Goal: Task Accomplishment & Management: Complete application form

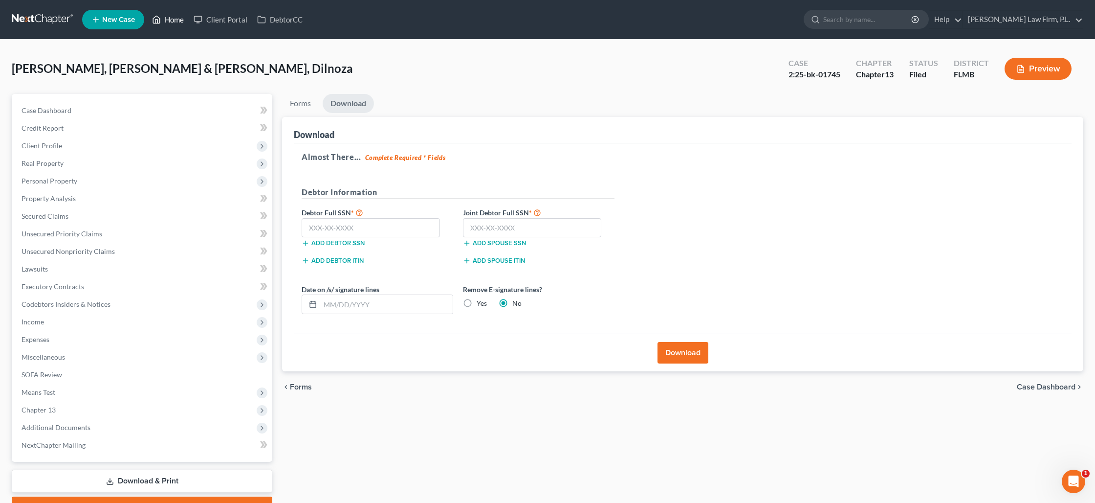
click at [179, 22] on link "Home" at bounding box center [168, 20] width 42 height 18
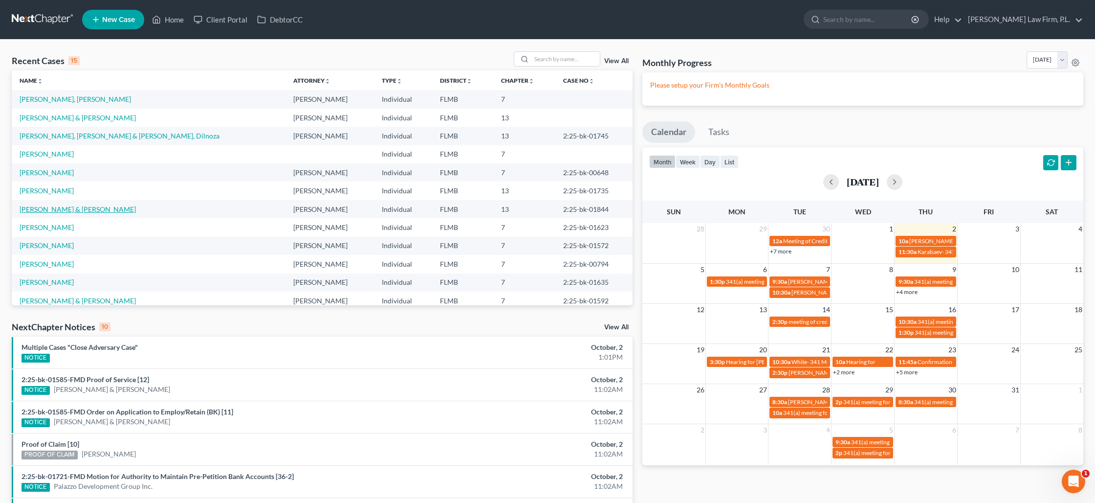
click at [63, 206] on link "[PERSON_NAME] & [PERSON_NAME]" at bounding box center [78, 209] width 116 height 8
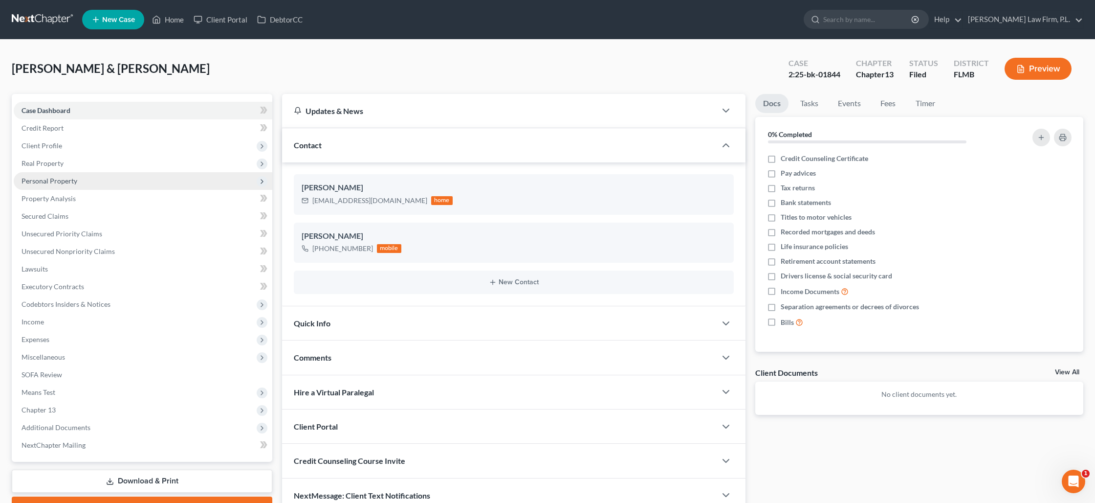
click at [78, 185] on span "Personal Property" at bounding box center [143, 181] width 259 height 18
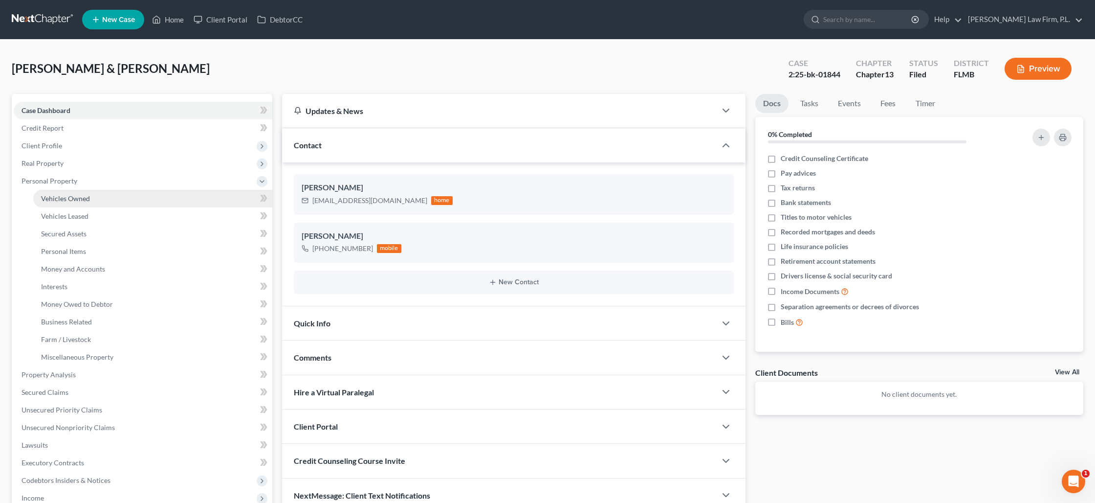
click at [77, 197] on span "Vehicles Owned" at bounding box center [65, 198] width 49 height 8
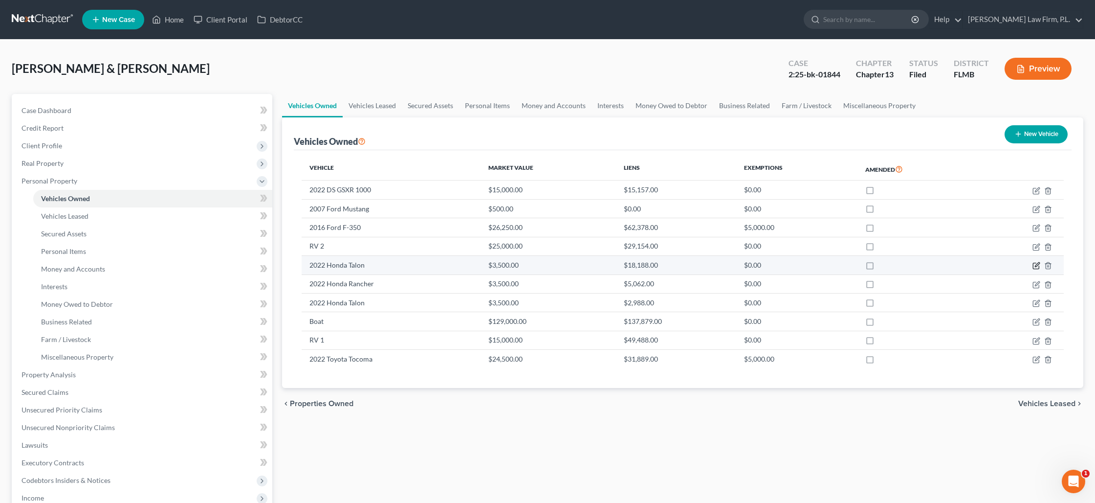
click at [1034, 264] on icon "button" at bounding box center [1037, 266] width 8 height 8
select select "6"
select select "4"
select select "1"
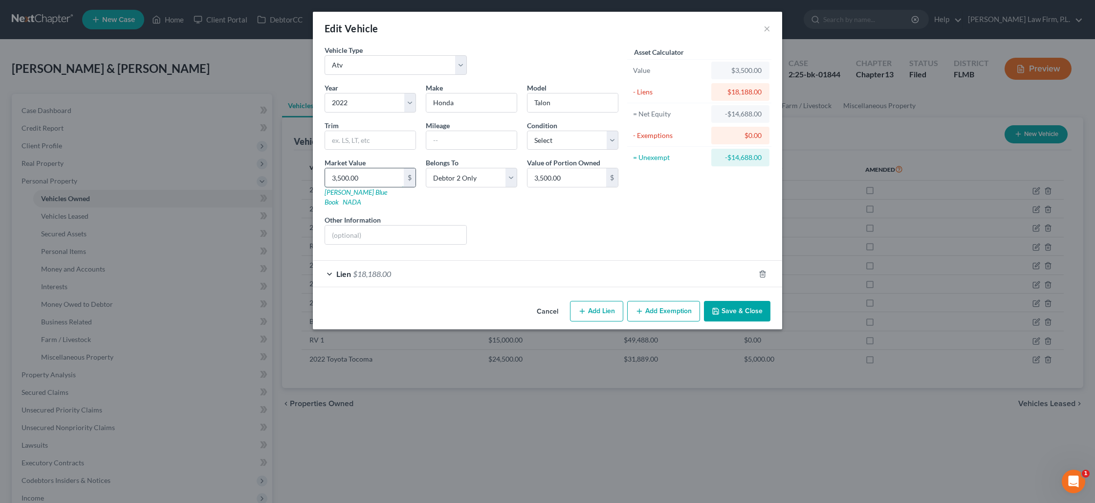
drag, startPoint x: 372, startPoint y: 179, endPoint x: 334, endPoint y: 173, distance: 39.2
click at [314, 172] on div "Vehicle Type Select Automobile Truck Trailer Watercraft Aircraft Motor Home Atv…" at bounding box center [547, 171] width 469 height 252
click at [347, 174] on input "3,500.00" at bounding box center [364, 177] width 79 height 19
click at [348, 174] on input "3,500.00" at bounding box center [364, 177] width 79 height 19
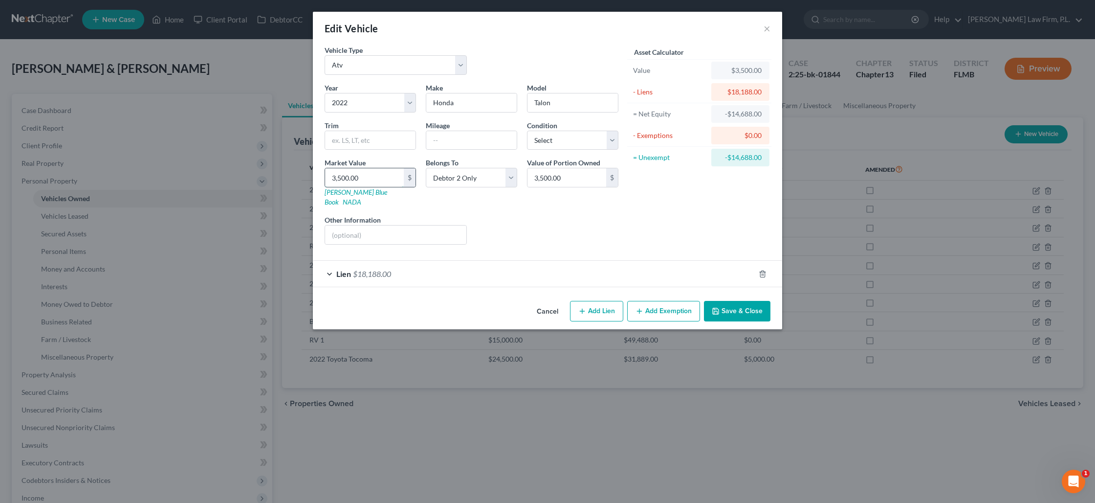
type input "1"
type input "1.00"
type input "17"
type input "17.00"
type input "170"
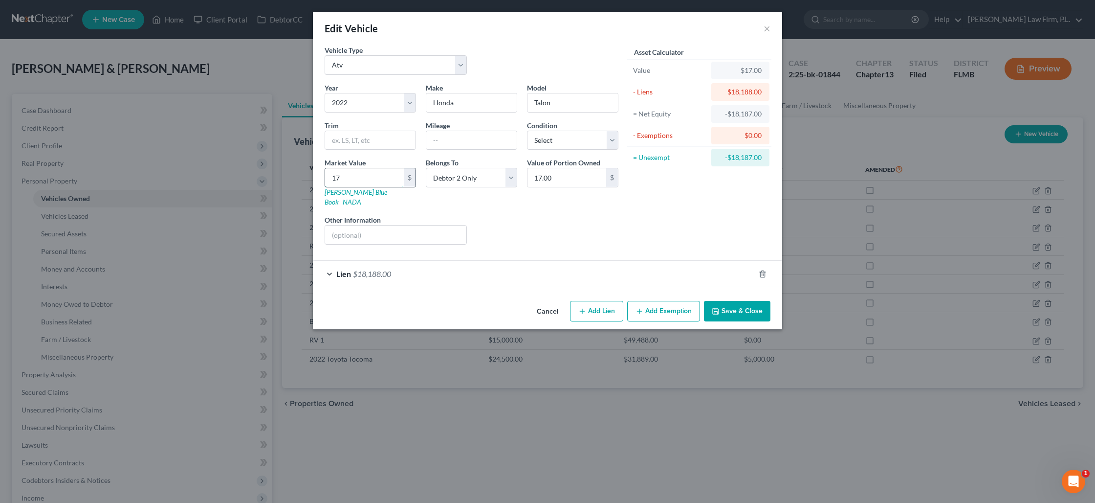
type input "170.00"
type input "1700"
type input "1,700.00"
type input "1,7000"
type input "17,000.00"
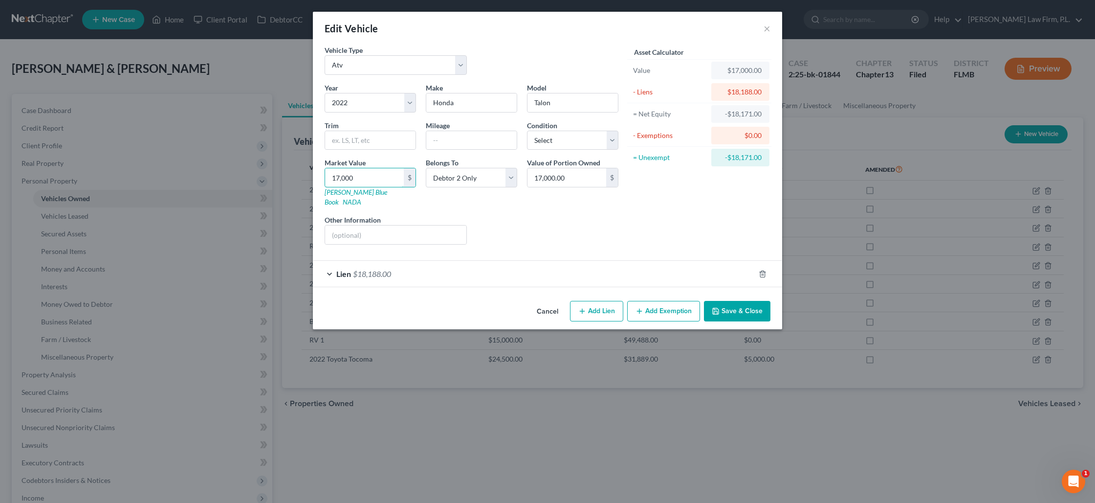
type input "17,000"
click at [742, 301] on button "Save & Close" at bounding box center [737, 311] width 67 height 21
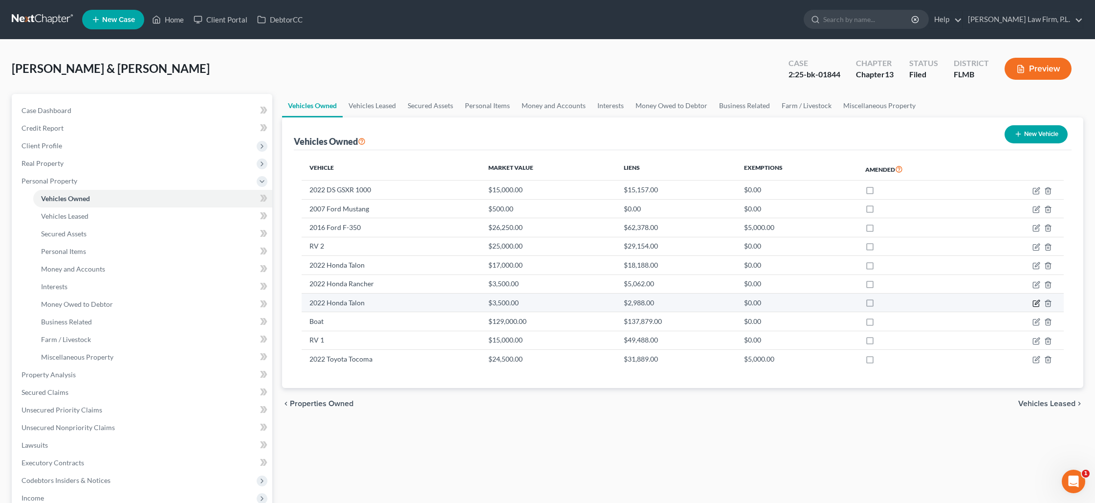
click at [1034, 302] on icon "button" at bounding box center [1037, 303] width 8 height 8
select select "6"
select select "4"
select select "1"
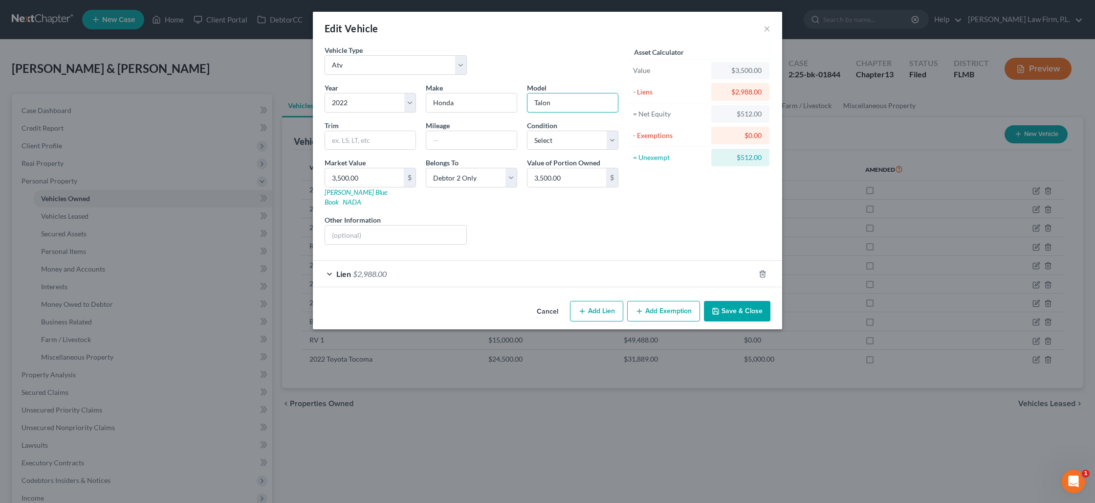
drag, startPoint x: 595, startPoint y: 107, endPoint x: 520, endPoint y: 92, distance: 76.6
click at [528, 104] on input "Talon" at bounding box center [573, 102] width 90 height 19
type input "Rancher"
click at [737, 301] on button "Save & Close" at bounding box center [737, 311] width 67 height 21
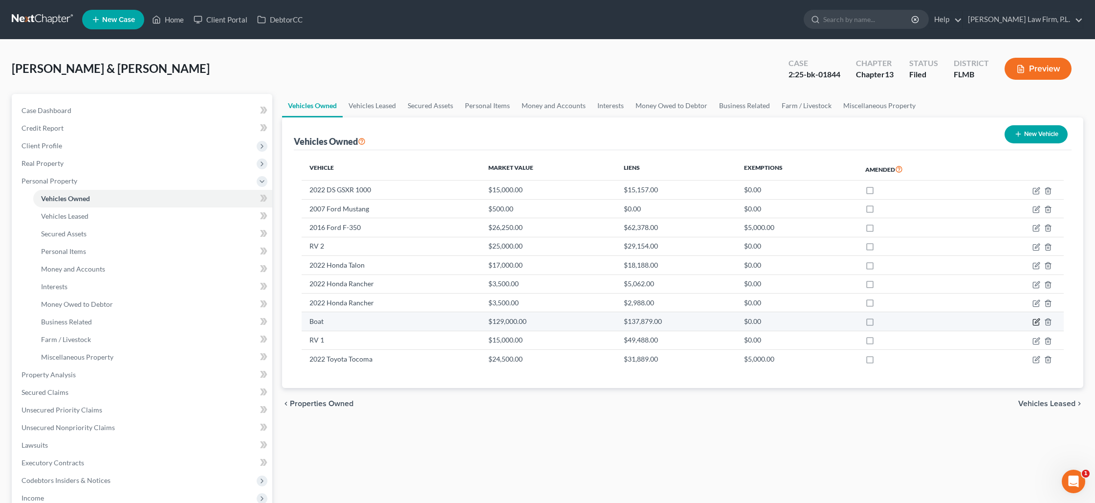
click at [1038, 320] on icon "button" at bounding box center [1037, 322] width 8 height 8
select select "3"
select select "2"
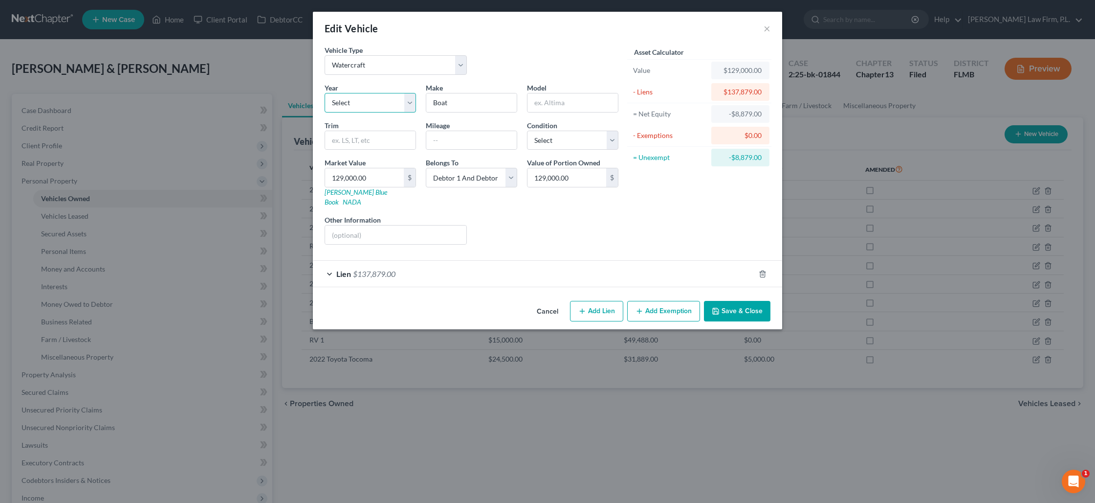
click at [361, 111] on select "Select 2026 2025 2024 2023 2022 2021 2020 2019 2018 2017 2016 2015 2014 2013 20…" at bounding box center [370, 103] width 91 height 20
select select "4"
click at [325, 93] on select "Select 2026 2025 2024 2023 2022 2021 2020 2019 2018 2017 2016 2015 2014 2013 20…" at bounding box center [370, 103] width 91 height 20
click at [441, 108] on input "Boat" at bounding box center [471, 102] width 90 height 19
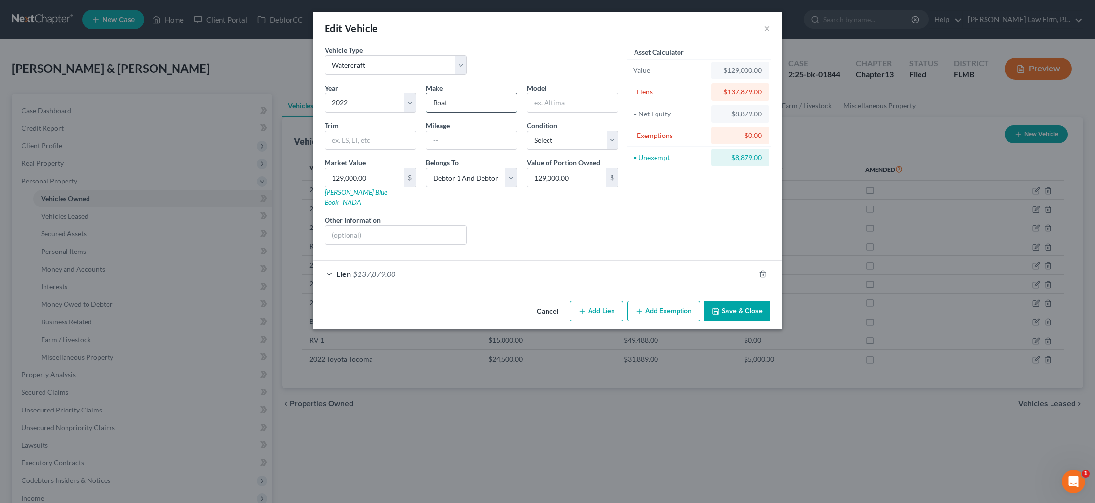
click at [441, 108] on input "Boat" at bounding box center [471, 102] width 90 height 19
type input "Honda"
type input "Robalo"
click at [530, 261] on div "Lien $137,879.00" at bounding box center [534, 274] width 442 height 26
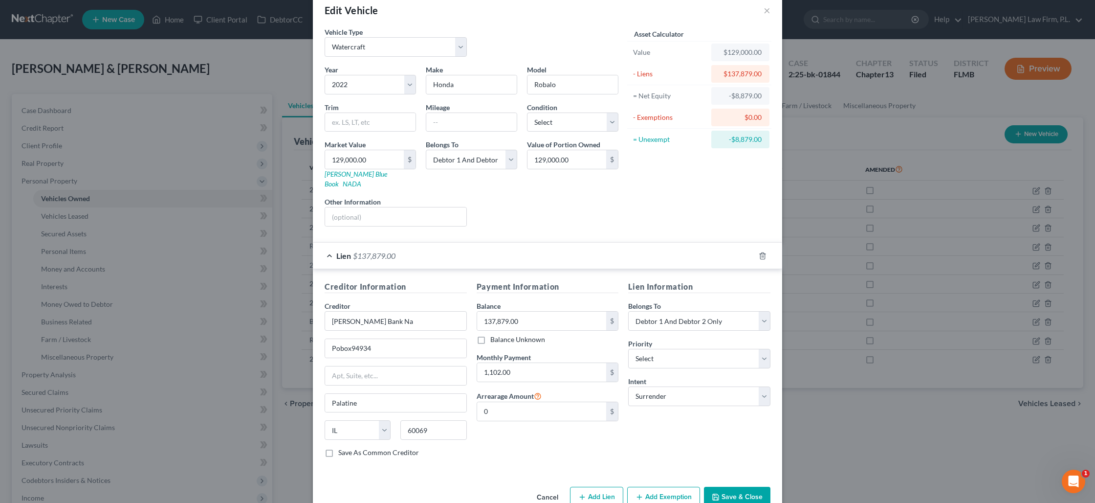
scroll to position [23, 0]
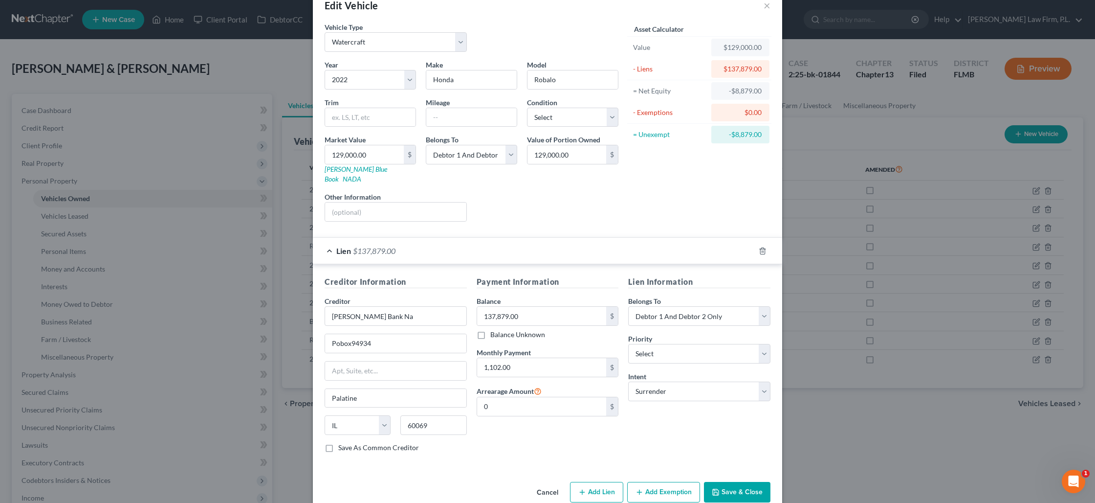
click at [721, 482] on button "Save & Close" at bounding box center [737, 492] width 67 height 21
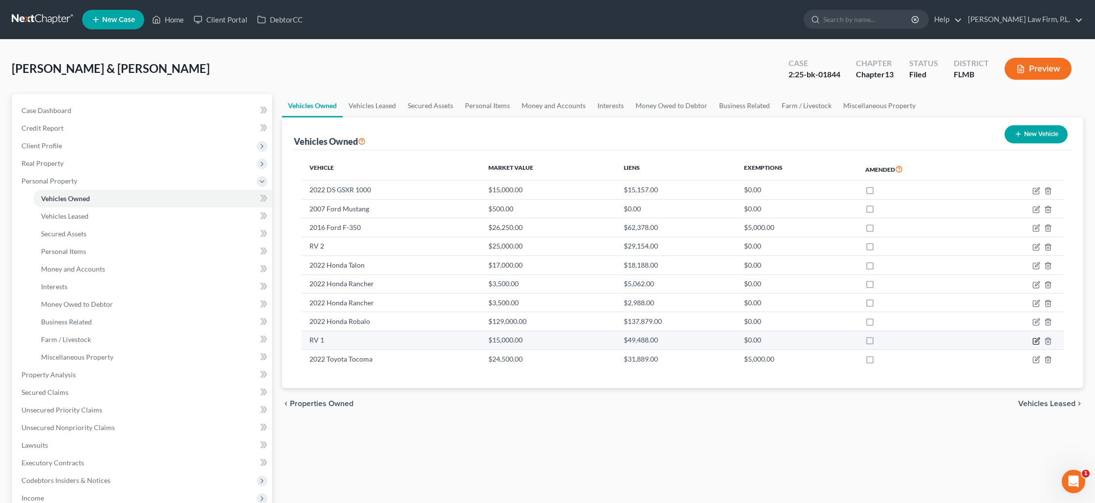
click at [1032, 343] on td at bounding box center [1021, 340] width 88 height 19
click at [1039, 342] on icon "button" at bounding box center [1037, 341] width 8 height 8
select select "2"
select select "0"
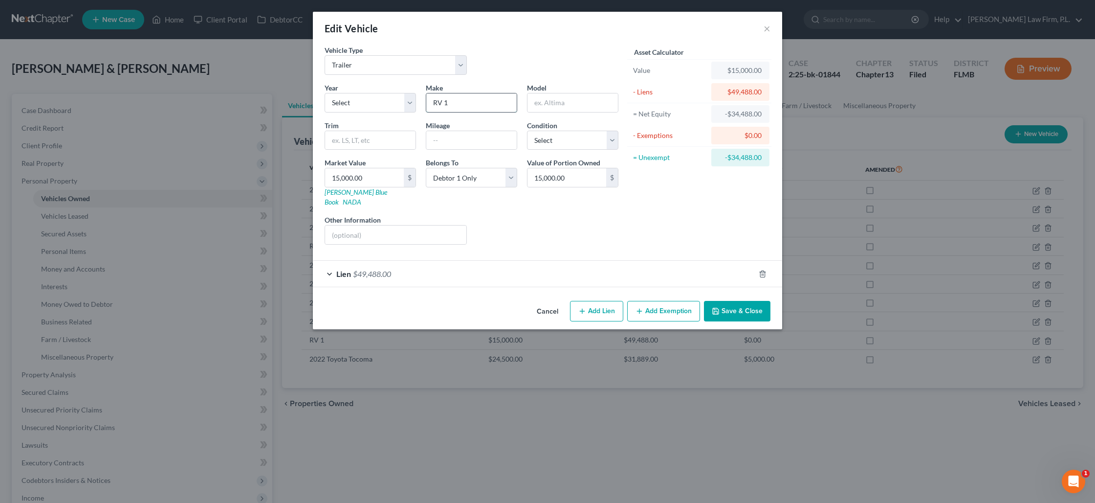
drag, startPoint x: 466, startPoint y: 104, endPoint x: 444, endPoint y: 104, distance: 22.0
click at [444, 104] on input "RV 1" at bounding box center [471, 102] width 90 height 19
click at [414, 106] on select "Select 2026 2025 2024 2023 2022 2021 2020 2019 2018 2017 2016 2015 2014 2013 20…" at bounding box center [370, 103] width 91 height 20
select select "4"
click at [325, 93] on select "Select 2026 2025 2024 2023 2022 2021 2020 2019 2018 2017 2016 2015 2014 2013 20…" at bounding box center [370, 103] width 91 height 20
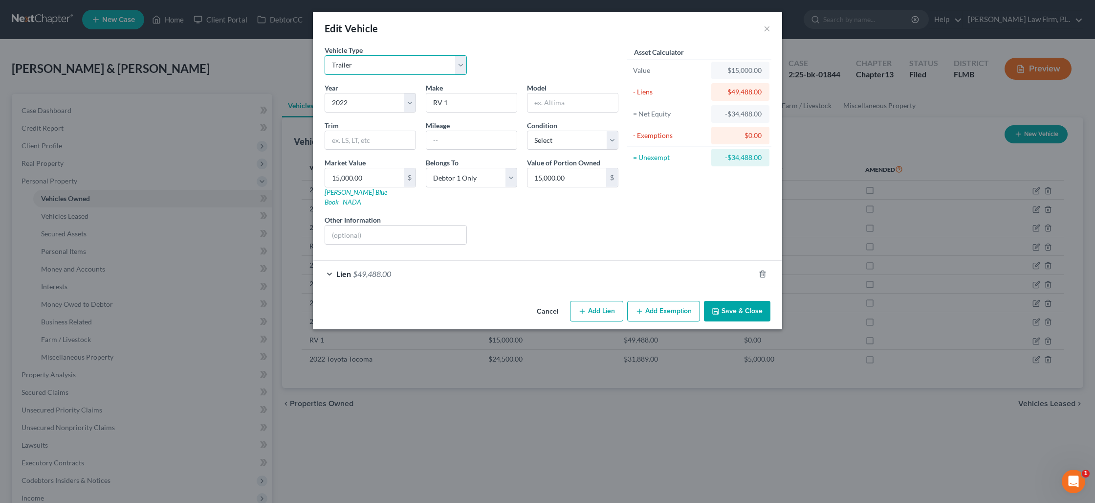
click at [462, 70] on select "Select Automobile Truck Trailer Watercraft Aircraft Motor Home Atv Other Vehicle" at bounding box center [396, 65] width 142 height 20
select select "5"
click at [325, 55] on select "Select Automobile Truck Trailer Watercraft Aircraft Motor Home Atv Other Vehicle" at bounding box center [396, 65] width 142 height 20
click at [445, 102] on input "RV 1" at bounding box center [471, 102] width 90 height 19
click at [445, 103] on input "RV 1" at bounding box center [471, 102] width 90 height 19
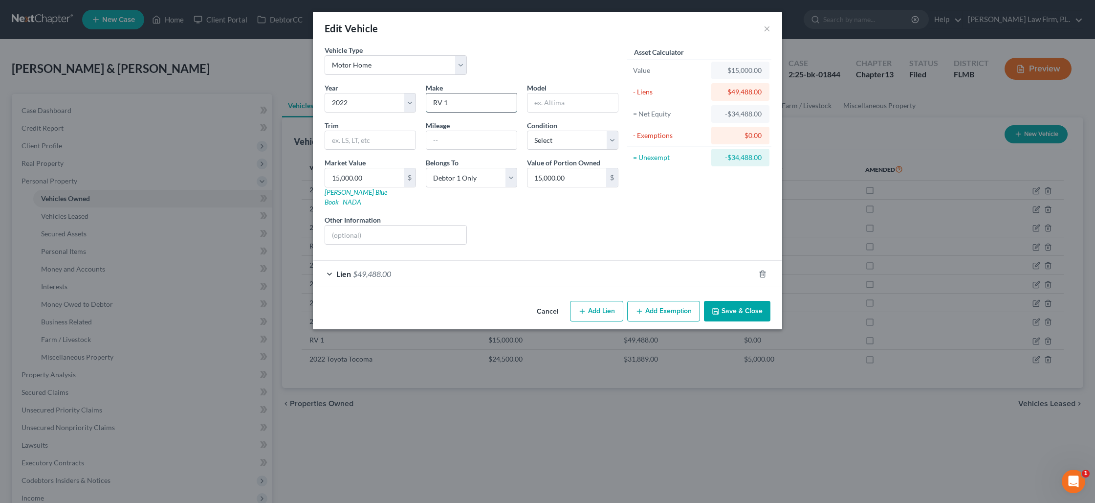
click at [444, 104] on input "RV 1" at bounding box center [471, 102] width 90 height 19
type input "Rogue"
type input "Hawker"
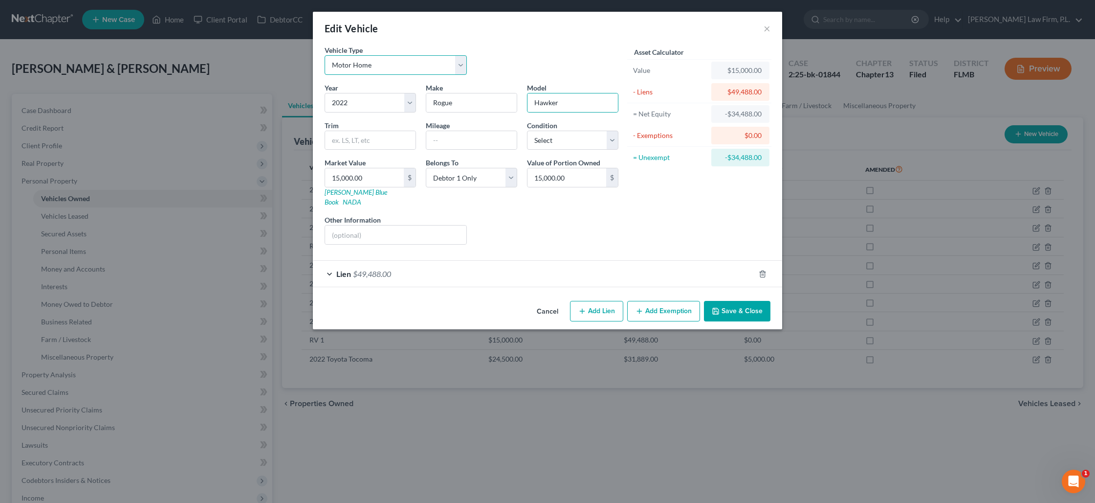
click at [456, 63] on select "Select Automobile Truck Trailer Watercraft Aircraft Motor Home Atv Other Vehicle" at bounding box center [396, 65] width 142 height 20
select select "2"
click at [325, 55] on select "Select Automobile Truck Trailer Watercraft Aircraft Motor Home Atv Other Vehicle" at bounding box center [396, 65] width 142 height 20
click at [382, 174] on input "15,000.00" at bounding box center [364, 177] width 79 height 19
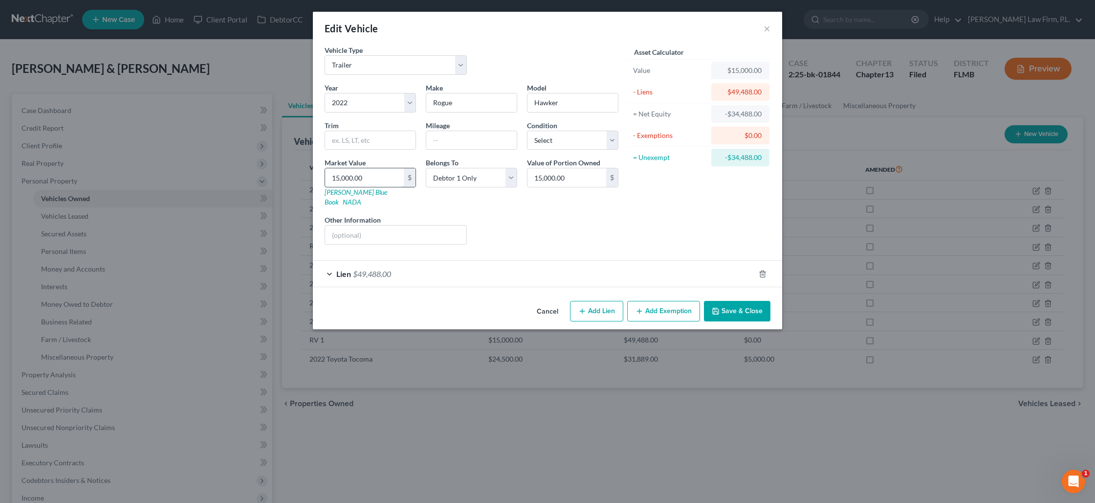
click at [382, 174] on input "15,000.00" at bounding box center [364, 177] width 79 height 19
click at [382, 173] on input "15,000.00" at bounding box center [364, 177] width 79 height 19
type input "3"
type input "3.00"
type input "35"
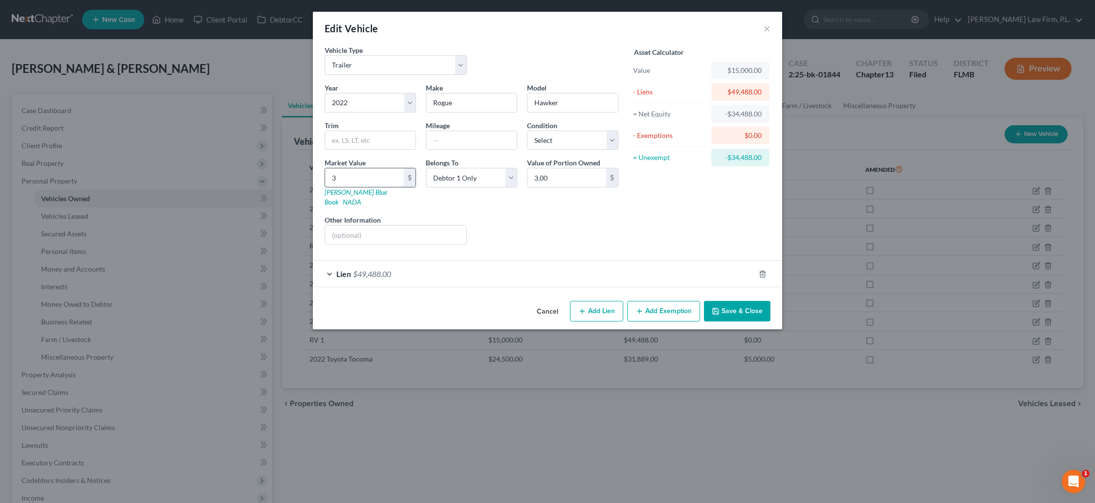
type input "35.00"
type input "350"
type input "350.00"
type input "3500"
type input "3,500.00"
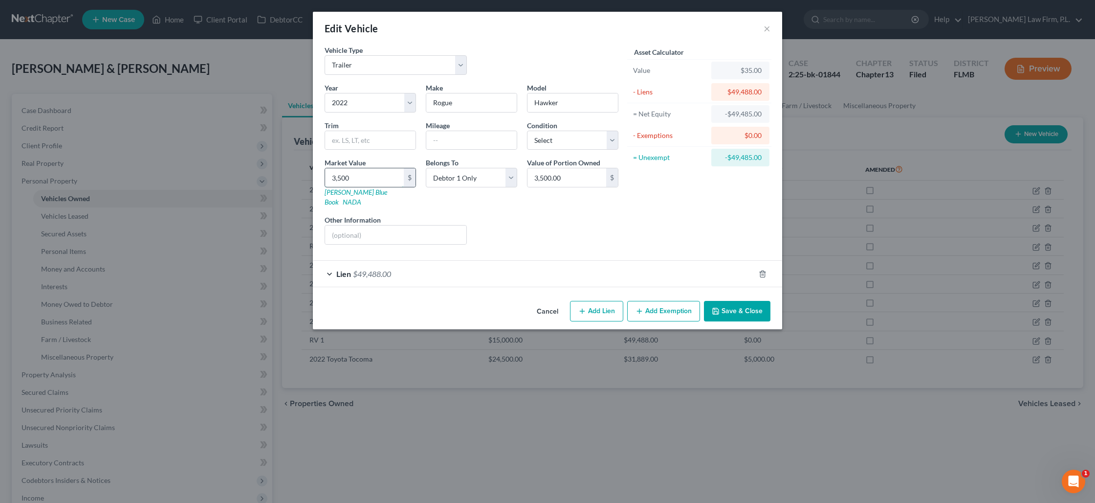
type input "3,5000"
type input "35,000.00"
type input "35,000"
click at [722, 301] on button "Save & Close" at bounding box center [737, 311] width 67 height 21
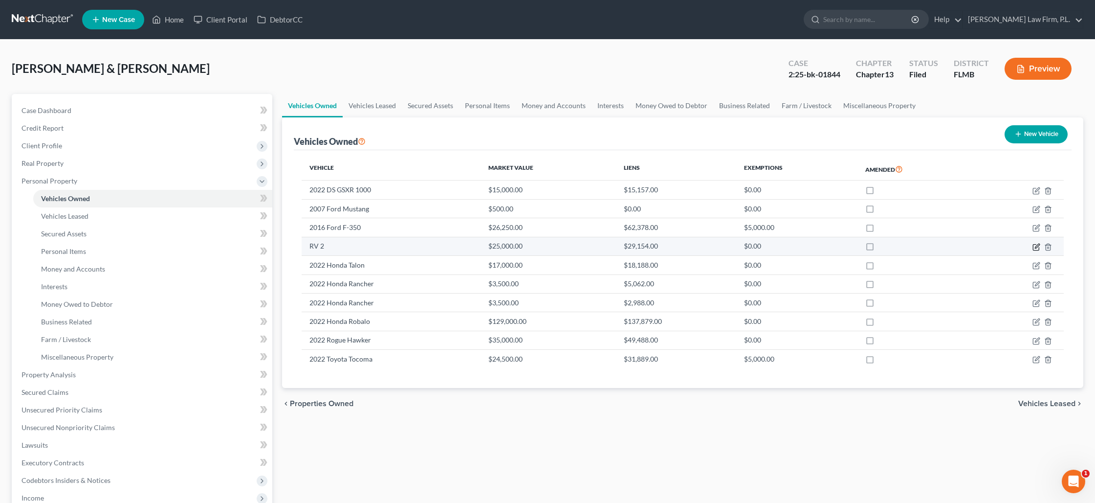
click at [1036, 249] on icon "button" at bounding box center [1037, 247] width 8 height 8
select select "0"
select select "1"
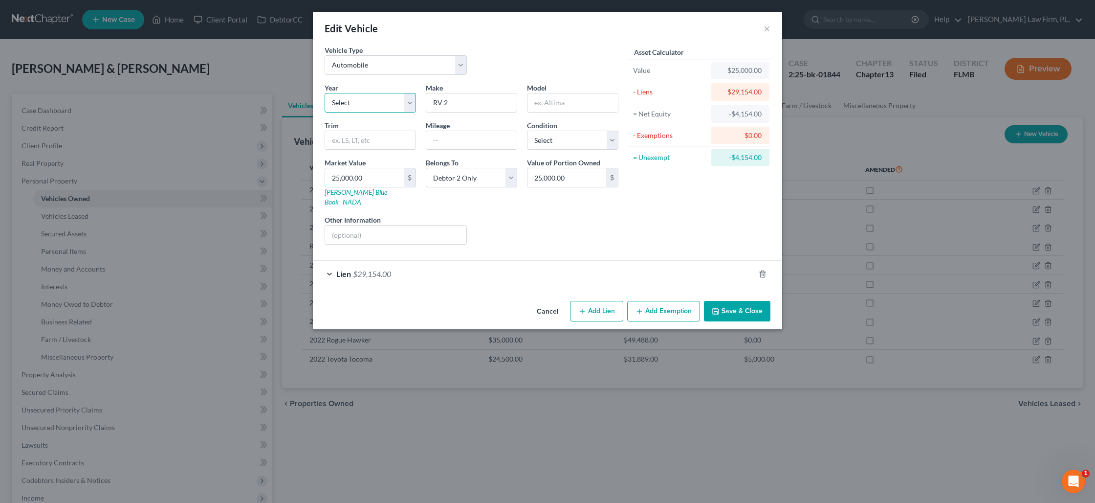
click at [381, 106] on select "Select 2026 2025 2024 2023 2022 2021 2020 2019 2018 2017 2016 2015 2014 2013 20…" at bounding box center [370, 103] width 91 height 20
select select "10"
click at [325, 93] on select "Select 2026 2025 2024 2023 2022 2021 2020 2019 2018 2017 2016 2015 2014 2013 20…" at bounding box center [370, 103] width 91 height 20
click at [448, 103] on input "RV 2" at bounding box center [471, 102] width 90 height 19
type input "R"
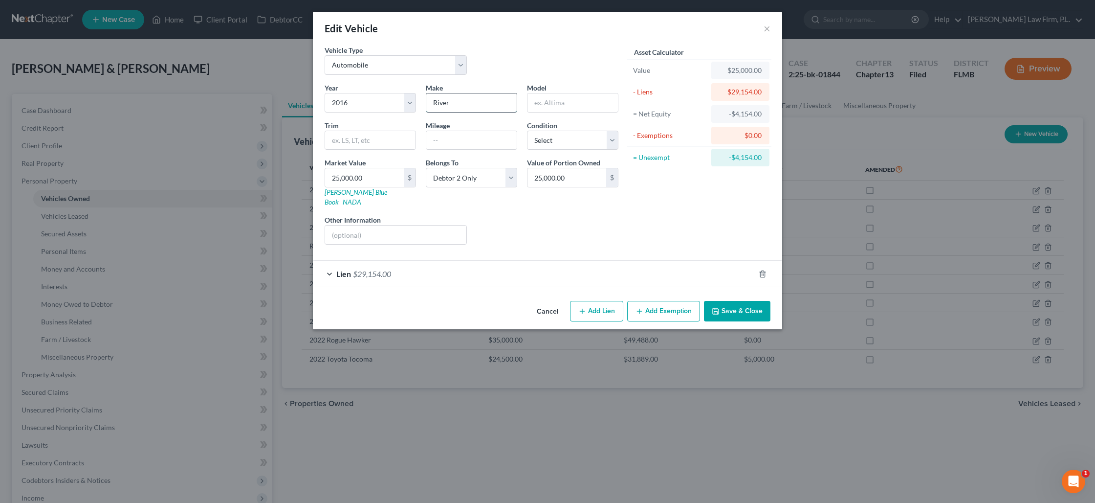
type input "River"
type input "Vine"
click at [459, 64] on select "Select Automobile Truck Trailer Watercraft Aircraft Motor Home Atv Other Vehicle" at bounding box center [396, 65] width 142 height 20
select select "5"
click at [325, 55] on select "Select Automobile Truck Trailer Watercraft Aircraft Motor Home Atv Other Vehicle" at bounding box center [396, 65] width 142 height 20
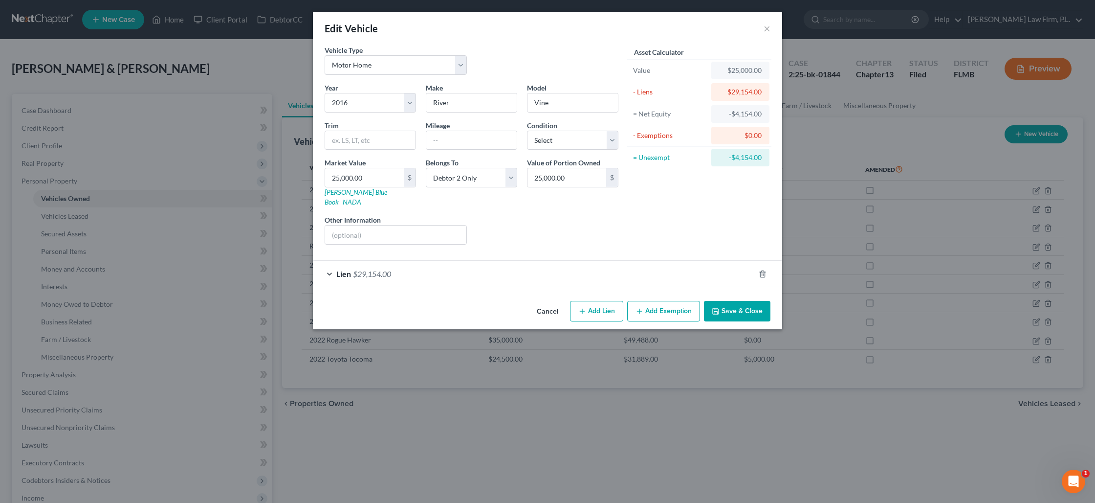
click at [725, 302] on button "Save & Close" at bounding box center [737, 311] width 67 height 21
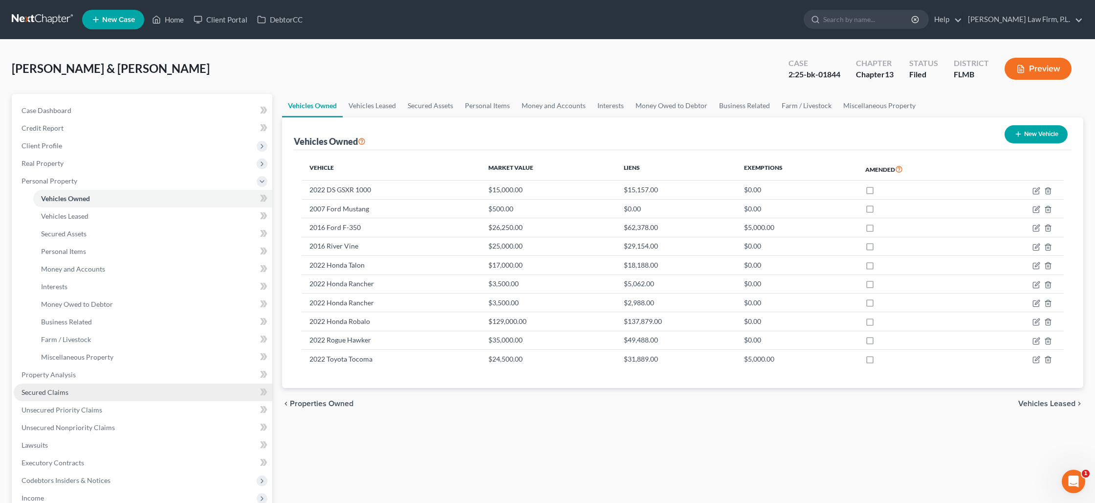
click at [74, 386] on link "Secured Claims" at bounding box center [143, 392] width 259 height 18
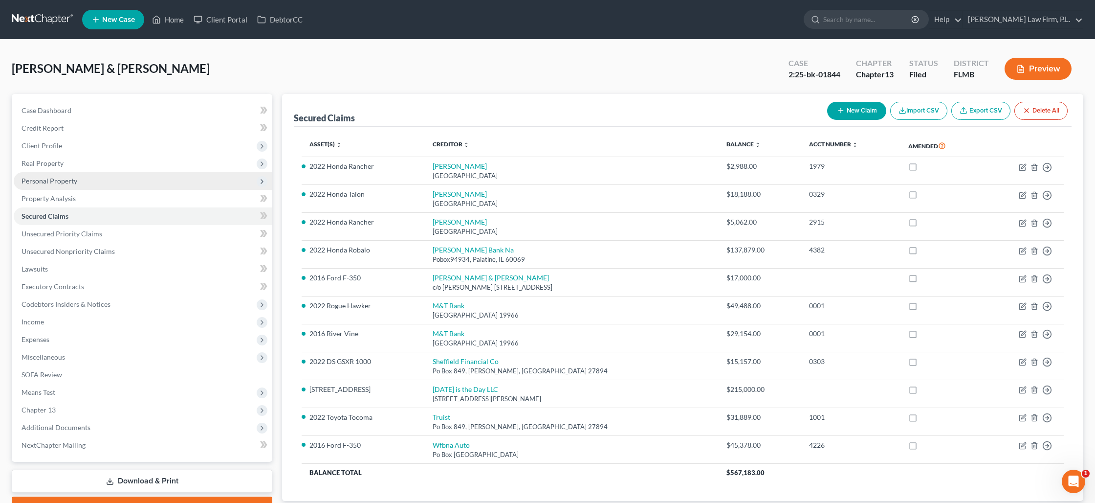
click at [81, 176] on span "Personal Property" at bounding box center [143, 181] width 259 height 18
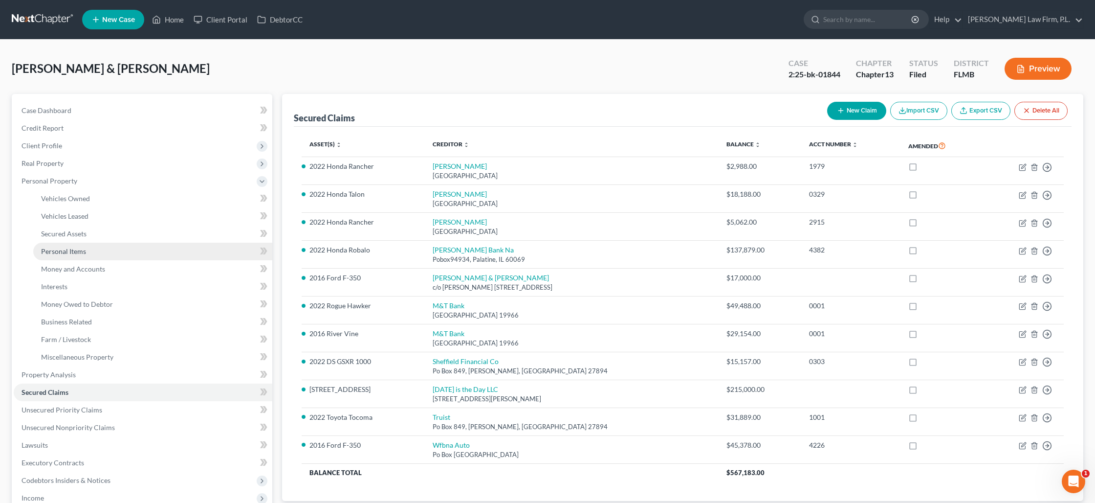
click at [77, 251] on span "Personal Items" at bounding box center [63, 251] width 45 height 8
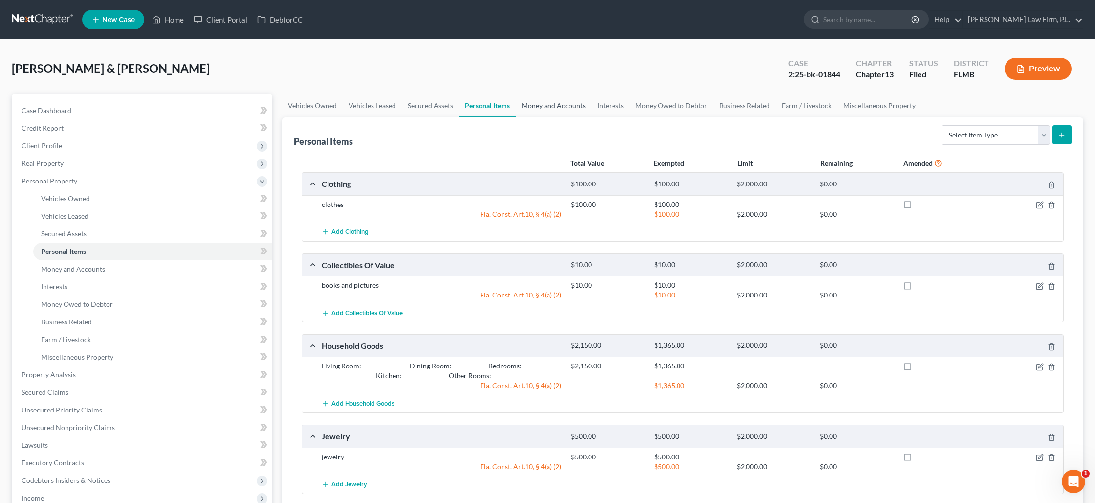
click at [531, 108] on link "Money and Accounts" at bounding box center [554, 105] width 76 height 23
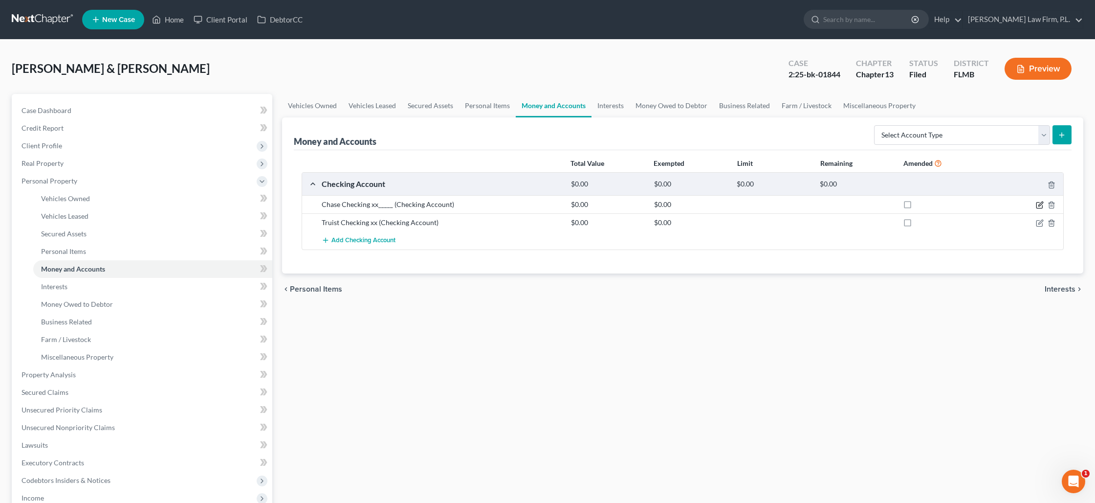
click at [1040, 203] on icon "button" at bounding box center [1041, 203] width 4 height 4
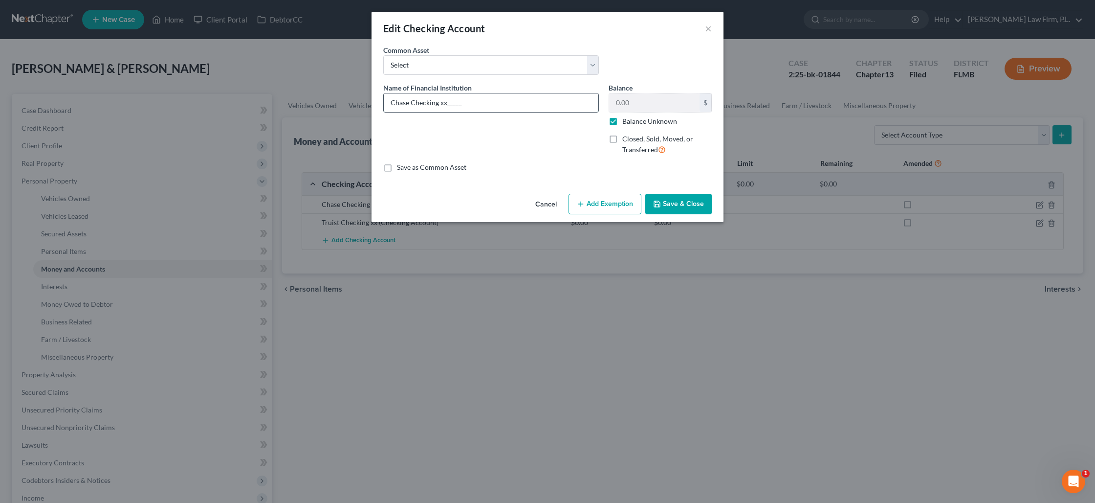
drag, startPoint x: 475, startPoint y: 104, endPoint x: 447, endPoint y: 105, distance: 28.4
click at [447, 105] on input "Chase Checking xx_____" at bounding box center [491, 102] width 215 height 19
type input "Chase Checking xx3892"
click at [623, 120] on label "Balance Unknown" at bounding box center [650, 121] width 55 height 10
click at [626, 120] on input "Balance Unknown" at bounding box center [629, 119] width 6 height 6
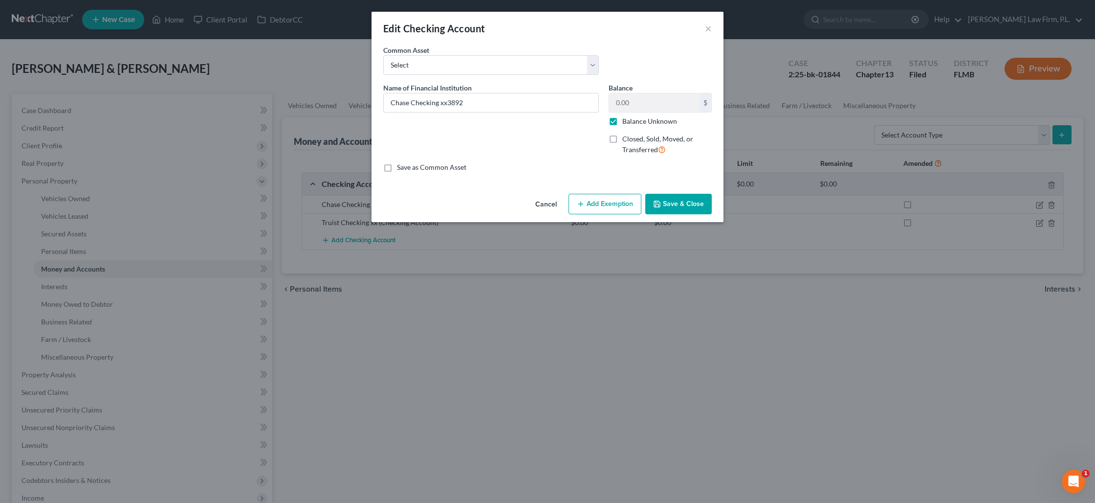
checkbox input "false"
click at [630, 101] on input "0.00" at bounding box center [654, 102] width 90 height 19
type input "100"
click at [600, 200] on button "Add Exemption" at bounding box center [605, 204] width 73 height 21
select select "2"
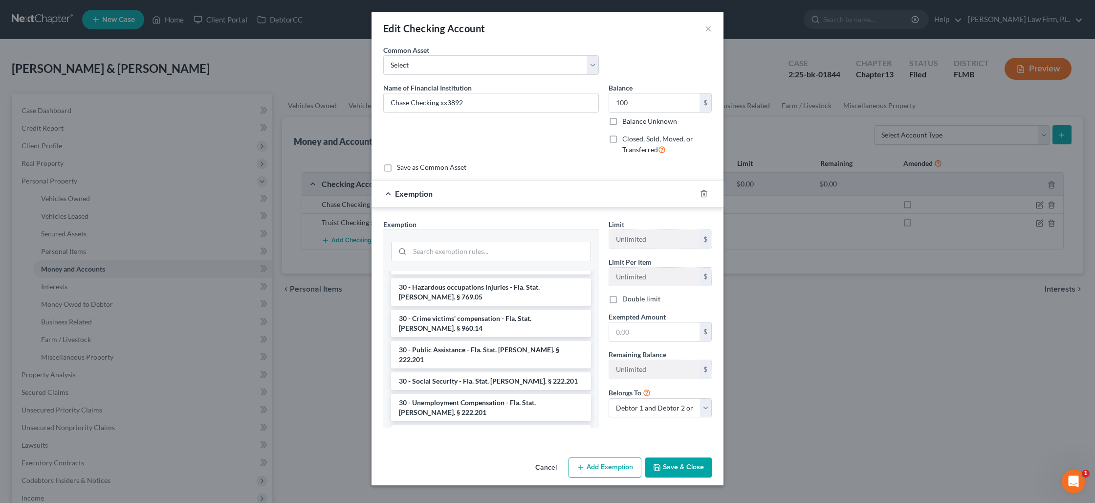
scroll to position [737, 0]
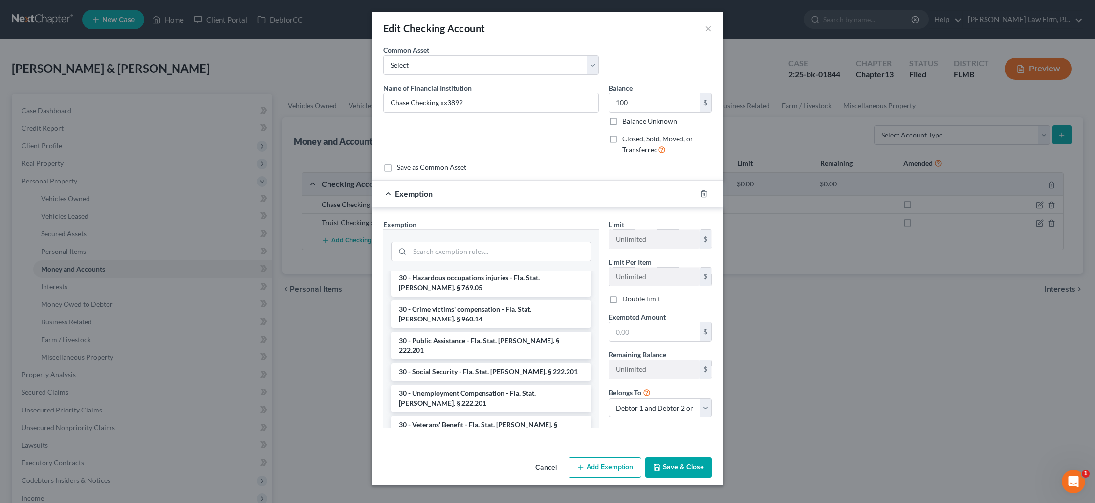
click at [489, 478] on li "30 - Wages - for heads of family earning up to $750 per week - Fla. Stat. [PERS…" at bounding box center [491, 491] width 200 height 27
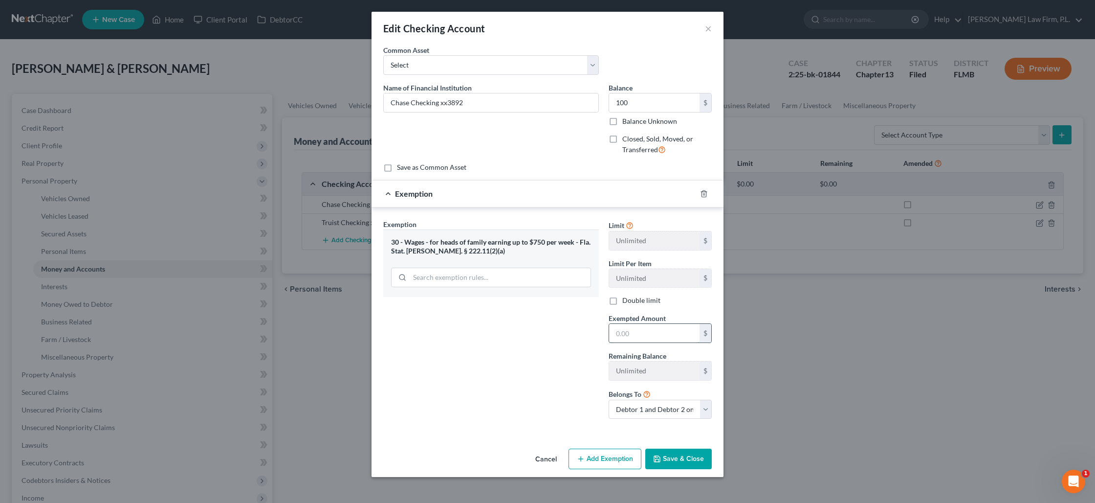
click at [627, 338] on input "text" at bounding box center [654, 333] width 90 height 19
type input "100"
click at [668, 463] on button "Save & Close" at bounding box center [679, 458] width 67 height 21
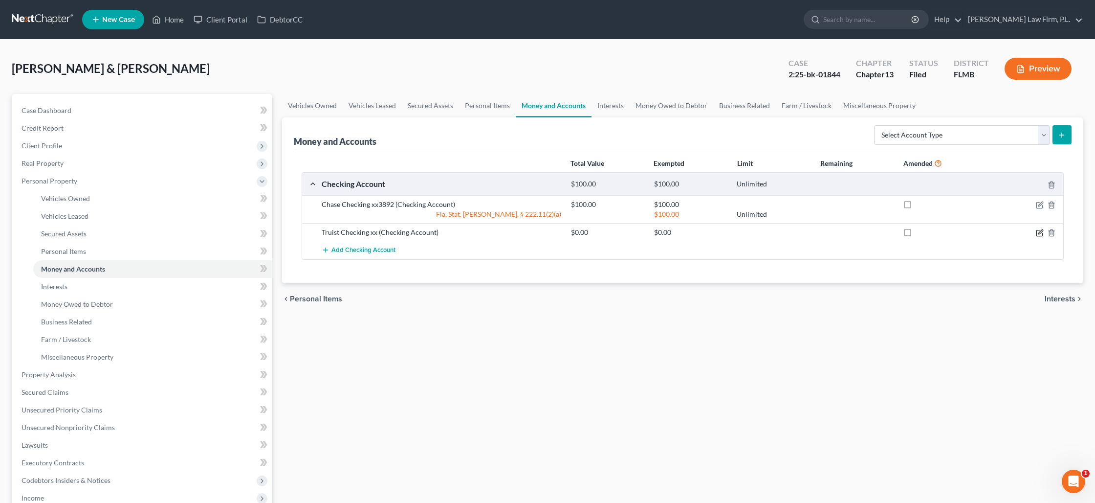
click at [1041, 234] on icon "button" at bounding box center [1040, 233] width 8 height 8
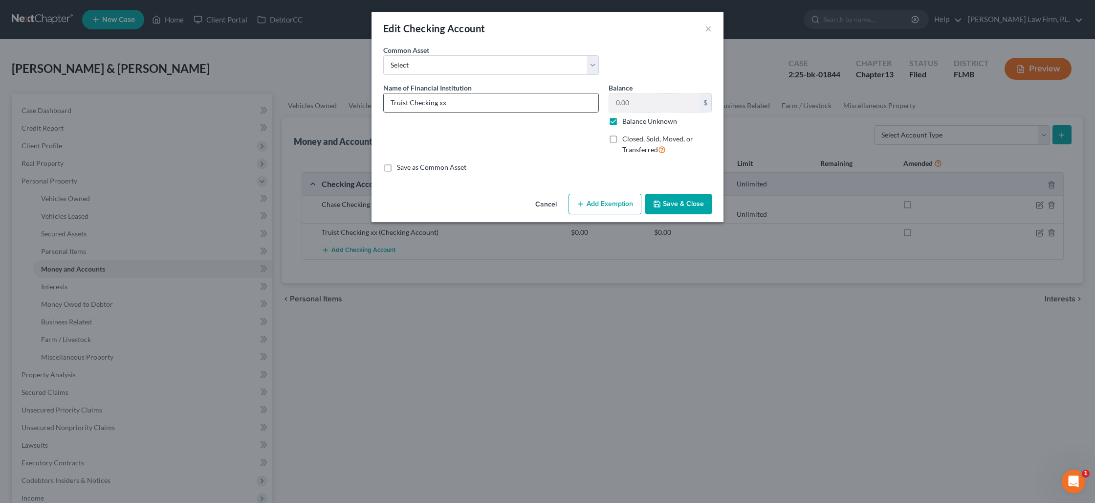
click at [501, 107] on input "Truist Checking xx" at bounding box center [491, 102] width 215 height 19
type input "Truist Checking xx8948"
click at [623, 121] on label "Balance Unknown" at bounding box center [650, 121] width 55 height 10
click at [626, 121] on input "Balance Unknown" at bounding box center [629, 119] width 6 height 6
checkbox input "false"
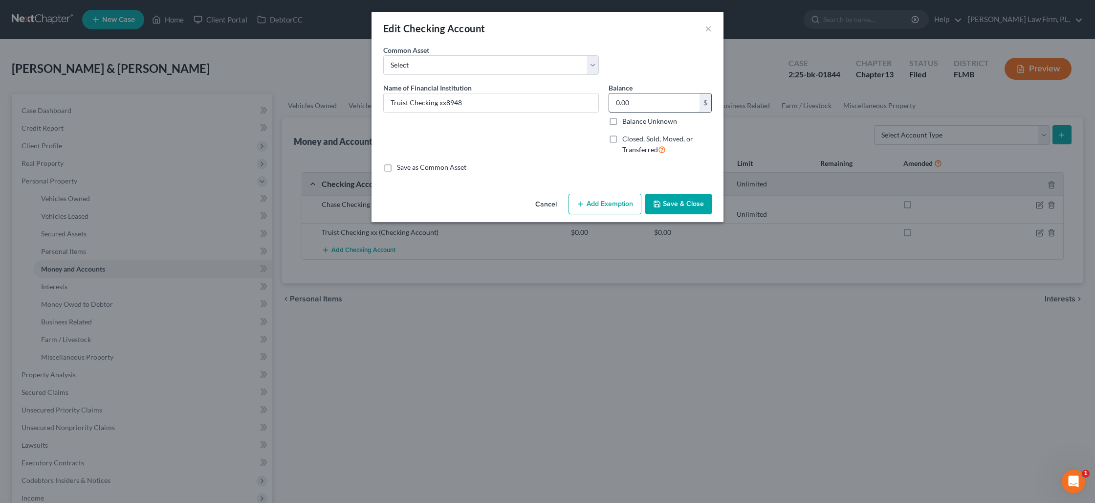
click at [623, 106] on input "0.00" at bounding box center [654, 102] width 90 height 19
drag, startPoint x: 487, startPoint y: 104, endPoint x: 446, endPoint y: 104, distance: 40.1
click at [447, 104] on input "Truist Checking xx8948" at bounding box center [491, 102] width 215 height 19
type input "Truist Checking xx5267"
click at [629, 110] on input "0.00" at bounding box center [654, 102] width 90 height 19
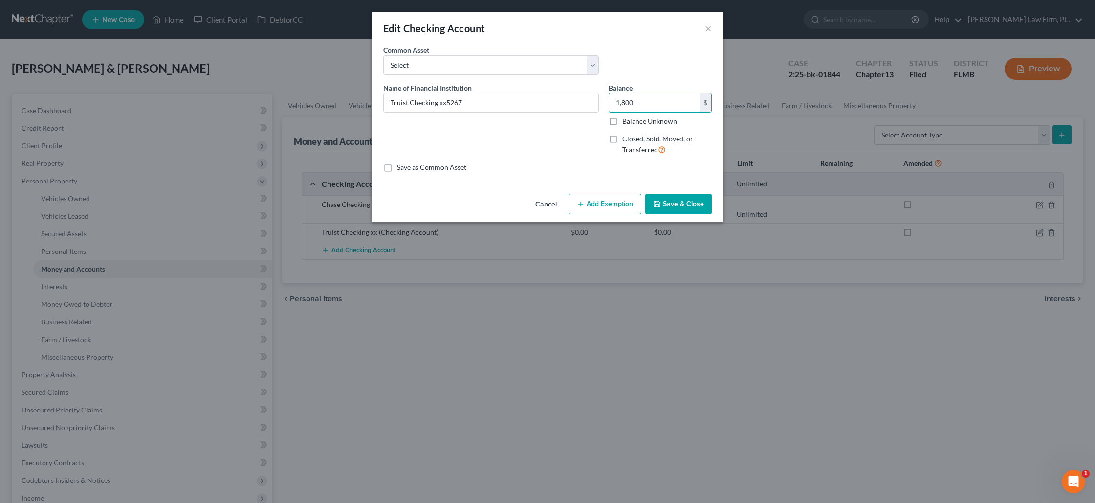
type input "1,800"
click at [600, 202] on button "Add Exemption" at bounding box center [605, 204] width 73 height 21
select select "2"
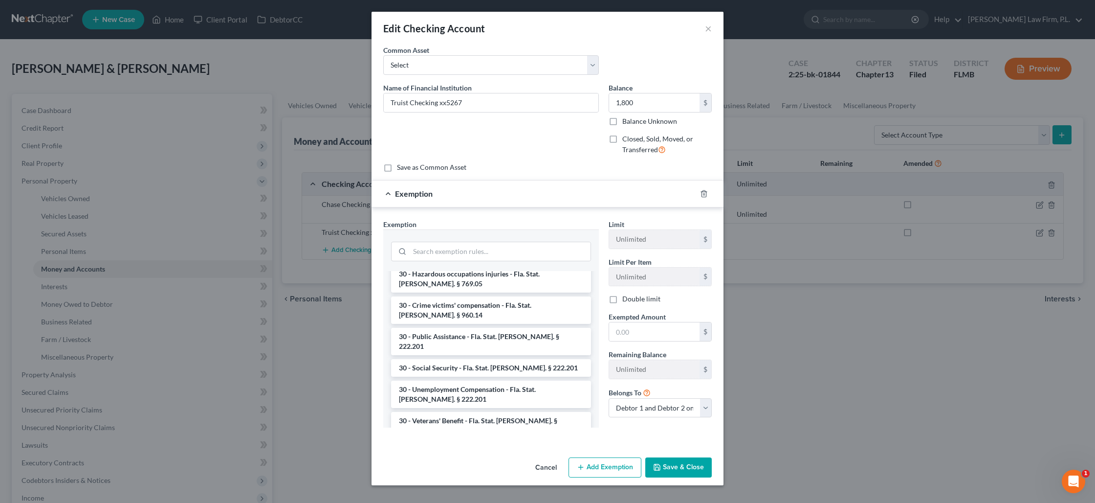
scroll to position [743, 0]
click at [479, 473] on li "30 - Wages - for heads of family earning up to $750 per week - Fla. Stat. [PERS…" at bounding box center [491, 486] width 200 height 27
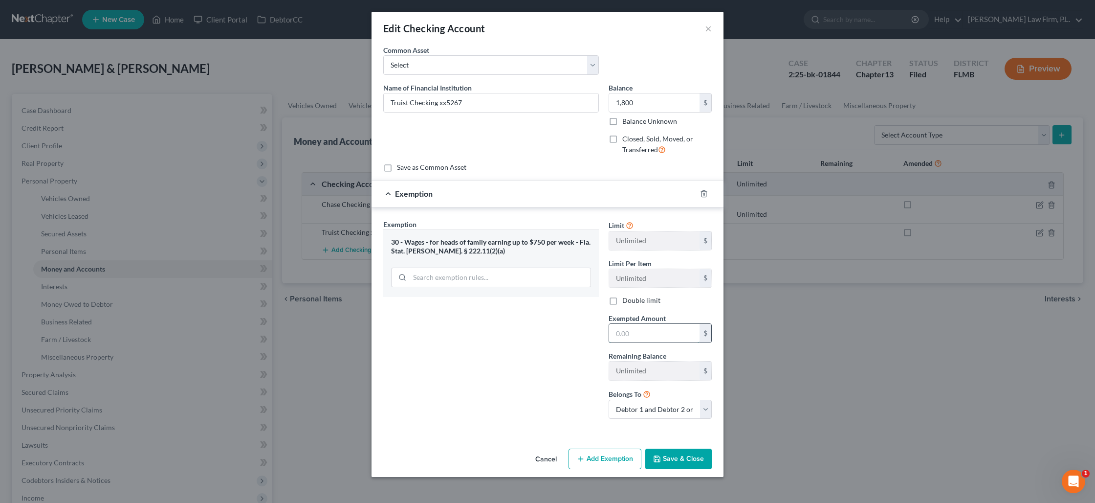
click at [638, 337] on input "text" at bounding box center [654, 333] width 90 height 19
type input "1,800"
click at [661, 459] on icon "button" at bounding box center [657, 459] width 8 height 8
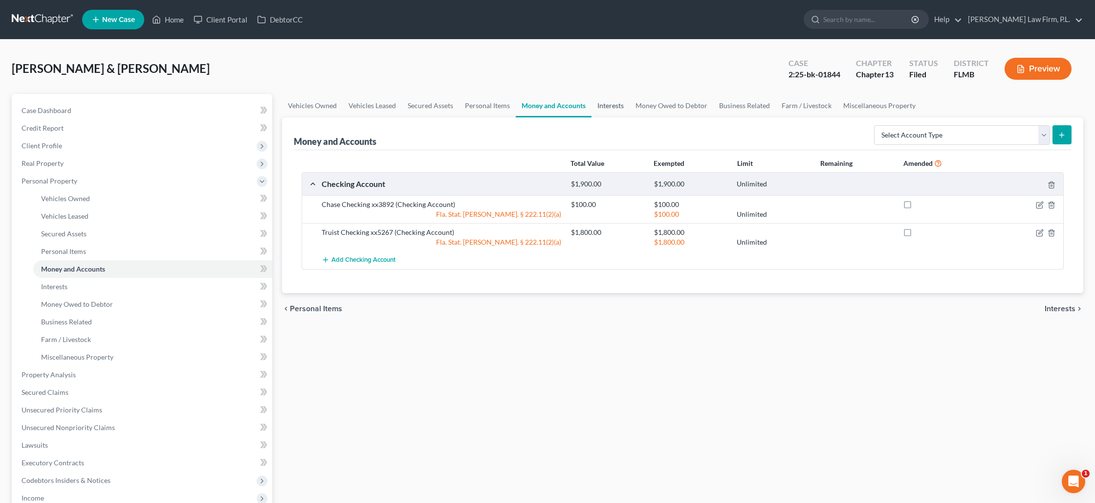
click at [619, 106] on link "Interests" at bounding box center [611, 105] width 38 height 23
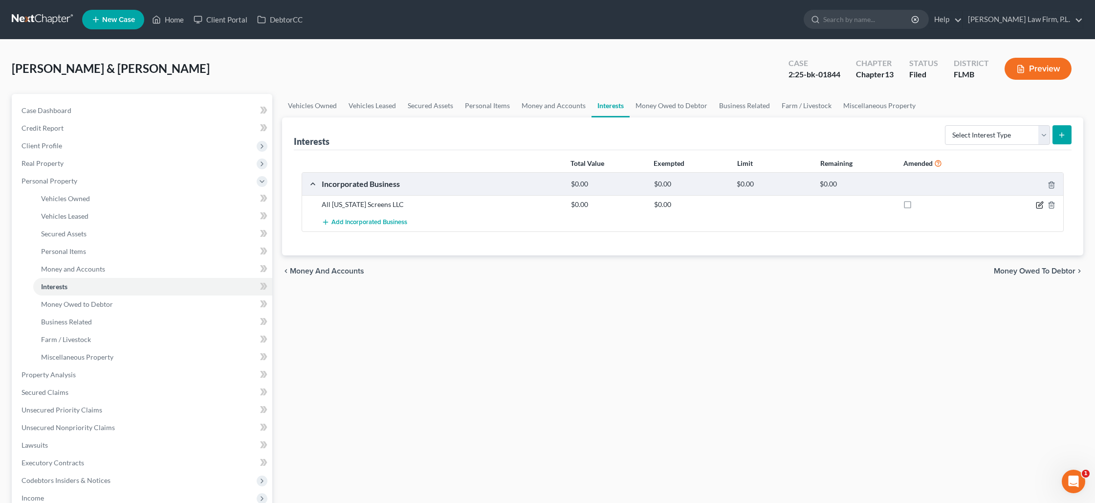
click at [1042, 204] on icon "button" at bounding box center [1040, 205] width 8 height 8
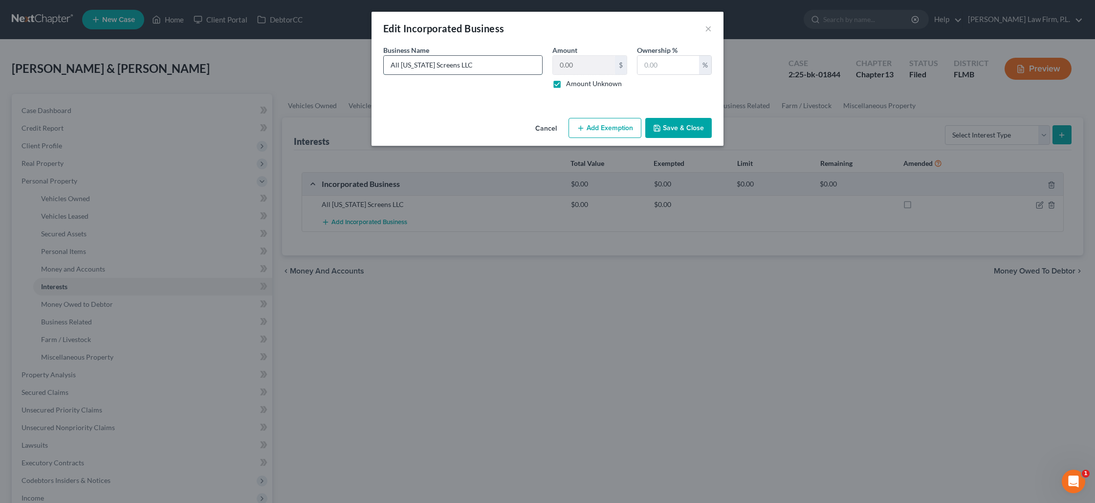
click at [473, 64] on input "All [US_STATE] Screens LLC" at bounding box center [463, 65] width 158 height 19
click at [463, 67] on input "All [US_STATE] Screens LLC (Assets: Regions xx8948" at bounding box center [463, 65] width 158 height 19
drag, startPoint x: 494, startPoint y: 67, endPoint x: 456, endPoint y: 64, distance: 38.3
click at [456, 64] on input "All [US_STATE] Screens LLCAssets: Regions xx8948" at bounding box center [463, 65] width 158 height 19
click at [459, 65] on input "All [US_STATE] Screens LLCAssets: Regions xx8948" at bounding box center [463, 65] width 158 height 19
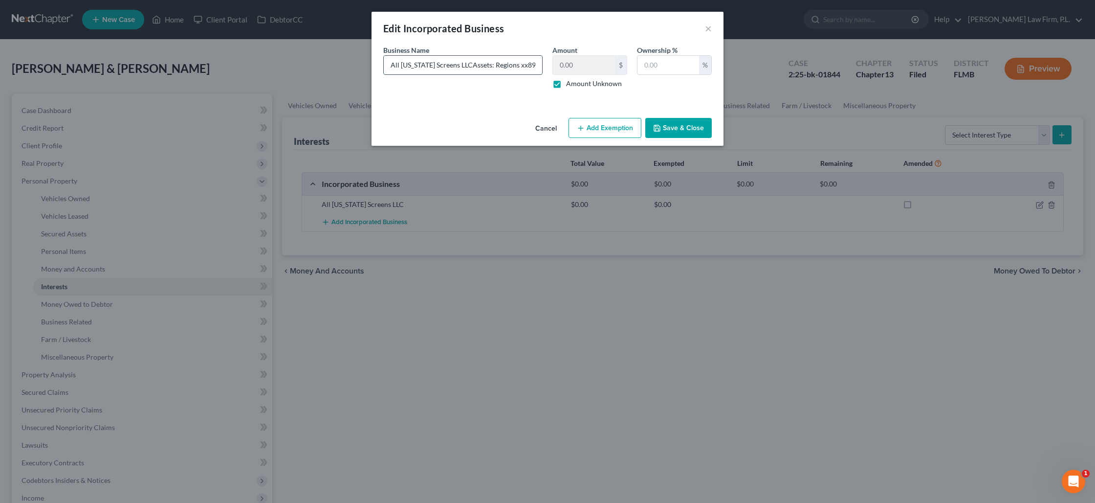
drag, startPoint x: 459, startPoint y: 65, endPoint x: 528, endPoint y: 68, distance: 69.5
click at [528, 68] on input "All [US_STATE] Screens LLCAssets: Regions xx8948" at bounding box center [463, 65] width 158 height 19
type input "All [US_STATE] Screens LLC"
click at [687, 124] on button "Save & Close" at bounding box center [679, 128] width 67 height 21
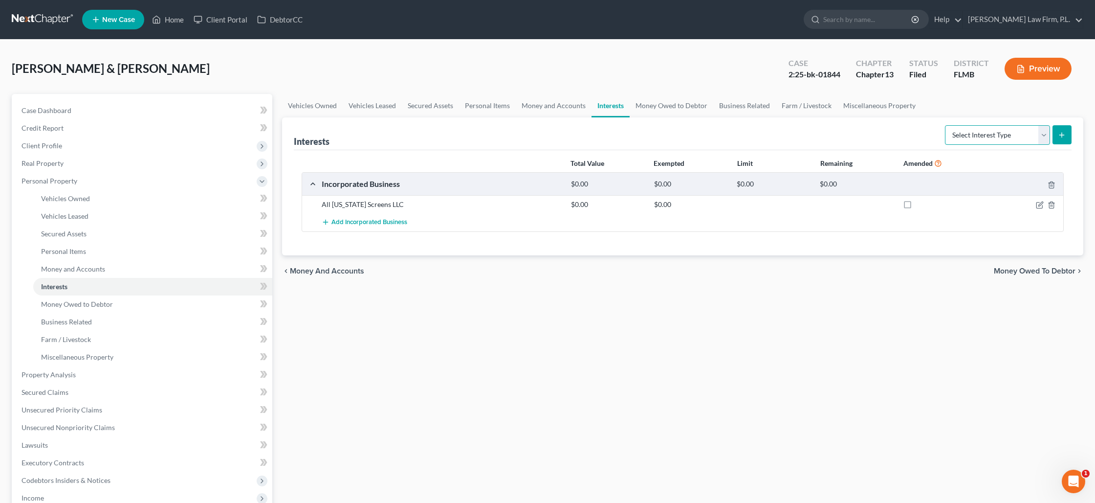
click at [1047, 137] on select "Select Interest Type 401K Annuity Bond Education IRA Government Bond Government…" at bounding box center [997, 135] width 105 height 20
select select "incorporated_business"
click at [946, 125] on select "Select Interest Type 401K Annuity Bond Education IRA Government Bond Government…" at bounding box center [997, 135] width 105 height 20
click at [1063, 138] on button "submit" at bounding box center [1062, 134] width 19 height 19
click at [1064, 135] on icon "submit" at bounding box center [1062, 135] width 8 height 8
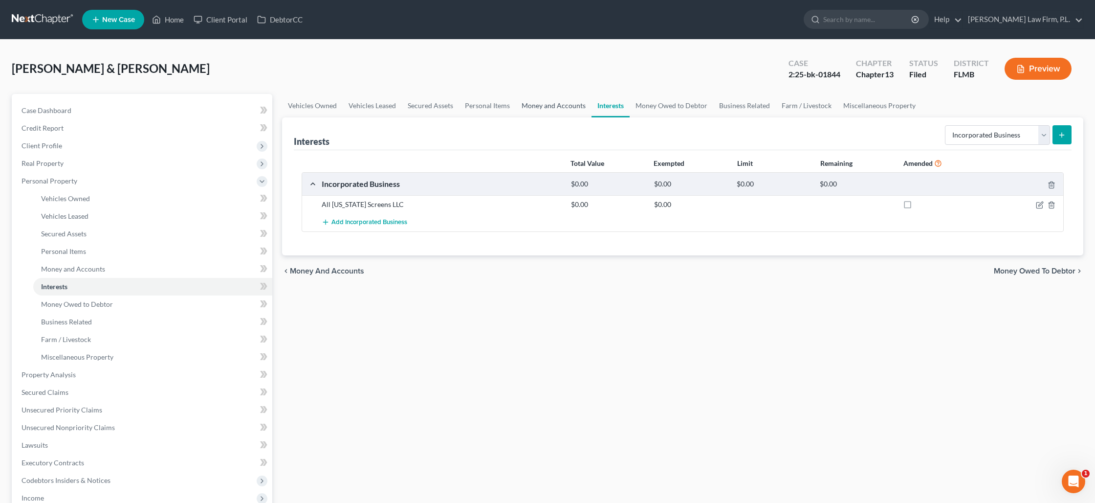
click at [541, 106] on link "Money and Accounts" at bounding box center [554, 105] width 76 height 23
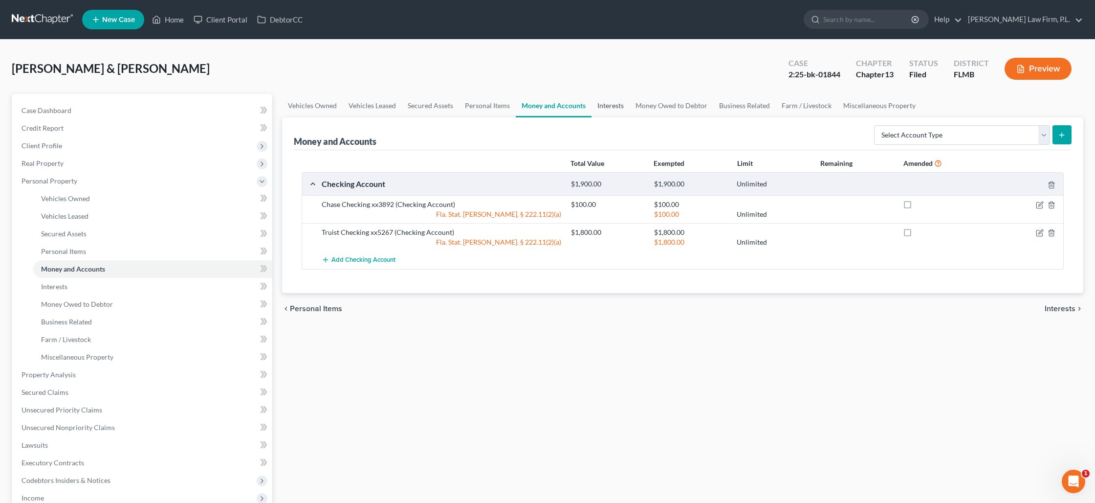
click at [605, 107] on link "Interests" at bounding box center [611, 105] width 38 height 23
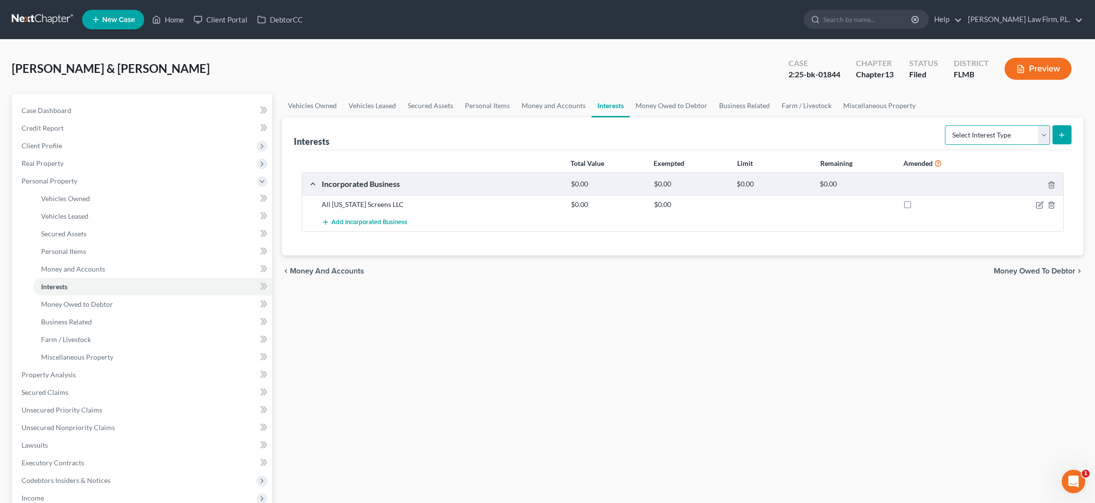
click at [958, 140] on select "Select Interest Type 401K Annuity Bond Education IRA Government Bond Government…" at bounding box center [997, 135] width 105 height 20
select select "incorporated_business"
click at [946, 125] on select "Select Interest Type 401K Annuity Bond Education IRA Government Bond Government…" at bounding box center [997, 135] width 105 height 20
click at [1056, 137] on button "submit" at bounding box center [1062, 134] width 19 height 19
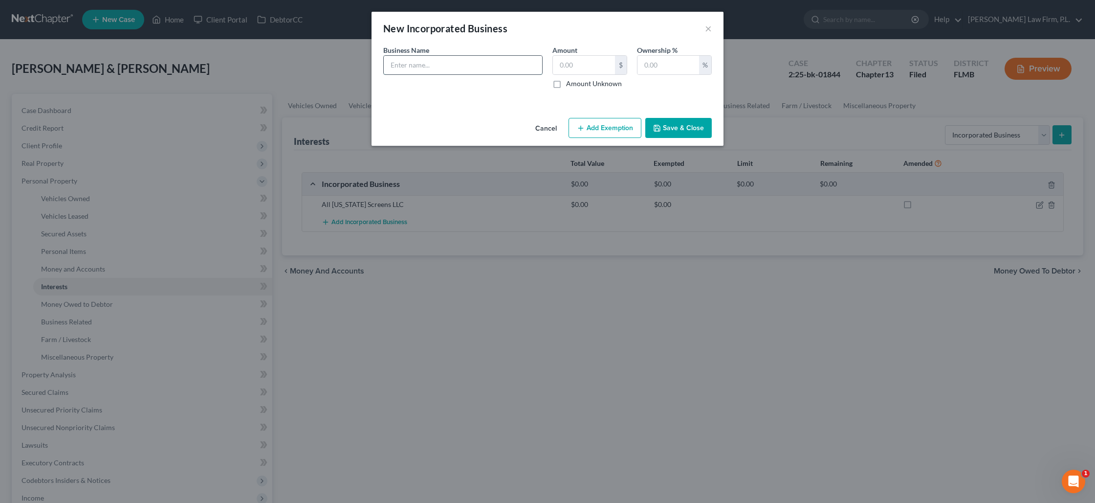
click at [405, 67] on input "text" at bounding box center [463, 65] width 158 height 19
type input "Assets: Regions Checking xx8948 ($235)"
click at [566, 85] on label "Amount Unknown" at bounding box center [594, 84] width 56 height 10
click at [570, 85] on input "Amount Unknown" at bounding box center [573, 82] width 6 height 6
checkbox input "true"
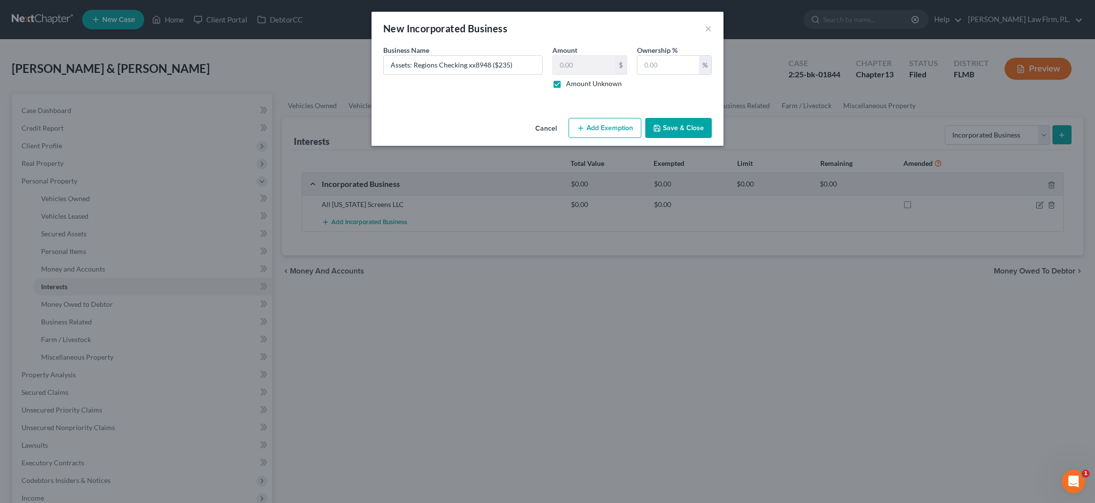
click at [690, 130] on button "Save & Close" at bounding box center [679, 128] width 67 height 21
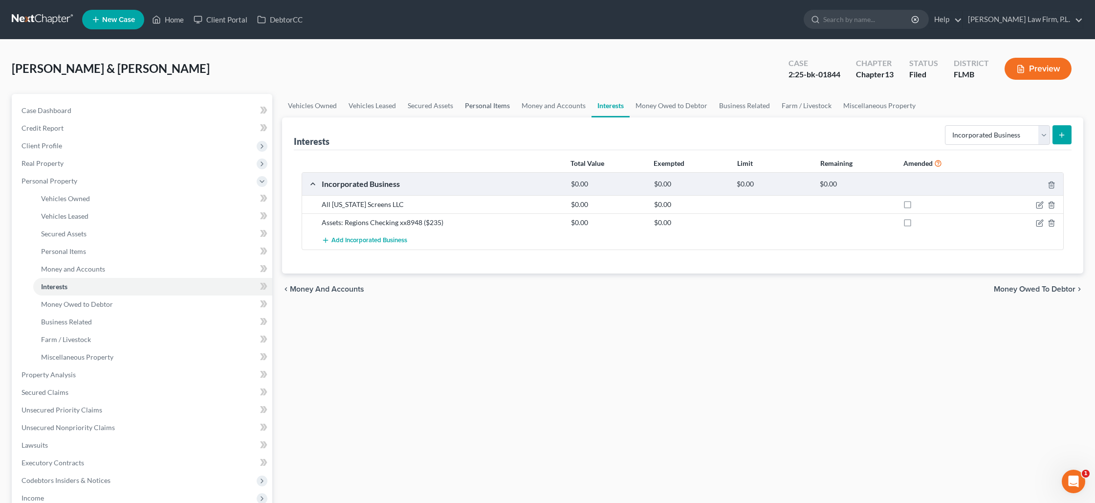
click at [501, 108] on link "Personal Items" at bounding box center [487, 105] width 57 height 23
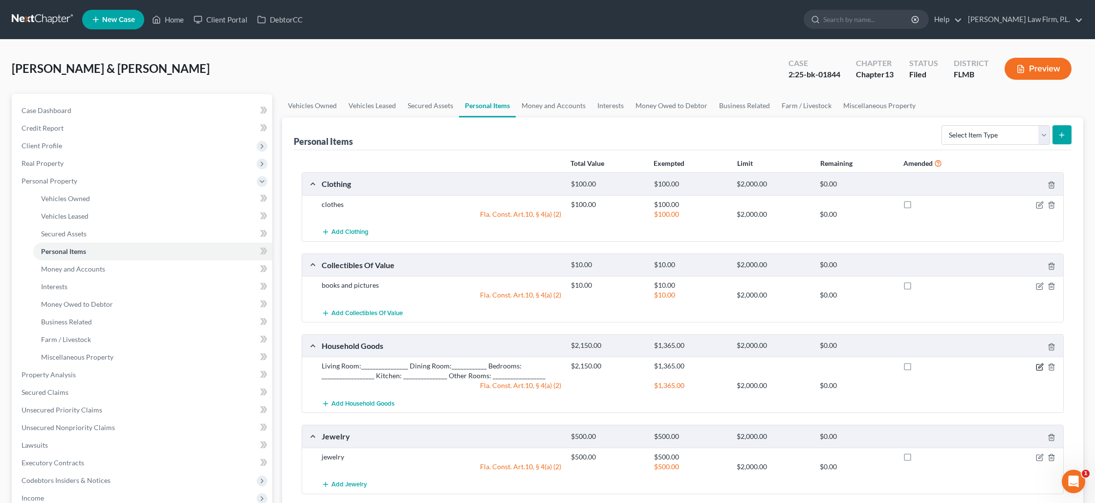
click at [1043, 365] on icon "button" at bounding box center [1040, 367] width 8 height 8
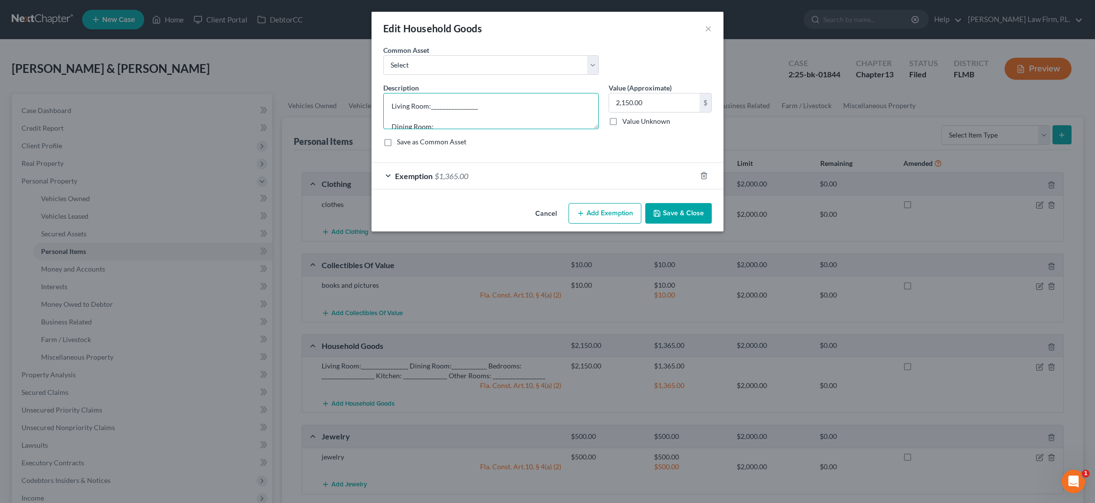
drag, startPoint x: 482, startPoint y: 108, endPoint x: 429, endPoint y: 106, distance: 52.4
click at [429, 106] on textarea "Living Room:________________ Dining Room:____________ Bedrooms: _______________…" at bounding box center [491, 111] width 216 height 36
click at [433, 117] on textarea "Living Room: couch, tv, lamps, table ends. Dining Room:____________ Bedrooms: _…" at bounding box center [491, 111] width 216 height 36
drag, startPoint x: 471, startPoint y: 121, endPoint x: 432, endPoint y: 118, distance: 39.2
click at [432, 118] on textarea "Living Room: couch, tv, lamps, table ends. Dining Room:____________ Bedrooms: _…" at bounding box center [491, 111] width 216 height 36
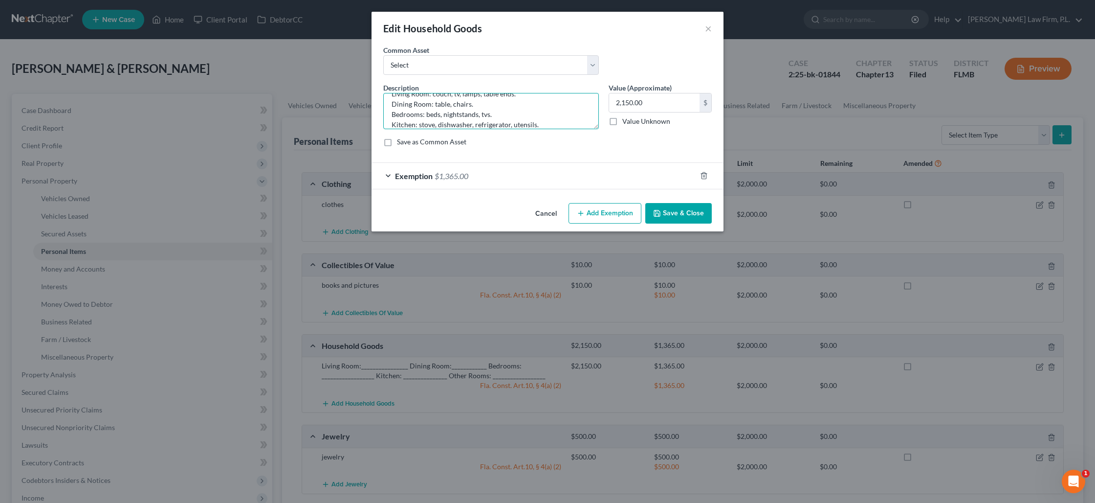
scroll to position [22, 0]
click at [525, 103] on textarea "Living Room: couch, tv, lamps, table ends. Dining Room: table, chairs. Bedrooms…" at bounding box center [491, 111] width 216 height 36
click at [572, 117] on textarea "Living Room: couch, tv, lamps, table ends. Dining Room: table, chairs. Bedrooms…" at bounding box center [491, 111] width 216 height 36
type textarea "Living Room: couch, tv, lamps, table ends. Dining Room: table, chairs. Bedrooms…"
drag, startPoint x: 664, startPoint y: 106, endPoint x: 651, endPoint y: 102, distance: 13.2
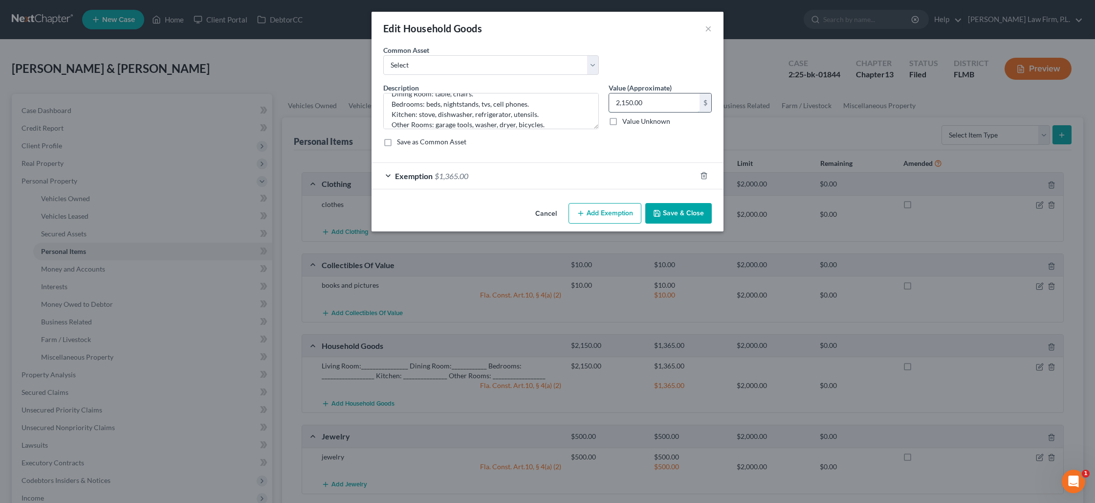
click at [651, 102] on input "2,150.00" at bounding box center [654, 102] width 90 height 19
click at [653, 102] on input "2,150.00" at bounding box center [654, 102] width 90 height 19
type input "1,950"
click at [695, 209] on button "Save & Close" at bounding box center [679, 213] width 67 height 21
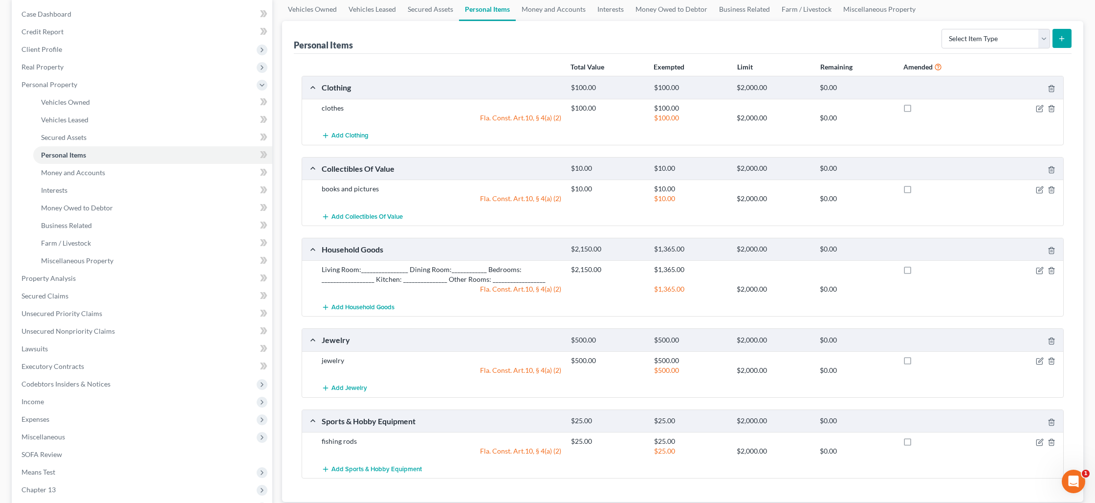
scroll to position [110, 0]
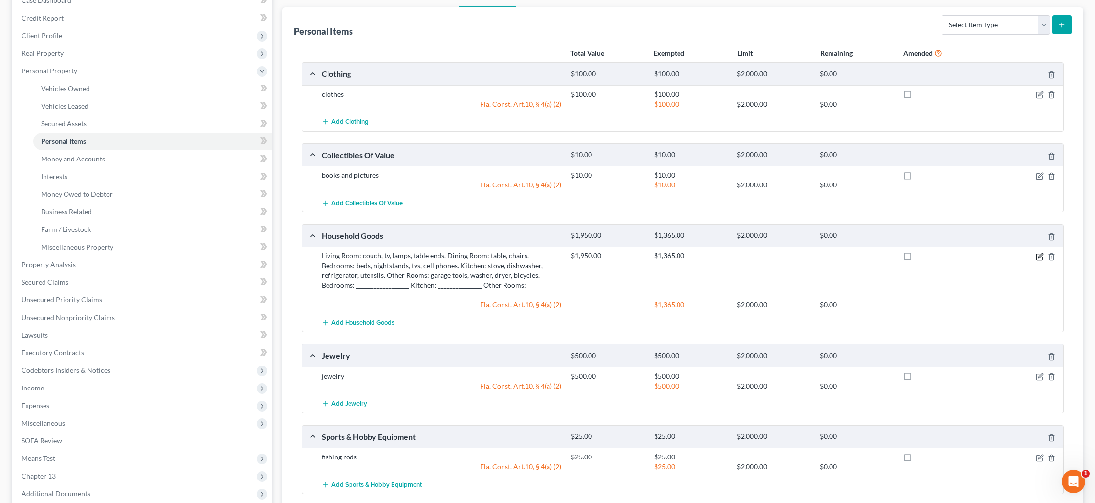
click at [1039, 257] on icon "button" at bounding box center [1041, 255] width 4 height 4
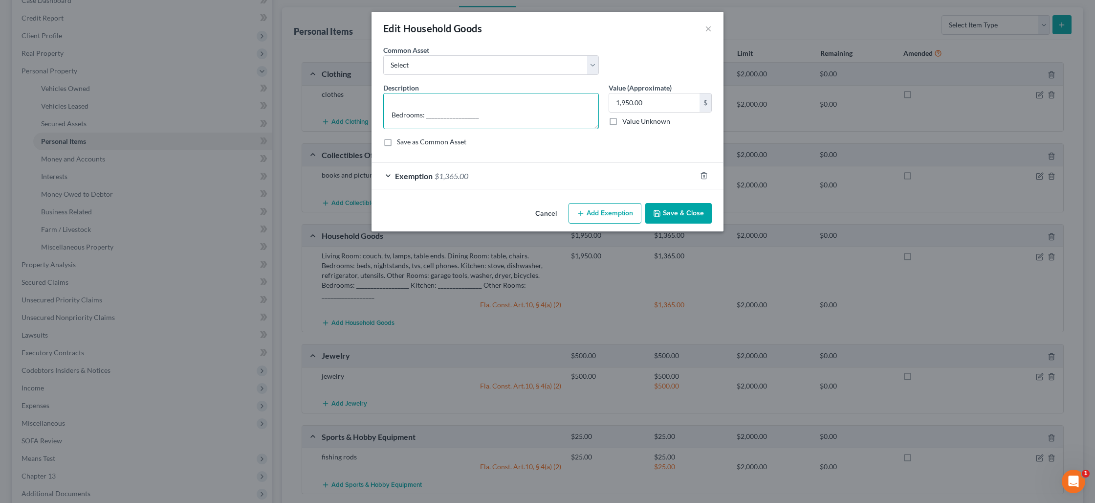
scroll to position [45, 0]
drag, startPoint x: 515, startPoint y: 120, endPoint x: 392, endPoint y: 114, distance: 123.8
click at [392, 114] on textarea "Living Room: couch, tv, lamps, table ends. Dining Room: table, chairs. Bedrooms…" at bounding box center [491, 111] width 216 height 36
type textarea "Living Room: couch, tv, lamps, table ends. Dining Room: table, chairs. Bedrooms…"
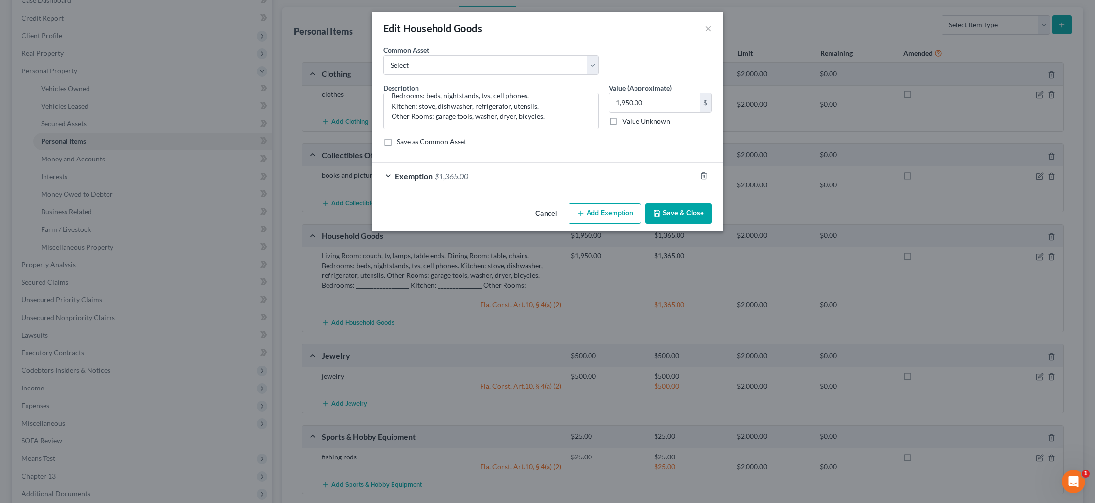
click at [680, 213] on button "Save & Close" at bounding box center [679, 213] width 67 height 21
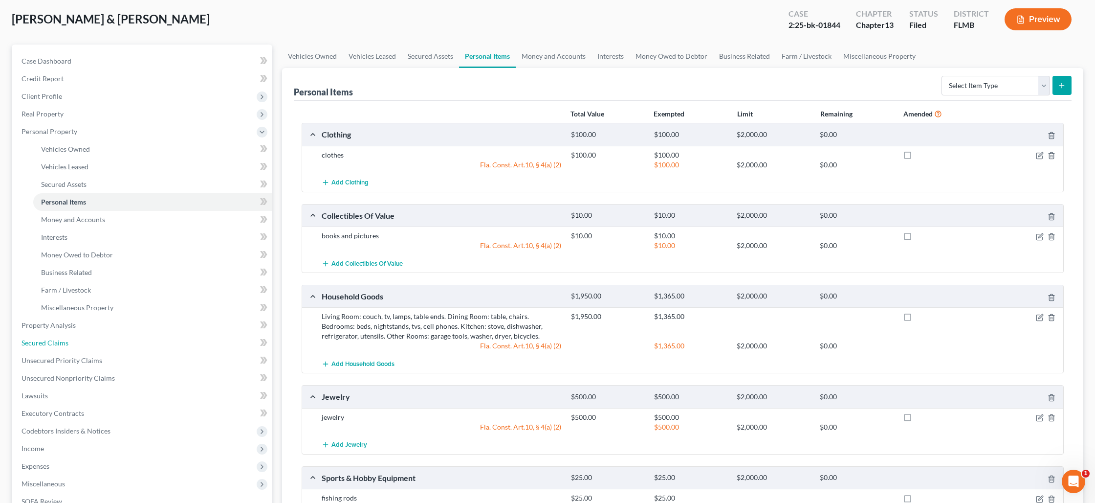
scroll to position [50, 0]
click at [86, 338] on link "Secured Claims" at bounding box center [143, 343] width 259 height 18
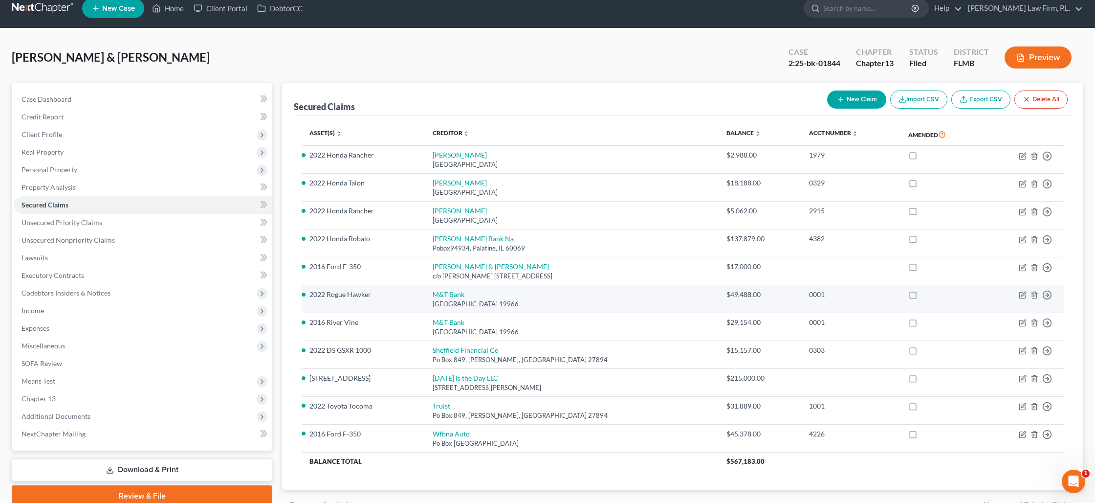
scroll to position [19, 0]
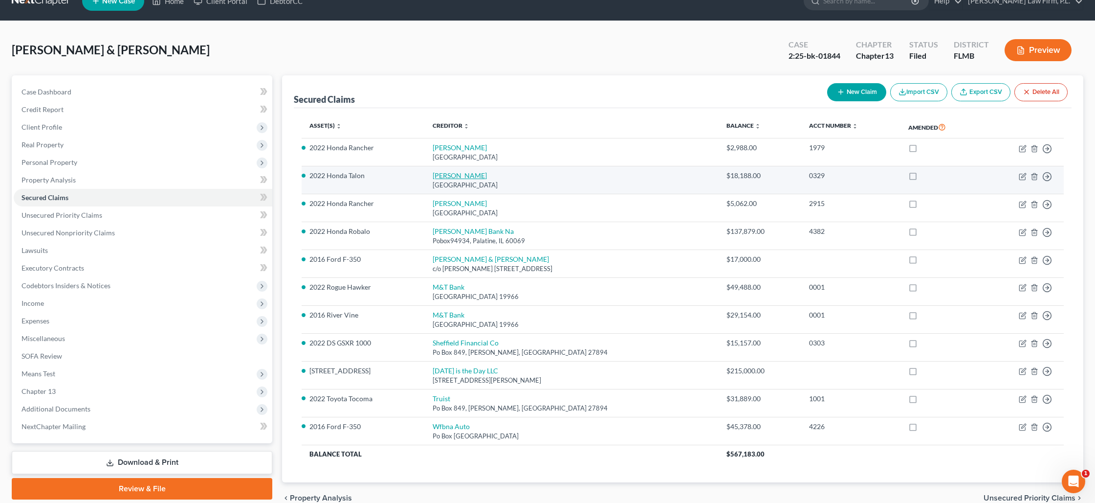
click at [452, 175] on link "[PERSON_NAME]" at bounding box center [460, 175] width 54 height 8
select select "45"
select select "4"
select select "2"
select select "1"
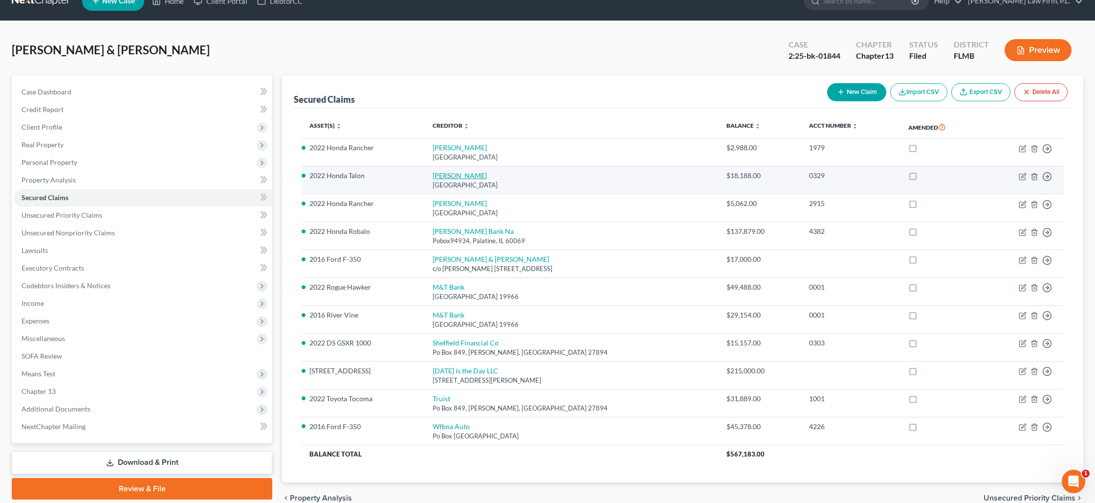
select select "0"
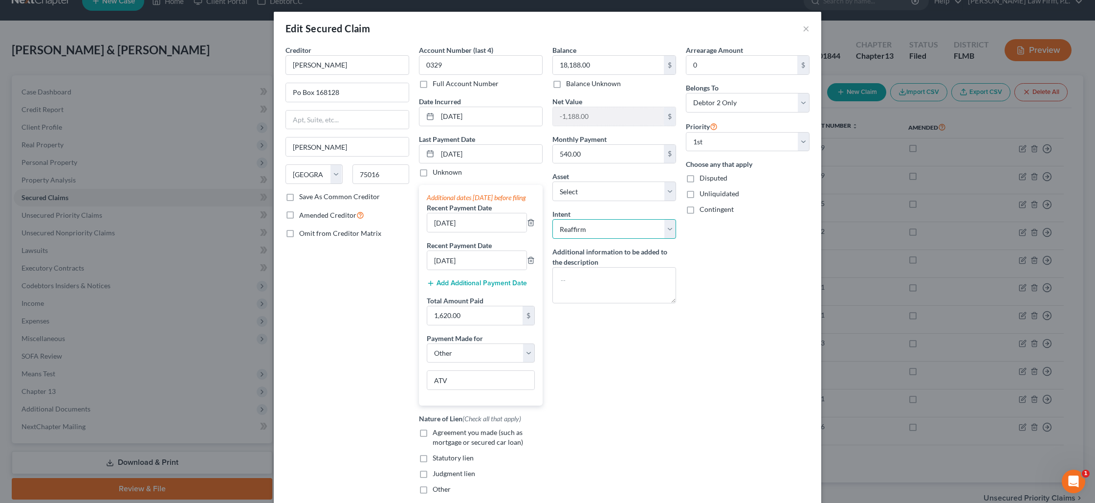
click at [613, 225] on select "Select Surrender Redeem Reaffirm Avoid Other" at bounding box center [615, 229] width 124 height 20
select select "4"
click at [553, 219] on select "Select Surrender Redeem Reaffirm Avoid Other" at bounding box center [615, 229] width 124 height 20
click at [608, 268] on input "text" at bounding box center [615, 267] width 124 height 20
click at [533, 226] on icon "button" at bounding box center [531, 223] width 4 height 6
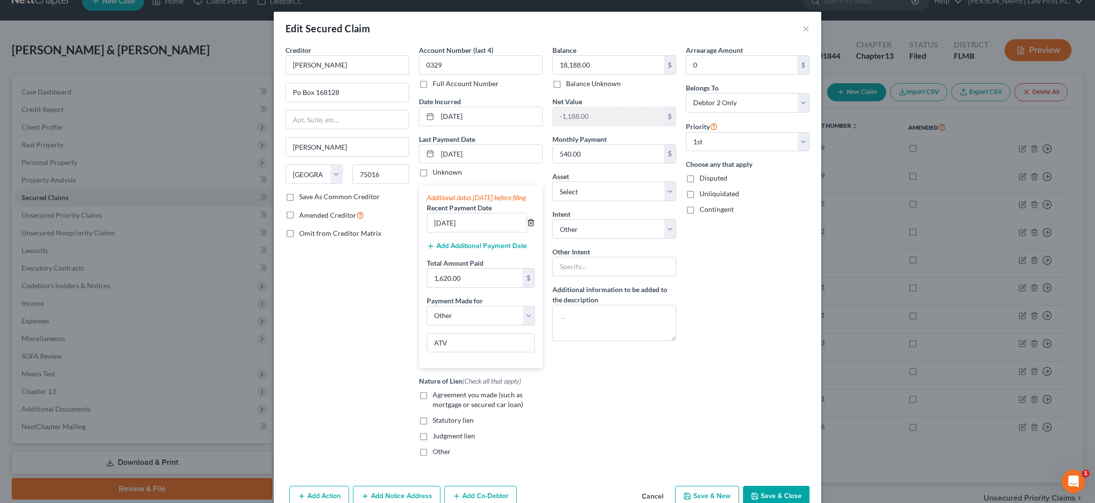
click at [531, 226] on icon "button" at bounding box center [531, 223] width 8 height 8
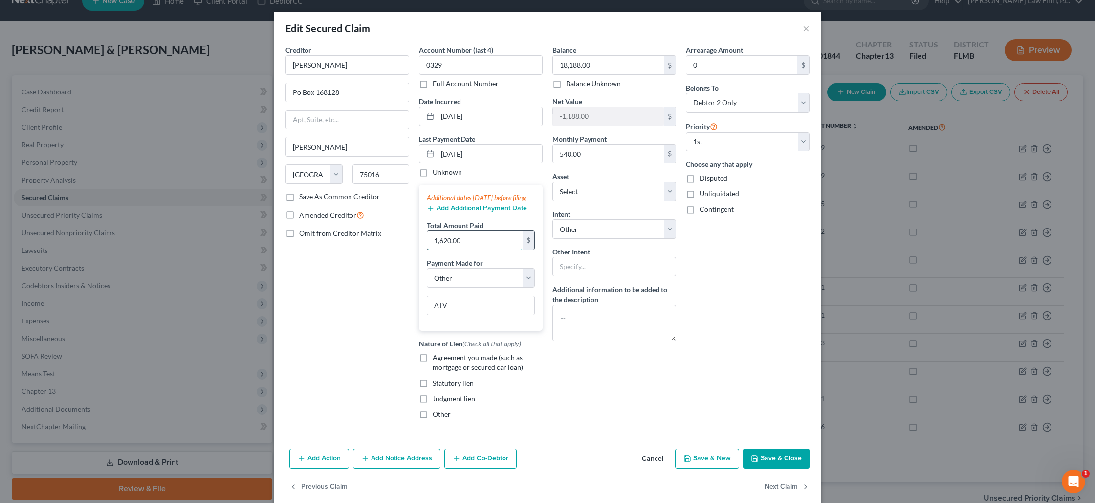
drag, startPoint x: 498, startPoint y: 252, endPoint x: 429, endPoint y: 244, distance: 68.9
click at [429, 244] on input "1,620.00" at bounding box center [474, 240] width 95 height 19
click at [446, 249] on input "1,620.00" at bounding box center [474, 240] width 95 height 19
click at [589, 266] on input "text" at bounding box center [615, 267] width 124 height 20
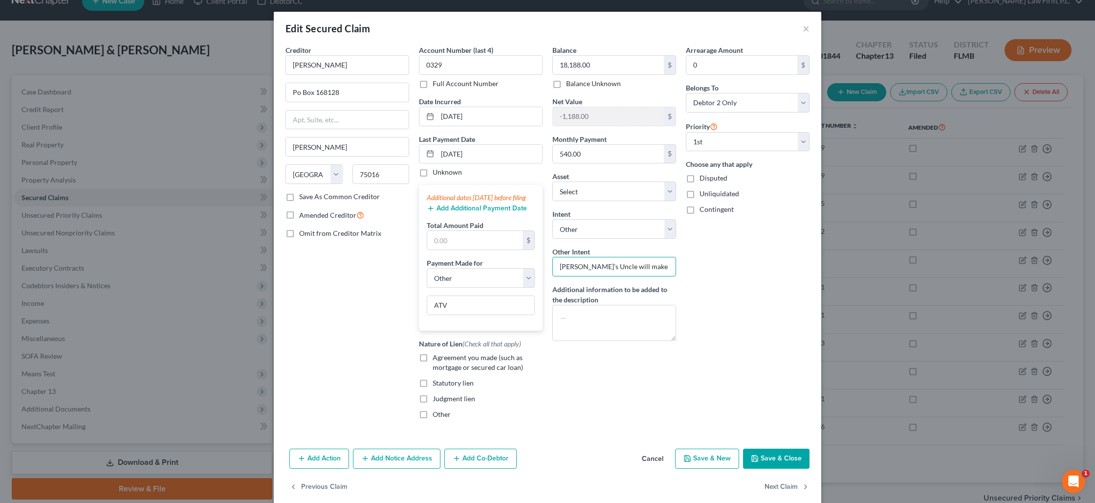
type input "[PERSON_NAME]'s Uncle will make payments"
click at [764, 469] on button "Save & Close" at bounding box center [776, 458] width 67 height 21
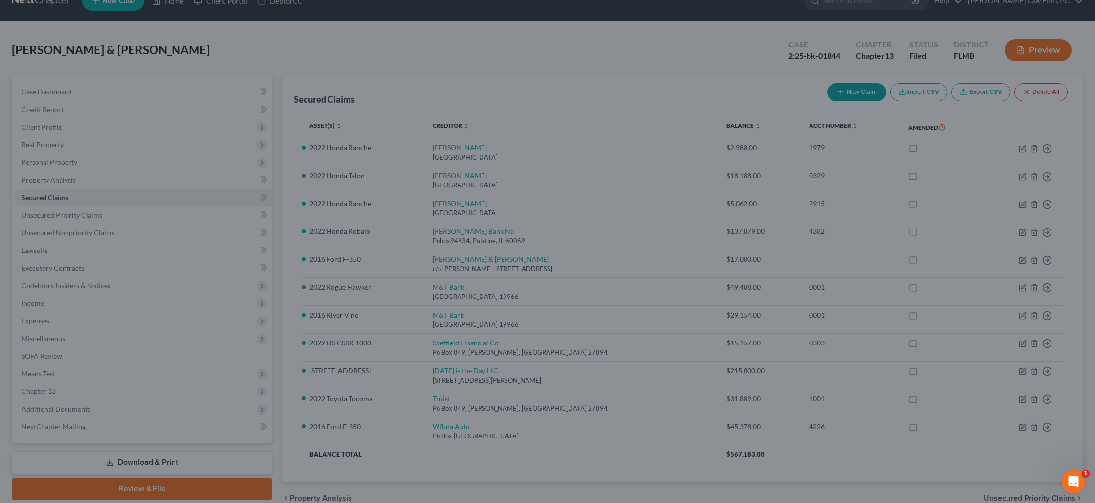
select select "6"
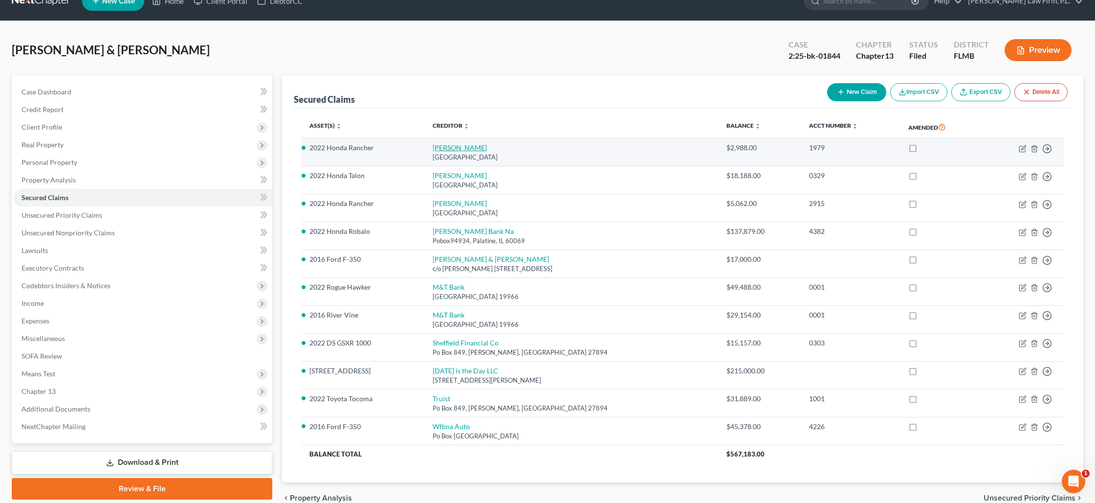
click at [449, 149] on link "[PERSON_NAME]" at bounding box center [460, 147] width 54 height 8
select select "45"
select select "4"
select select "1"
select select "0"
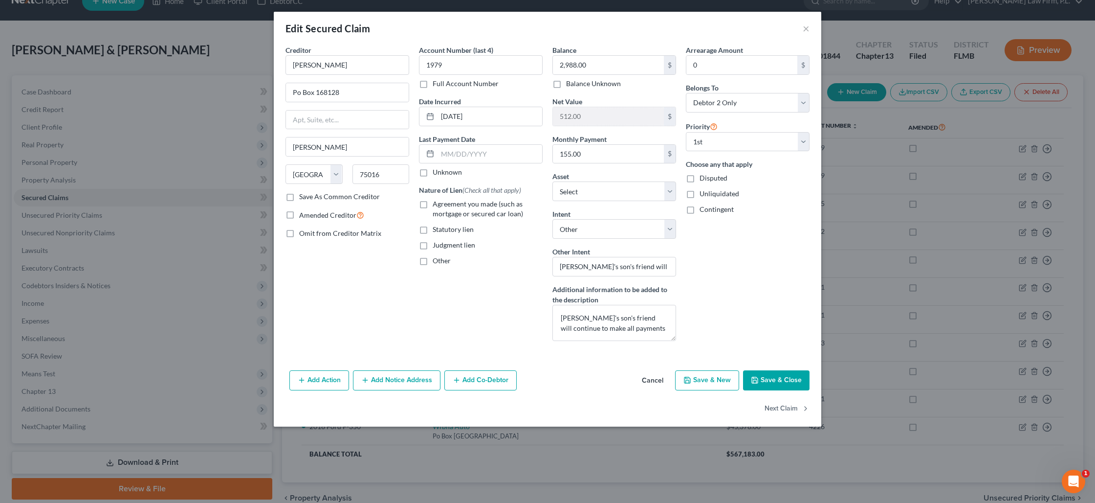
click at [791, 378] on button "Save & Close" at bounding box center [776, 380] width 67 height 21
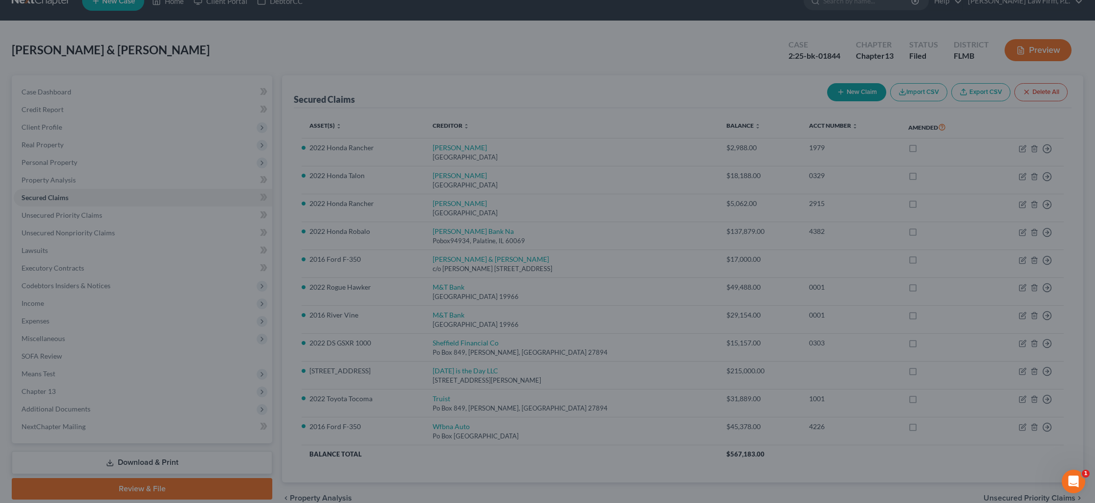
select select "8"
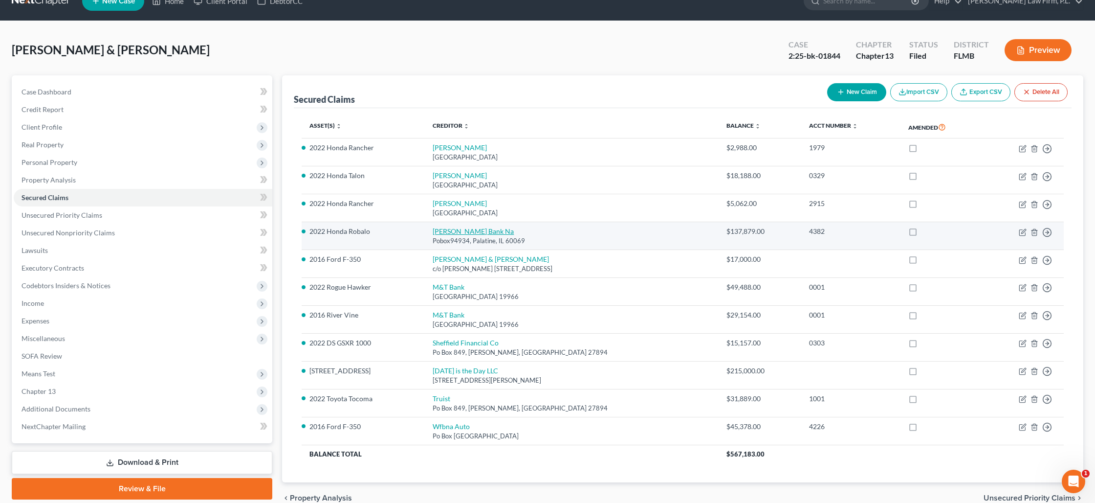
click at [457, 233] on link "[PERSON_NAME] Bank Na" at bounding box center [473, 231] width 81 height 8
select select "14"
select select "0"
select select "2"
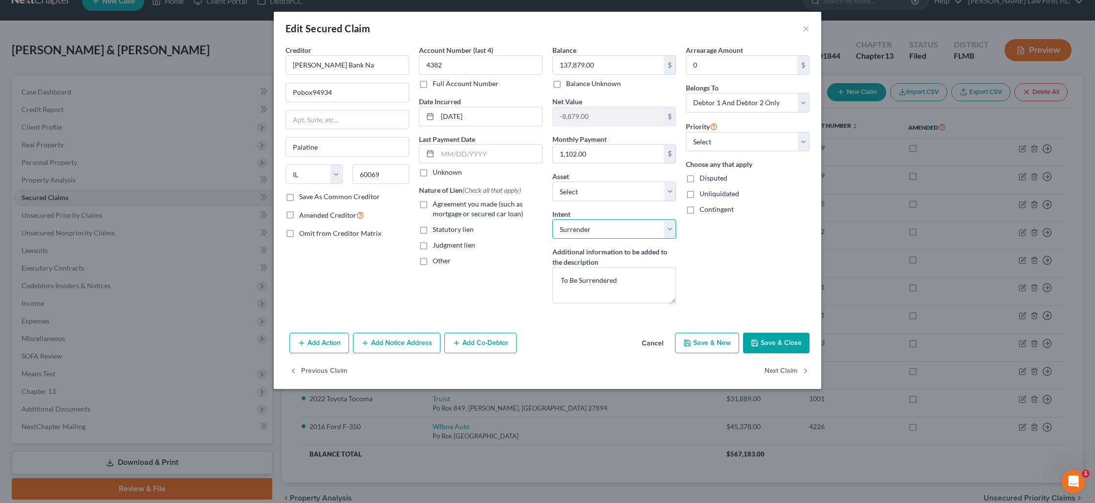
click at [641, 230] on select "Select Surrender Redeem Reaffirm Avoid Other" at bounding box center [615, 229] width 124 height 20
select select "2"
click at [553, 219] on select "Select Surrender Redeem Reaffirm Avoid Other" at bounding box center [615, 229] width 124 height 20
drag, startPoint x: 625, startPoint y: 284, endPoint x: 557, endPoint y: 283, distance: 67.5
click at [557, 283] on textarea "To Be Surrendered" at bounding box center [615, 285] width 124 height 36
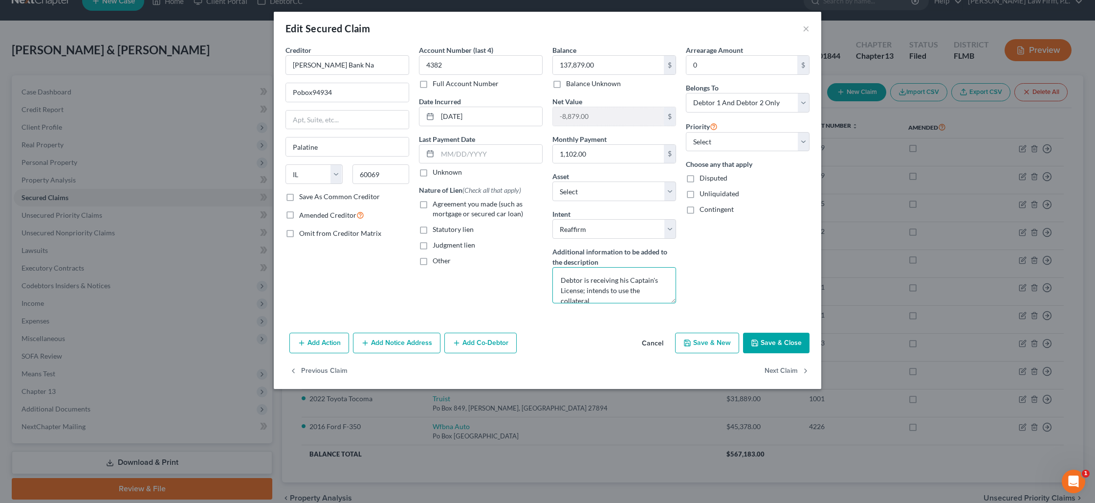
scroll to position [2, 0]
type textarea "Debtor is receiving his Captain's License; intends to use the collateral for bu…"
click at [469, 154] on input "text" at bounding box center [490, 154] width 105 height 19
type input "[DATE]"
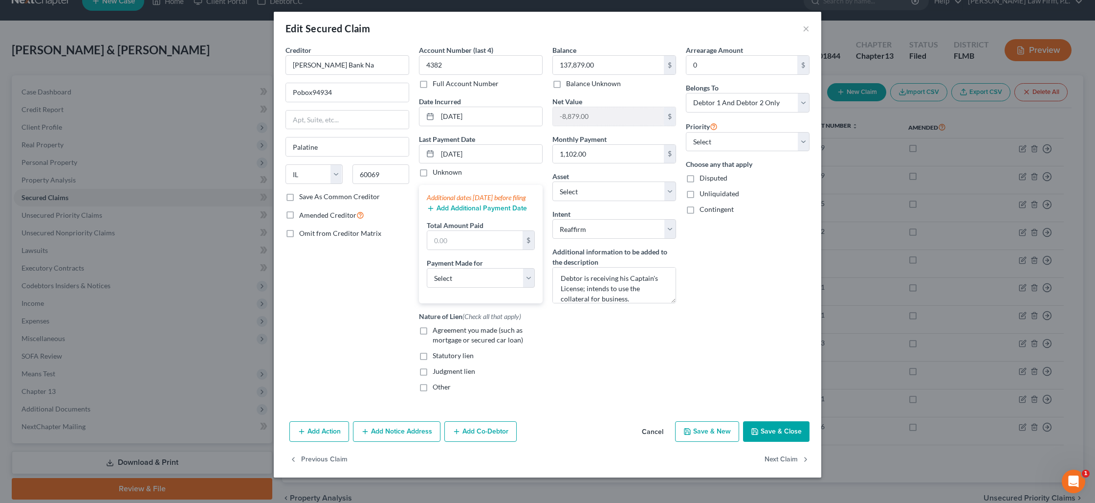
click at [466, 212] on button "Add Additional Payment Date" at bounding box center [477, 208] width 100 height 8
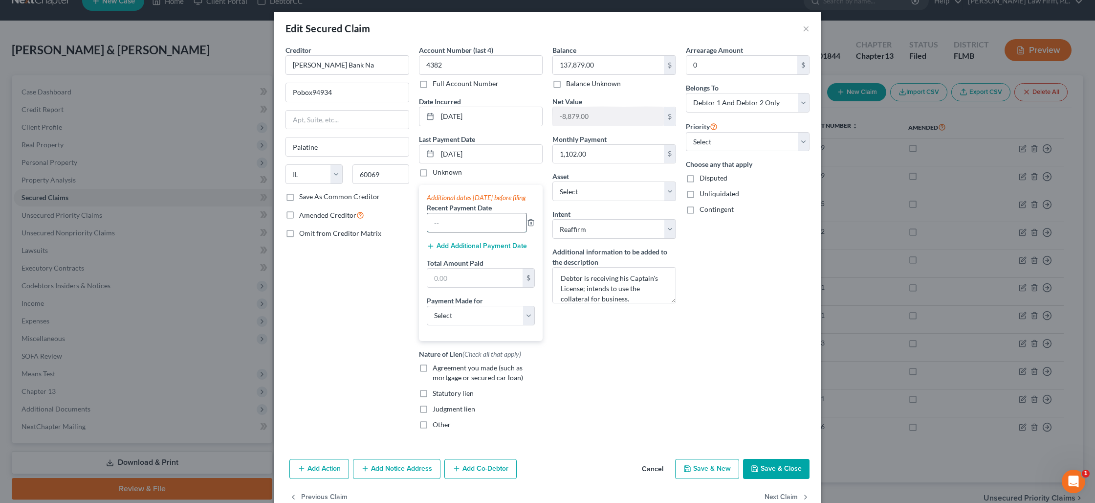
click at [461, 232] on input "text" at bounding box center [476, 222] width 99 height 19
type input "[DATE]"
click at [474, 250] on button "Add Additional Payment Date" at bounding box center [477, 246] width 100 height 8
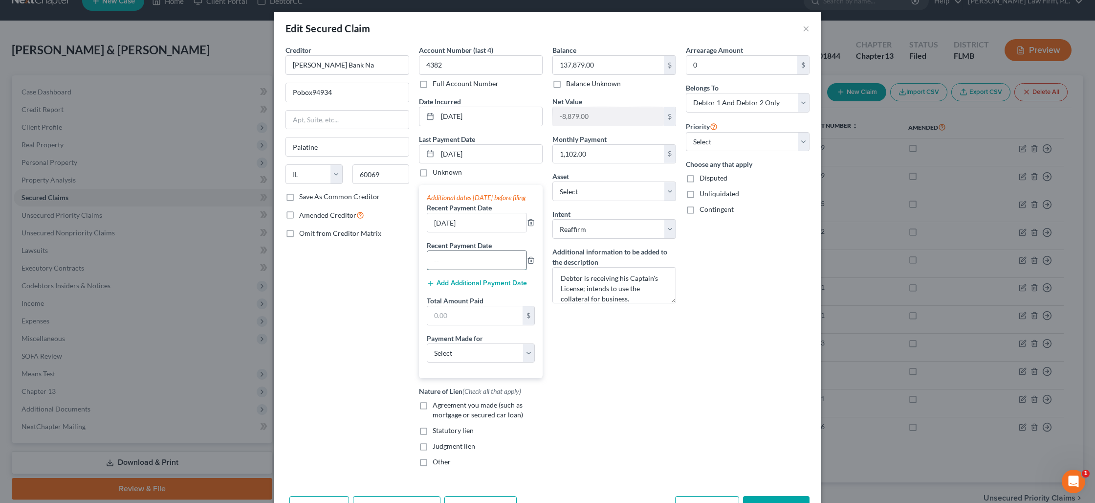
click at [467, 269] on input "text" at bounding box center [476, 260] width 99 height 19
type input "[DATE]"
click at [469, 319] on input "text" at bounding box center [474, 315] width 95 height 19
type input "3,306"
click at [513, 363] on select "Select Car Credit Card Loan Repayment Mortgage Other Suppliers Or Vendors" at bounding box center [481, 353] width 108 height 20
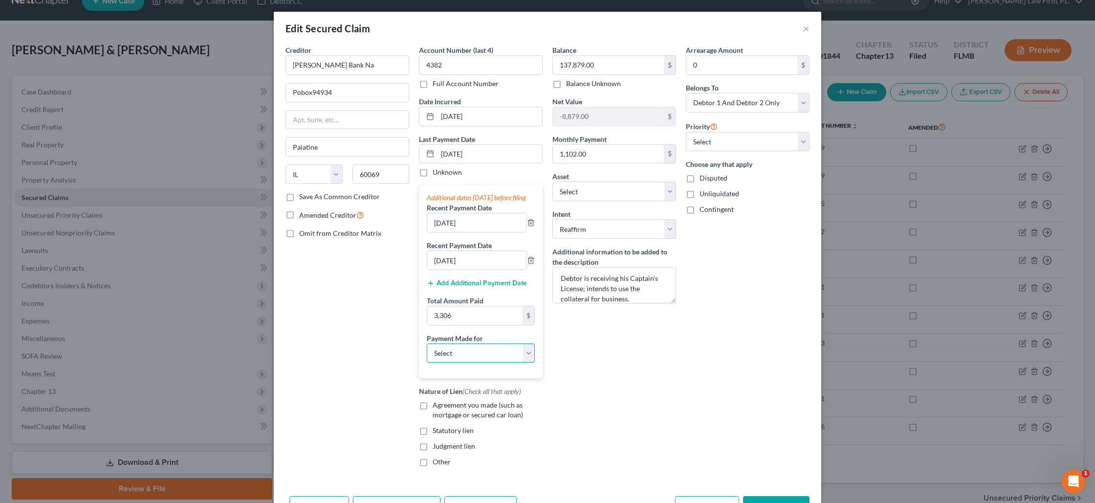
select select "4"
click at [427, 353] on select "Select Car Credit Card Loan Repayment Mortgage Other Suppliers Or Vendors" at bounding box center [481, 353] width 108 height 20
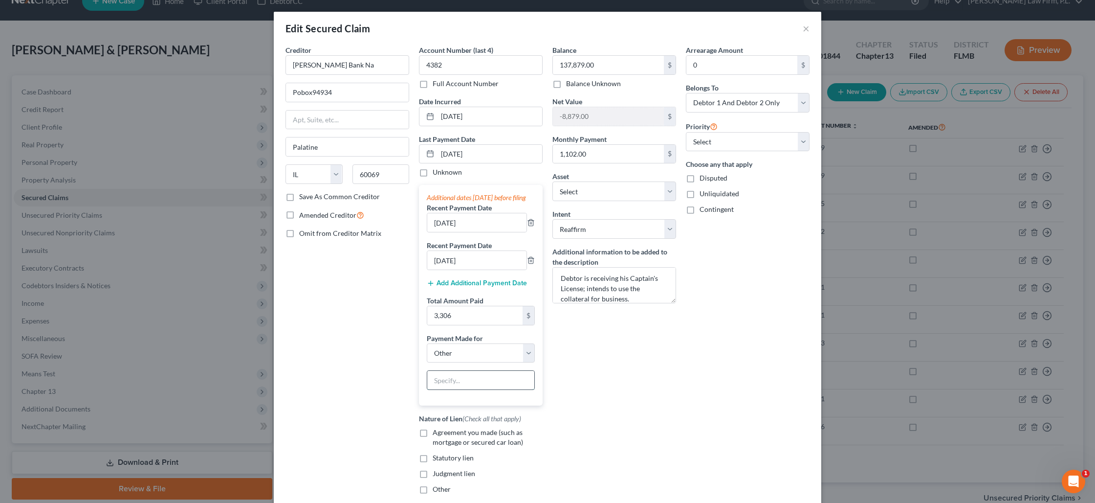
click at [480, 389] on input "text" at bounding box center [480, 380] width 107 height 19
type input "B"
type input "Work Boat"
click at [774, 141] on select "Select 1st 2nd 3rd 4th 5th 6th 7th 8th 9th 10th 11th 12th 13th 14th 15th 16th 1…" at bounding box center [748, 142] width 124 height 20
select select "0"
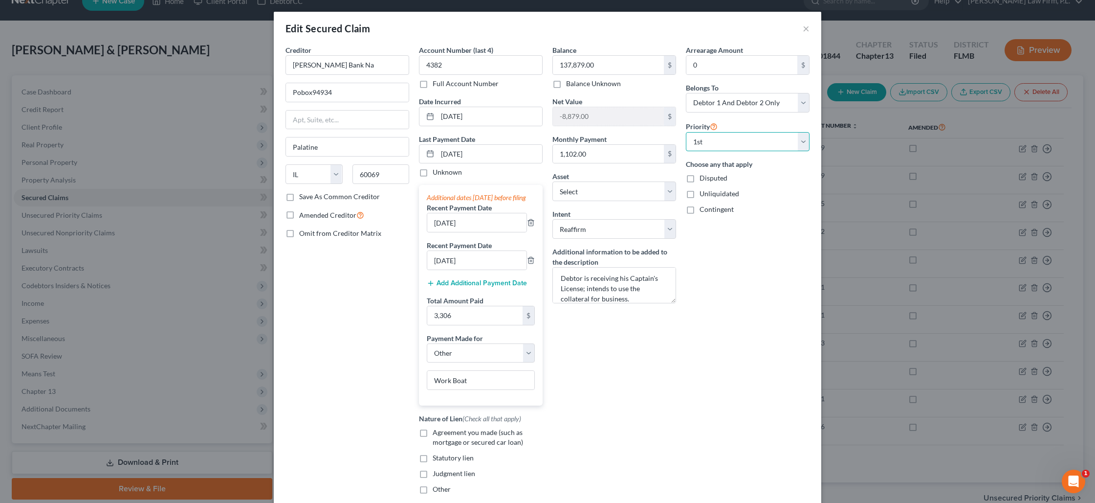
click at [686, 132] on select "Select 1st 2nd 3rd 4th 5th 6th 7th 8th 9th 10th 11th 12th 13th 14th 15th 16th 1…" at bounding box center [748, 142] width 124 height 20
click at [433, 444] on label "Agreement you made (such as mortgage or secured car loan)" at bounding box center [488, 437] width 110 height 20
click at [437, 434] on input "Agreement you made (such as mortgage or secured car loan)" at bounding box center [440, 430] width 6 height 6
checkbox input "true"
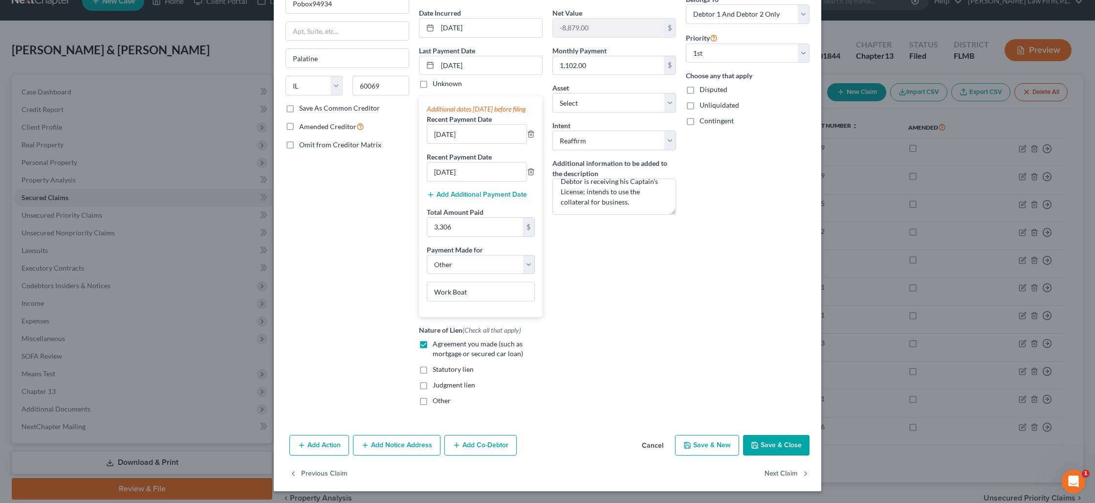
scroll to position [98, 0]
click at [770, 450] on button "Save & Close" at bounding box center [776, 445] width 67 height 21
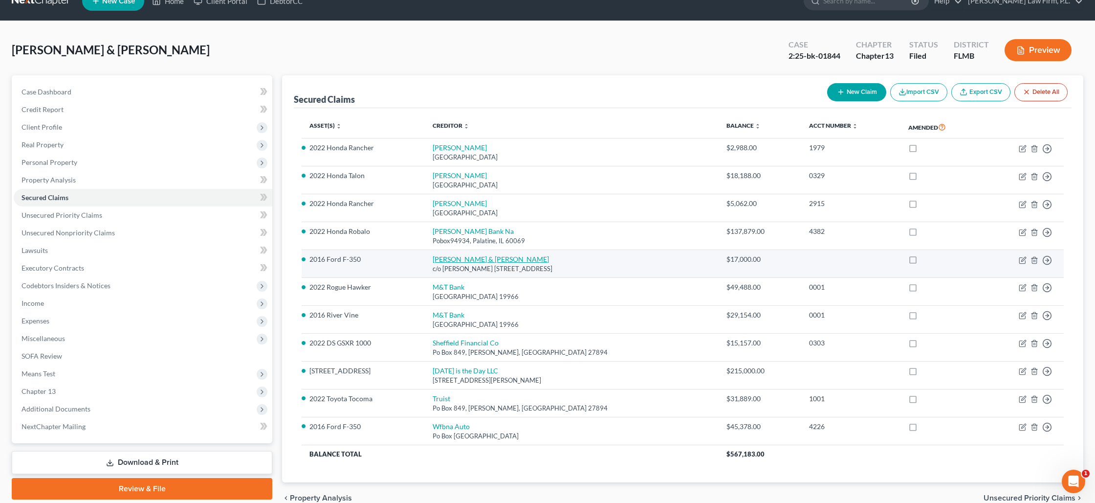
click at [464, 255] on link "[PERSON_NAME] & [PERSON_NAME]" at bounding box center [491, 259] width 116 height 8
select select "9"
select select "3"
select select "0"
select select "1"
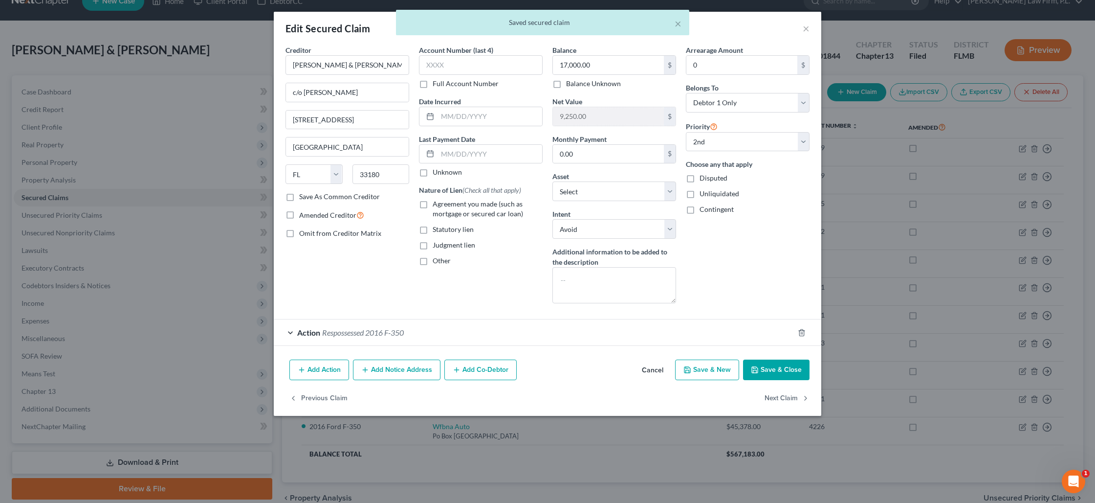
click at [786, 370] on button "Save & Close" at bounding box center [776, 369] width 67 height 21
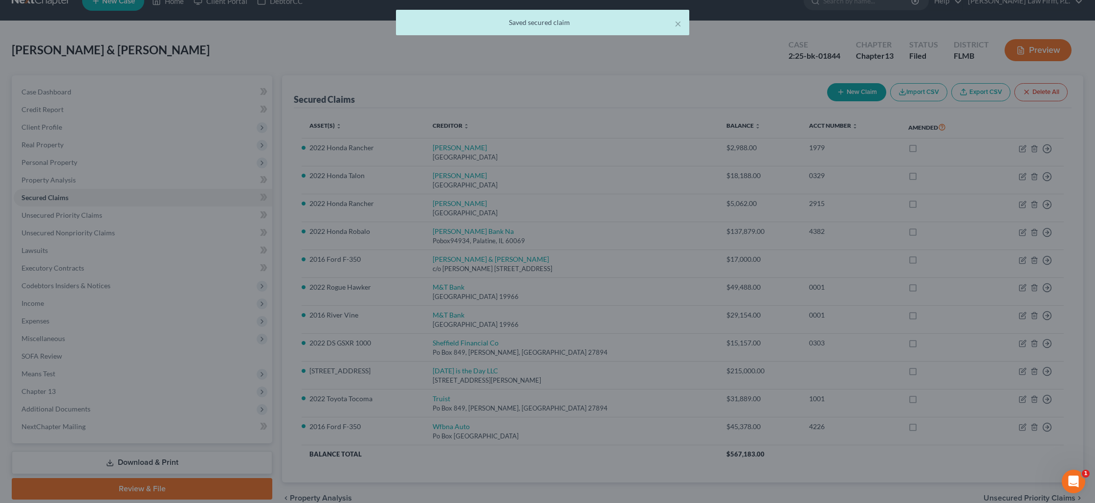
select select "4"
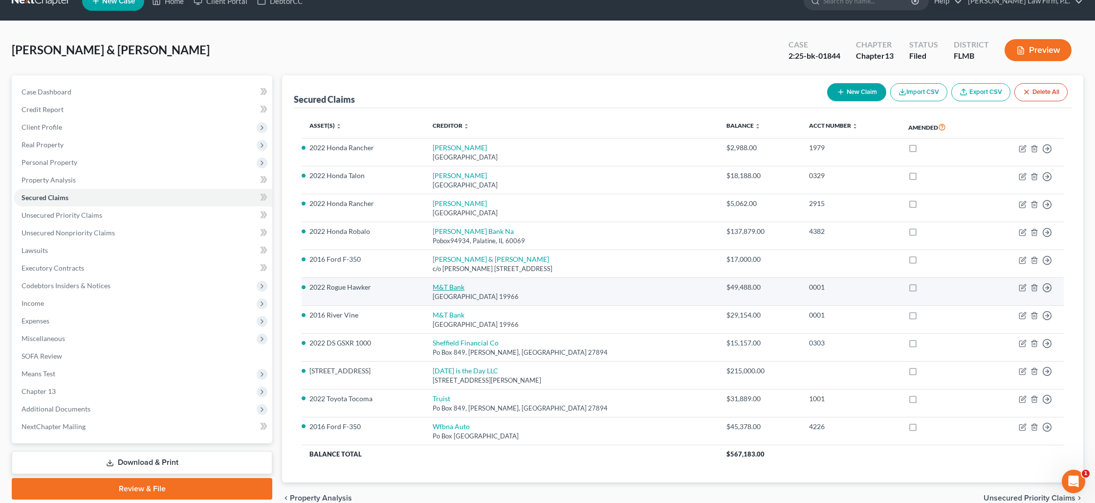
click at [447, 285] on link "M&T Bank" at bounding box center [449, 287] width 32 height 8
select select "7"
select select "2"
select select "1"
select select "0"
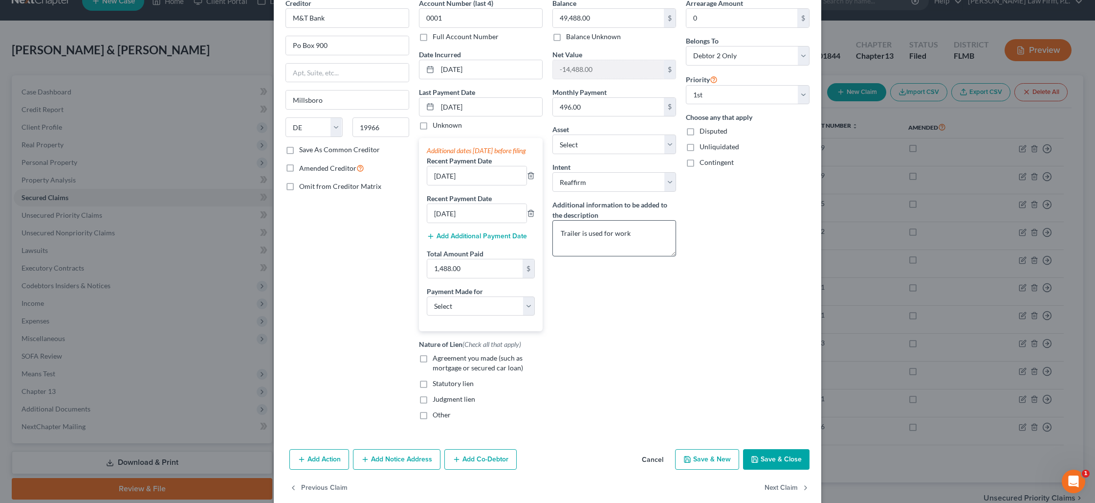
scroll to position [49, 0]
click at [766, 466] on button "Save & Close" at bounding box center [776, 456] width 67 height 21
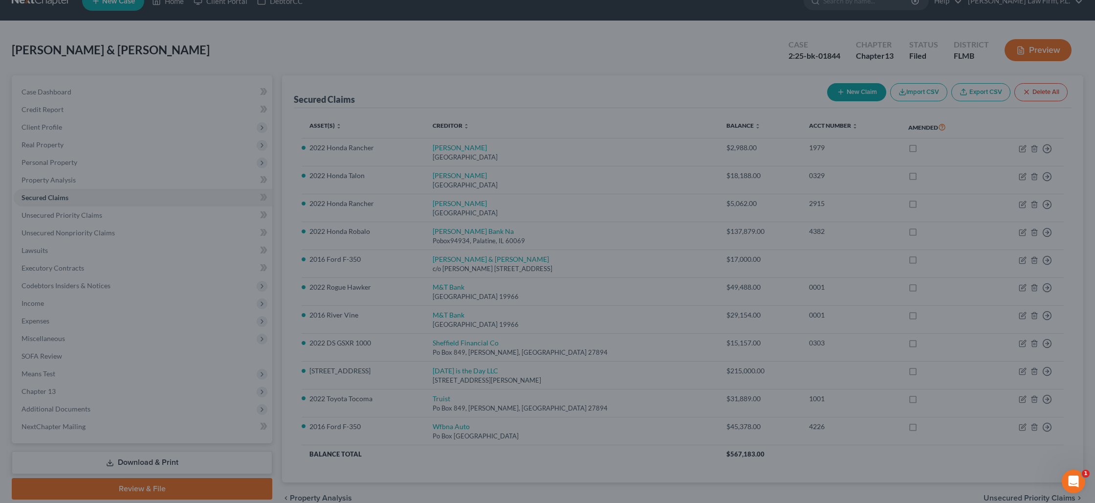
select select "13"
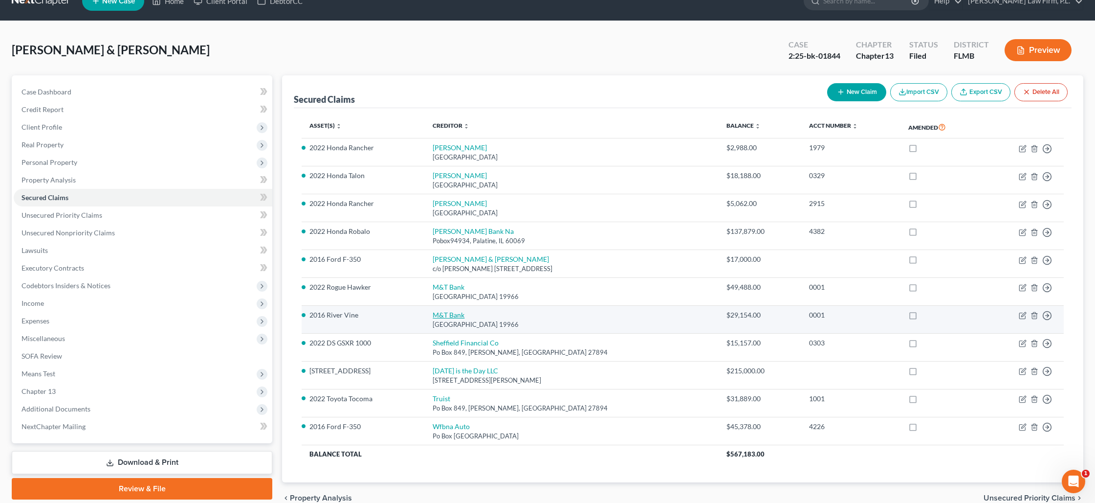
click at [438, 316] on link "M&T Bank" at bounding box center [449, 315] width 32 height 8
select select "7"
select select "17"
select select "4"
select select "0"
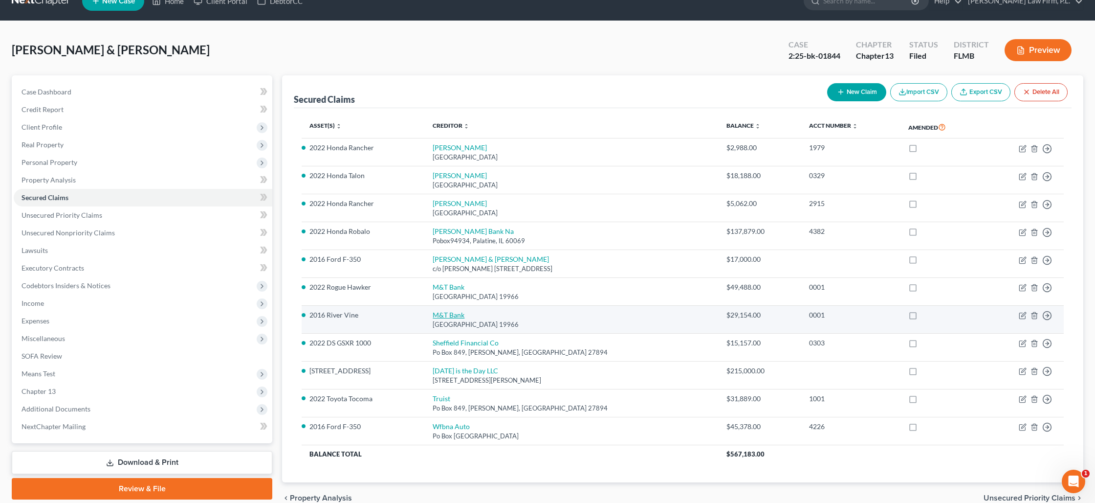
select select "0"
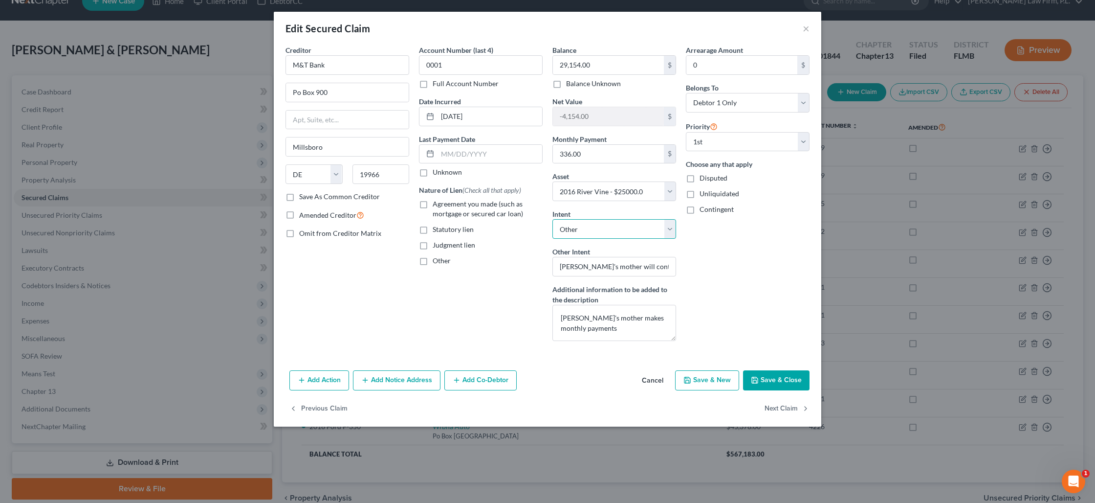
click at [671, 231] on select "Select Surrender Redeem Reaffirm Avoid Other" at bounding box center [615, 229] width 124 height 20
select select "0"
click at [553, 219] on select "Select Surrender Redeem Reaffirm Avoid Other" at bounding box center [615, 229] width 124 height 20
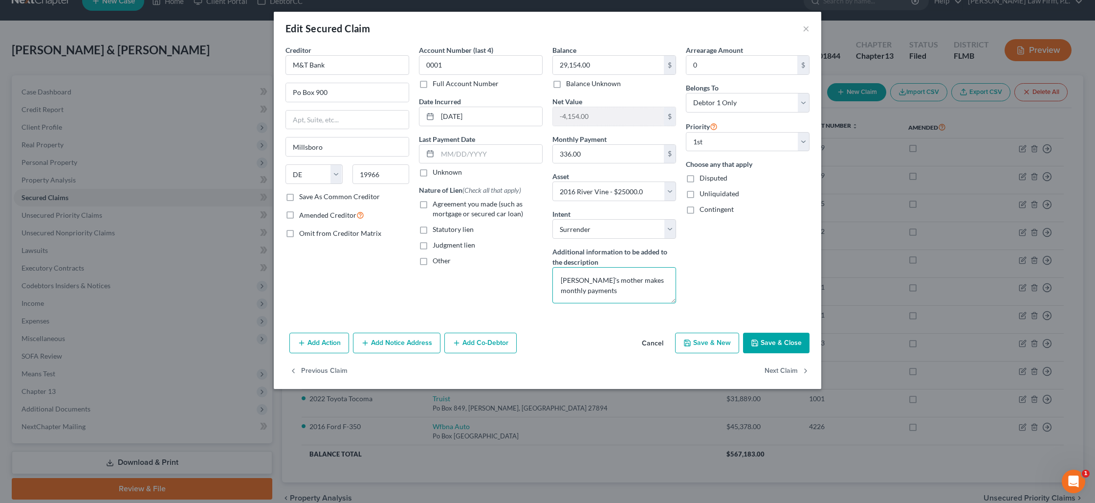
drag, startPoint x: 601, startPoint y: 291, endPoint x: 531, endPoint y: 275, distance: 72.2
click at [531, 275] on div "Creditor * M&T Bank Po Box 900 [GEOGRAPHIC_DATA] [US_STATE][GEOGRAPHIC_DATA] [G…" at bounding box center [548, 178] width 534 height 266
click at [766, 339] on button "Save & Close" at bounding box center [776, 343] width 67 height 21
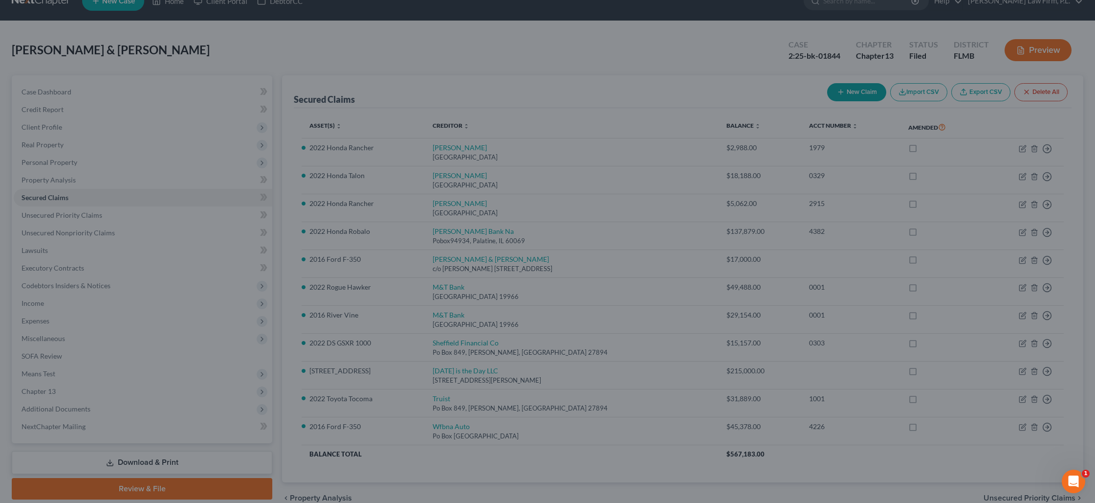
select select "17"
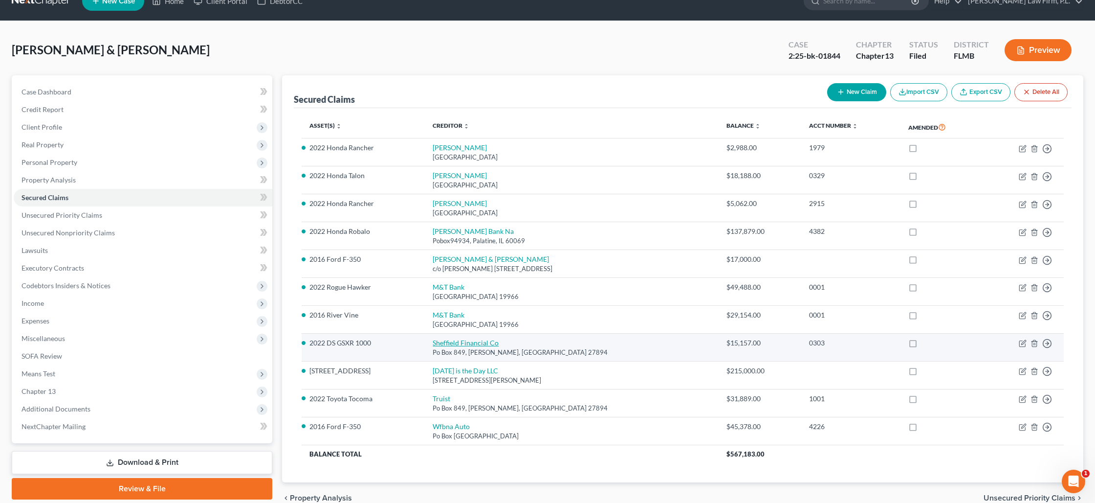
click at [473, 341] on link "Sheffield Financial Co" at bounding box center [466, 342] width 66 height 8
select select "28"
select select "0"
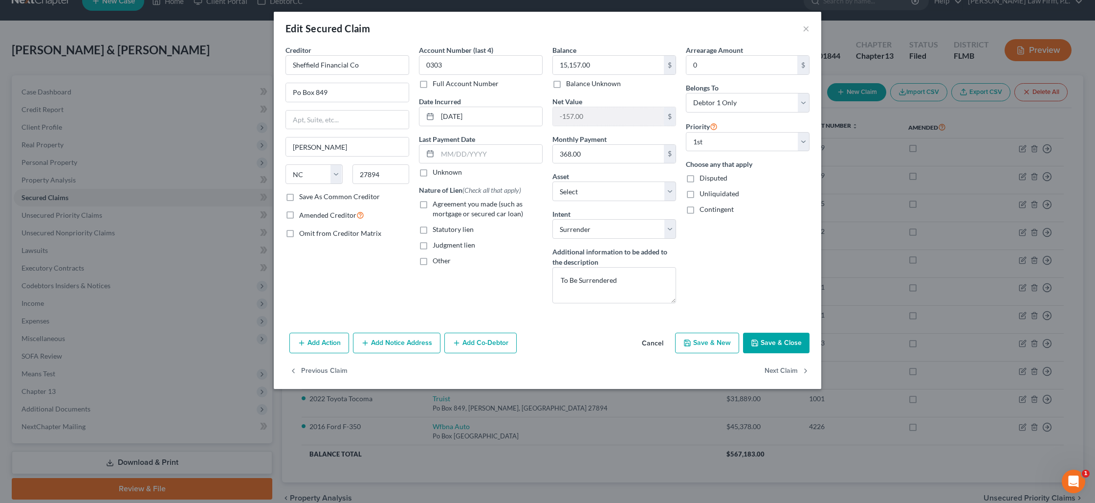
click at [784, 347] on button "Save & Close" at bounding box center [776, 343] width 67 height 21
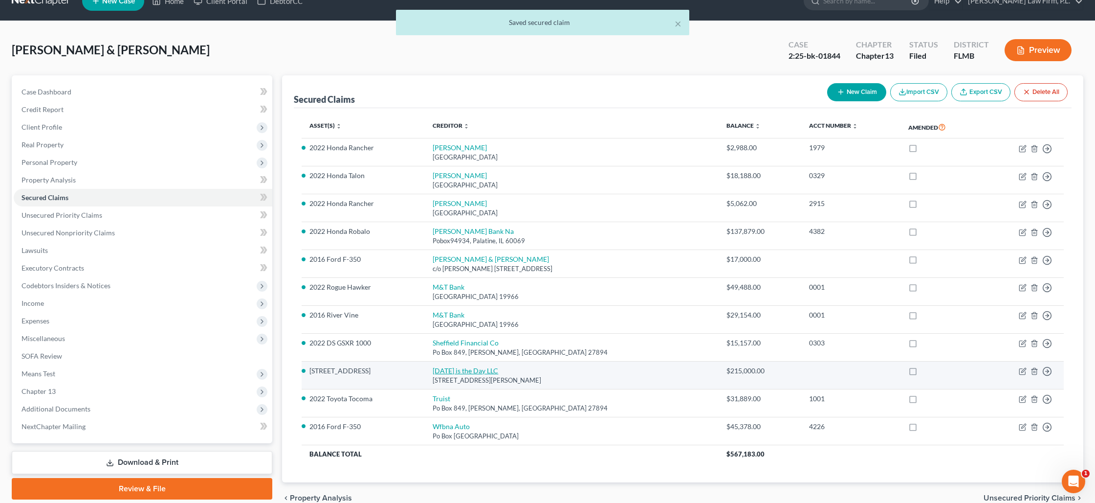
click at [466, 369] on link "[DATE] is the Day LLC" at bounding box center [466, 370] width 66 height 8
select select "9"
select select "3"
select select "2"
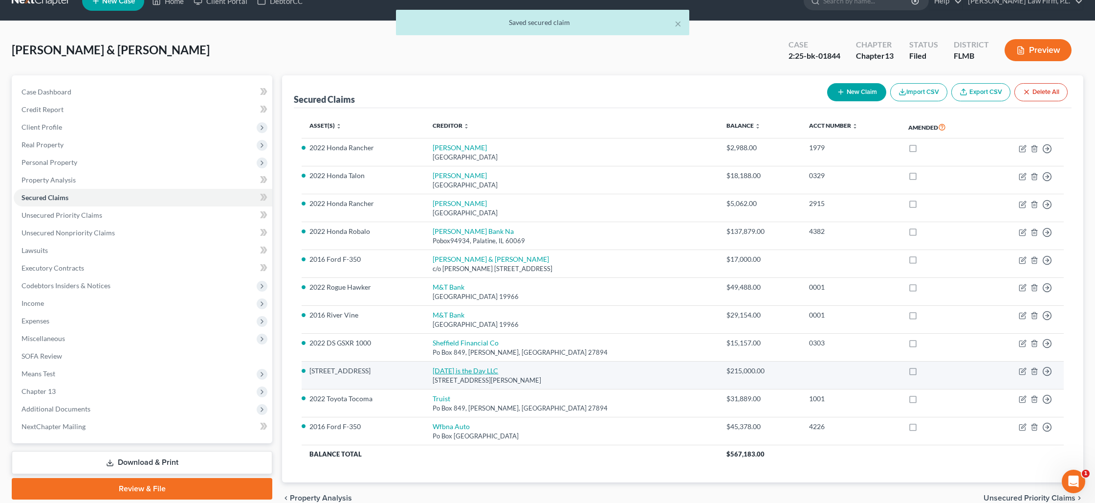
select select "0"
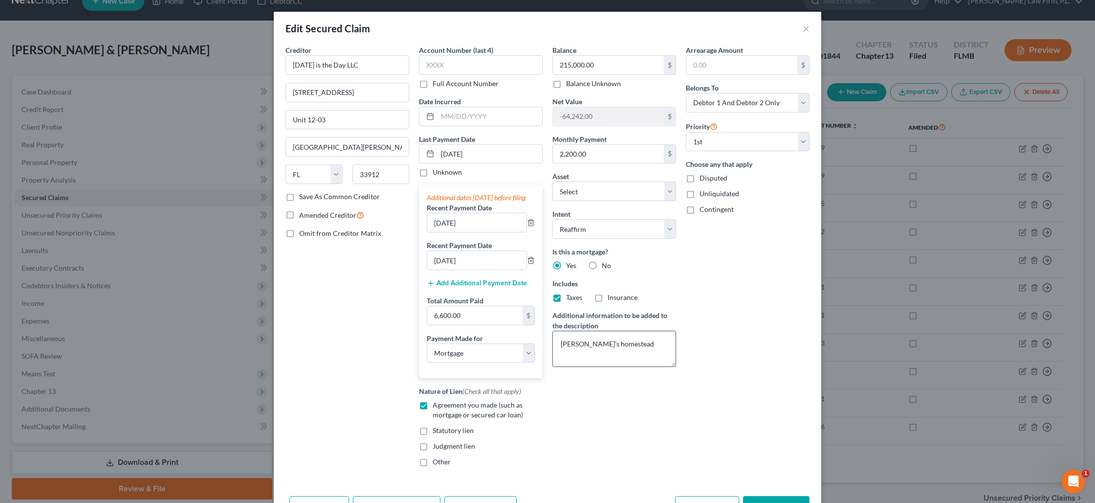
scroll to position [71, 0]
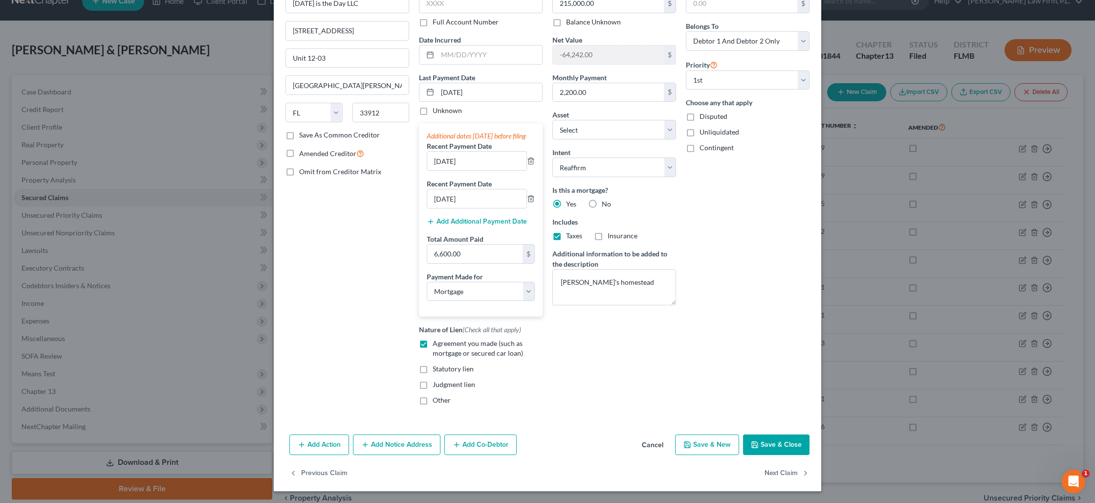
click at [759, 441] on icon "button" at bounding box center [755, 445] width 8 height 8
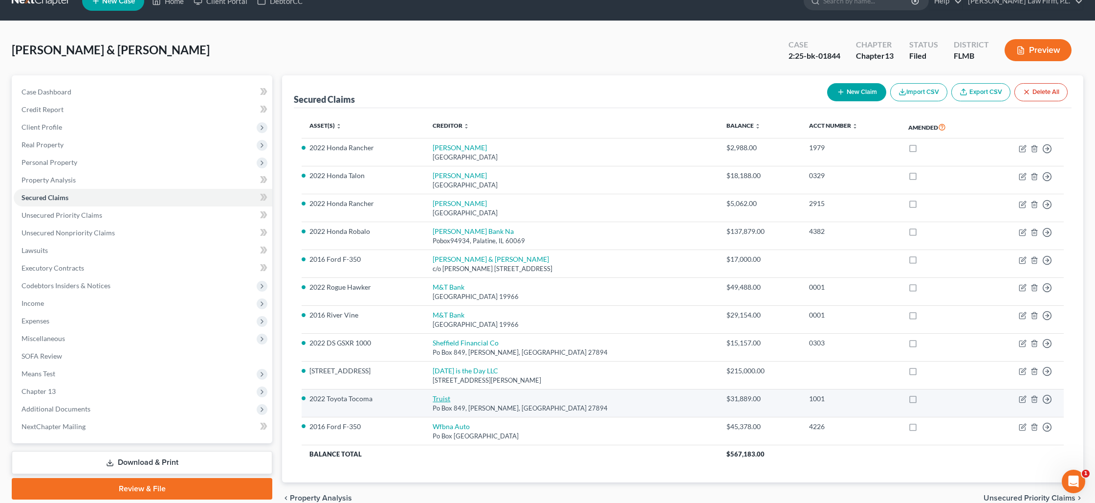
click at [433, 398] on link "Truist" at bounding box center [442, 398] width 18 height 8
select select "28"
select select "4"
select select "0"
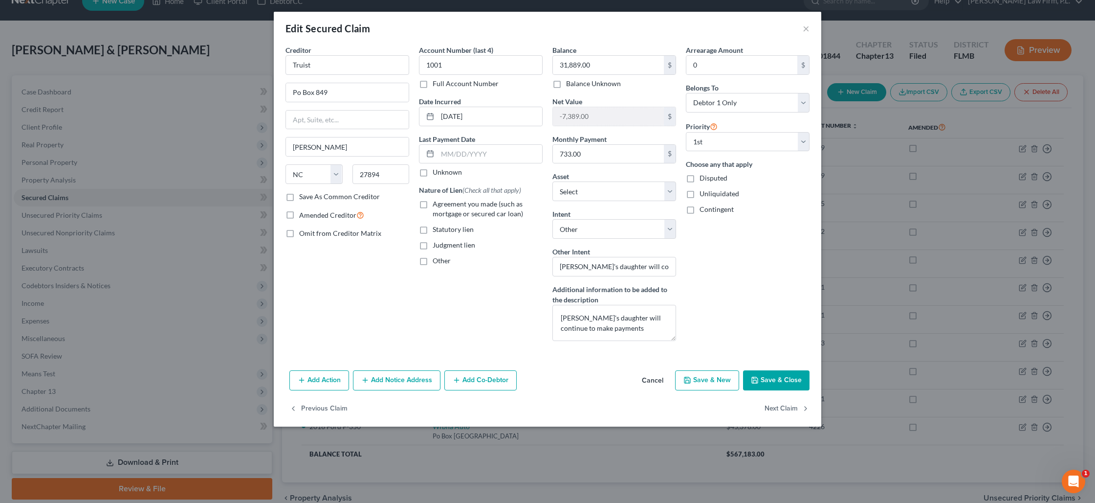
click at [763, 386] on button "Save & Close" at bounding box center [776, 380] width 67 height 21
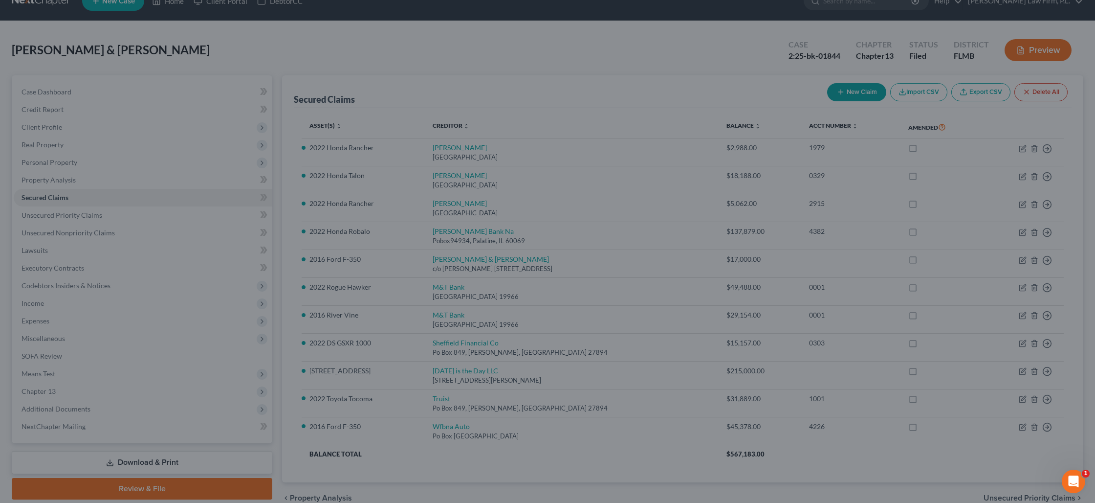
select select "22"
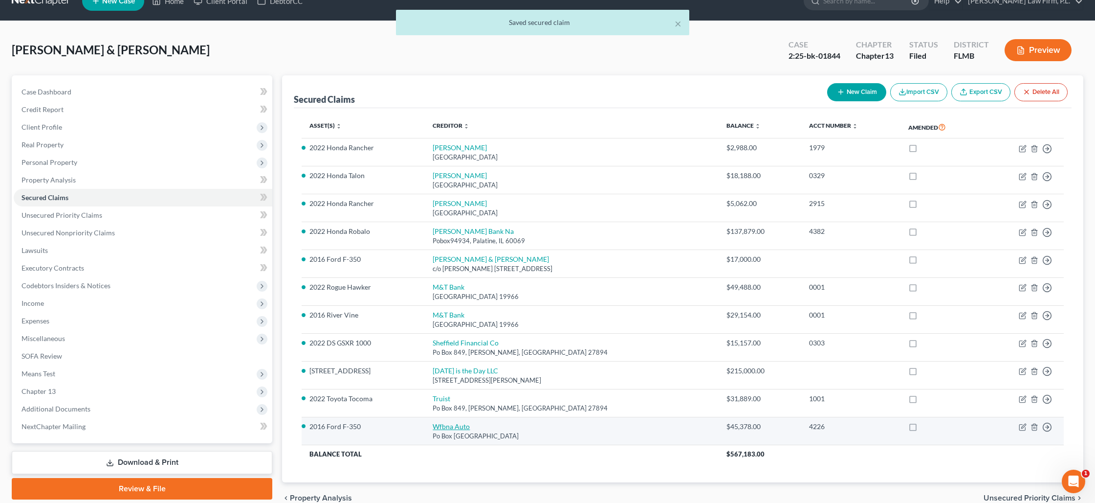
click at [443, 422] on link "Wfbna Auto" at bounding box center [451, 426] width 37 height 8
select select "28"
select select "0"
select select "2"
select select "0"
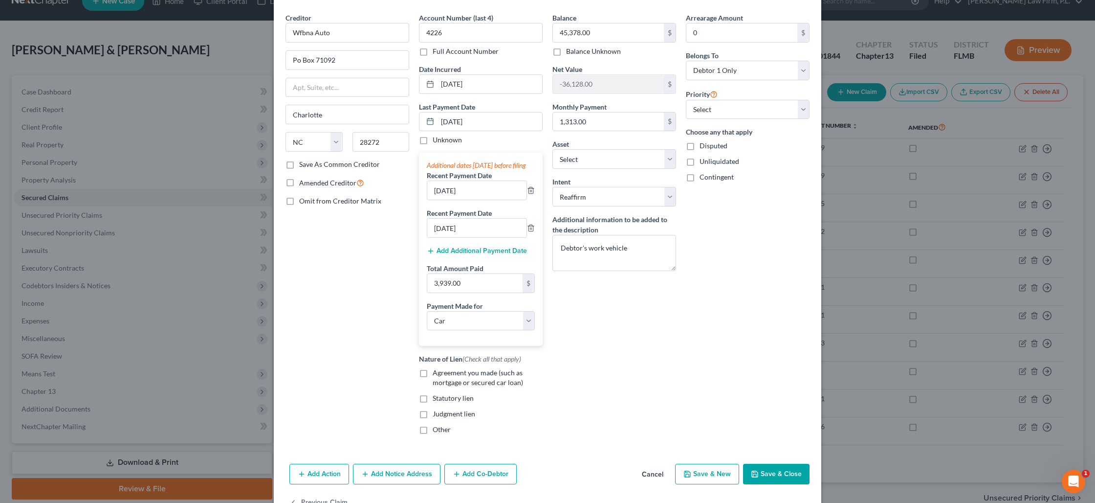
scroll to position [40, 0]
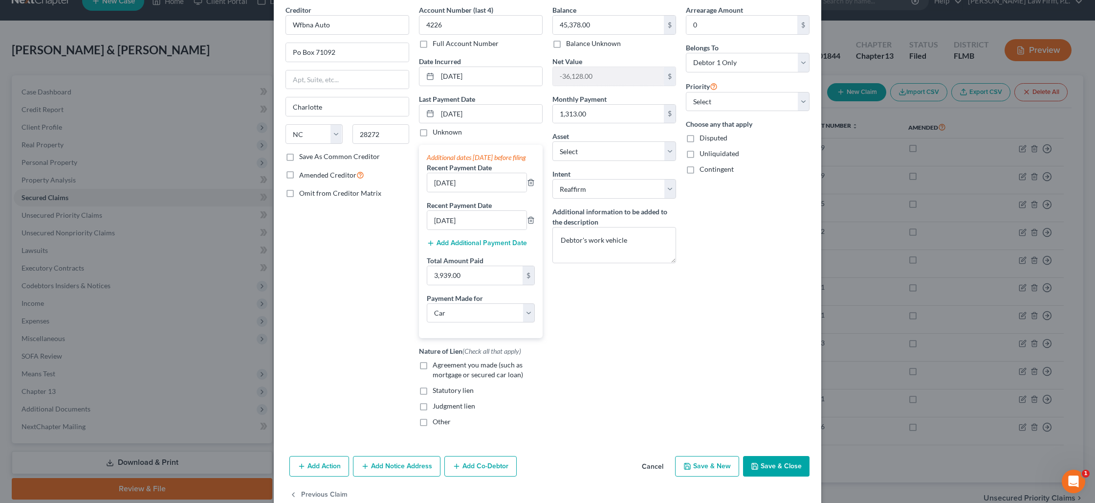
click at [780, 473] on button "Save & Close" at bounding box center [776, 466] width 67 height 21
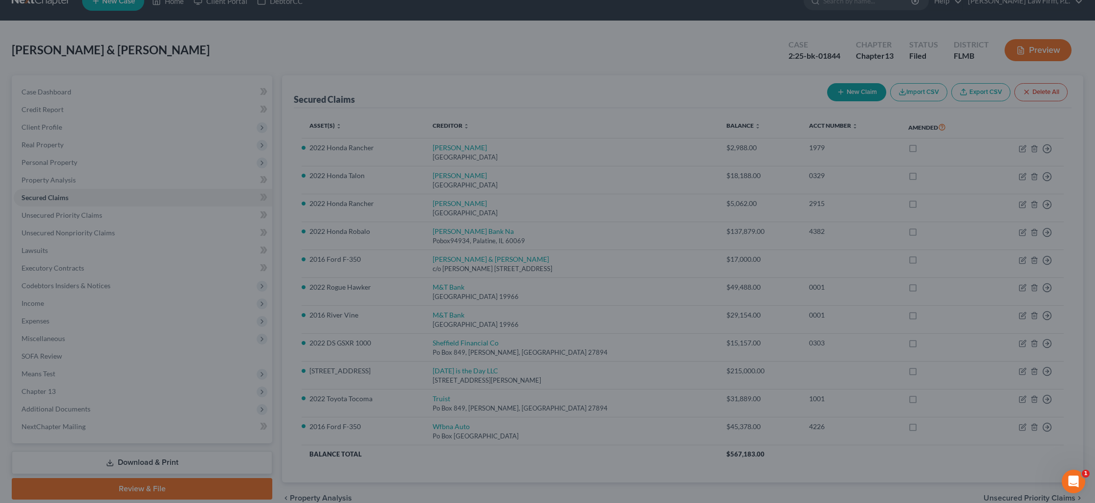
select select "4"
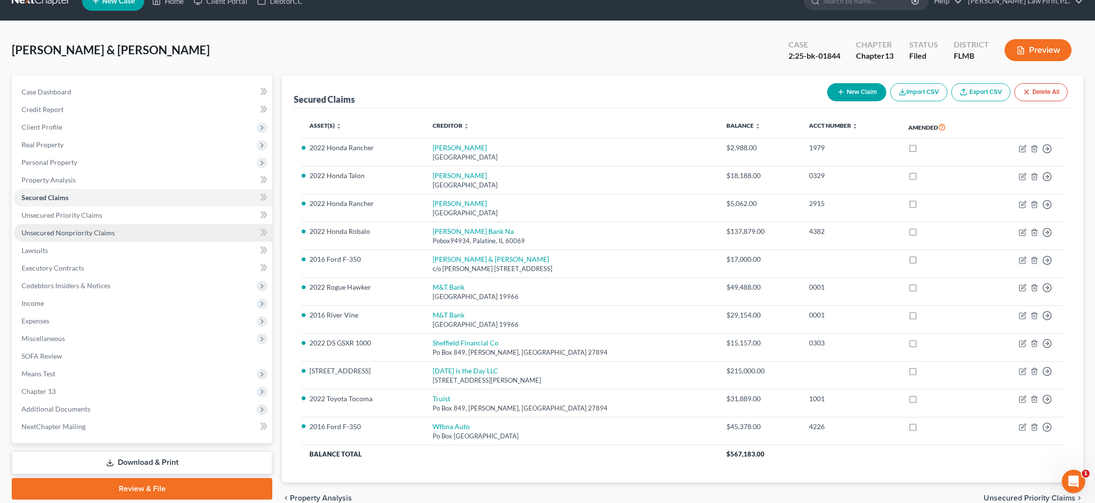
click at [123, 228] on link "Unsecured Nonpriority Claims" at bounding box center [143, 233] width 259 height 18
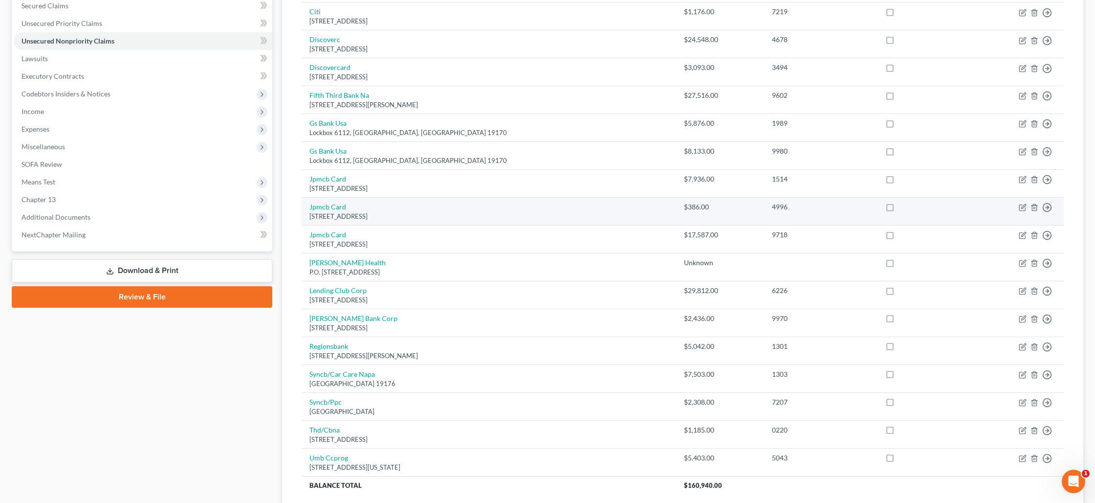
scroll to position [222, 0]
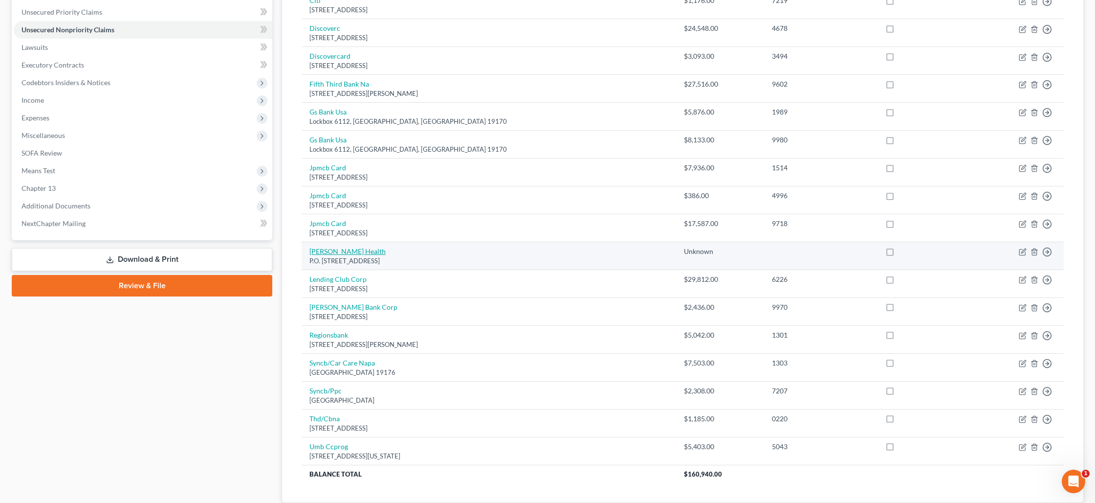
click at [333, 252] on link "[PERSON_NAME] Health" at bounding box center [348, 251] width 76 height 8
select select "9"
select select "2"
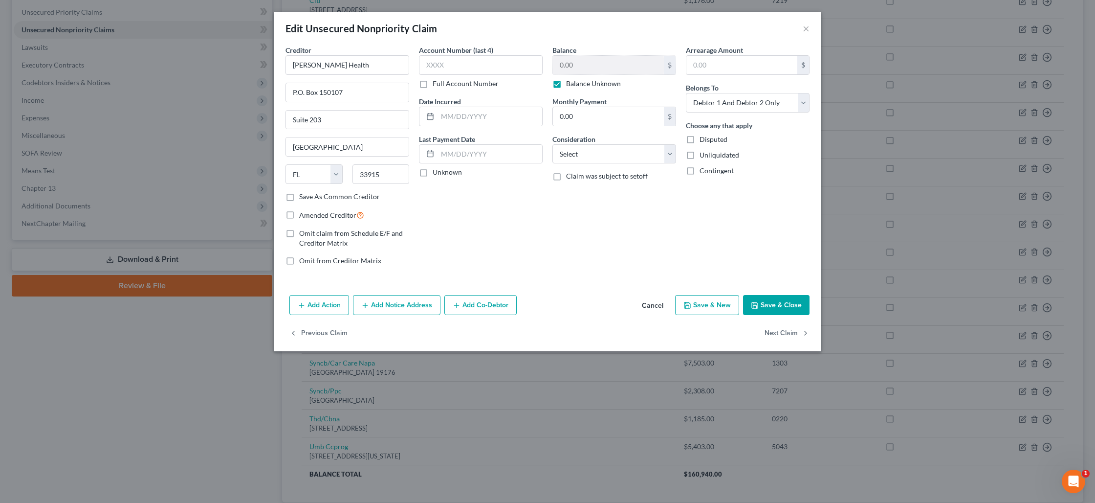
click at [566, 88] on label "Balance Unknown" at bounding box center [593, 84] width 55 height 10
click at [570, 85] on input "Balance Unknown" at bounding box center [573, 82] width 6 height 6
checkbox input "false"
click at [602, 119] on input "0.00" at bounding box center [608, 116] width 111 height 19
type input "4,000"
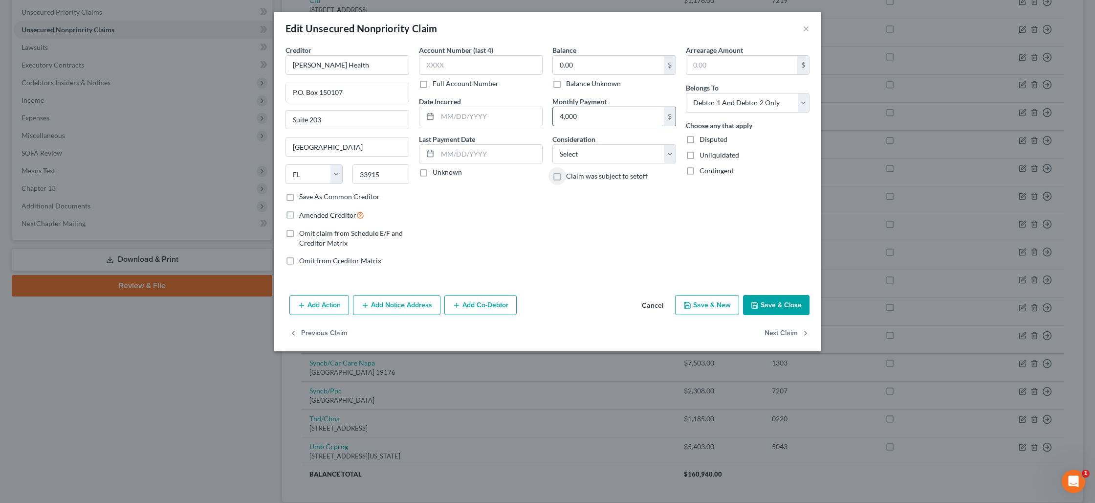
click at [606, 113] on input "4,000" at bounding box center [608, 116] width 111 height 19
click at [606, 112] on input "4,000" at bounding box center [608, 116] width 111 height 19
click at [604, 112] on input "4,000" at bounding box center [608, 116] width 111 height 19
drag, startPoint x: 602, startPoint y: 113, endPoint x: 595, endPoint y: 115, distance: 8.1
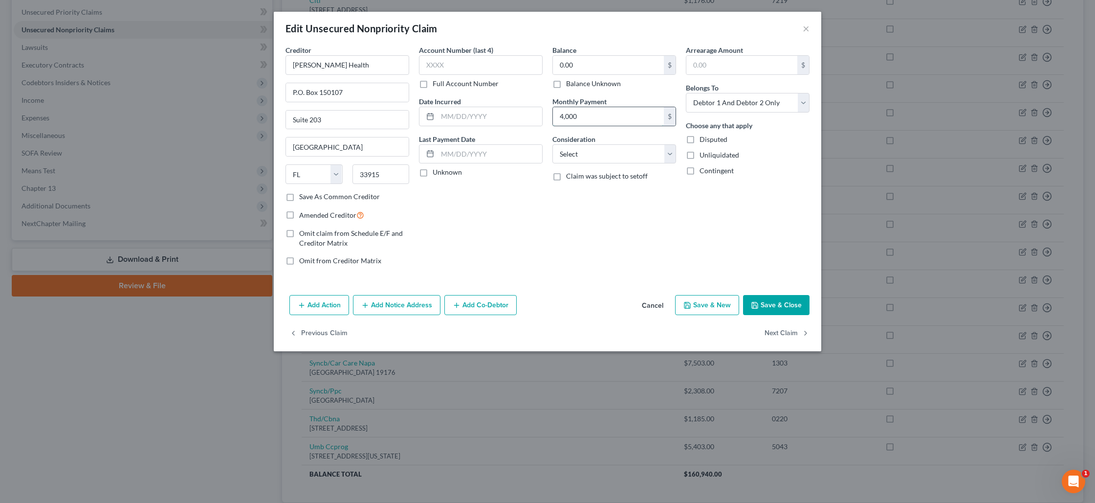
click at [600, 113] on input "4,000" at bounding box center [608, 116] width 111 height 19
click at [595, 115] on input "4,000" at bounding box center [608, 116] width 111 height 19
click at [618, 70] on input "0.00" at bounding box center [608, 65] width 111 height 19
click at [775, 306] on button "Save & Close" at bounding box center [776, 305] width 67 height 21
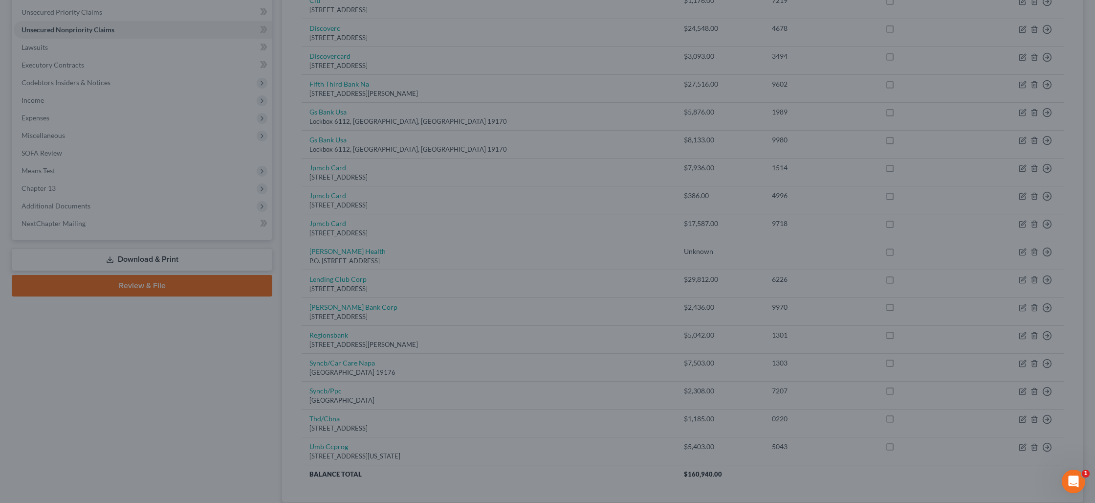
type input "4,000.00"
type input "0"
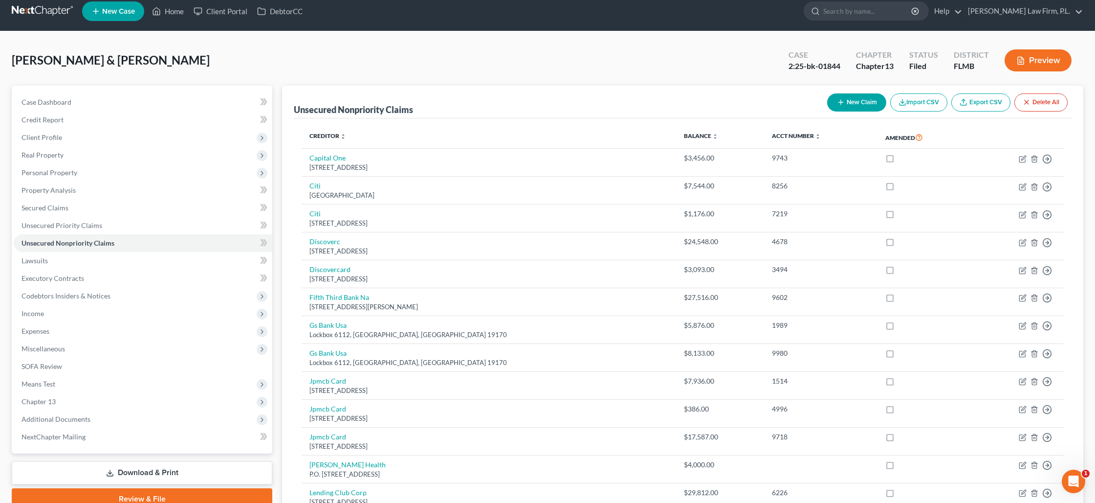
scroll to position [0, 0]
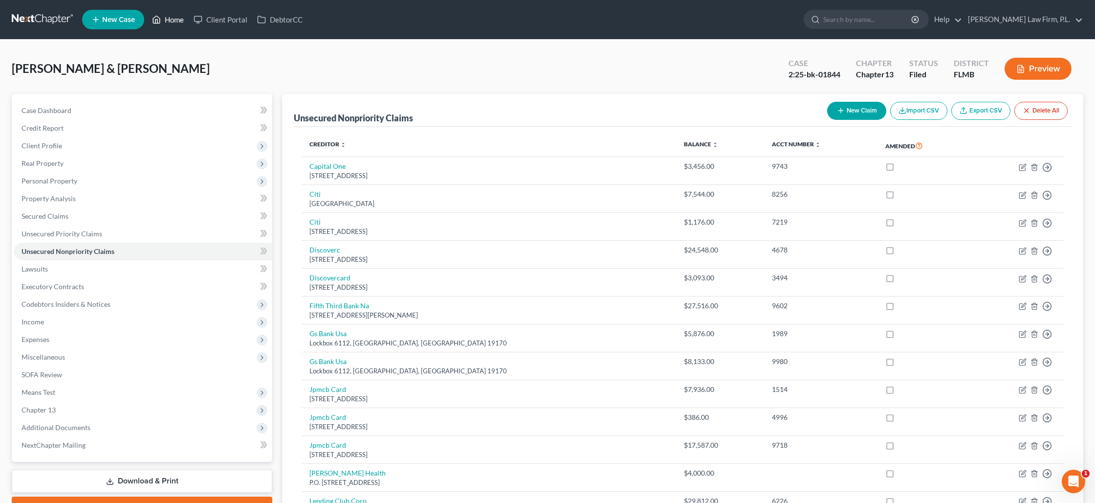
click at [175, 21] on link "Home" at bounding box center [168, 20] width 42 height 18
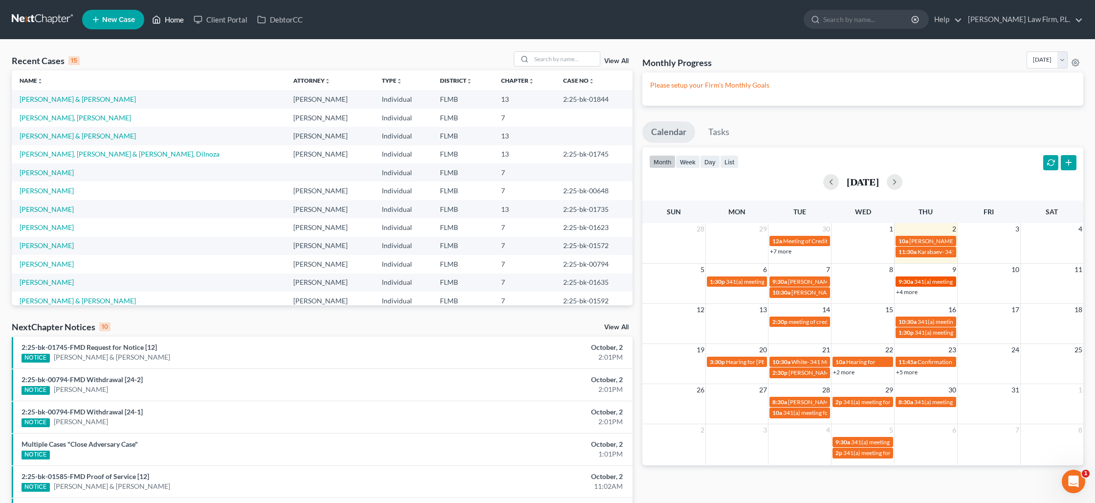
click at [938, 278] on span "341(a) meeting for [PERSON_NAME]" at bounding box center [961, 281] width 94 height 7
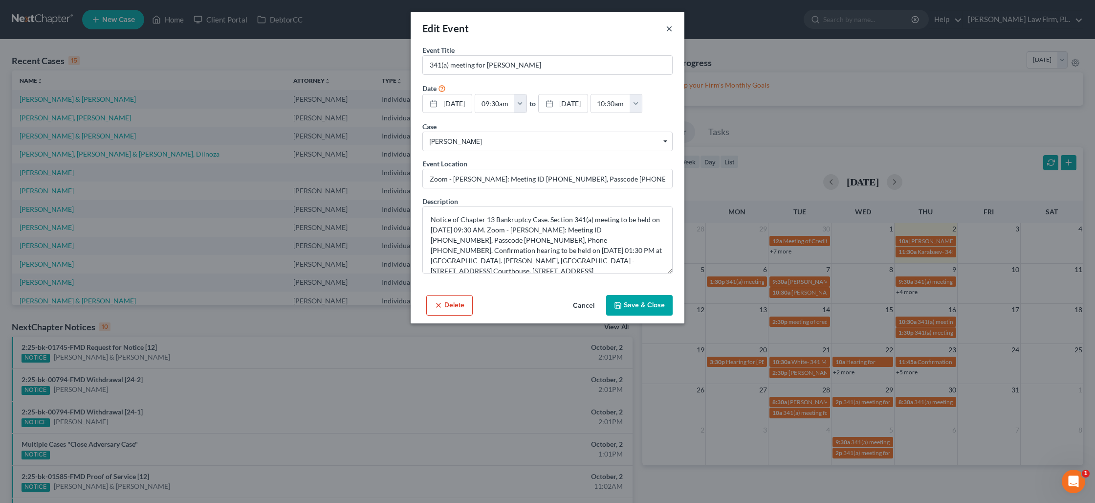
click at [669, 26] on button "×" at bounding box center [669, 28] width 7 height 12
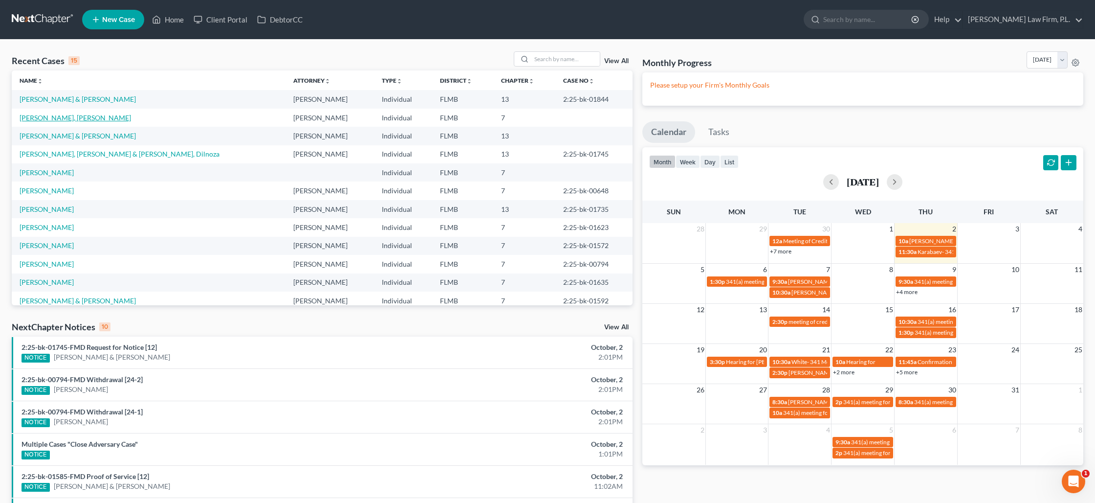
click at [71, 118] on link "[PERSON_NAME], [PERSON_NAME]" at bounding box center [75, 117] width 111 height 8
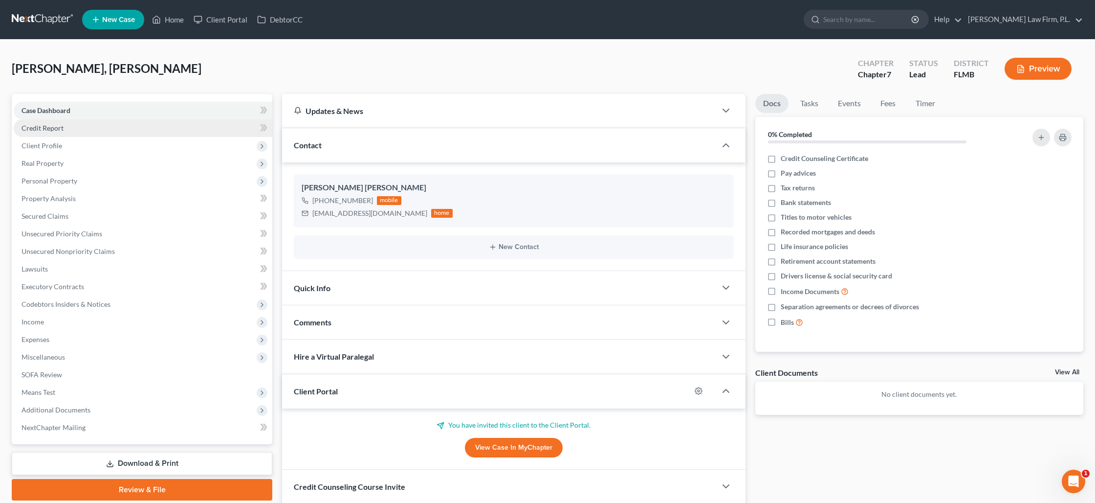
click at [51, 129] on span "Credit Report" at bounding box center [43, 128] width 42 height 8
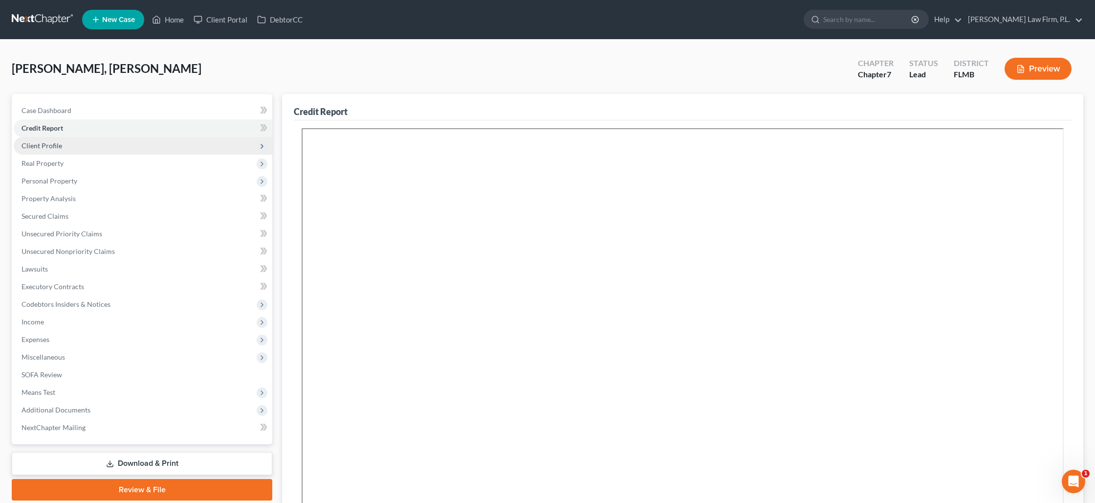
click at [58, 148] on span "Client Profile" at bounding box center [42, 145] width 41 height 8
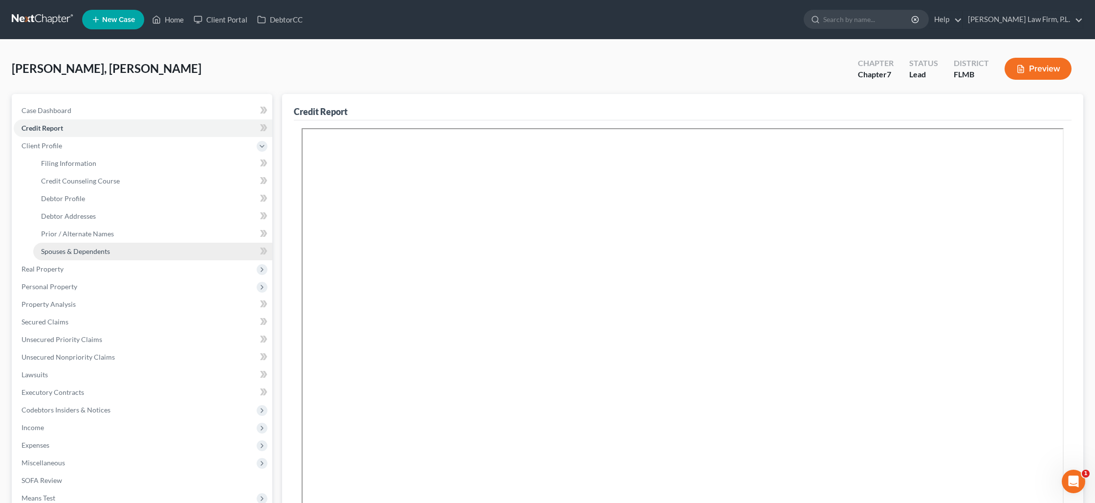
click at [89, 250] on span "Spouses & Dependents" at bounding box center [75, 251] width 69 height 8
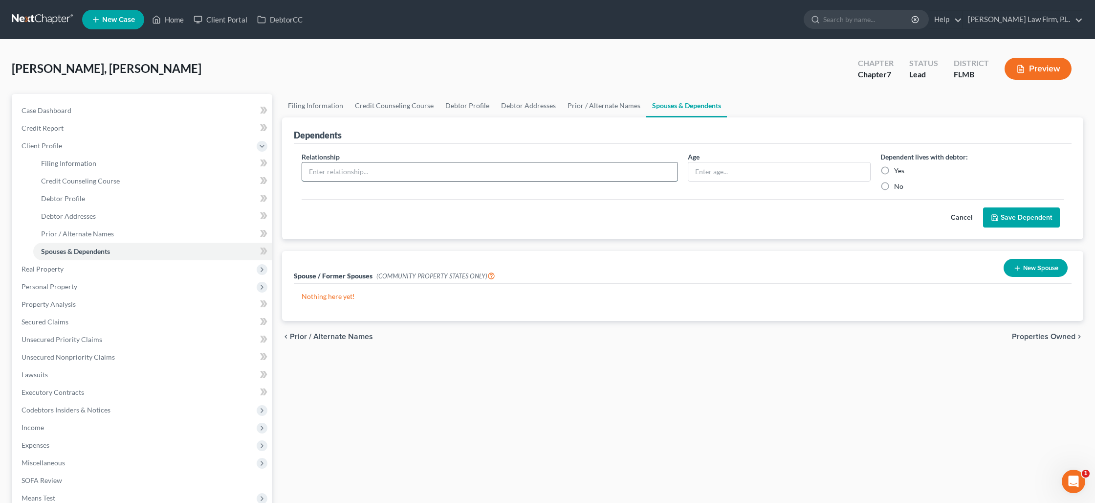
click at [517, 175] on input "text" at bounding box center [490, 171] width 376 height 19
type input "Son"
type input "17"
click at [894, 170] on label "Yes" at bounding box center [899, 171] width 10 height 10
click at [898, 170] on input "Yes" at bounding box center [901, 169] width 6 height 6
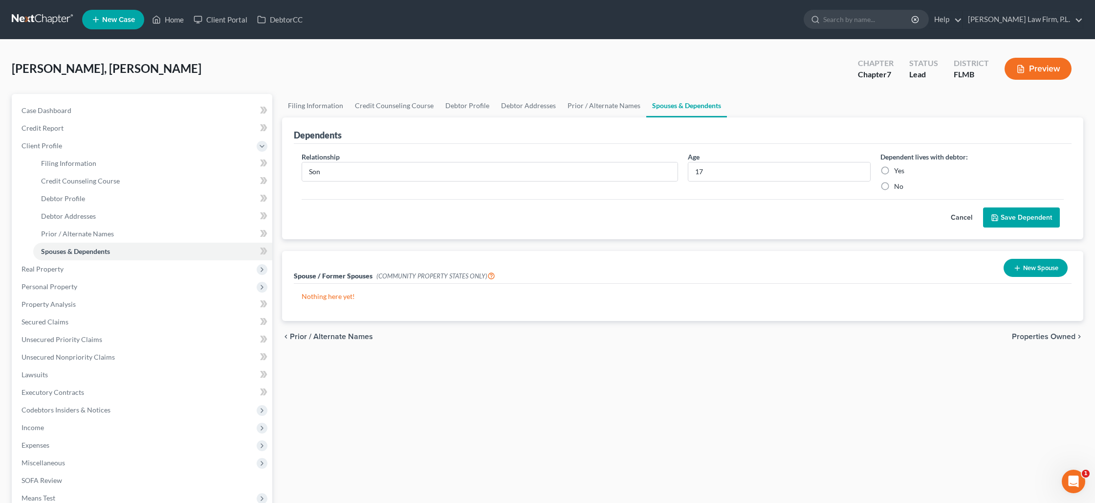
radio input "true"
click at [1035, 218] on button "Save Dependent" at bounding box center [1021, 217] width 77 height 21
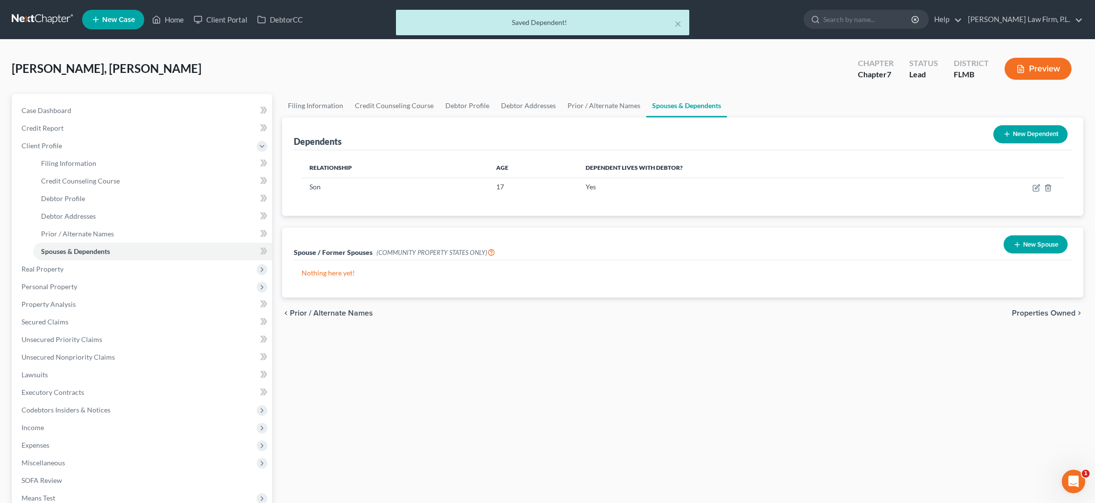
click at [1021, 137] on button "New Dependent" at bounding box center [1031, 134] width 74 height 18
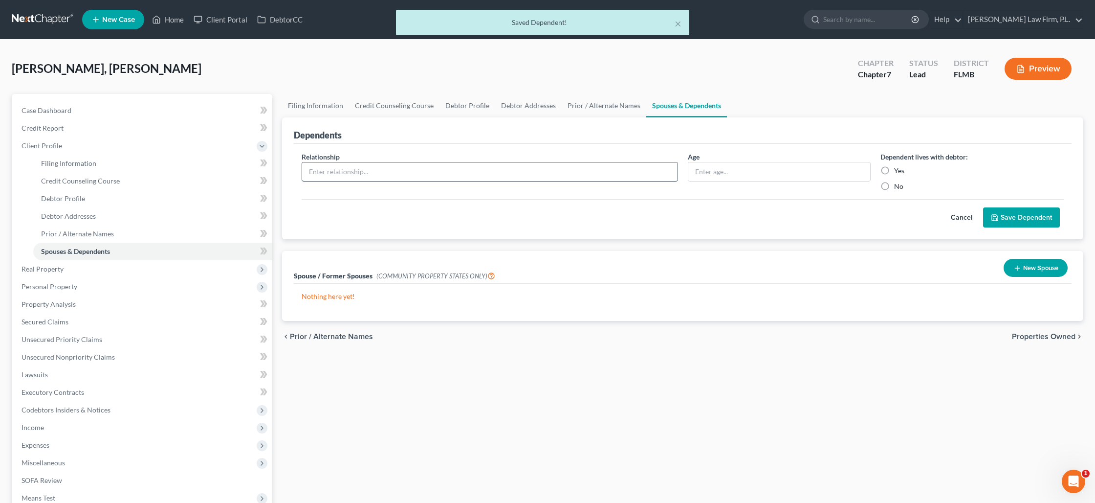
click at [324, 173] on input "text" at bounding box center [490, 171] width 376 height 19
type input "Son"
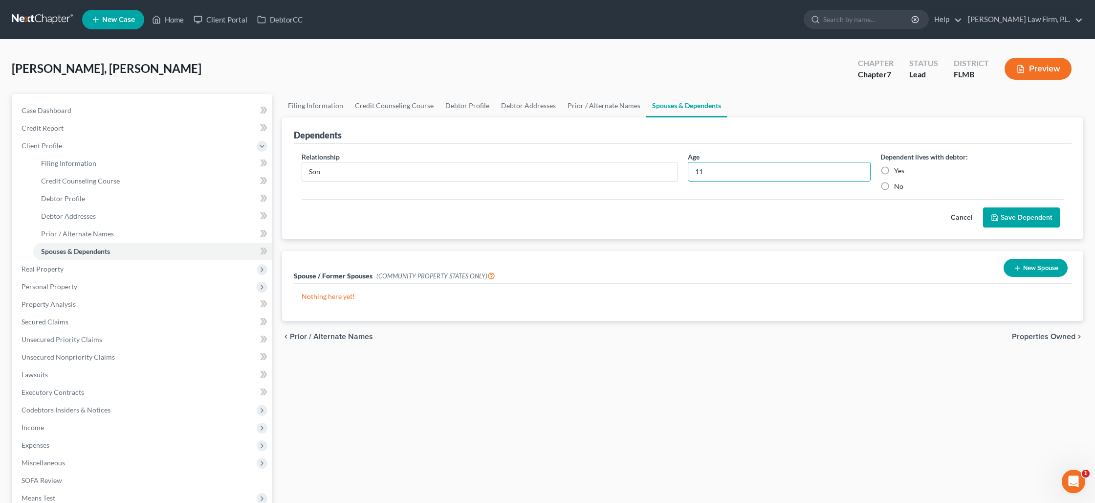
type input "11"
click at [894, 172] on label "Yes" at bounding box center [899, 171] width 10 height 10
click at [898, 172] on input "Yes" at bounding box center [901, 169] width 6 height 6
radio input "true"
click at [1009, 213] on button "Save Dependent" at bounding box center [1021, 217] width 77 height 21
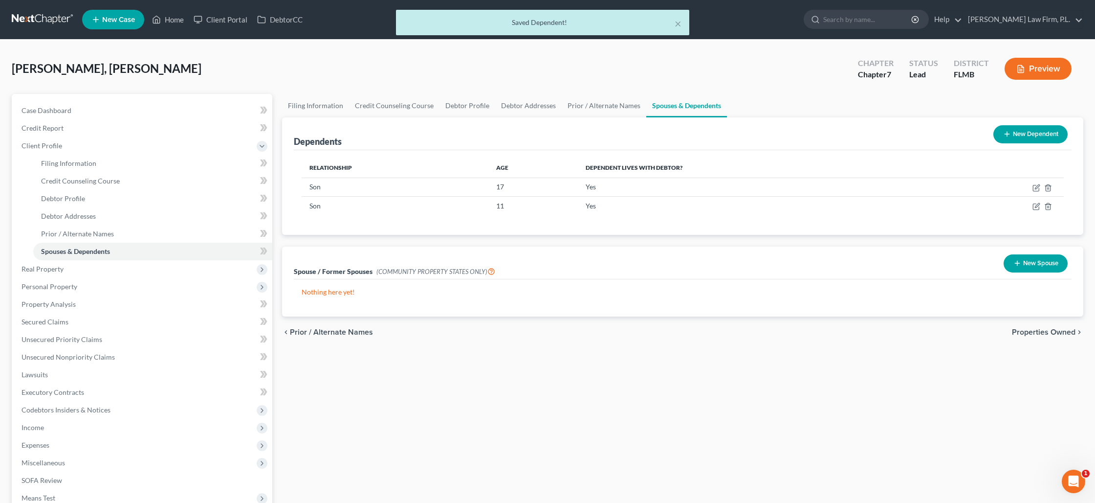
click at [1015, 133] on button "New Dependent" at bounding box center [1031, 134] width 74 height 18
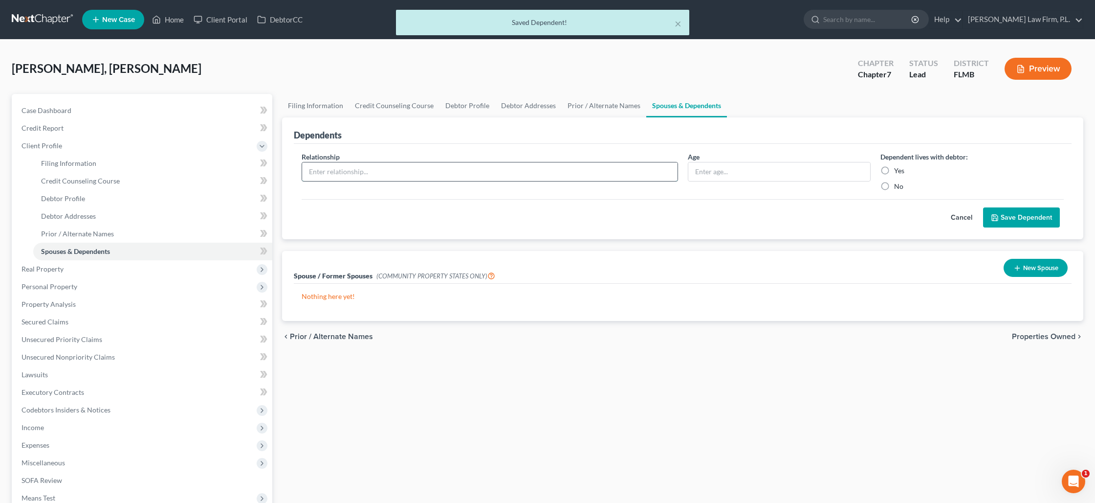
click at [402, 170] on input "text" at bounding box center [490, 171] width 376 height 19
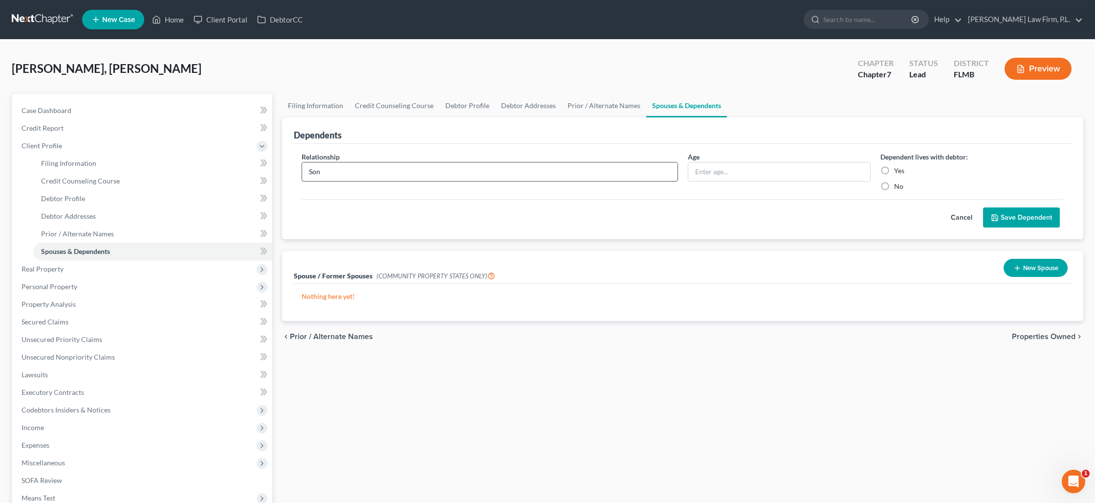
type input "Son"
type input "8"
click at [894, 169] on label "Yes" at bounding box center [899, 171] width 10 height 10
click at [898, 169] on input "Yes" at bounding box center [901, 169] width 6 height 6
radio input "true"
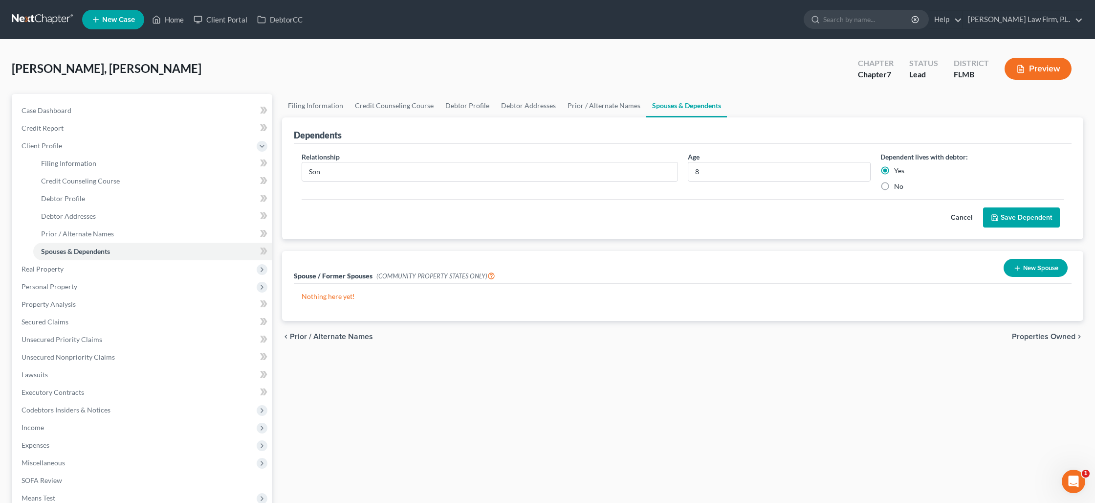
click at [1011, 219] on button "Save Dependent" at bounding box center [1021, 217] width 77 height 21
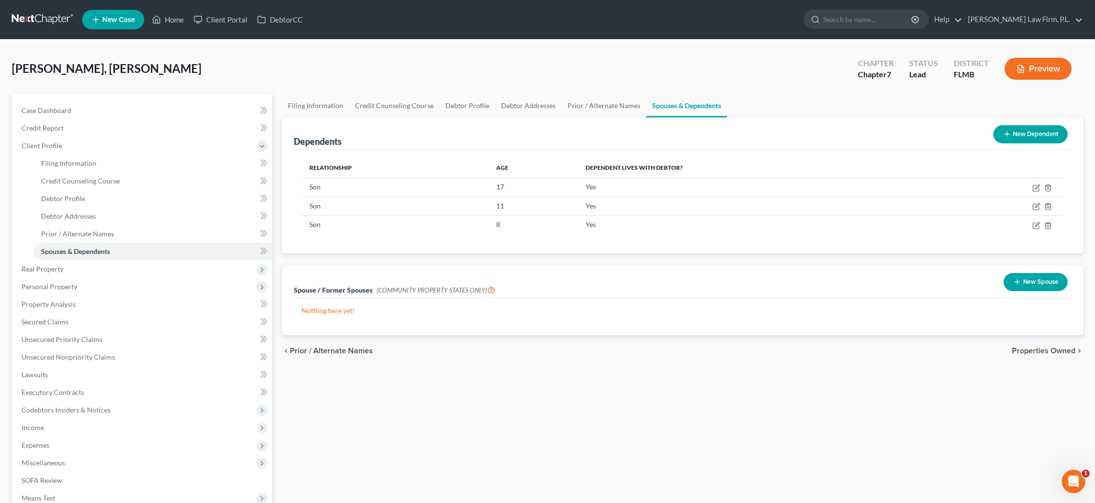
click at [1030, 139] on button "New Dependent" at bounding box center [1031, 134] width 74 height 18
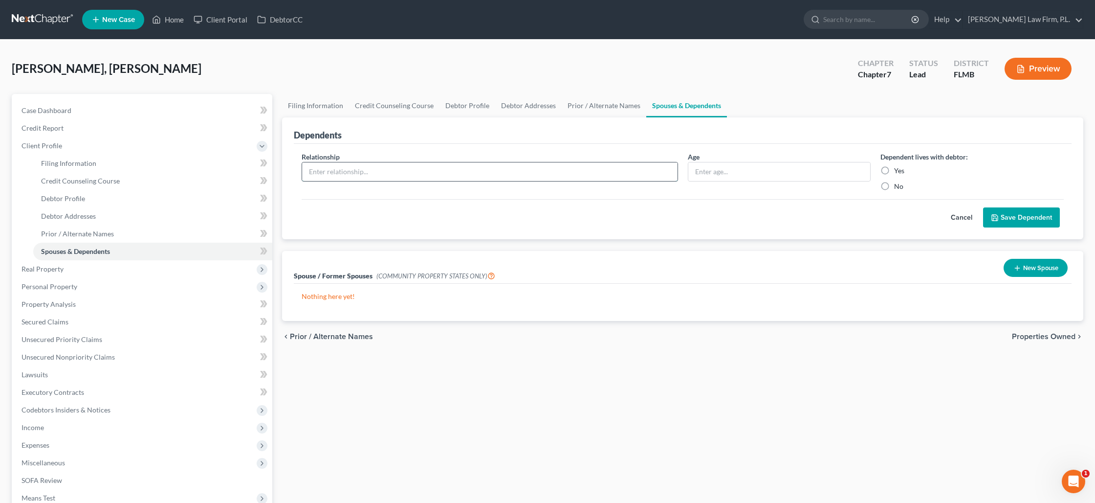
click at [393, 176] on input "text" at bounding box center [490, 171] width 376 height 19
type input "f"
type input "Son"
type input "5"
click at [894, 171] on label "Yes" at bounding box center [899, 171] width 10 height 10
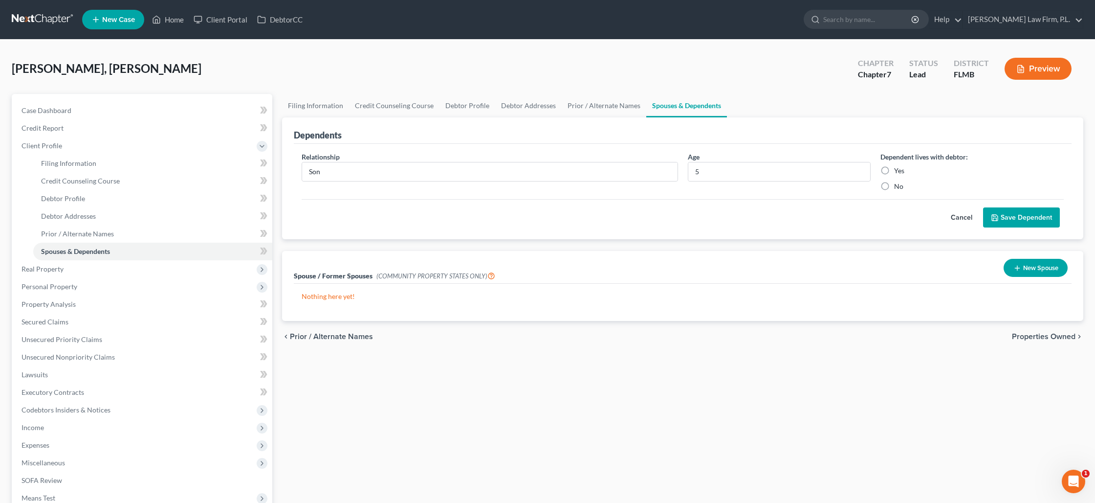
click at [898, 171] on input "Yes" at bounding box center [901, 169] width 6 height 6
radio input "true"
click at [1010, 219] on button "Save Dependent" at bounding box center [1021, 217] width 77 height 21
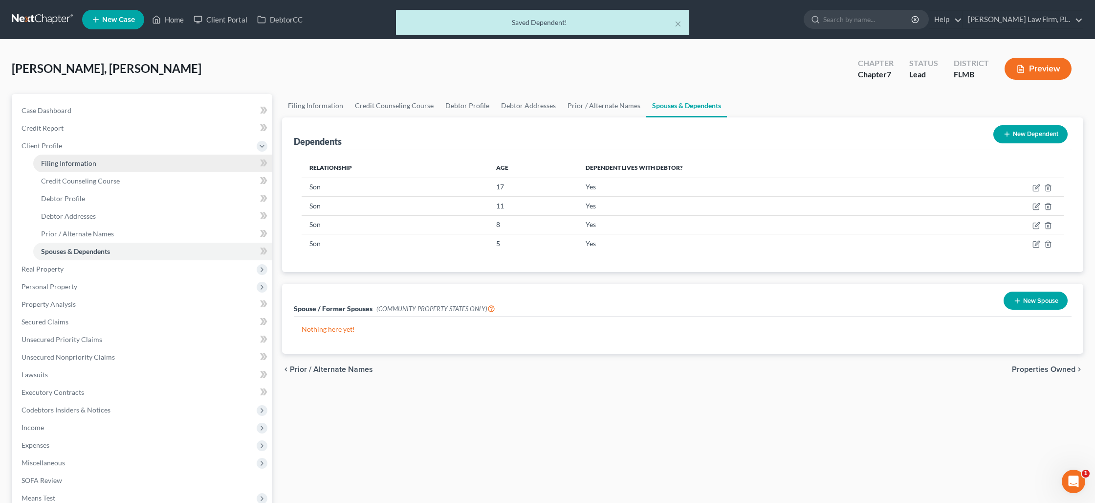
click at [117, 164] on link "Filing Information" at bounding box center [152, 164] width 239 height 18
select select "1"
select select "0"
select select "9"
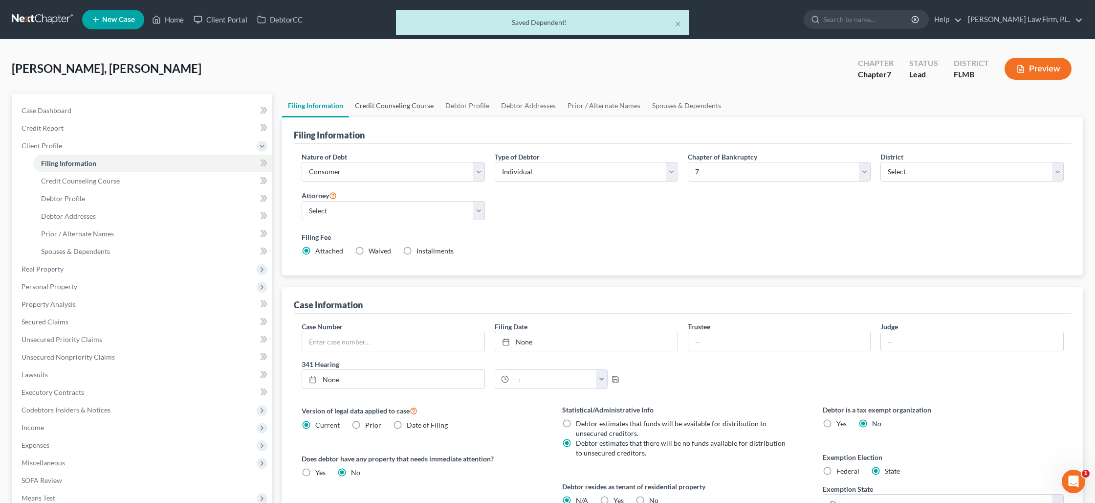
click at [397, 107] on link "Credit Counseling Course" at bounding box center [394, 105] width 90 height 23
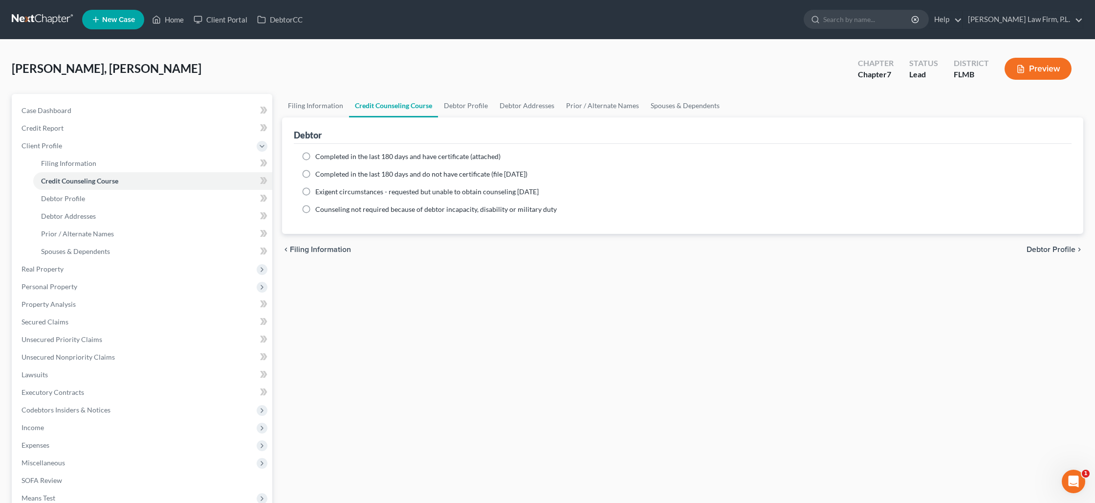
click at [315, 157] on label "Completed in the last 180 days and have certificate (attached)" at bounding box center [407, 157] width 185 height 10
click at [319, 157] on input "Completed in the last 180 days and have certificate (attached)" at bounding box center [322, 155] width 6 height 6
radio input "true"
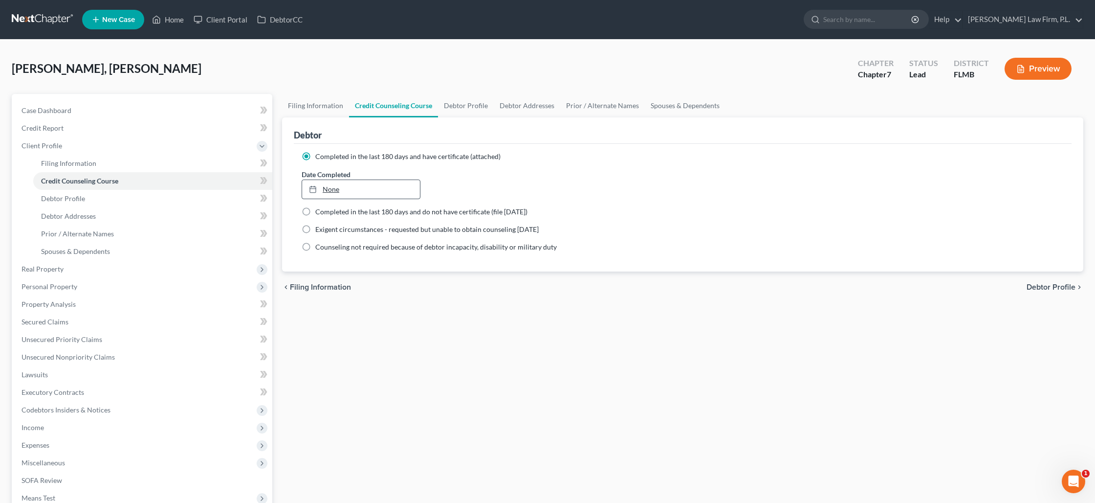
click at [333, 192] on link "None" at bounding box center [361, 189] width 118 height 19
click at [464, 112] on link "Debtor Profile" at bounding box center [466, 105] width 56 height 23
select select "1"
select select "5"
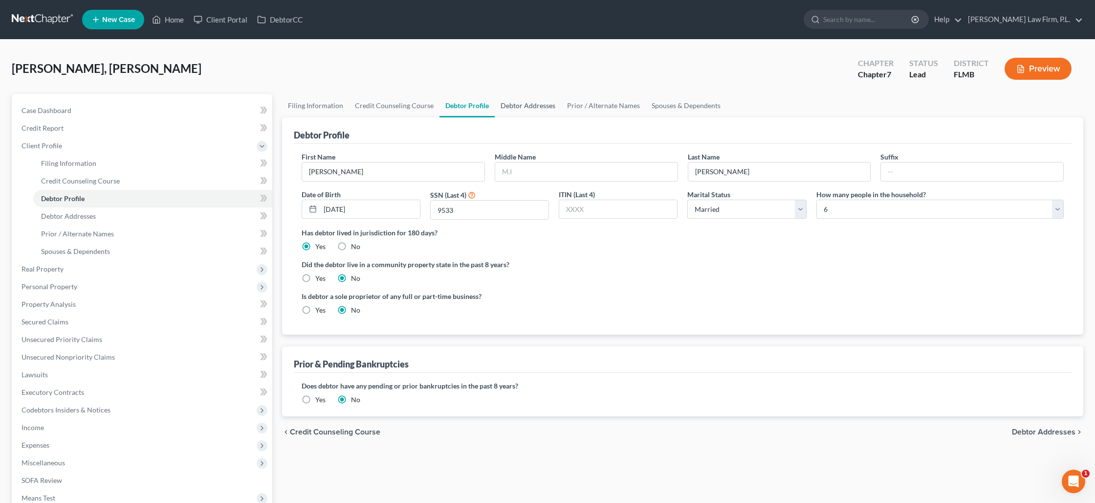
click at [503, 111] on link "Debtor Addresses" at bounding box center [528, 105] width 67 height 23
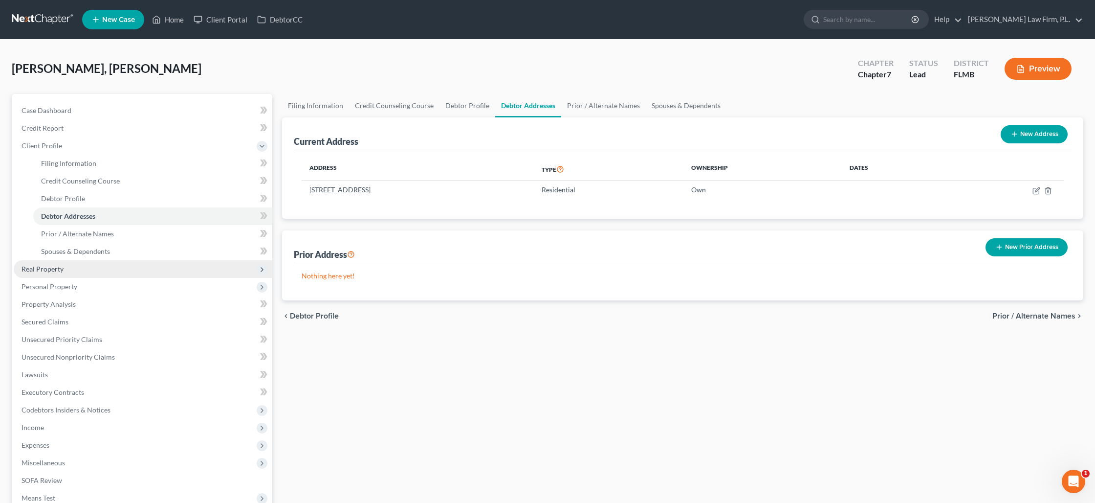
click at [104, 265] on span "Real Property" at bounding box center [143, 269] width 259 height 18
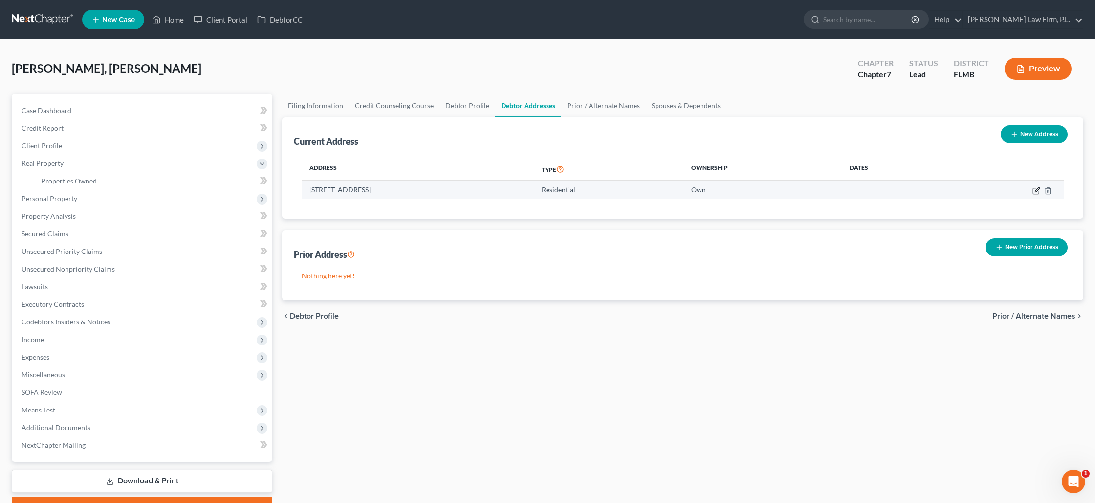
click at [1034, 190] on icon "button" at bounding box center [1037, 191] width 8 height 8
select select "9"
select select "34"
select select "0"
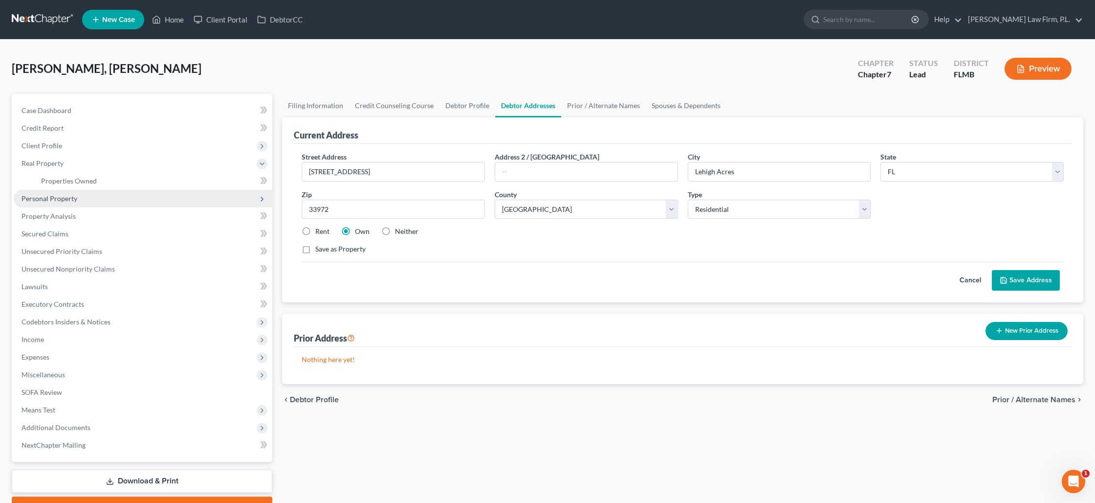
click at [56, 200] on span "Personal Property" at bounding box center [50, 198] width 56 height 8
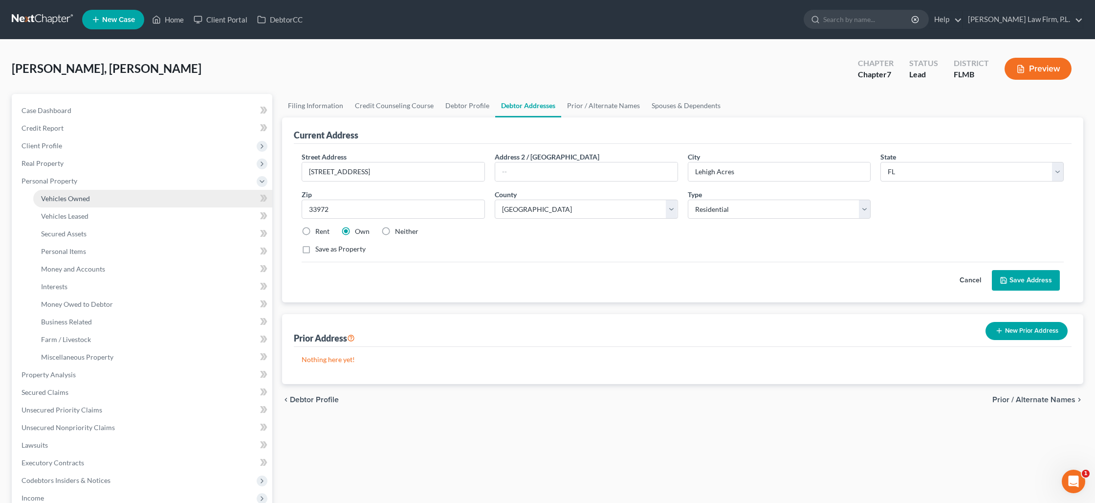
click at [62, 201] on span "Vehicles Owned" at bounding box center [65, 198] width 49 height 8
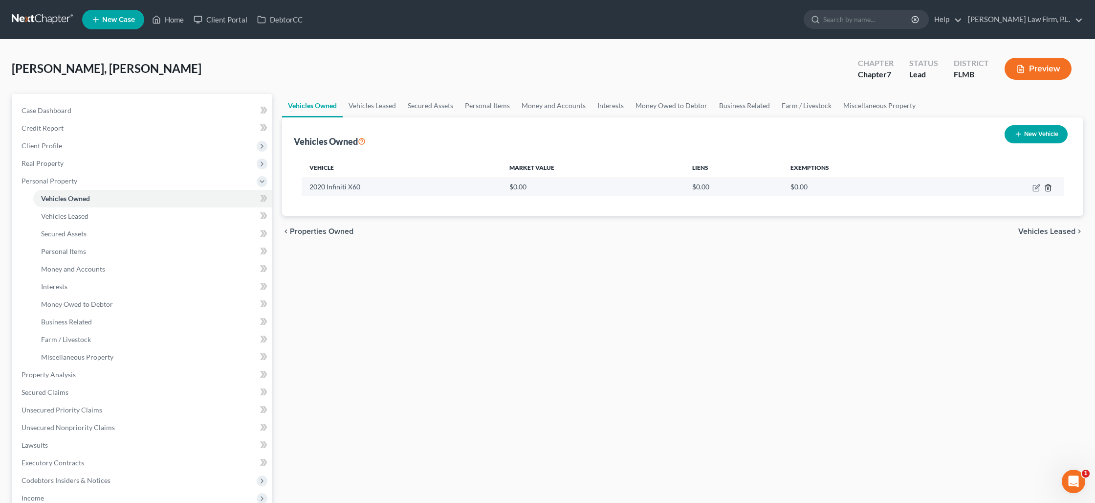
click at [1050, 189] on icon "button" at bounding box center [1048, 187] width 4 height 6
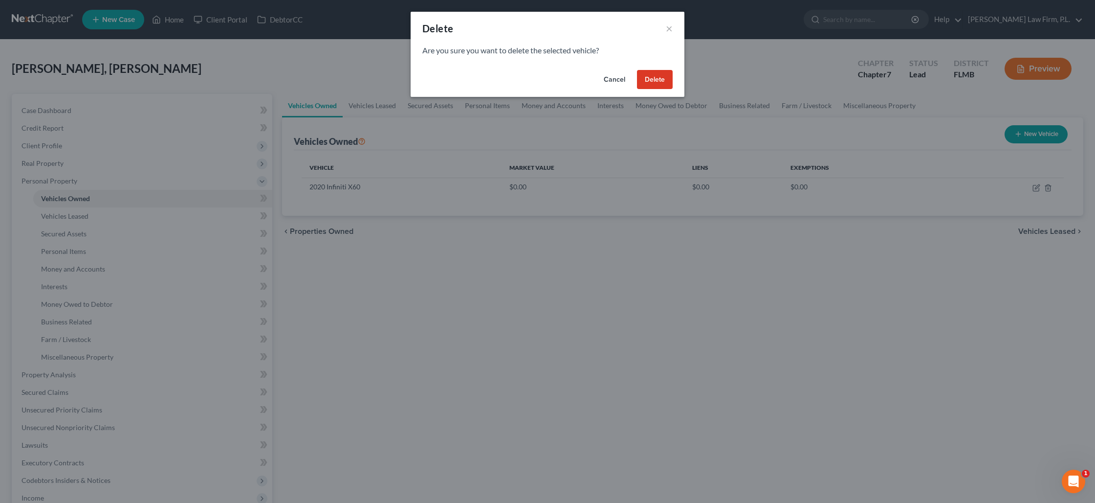
click at [658, 78] on button "Delete" at bounding box center [655, 80] width 36 height 20
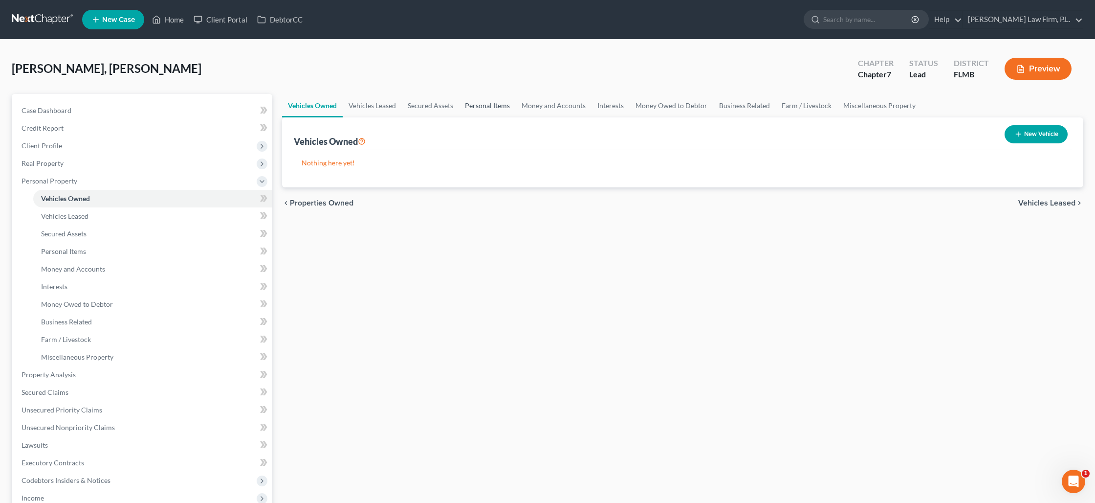
click at [473, 106] on link "Personal Items" at bounding box center [487, 105] width 57 height 23
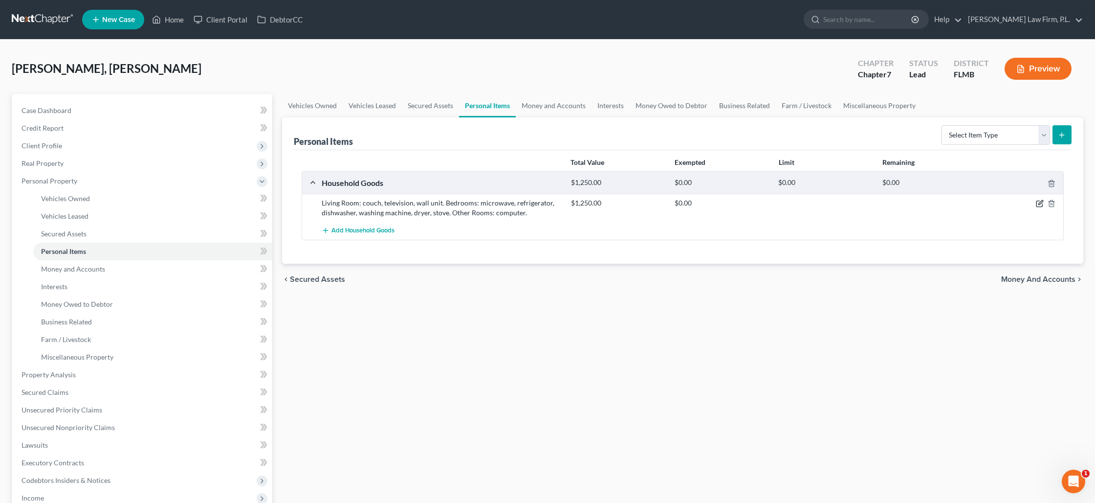
click at [1036, 205] on icon "button" at bounding box center [1040, 204] width 8 height 8
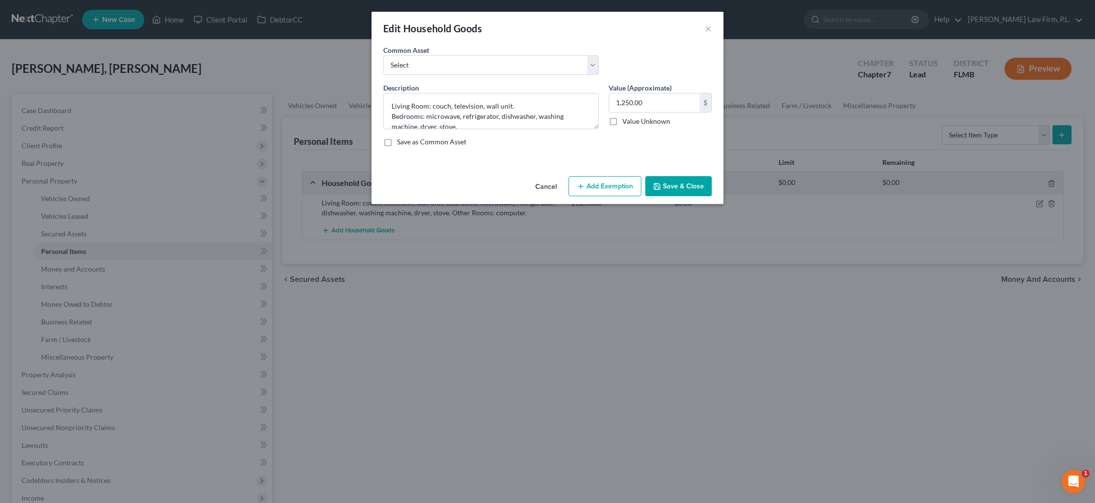
click at [610, 191] on button "Add Exemption" at bounding box center [605, 186] width 73 height 21
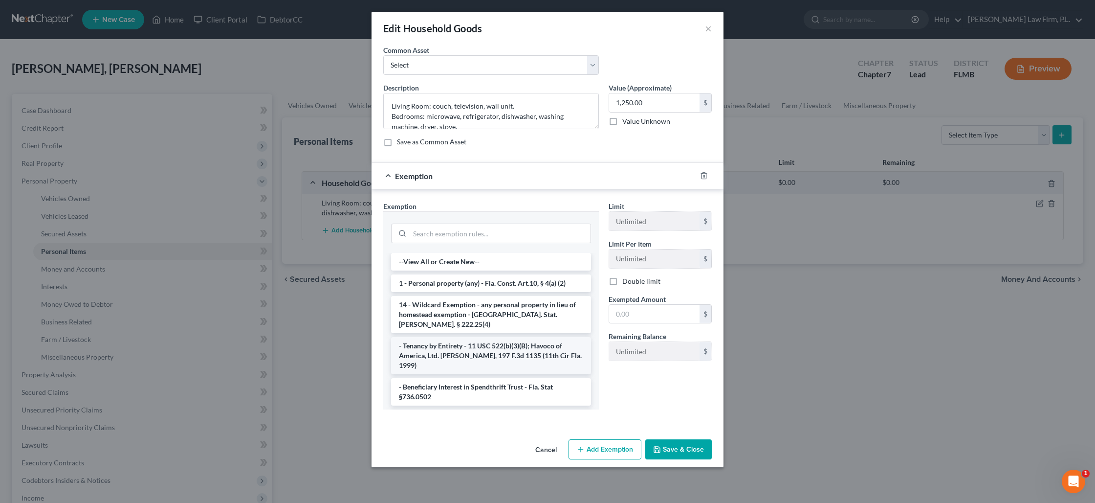
click at [511, 337] on li "- Tenancy by Entirety - 11 USC 522(b)(3)(B); Havoco of America, Ltd. [PERSON_NA…" at bounding box center [491, 355] width 200 height 37
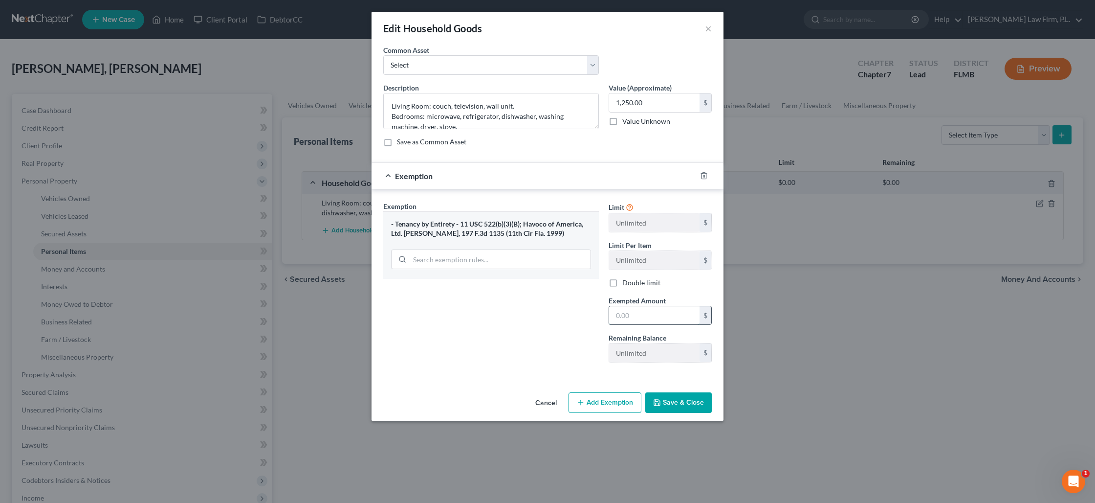
click at [640, 313] on input "text" at bounding box center [654, 315] width 90 height 19
type input "1,750"
click at [645, 105] on input "1,250.00" at bounding box center [654, 102] width 90 height 19
type input "1,750"
click at [697, 407] on button "Save & Close" at bounding box center [679, 402] width 67 height 21
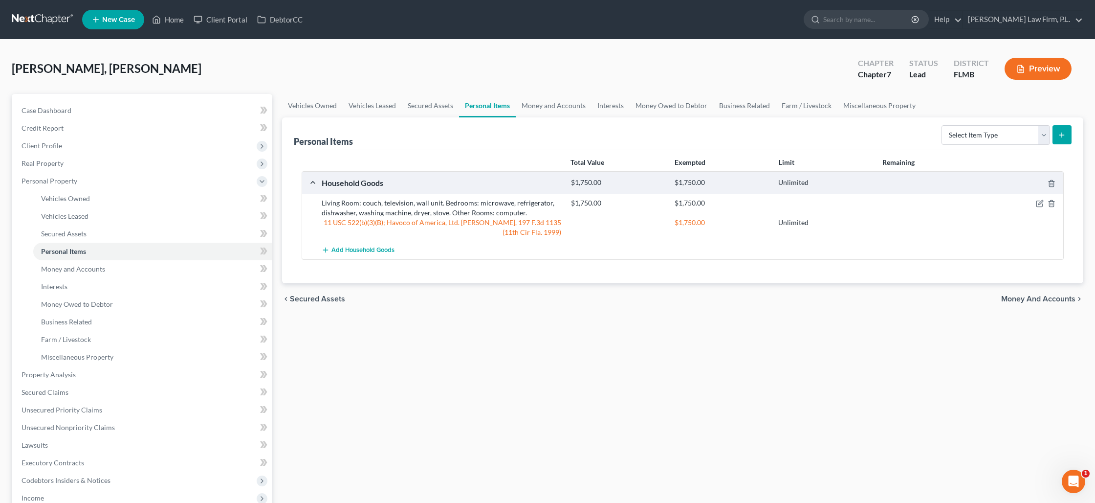
click at [1059, 138] on icon "submit" at bounding box center [1062, 135] width 8 height 8
click at [1045, 136] on select "Select Item Type Clothing Collectibles Of Value Electronics Firearms Household …" at bounding box center [996, 135] width 109 height 20
select select "collectibles_of_value"
click at [943, 125] on select "Select Item Type Clothing Collectibles Of Value Electronics Firearms Household …" at bounding box center [996, 135] width 109 height 20
click at [1063, 135] on line "submit" at bounding box center [1062, 135] width 4 height 0
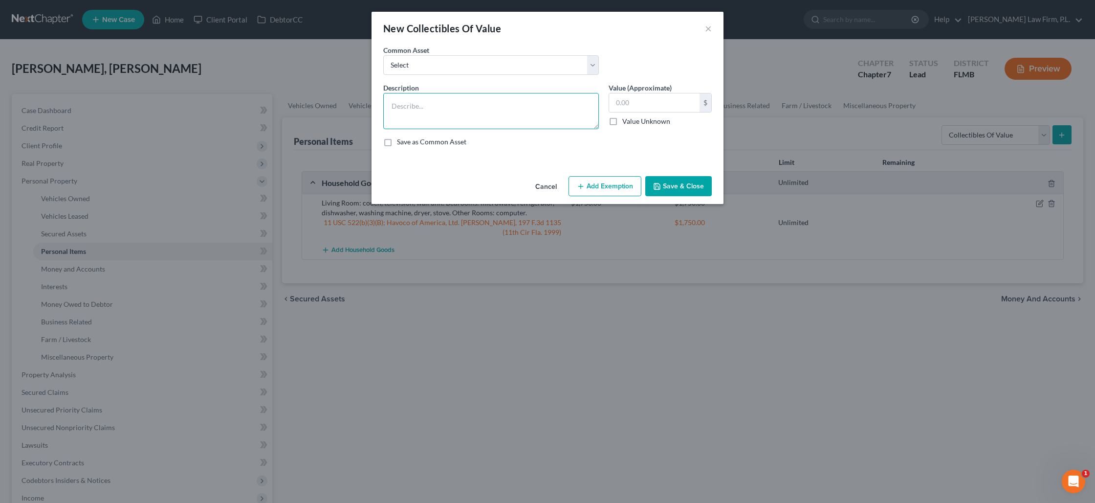
drag, startPoint x: 543, startPoint y: 109, endPoint x: 552, endPoint y: 106, distance: 9.3
click at [547, 107] on textarea at bounding box center [491, 111] width 216 height 36
type textarea "books and pictures"
type input "10"
click at [602, 184] on button "Add Exemption" at bounding box center [605, 186] width 73 height 21
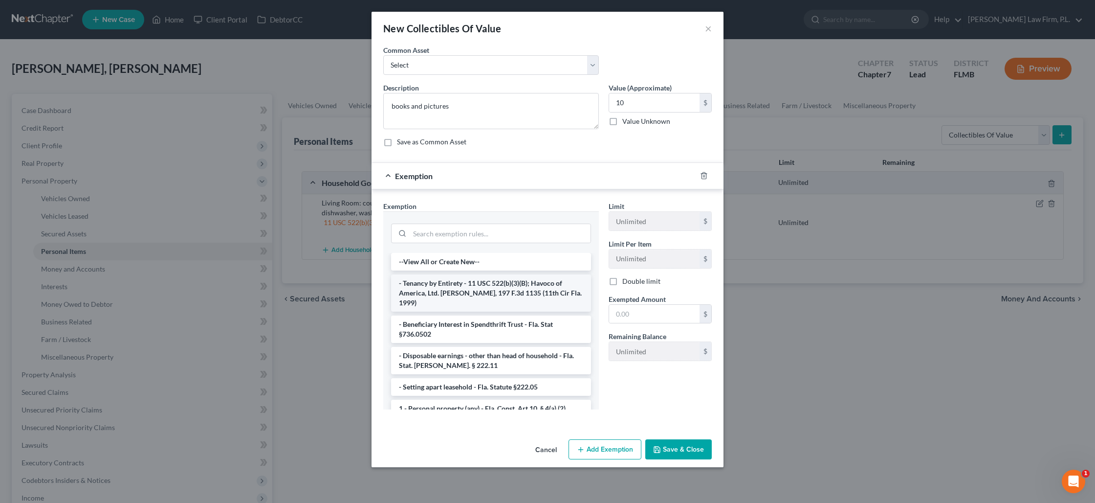
click at [492, 293] on li "- Tenancy by Entirety - 11 USC 522(b)(3)(B); Havoco of America, Ltd. [PERSON_NA…" at bounding box center [491, 292] width 200 height 37
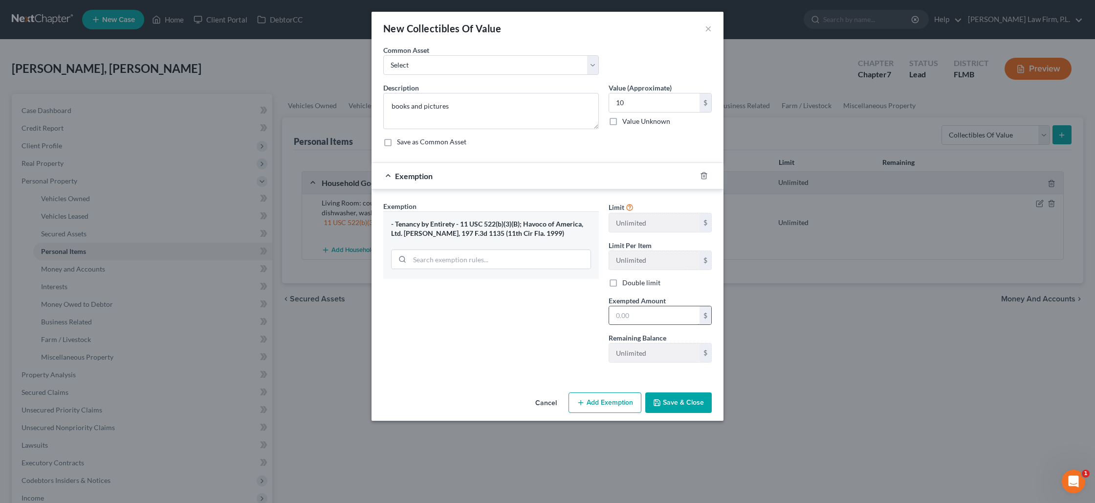
click at [632, 322] on input "text" at bounding box center [654, 315] width 90 height 19
type input "10"
click at [665, 401] on button "Save & Close" at bounding box center [679, 402] width 67 height 21
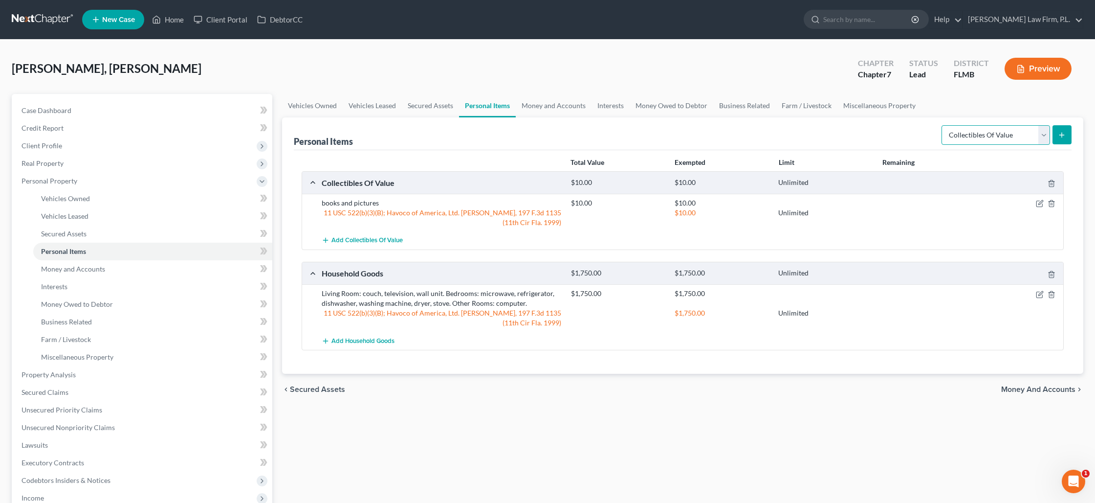
click at [1049, 138] on select "Select Item Type Clothing Collectibles Of Value Electronics Firearms Household …" at bounding box center [996, 135] width 109 height 20
select select "clothing"
click at [943, 125] on select "Select Item Type Clothing Collectibles Of Value Electronics Firearms Household …" at bounding box center [996, 135] width 109 height 20
click at [1068, 134] on button "submit" at bounding box center [1062, 134] width 19 height 19
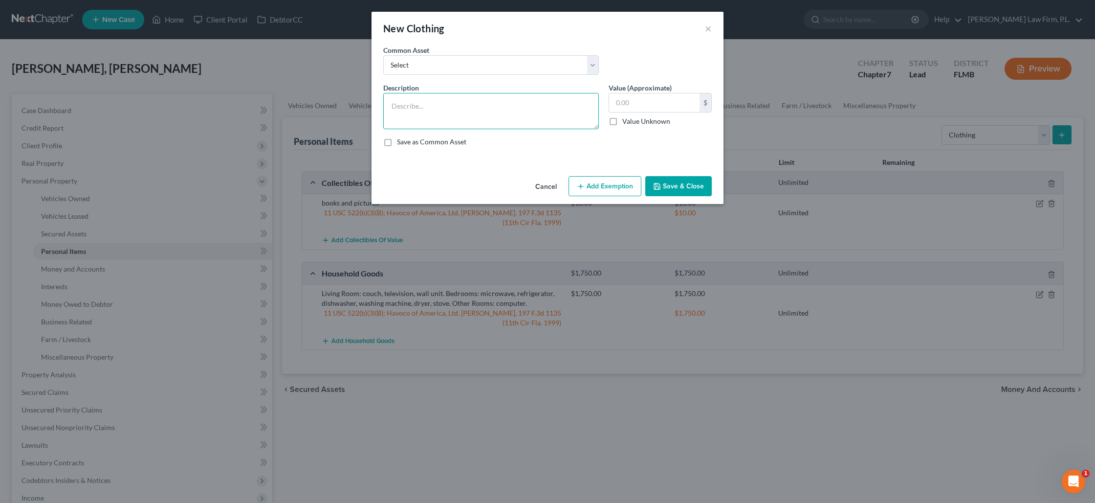
click at [533, 118] on textarea at bounding box center [491, 111] width 216 height 36
type textarea "clothes"
type input "100"
click at [602, 192] on button "Add Exemption" at bounding box center [605, 186] width 73 height 21
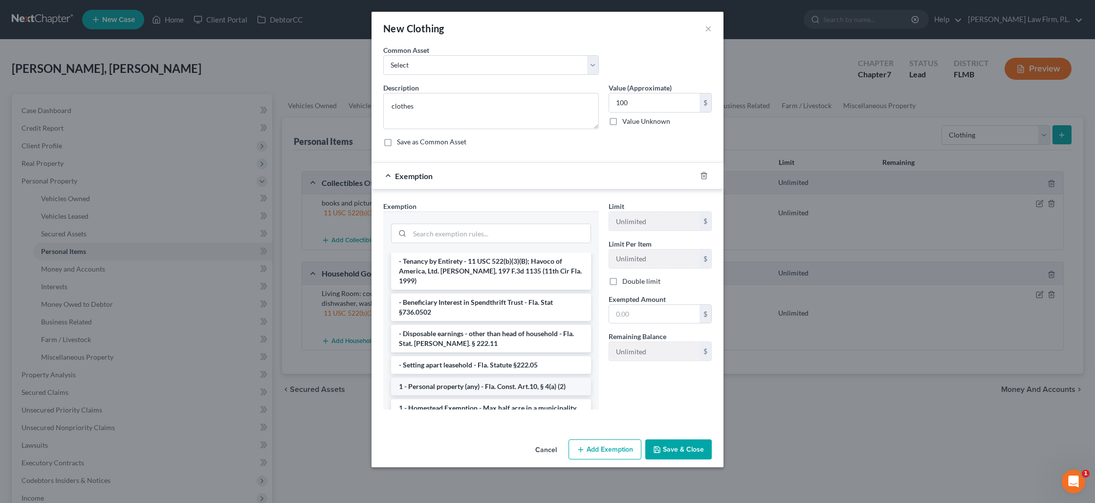
scroll to position [24, 0]
click at [462, 375] on li "1 - Personal property (any) - Fla. Const. Art.10, § 4(a) (2)" at bounding box center [491, 384] width 200 height 18
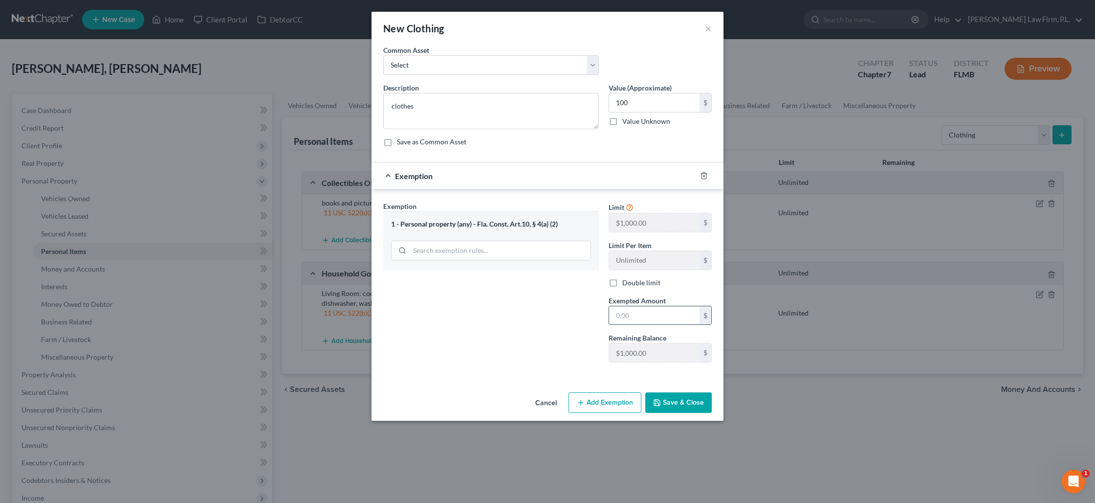
click at [629, 314] on input "text" at bounding box center [654, 315] width 90 height 19
type input "100"
click at [673, 401] on button "Save & Close" at bounding box center [679, 402] width 67 height 21
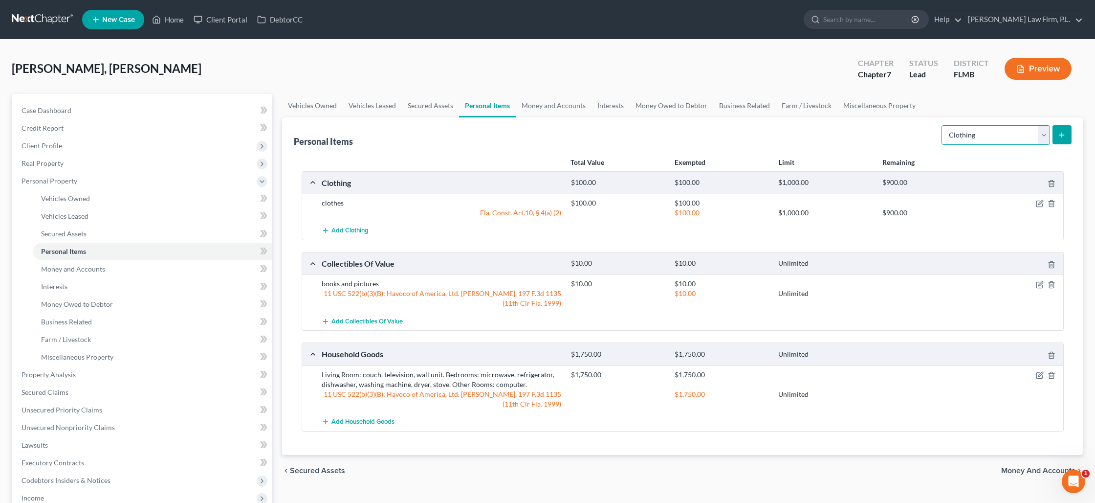
click at [1047, 136] on select "Select Item Type Clothing Collectibles Of Value Electronics Firearms Household …" at bounding box center [996, 135] width 109 height 20
select select "jewelry"
click at [943, 125] on select "Select Item Type Clothing Collectibles Of Value Electronics Firearms Household …" at bounding box center [996, 135] width 109 height 20
click at [1065, 134] on icon "submit" at bounding box center [1062, 135] width 8 height 8
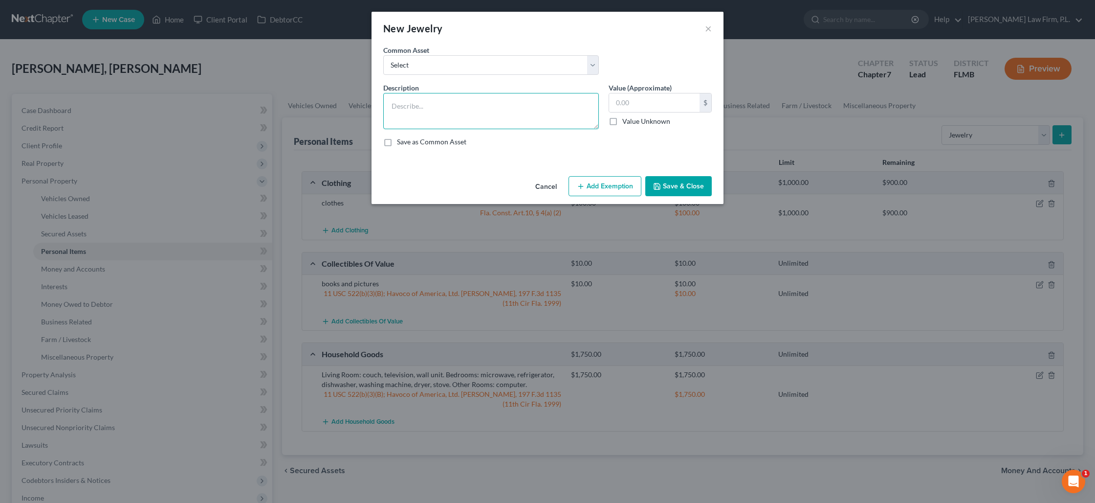
drag, startPoint x: 491, startPoint y: 107, endPoint x: 496, endPoint y: 106, distance: 5.1
click at [492, 107] on textarea at bounding box center [491, 111] width 216 height 36
type textarea "misc. costume jewelry"
click at [631, 106] on input "text" at bounding box center [654, 102] width 90 height 19
type input "25"
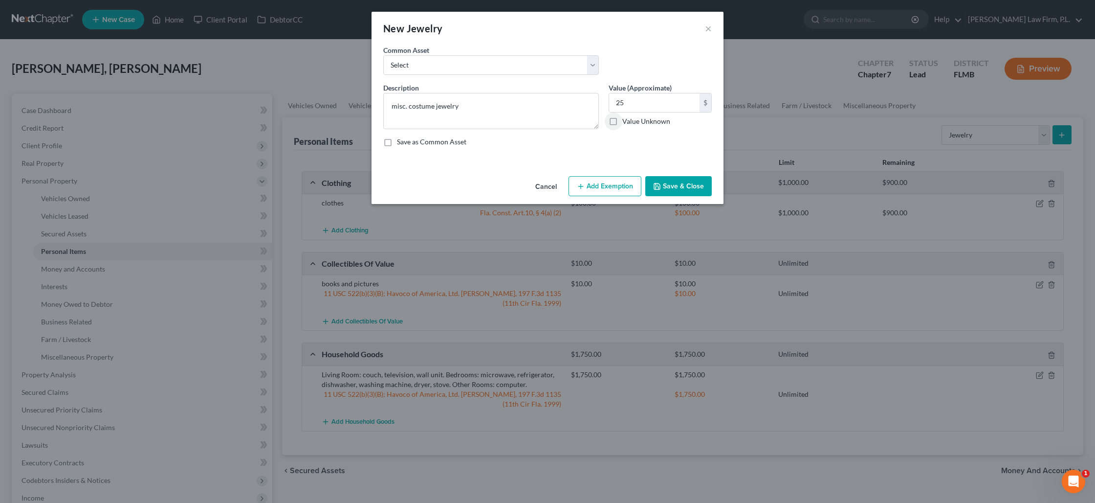
click at [671, 183] on button "Save & Close" at bounding box center [679, 186] width 67 height 21
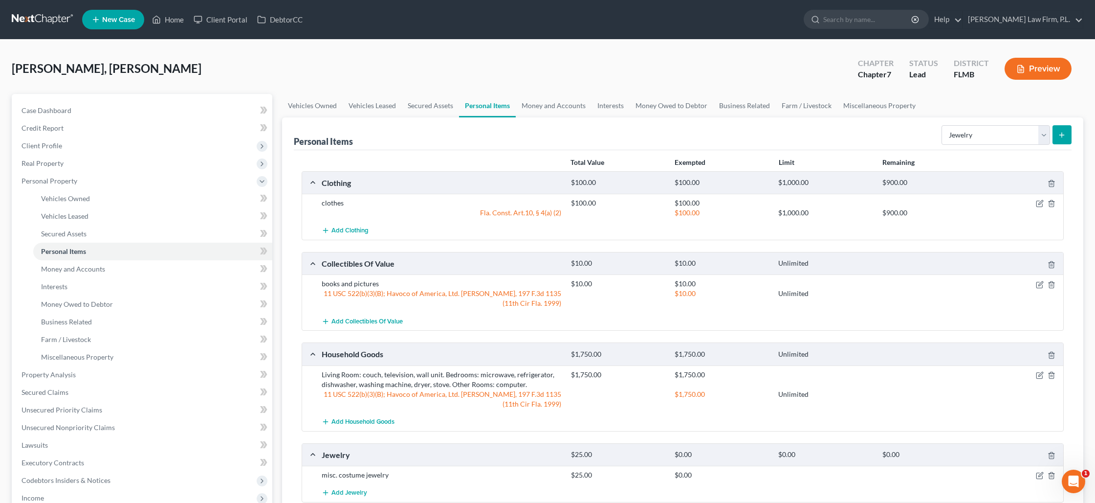
scroll to position [0, 0]
click at [1039, 473] on icon "button" at bounding box center [1040, 475] width 8 height 8
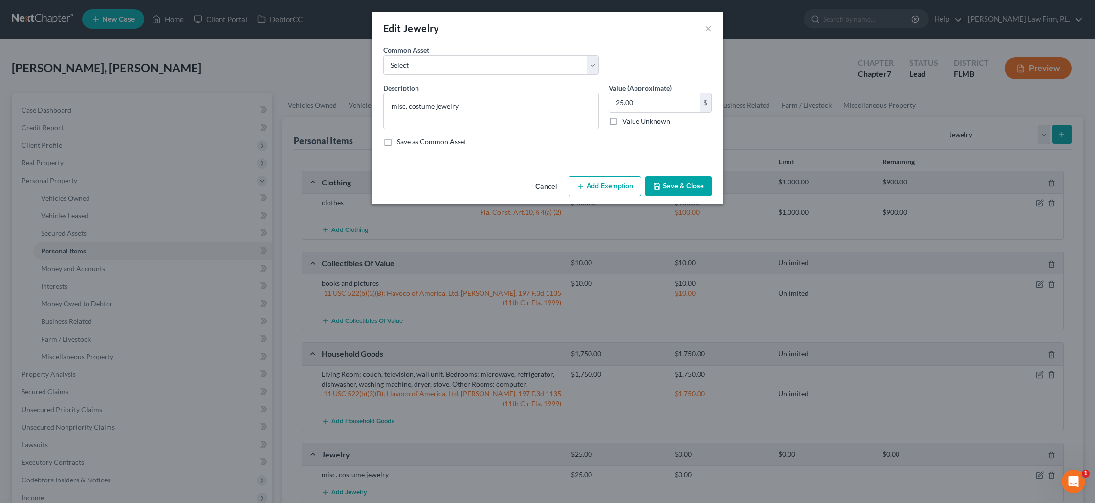
click at [593, 182] on button "Add Exemption" at bounding box center [605, 186] width 73 height 21
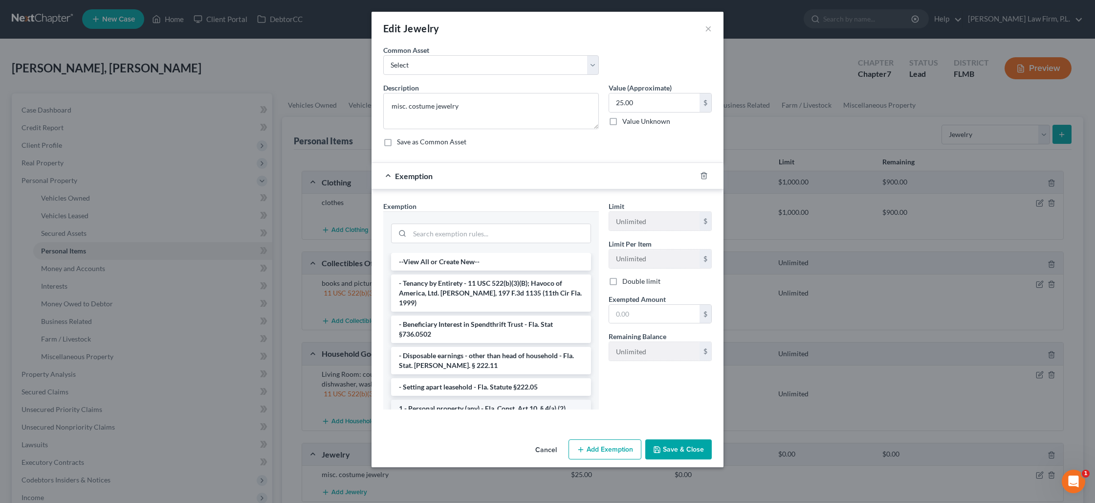
click at [482, 400] on li "1 - Personal property (any) - Fla. Const. Art.10, § 4(a) (2)" at bounding box center [491, 409] width 200 height 18
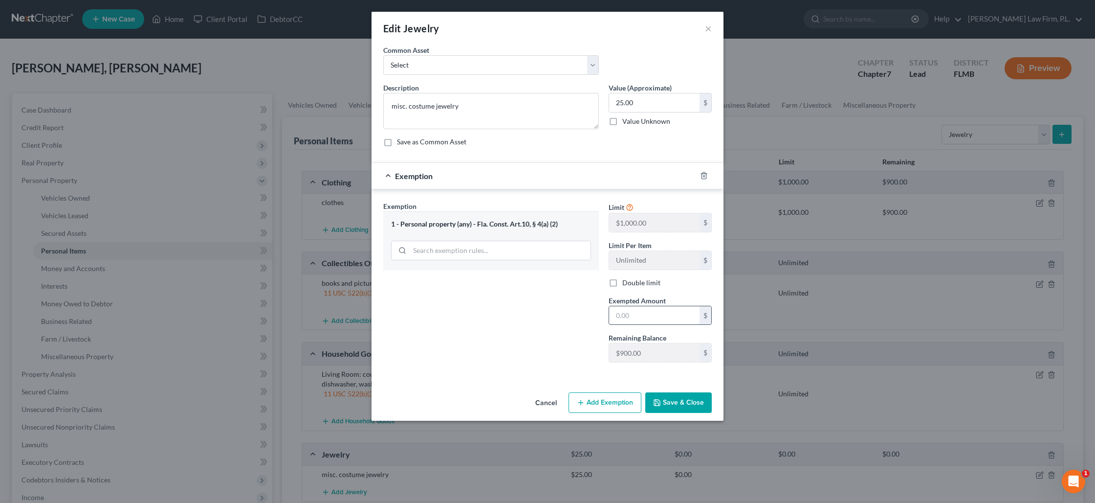
click at [621, 321] on input "text" at bounding box center [654, 315] width 90 height 19
type input "25"
click at [667, 398] on button "Save & Close" at bounding box center [679, 402] width 67 height 21
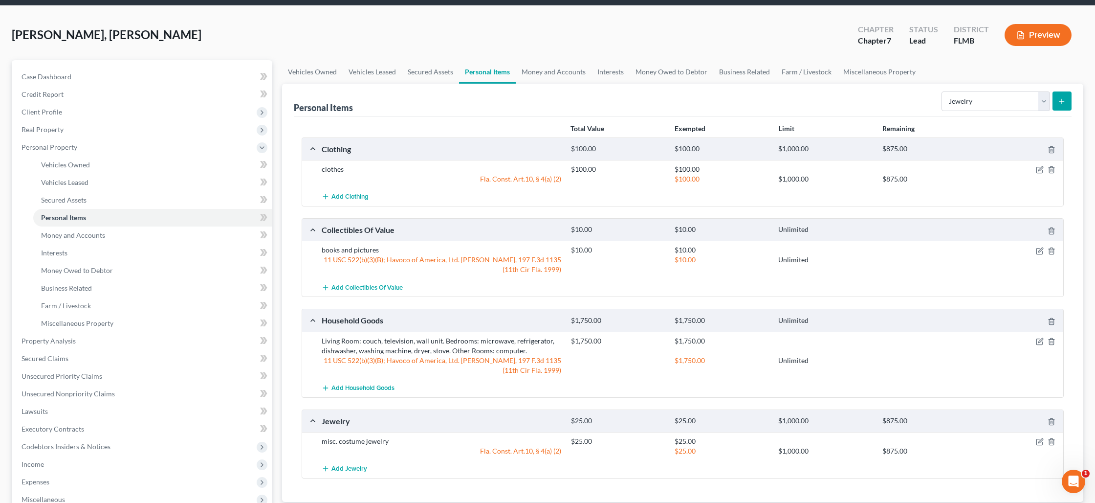
scroll to position [32, 0]
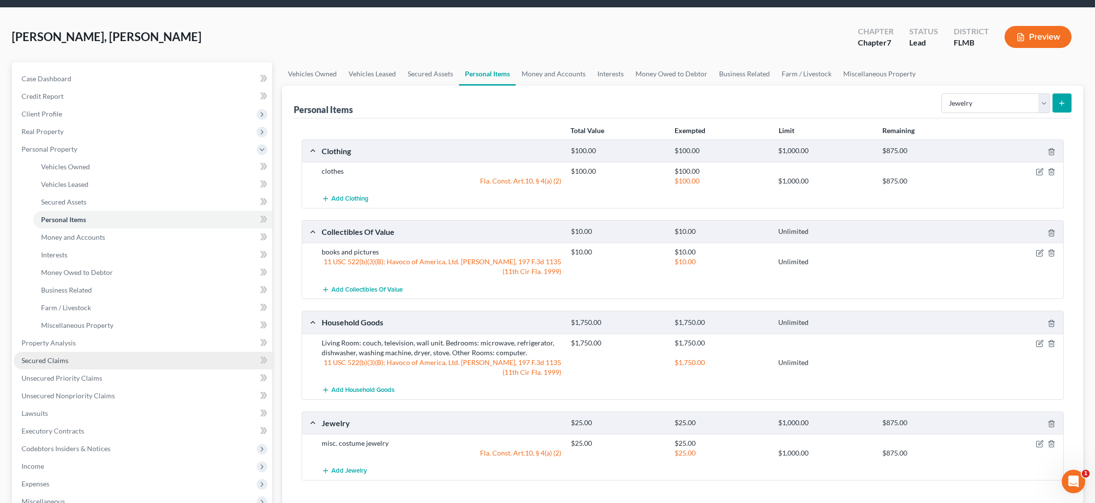
click at [138, 366] on link "Secured Claims" at bounding box center [143, 361] width 259 height 18
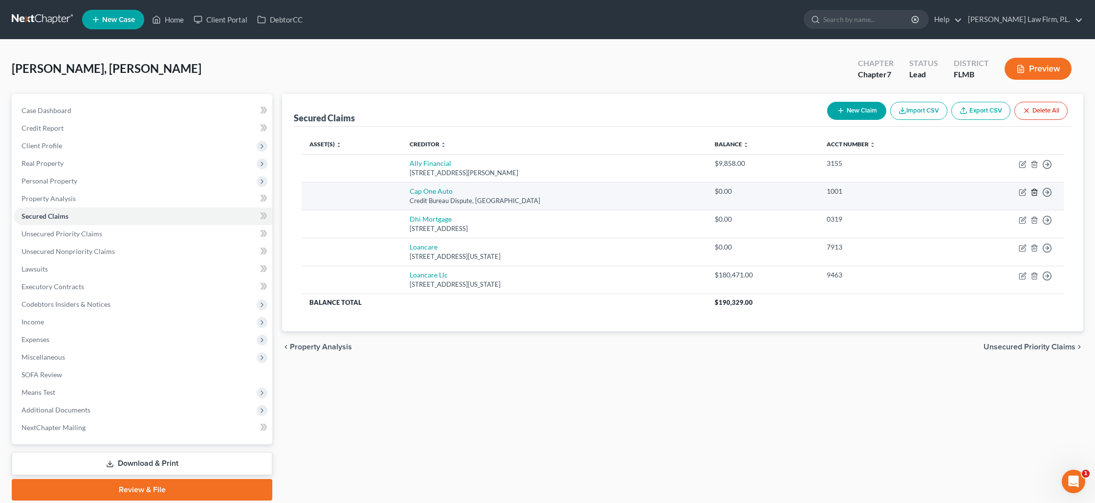
click at [1037, 194] on icon "button" at bounding box center [1034, 192] width 4 height 6
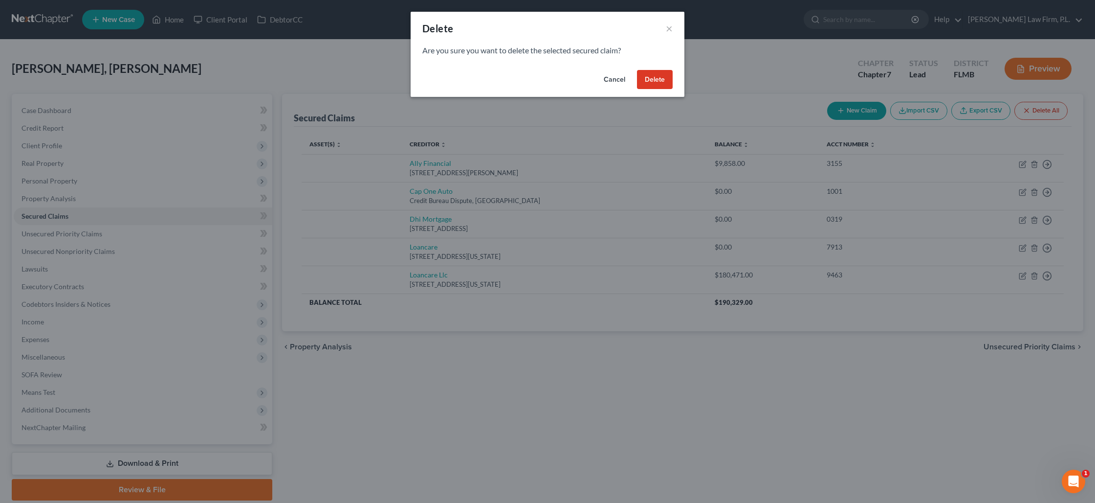
click at [658, 80] on button "Delete" at bounding box center [655, 80] width 36 height 20
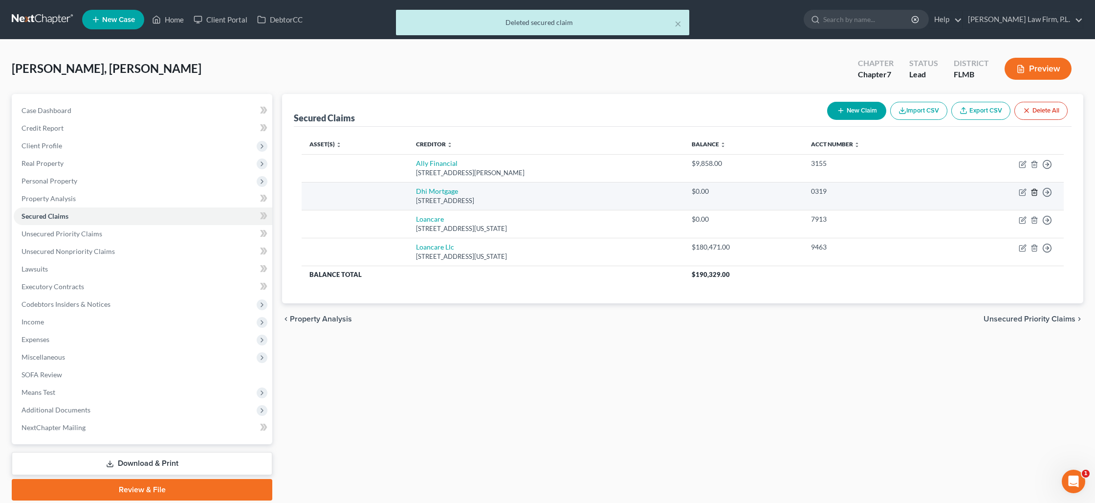
click at [1034, 195] on icon "button" at bounding box center [1034, 192] width 4 height 6
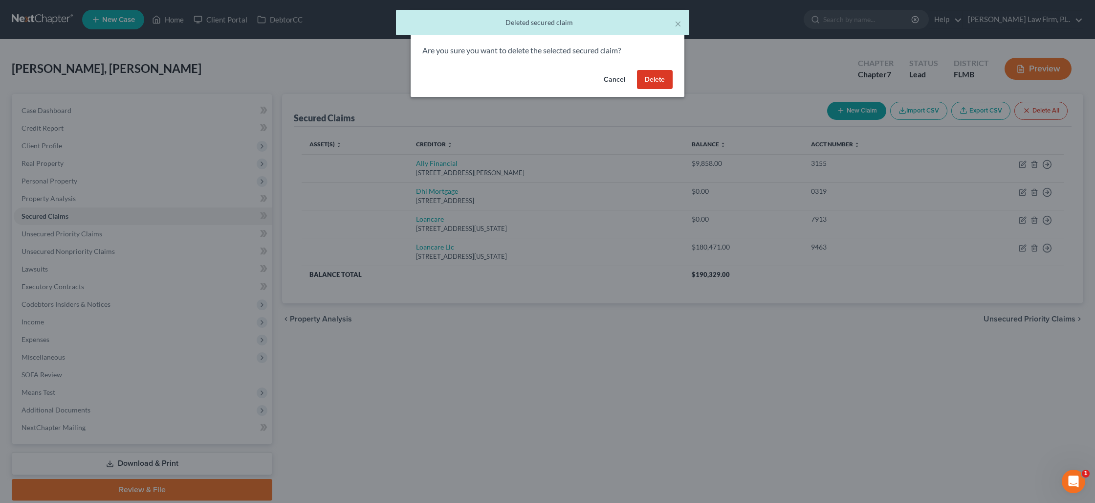
click at [657, 84] on button "Delete" at bounding box center [655, 80] width 36 height 20
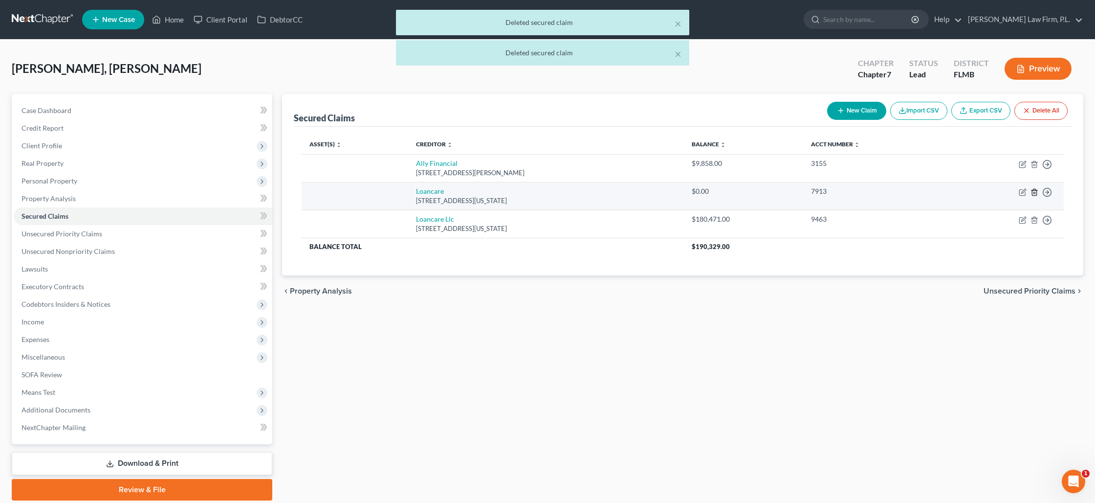
click at [1034, 191] on icon "button" at bounding box center [1035, 192] width 8 height 8
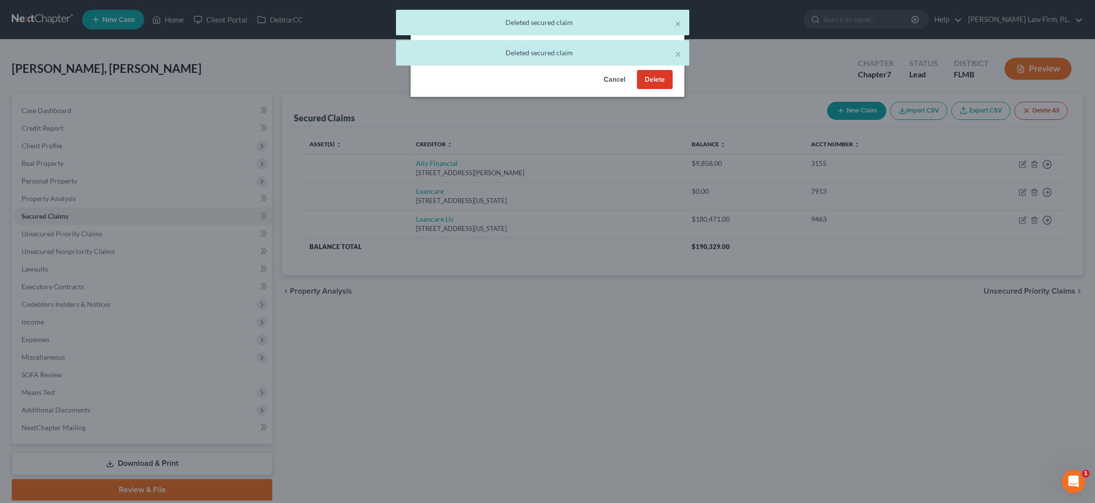
click at [665, 84] on button "Delete" at bounding box center [655, 80] width 36 height 20
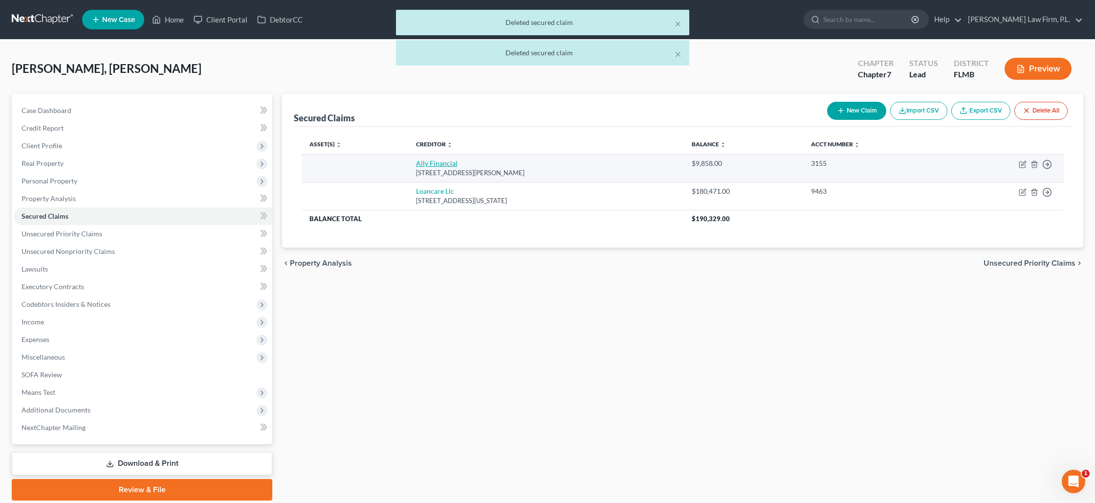
click at [427, 166] on link "Ally Financial" at bounding box center [437, 163] width 42 height 8
select select "23"
select select "0"
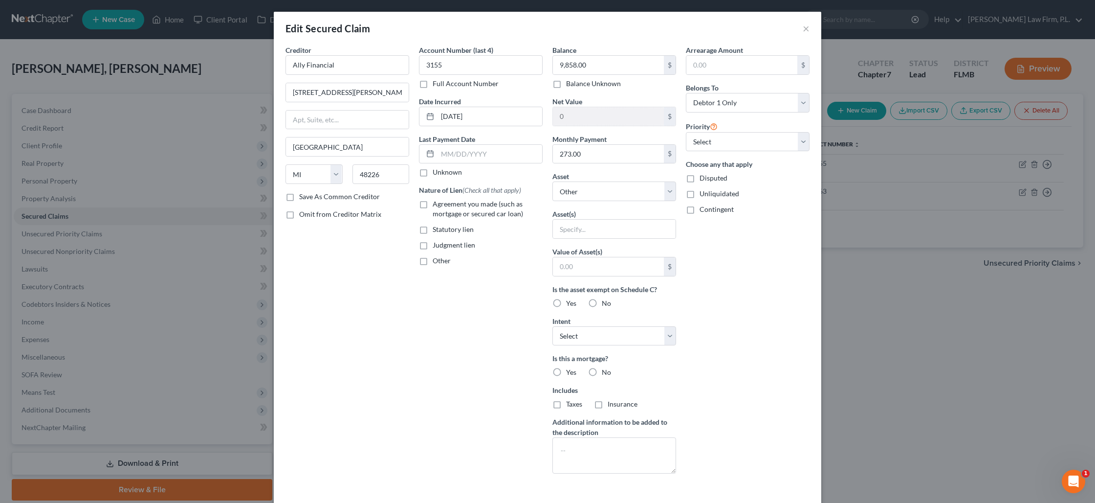
scroll to position [68, 0]
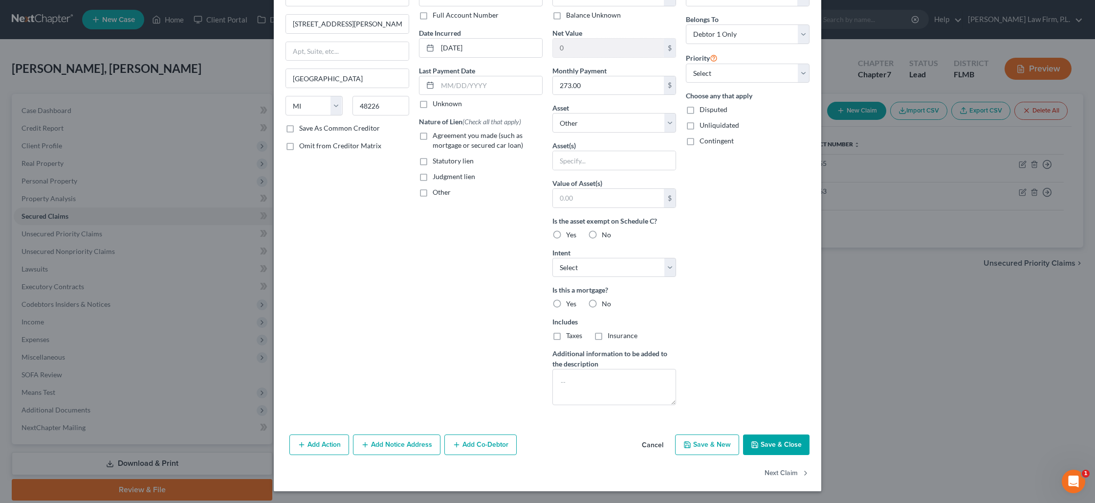
click at [765, 441] on button "Save & Close" at bounding box center [776, 444] width 67 height 21
select select
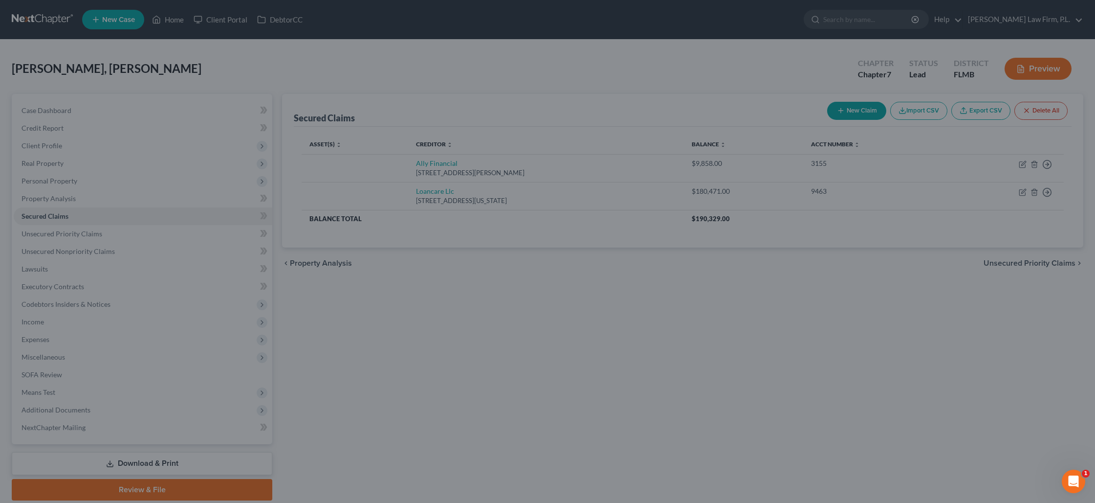
scroll to position [0, 0]
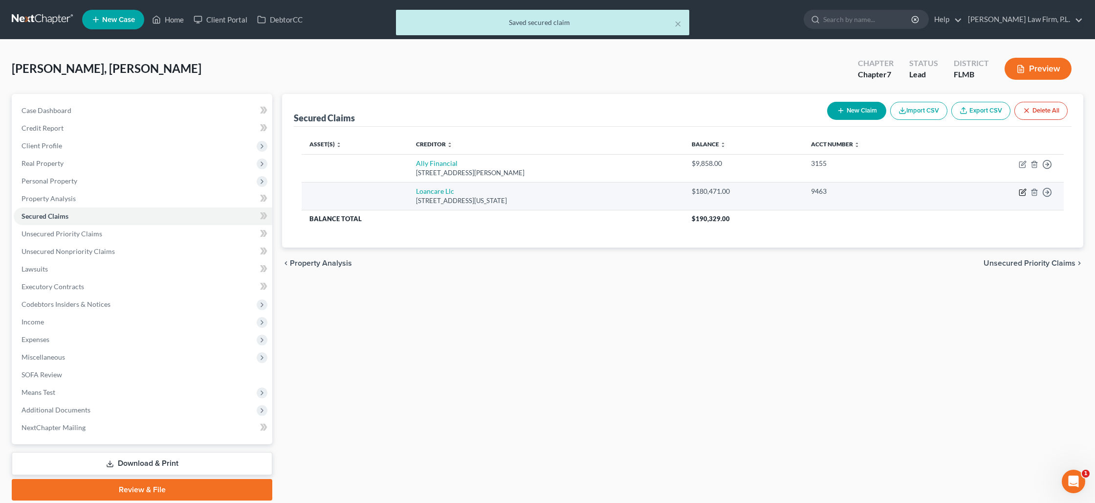
click at [1023, 194] on icon "button" at bounding box center [1023, 192] width 8 height 8
select select "48"
select select "0"
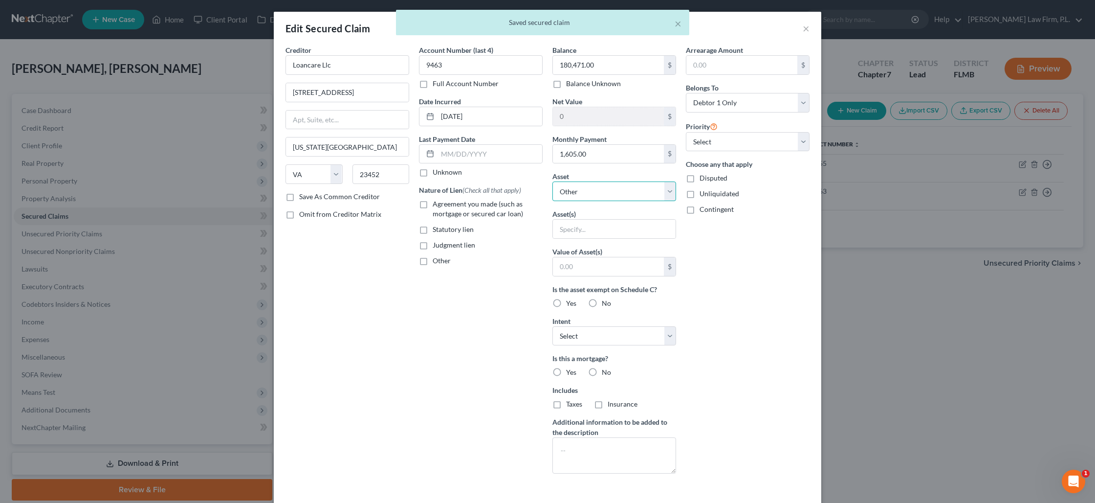
click at [620, 191] on select "Select Other Multiple Assets Cash on Hand (Cash on Hand) - $800.0 8089 Gopher T…" at bounding box center [615, 191] width 124 height 20
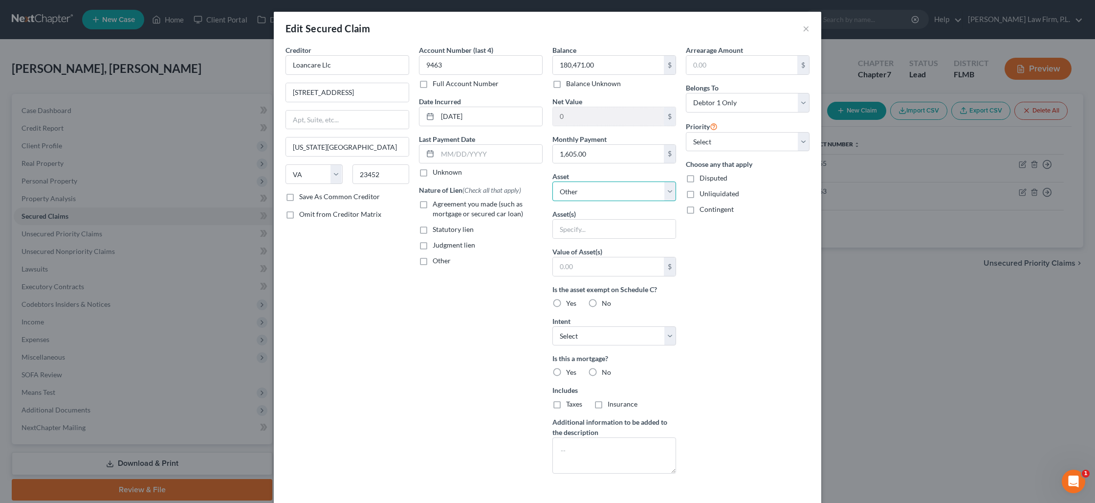
select select "3"
click at [553, 181] on select "Select Other Multiple Assets Cash on Hand (Cash on Hand) - $800.0 8089 Gopher T…" at bounding box center [615, 191] width 124 height 20
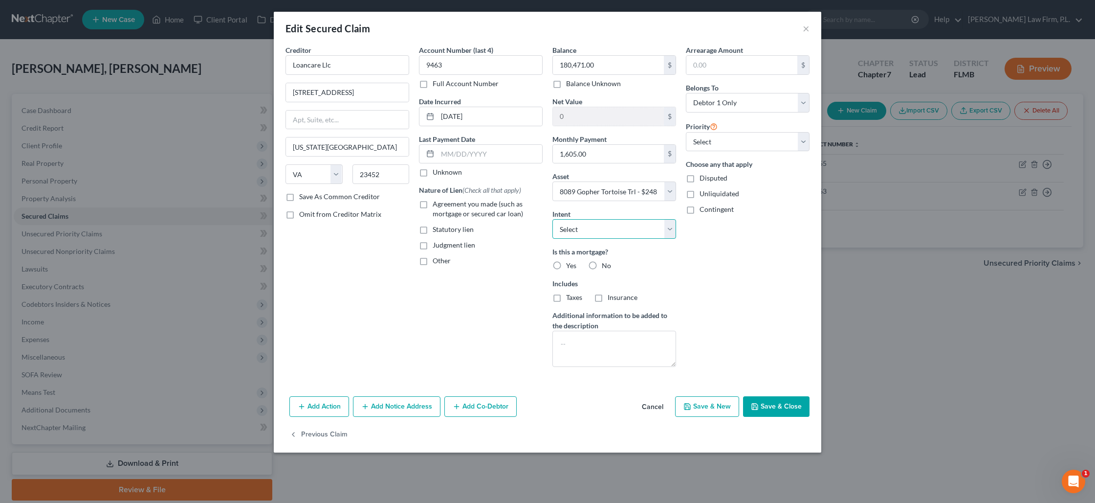
click at [570, 228] on select "Select Surrender Redeem Reaffirm Avoid Other" at bounding box center [615, 229] width 124 height 20
select select "2"
click at [553, 219] on select "Select Surrender Redeem Reaffirm Avoid Other" at bounding box center [615, 229] width 124 height 20
click at [566, 265] on label "Yes" at bounding box center [571, 266] width 10 height 10
click at [570, 265] on input "Yes" at bounding box center [573, 264] width 6 height 6
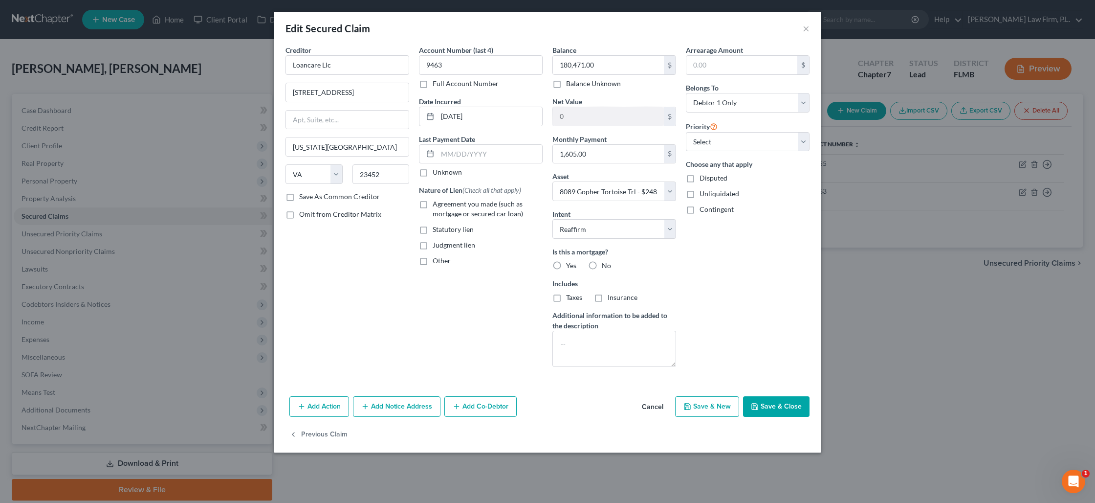
radio input "true"
drag, startPoint x: 557, startPoint y: 295, endPoint x: 591, endPoint y: 297, distance: 33.8
click at [566, 295] on label "Taxes" at bounding box center [574, 297] width 16 height 10
click at [570, 295] on input "Taxes" at bounding box center [573, 295] width 6 height 6
checkbox input "true"
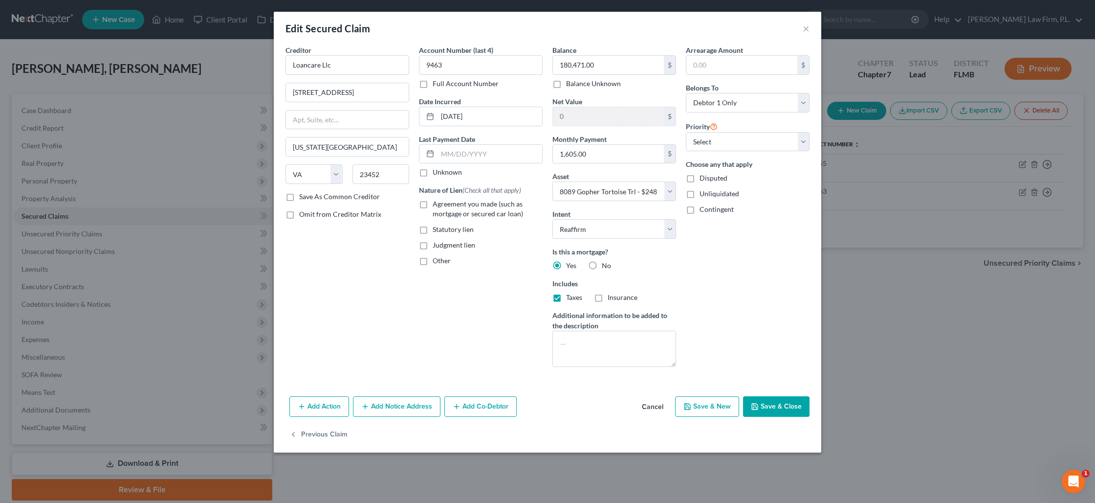
click at [608, 298] on label "Insurance" at bounding box center [623, 297] width 30 height 10
click at [612, 298] on input "Insurance" at bounding box center [615, 295] width 6 height 6
checkbox input "true"
click at [583, 343] on textarea at bounding box center [615, 349] width 124 height 36
type textarea "[PERSON_NAME]'s homestead"
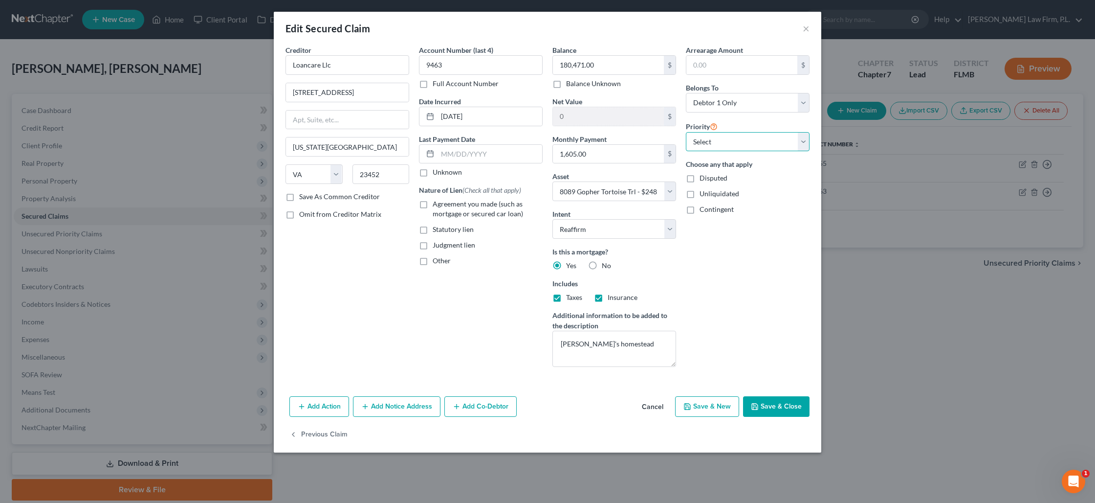
click at [747, 140] on select "Select 1st 2nd 3rd 4th 5th 6th 7th 8th 9th 10th 11th 12th 13th 14th 15th 16th 1…" at bounding box center [748, 142] width 124 height 20
select select "0"
click at [686, 132] on select "Select 1st 2nd 3rd 4th 5th 6th 7th 8th 9th 10th 11th 12th 13th 14th 15th 16th 1…" at bounding box center [748, 142] width 124 height 20
click at [453, 155] on input "text" at bounding box center [490, 154] width 105 height 19
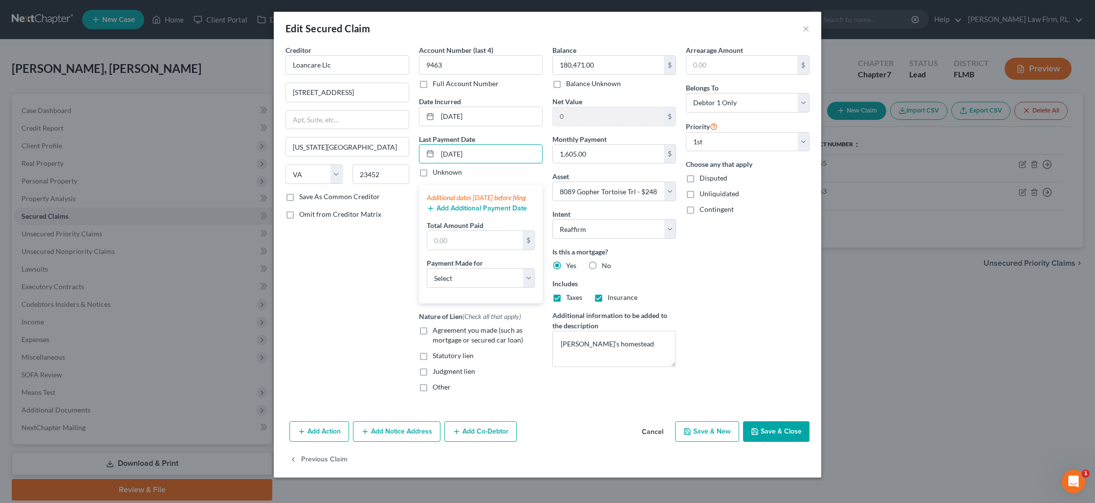
type input "[DATE]"
click at [455, 212] on button "Add Additional Payment Date" at bounding box center [477, 208] width 100 height 8
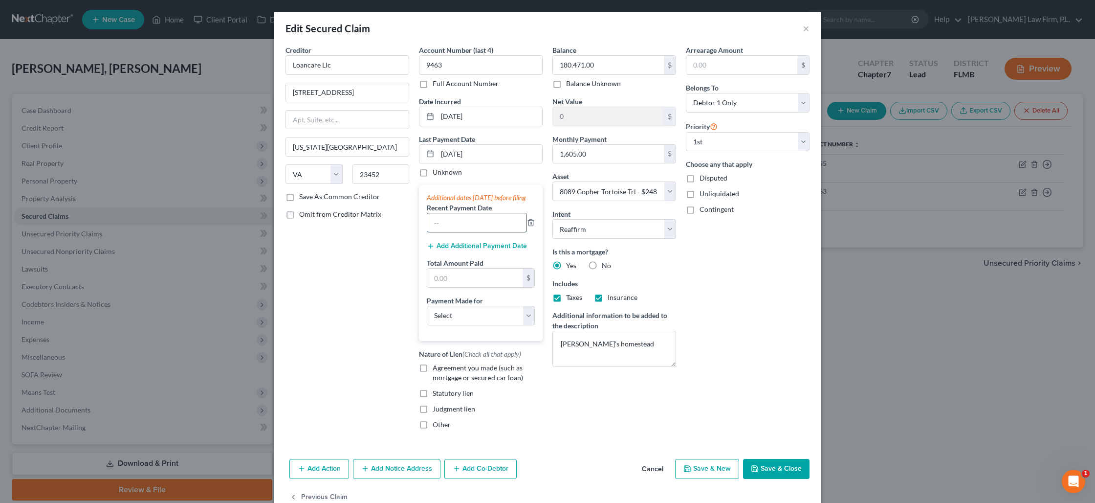
click at [456, 232] on input "text" at bounding box center [476, 222] width 99 height 19
type input "[DATE]"
click at [443, 250] on button "Add Additional Payment Date" at bounding box center [477, 246] width 100 height 8
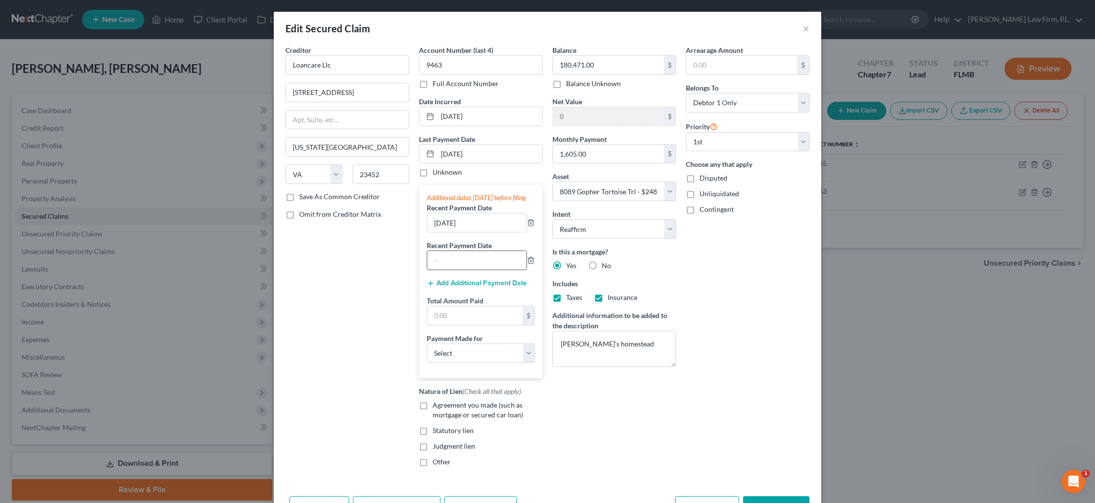
click at [461, 269] on input "text" at bounding box center [476, 260] width 99 height 19
click at [467, 321] on input "text" at bounding box center [474, 315] width 95 height 19
click at [471, 361] on select "Select Car Credit Card Loan Repayment Mortgage Other Suppliers Or Vendors" at bounding box center [481, 353] width 108 height 20
click at [427, 353] on select "Select Car Credit Card Loan Repayment Mortgage Other Suppliers Or Vendors" at bounding box center [481, 353] width 108 height 20
click at [433, 416] on label "Agreement you made (such as mortgage or secured car loan)" at bounding box center [488, 410] width 110 height 20
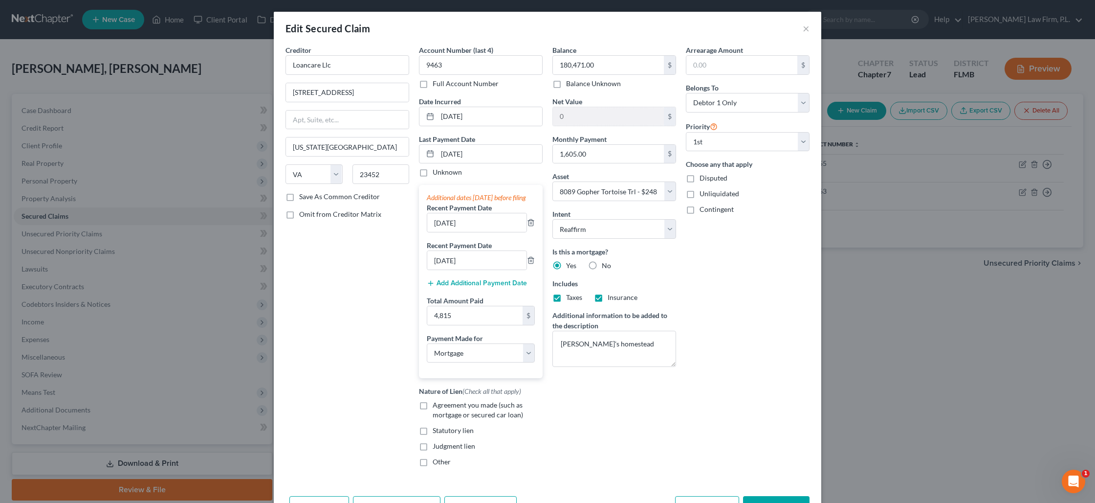
click at [437, 406] on input "Agreement you made (such as mortgage or secured car loan)" at bounding box center [440, 403] width 6 height 6
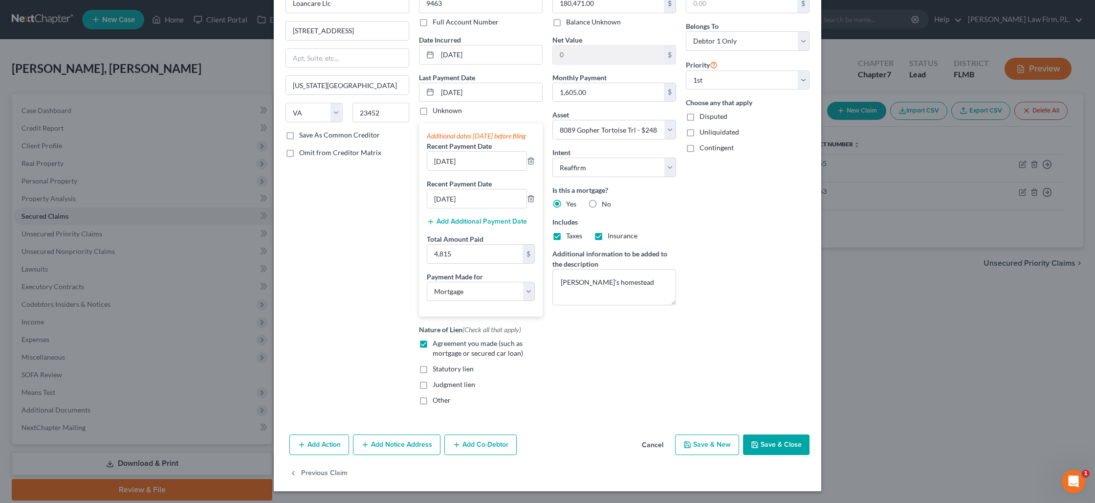
click at [763, 446] on button "Save & Close" at bounding box center [776, 444] width 67 height 21
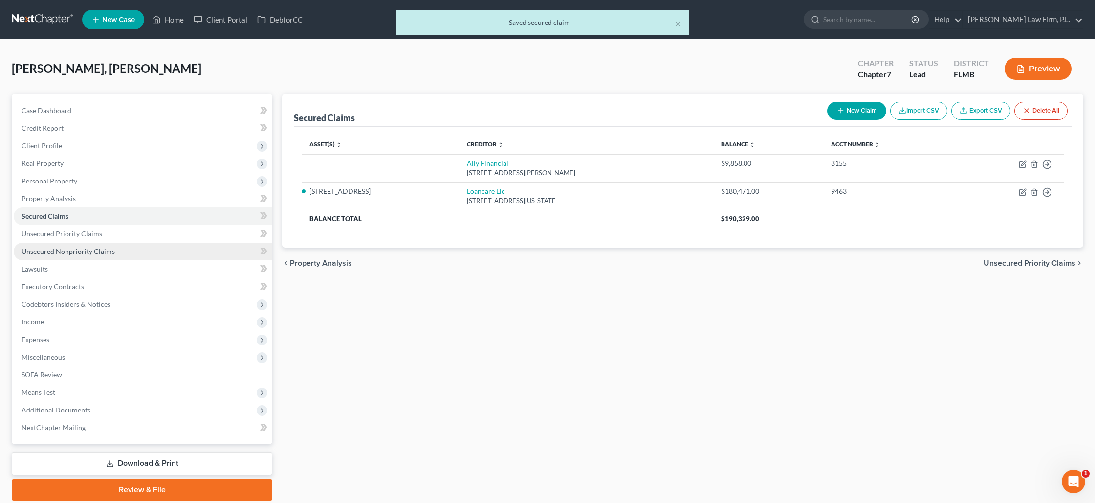
click at [119, 248] on link "Unsecured Nonpriority Claims" at bounding box center [143, 252] width 259 height 18
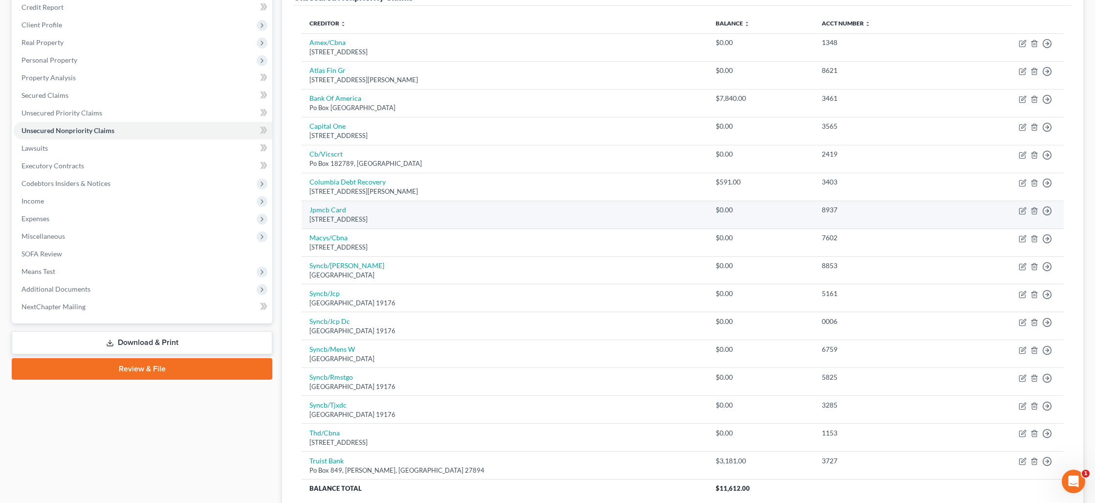
scroll to position [99, 0]
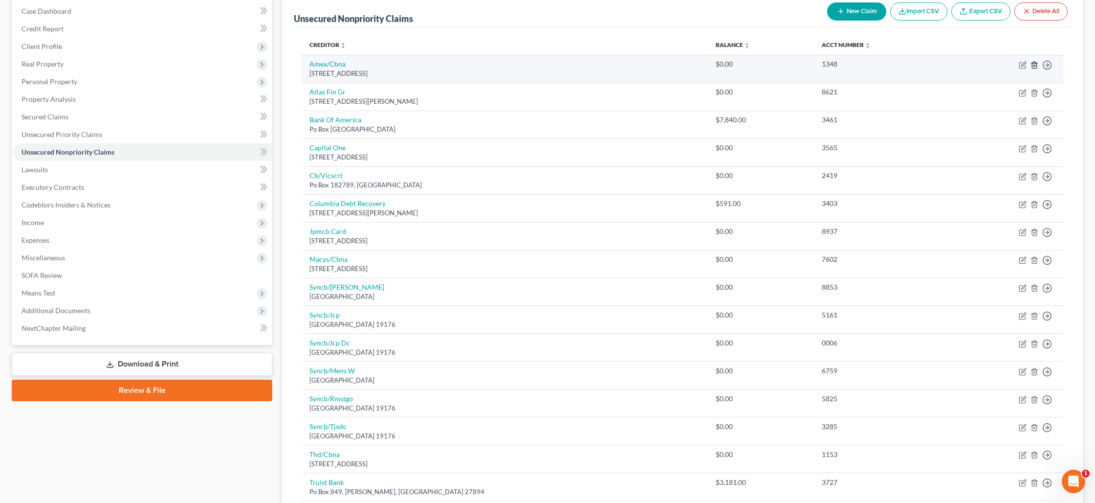
click at [1035, 65] on icon "button" at bounding box center [1035, 65] width 8 height 8
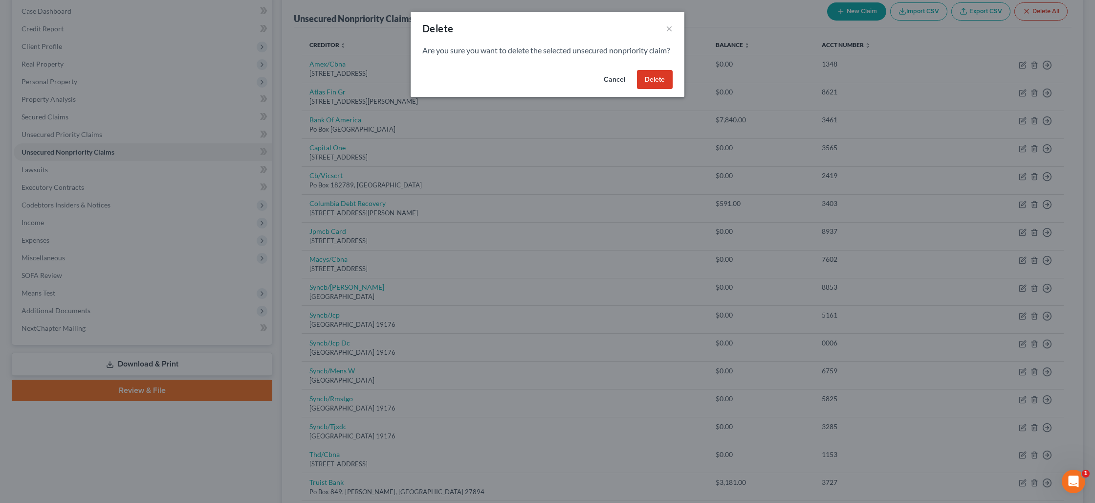
click at [663, 89] on button "Delete" at bounding box center [655, 80] width 36 height 20
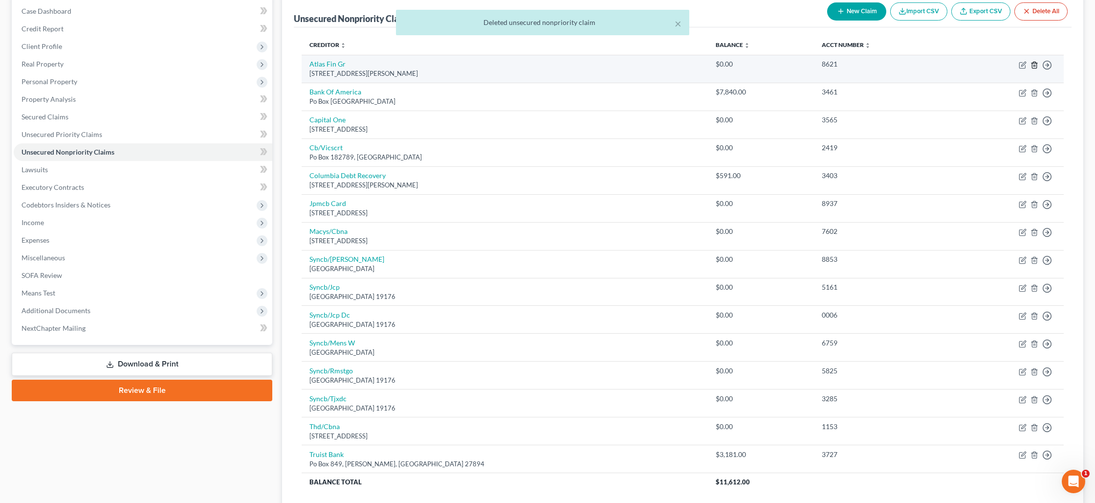
click at [1036, 67] on icon "button" at bounding box center [1035, 65] width 8 height 8
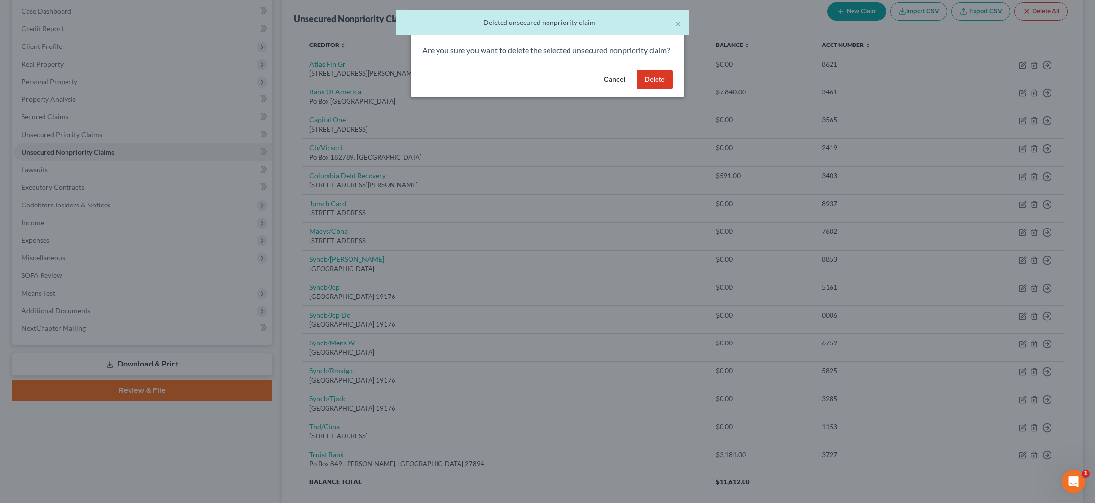
click at [647, 88] on button "Delete" at bounding box center [655, 80] width 36 height 20
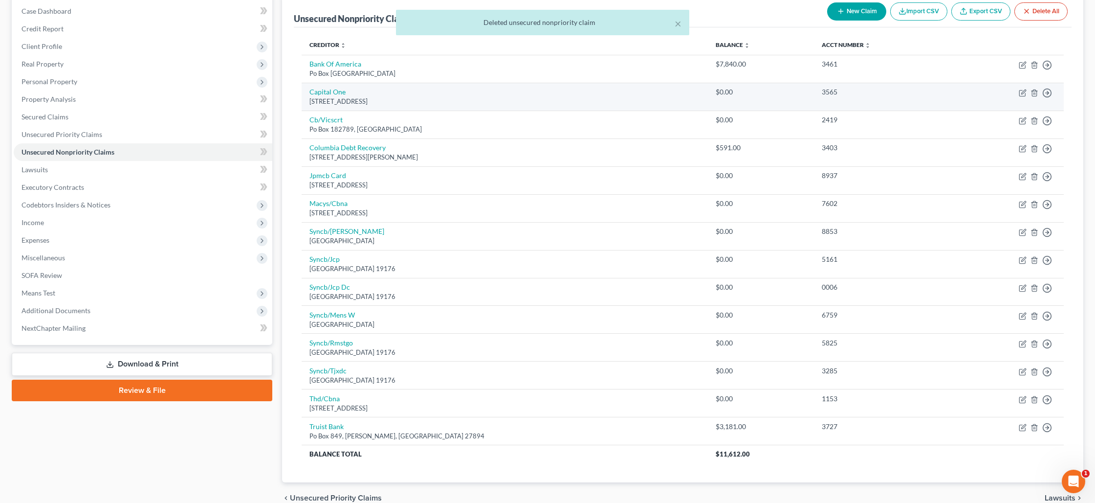
click at [1036, 97] on td "Move to D Move to E Move to G Move to Notice Only" at bounding box center [1008, 97] width 112 height 28
click at [1033, 93] on icon "button" at bounding box center [1035, 93] width 8 height 8
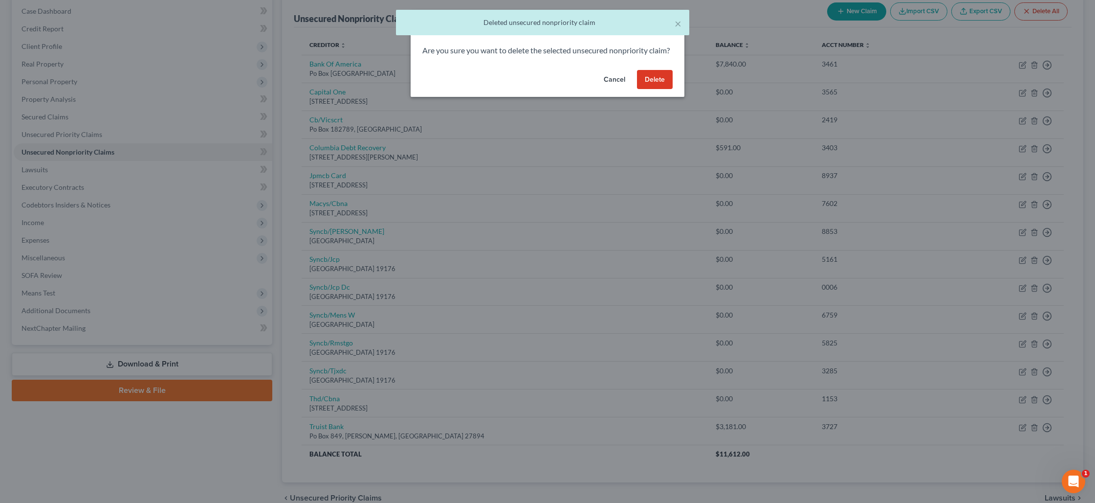
drag, startPoint x: 652, startPoint y: 90, endPoint x: 693, endPoint y: 95, distance: 40.9
click at [653, 89] on button "Delete" at bounding box center [655, 80] width 36 height 20
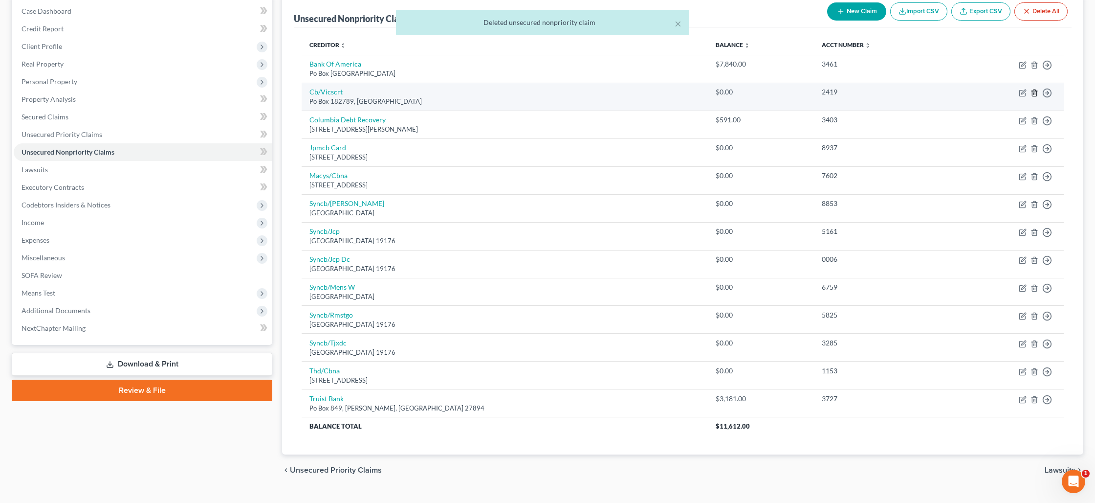
click at [1035, 93] on icon "button" at bounding box center [1035, 93] width 8 height 8
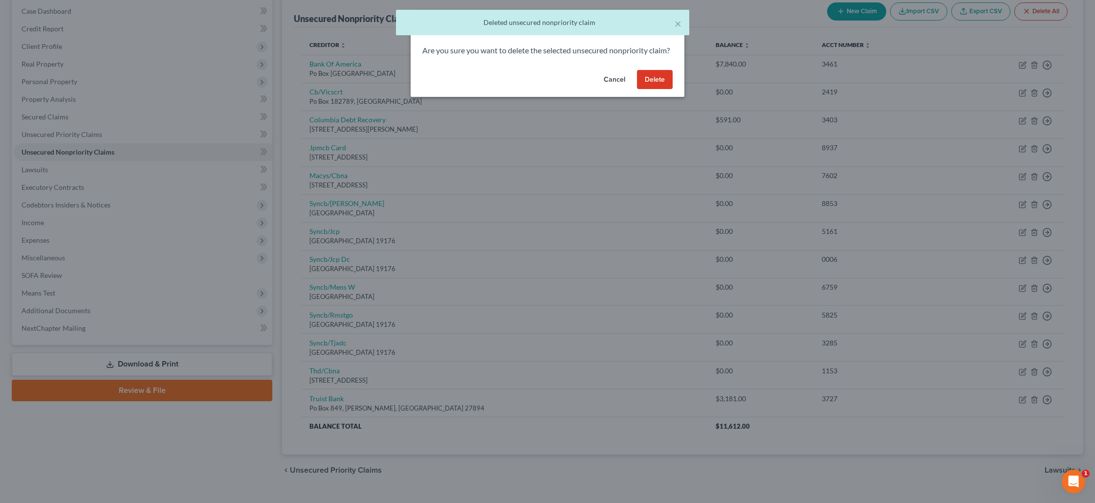
drag, startPoint x: 658, startPoint y: 90, endPoint x: 681, endPoint y: 96, distance: 23.7
click at [658, 89] on button "Delete" at bounding box center [655, 80] width 36 height 20
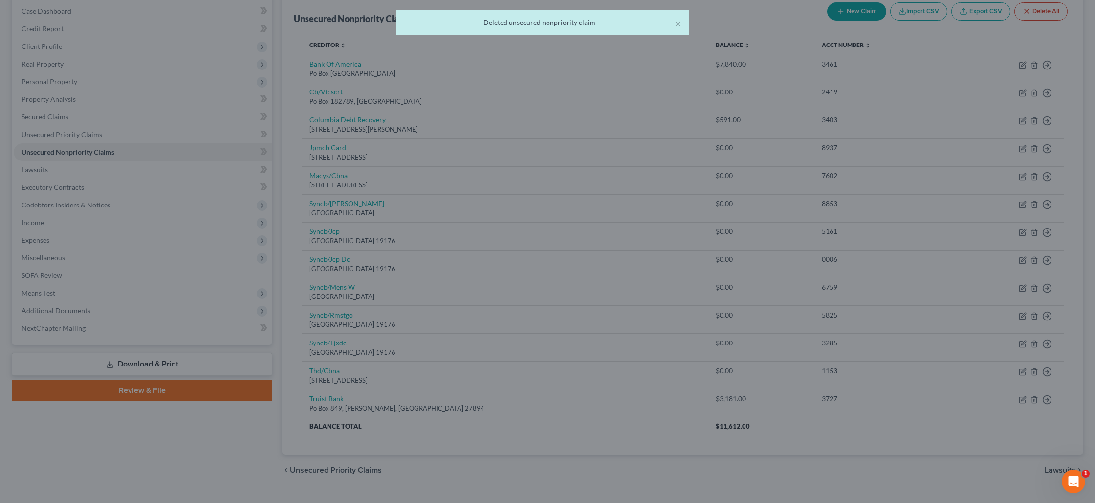
scroll to position [91, 0]
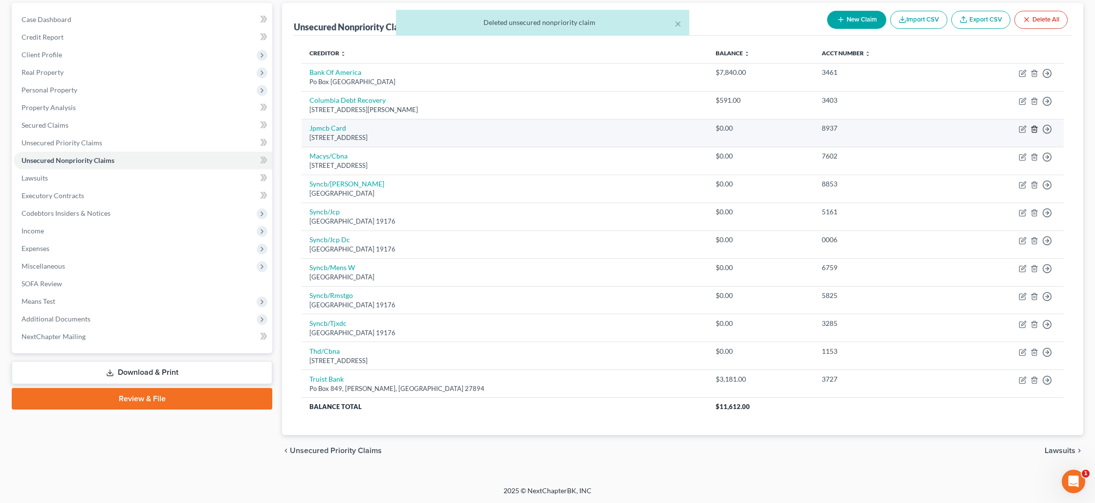
click at [1035, 131] on icon "button" at bounding box center [1035, 129] width 8 height 8
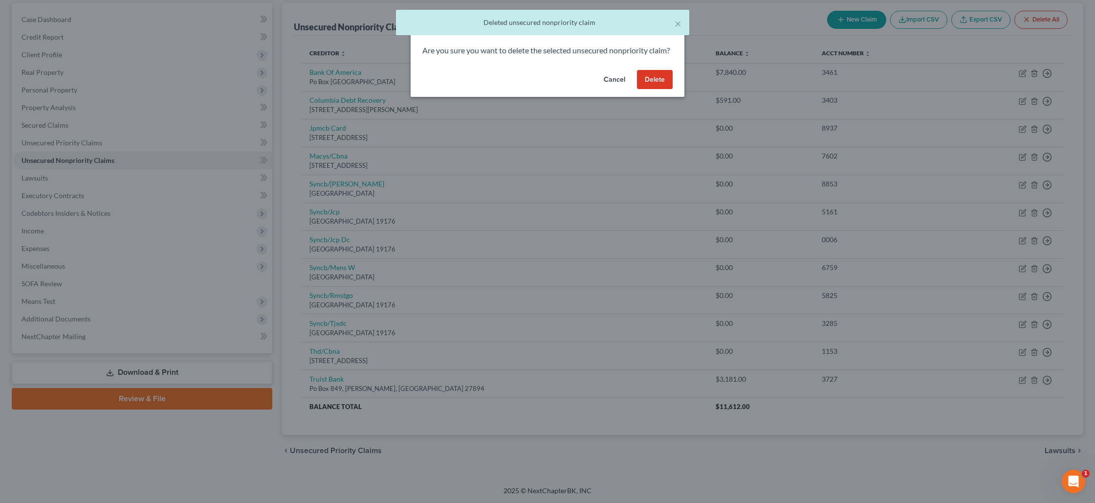
click at [657, 89] on button "Delete" at bounding box center [655, 80] width 36 height 20
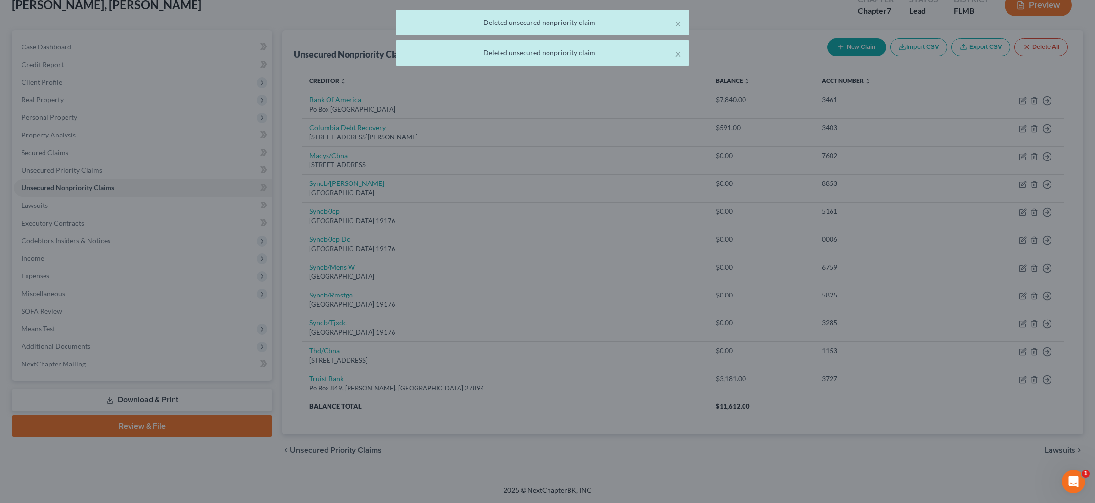
scroll to position [63, 0]
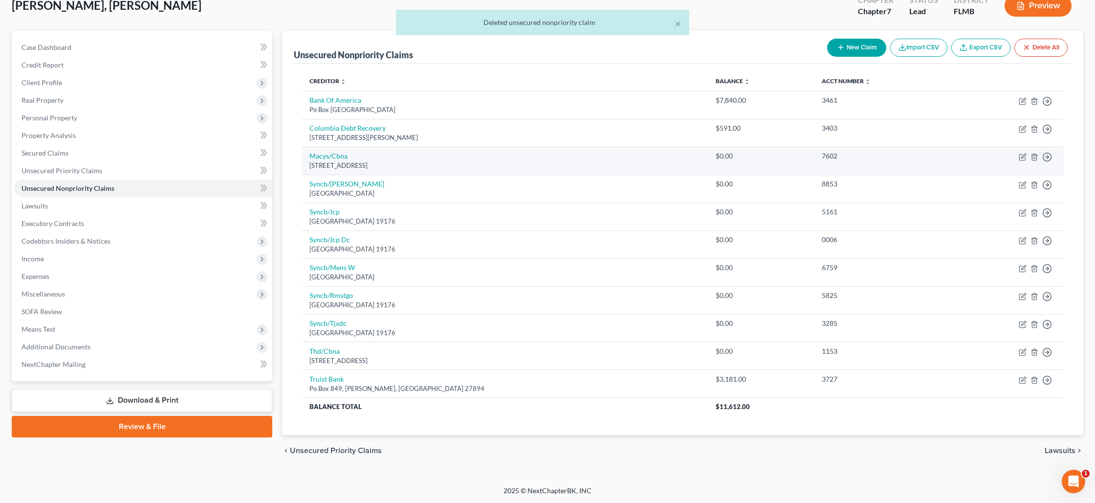
click at [1034, 160] on td "Move to D Move to E Move to G Move to Notice Only" at bounding box center [1008, 161] width 112 height 28
click at [1035, 156] on icon "button" at bounding box center [1035, 157] width 8 height 8
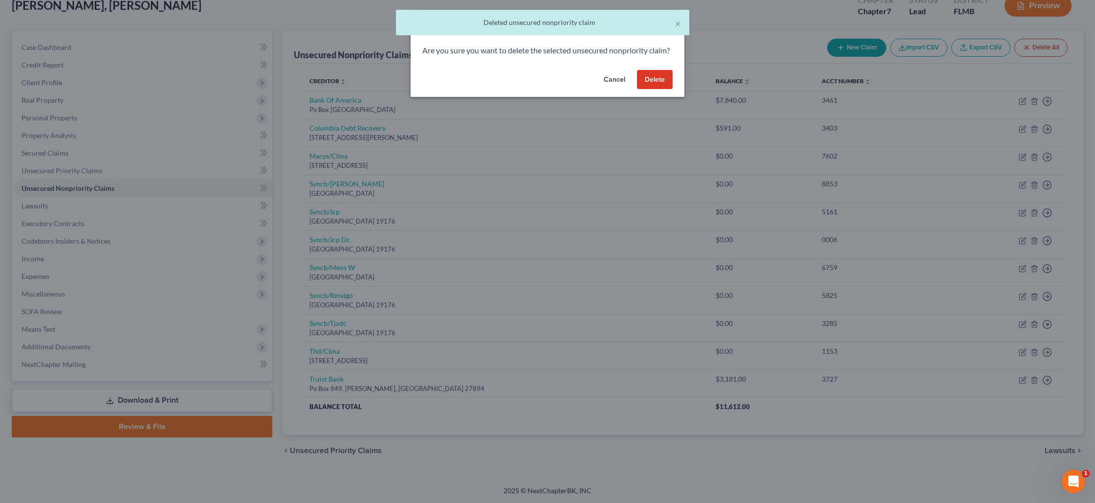
click at [665, 89] on button "Delete" at bounding box center [655, 80] width 36 height 20
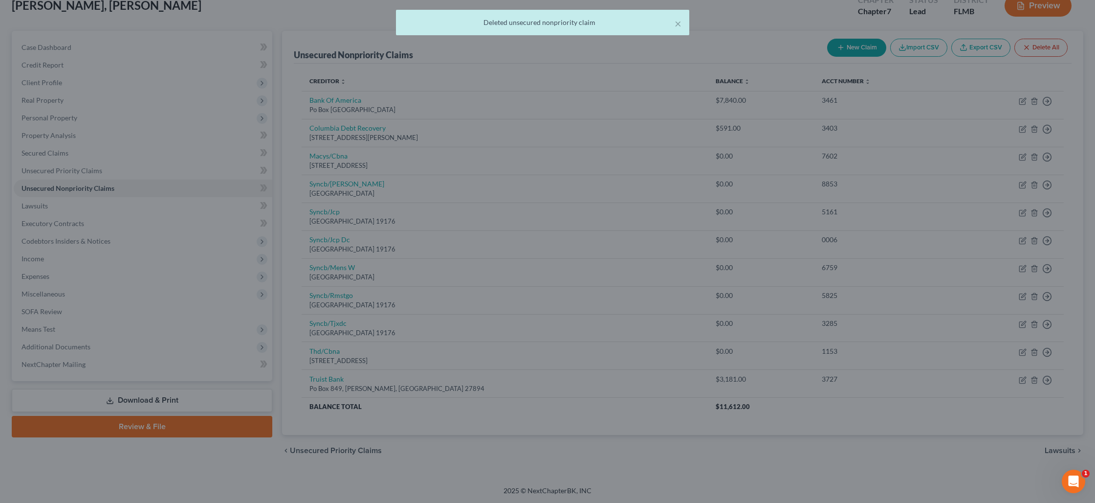
scroll to position [35, 0]
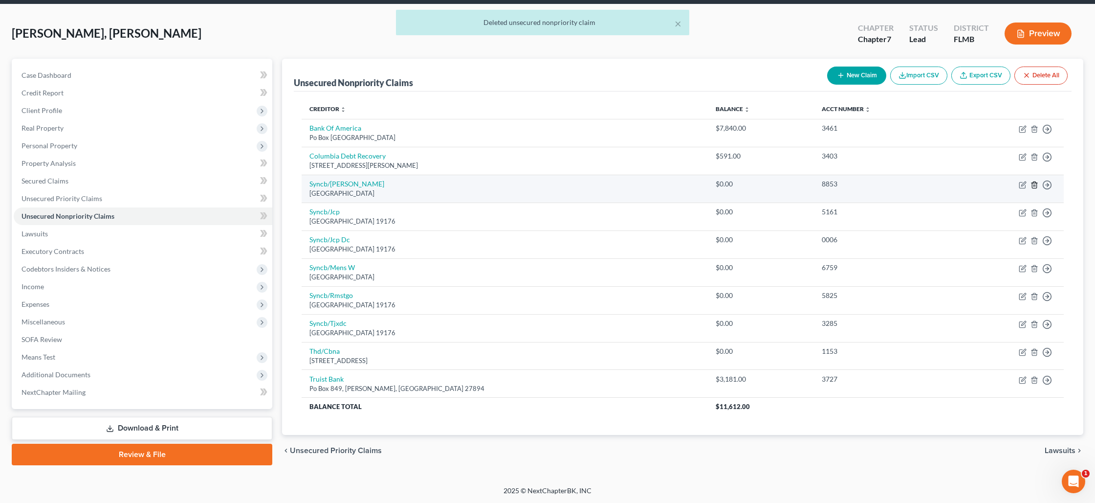
click at [1037, 185] on icon "button" at bounding box center [1034, 184] width 4 height 6
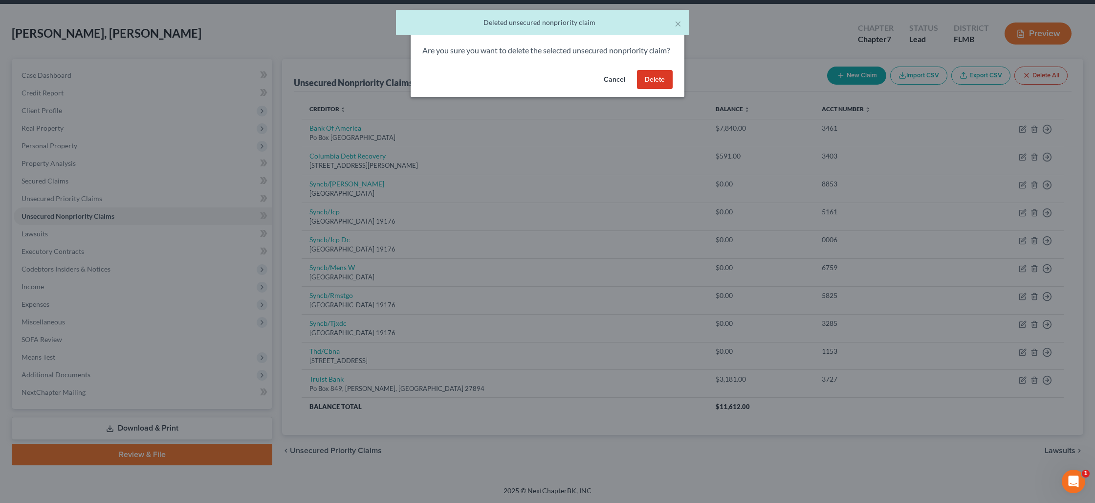
click at [658, 89] on button "Delete" at bounding box center [655, 80] width 36 height 20
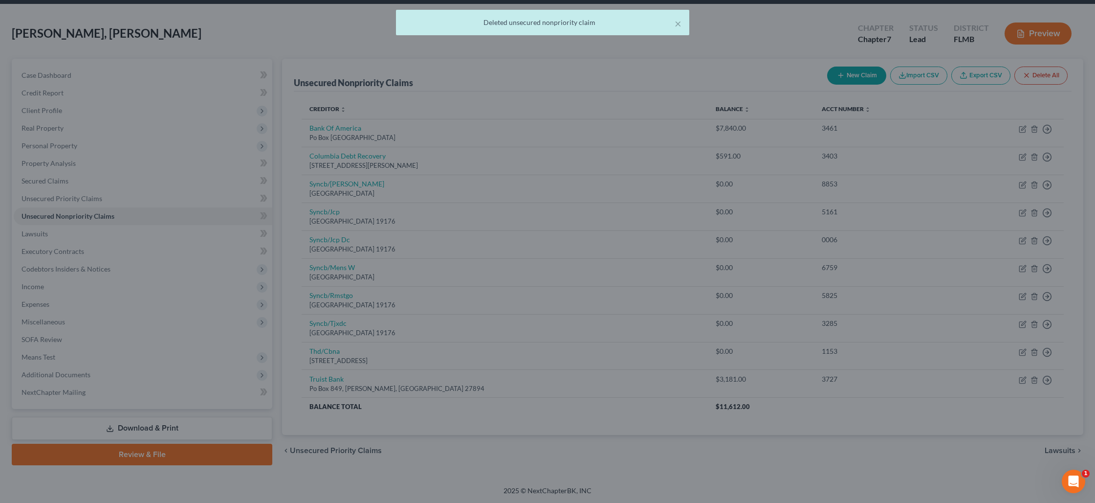
scroll to position [34, 0]
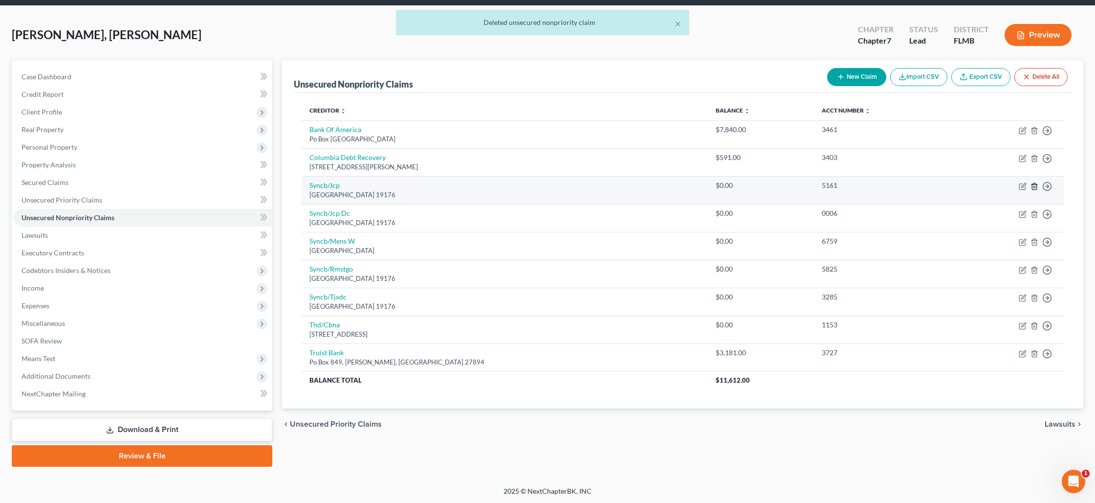
click at [1036, 189] on icon "button" at bounding box center [1034, 186] width 4 height 6
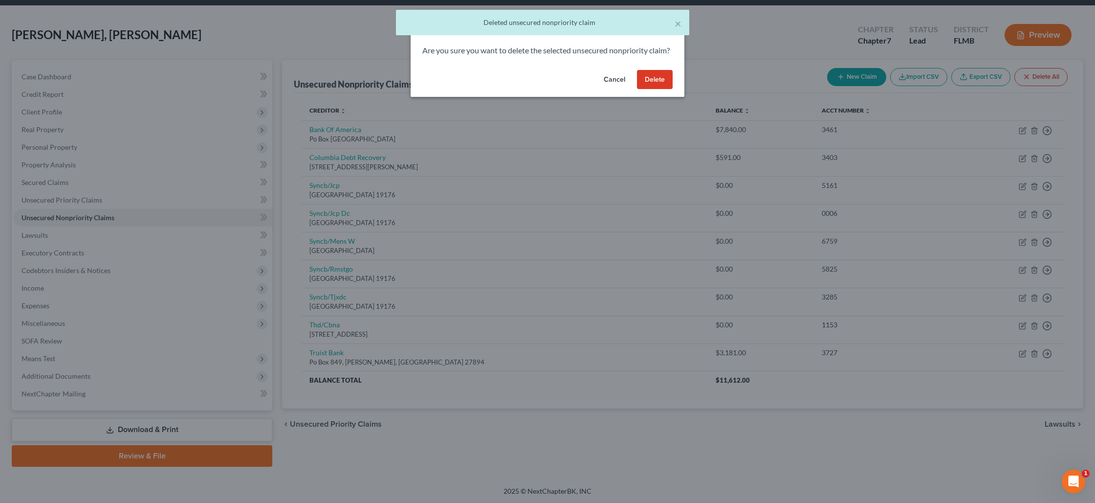
click at [663, 89] on button "Delete" at bounding box center [655, 80] width 36 height 20
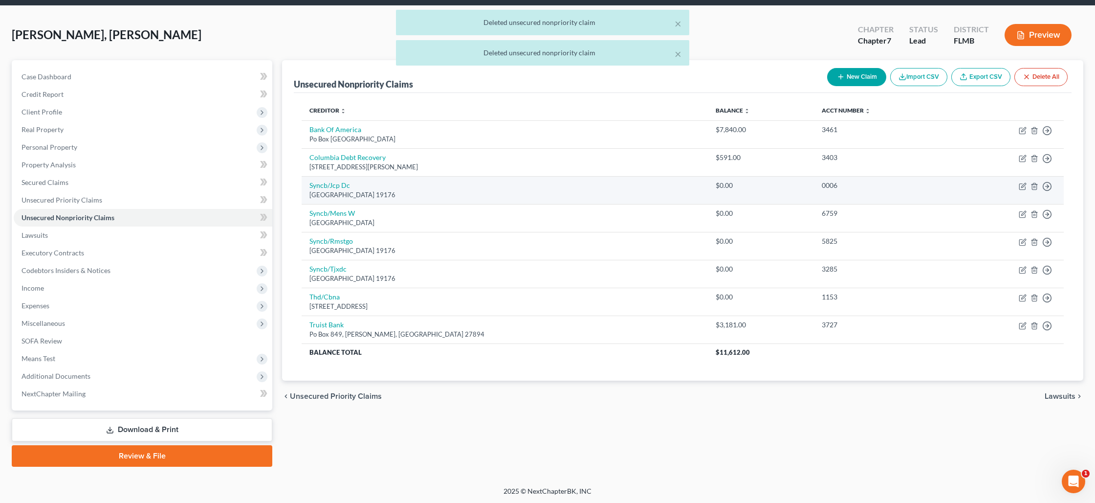
click at [1033, 191] on td "Move to D Move to E Move to G Move to Notice Only" at bounding box center [1008, 190] width 112 height 28
click at [1033, 189] on icon "button" at bounding box center [1035, 186] width 8 height 8
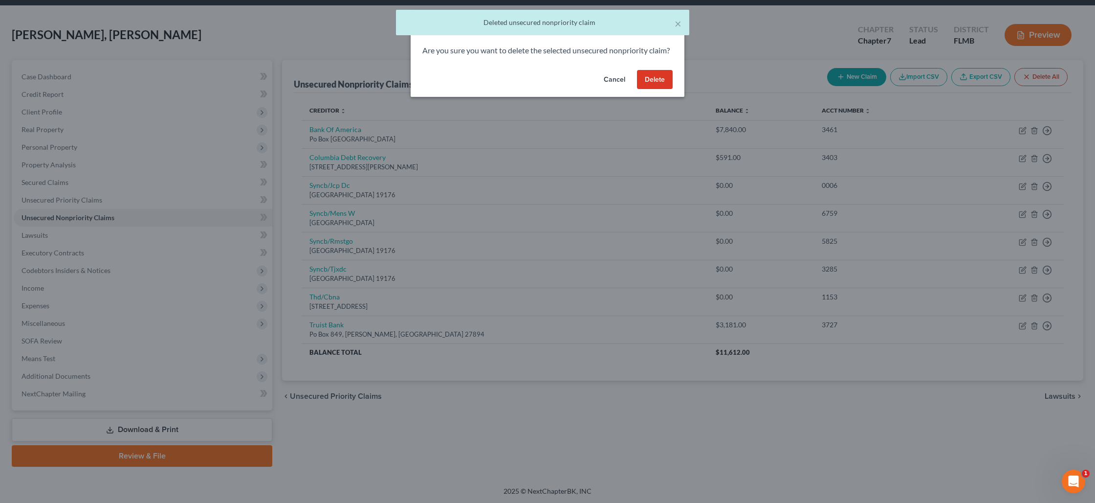
click at [665, 89] on button "Delete" at bounding box center [655, 80] width 36 height 20
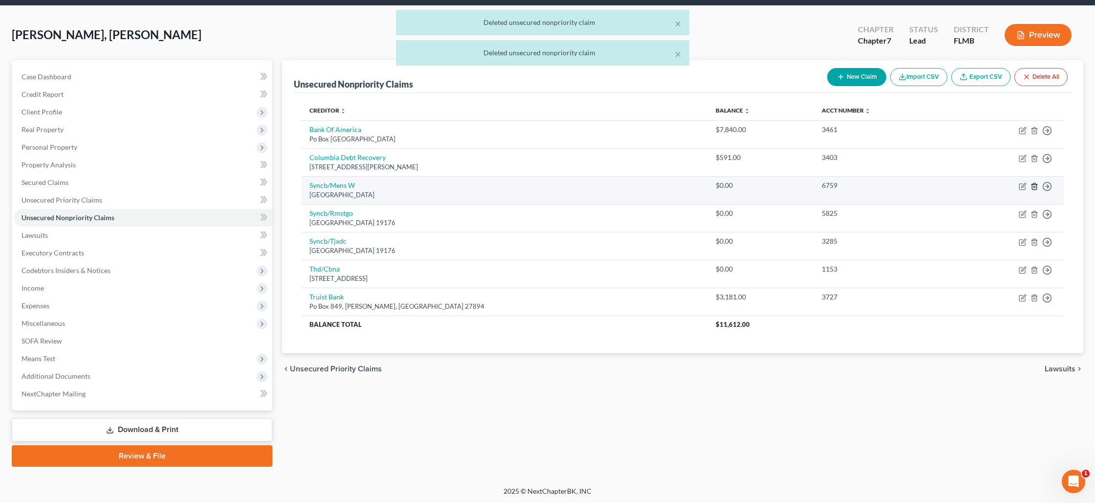
click at [1034, 189] on icon "button" at bounding box center [1035, 186] width 8 height 8
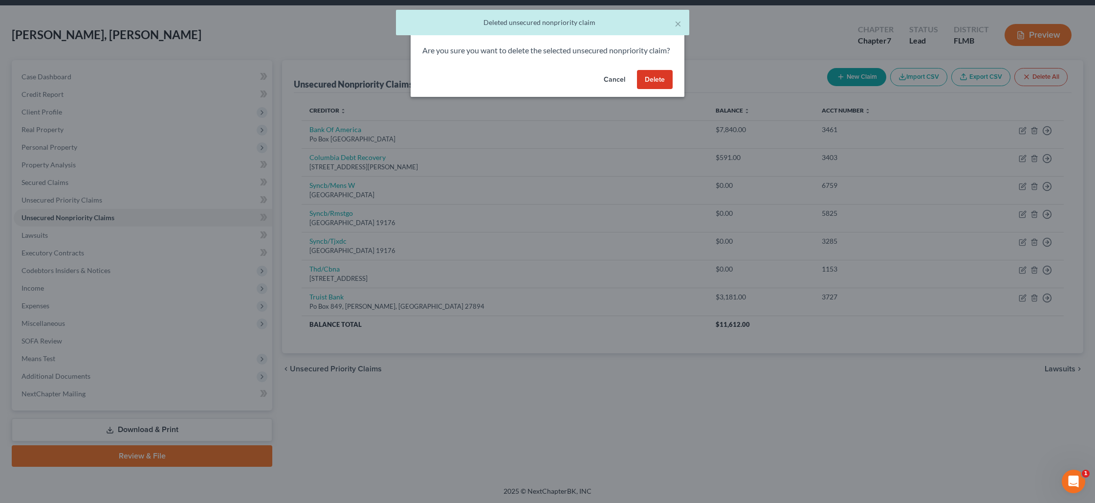
click at [651, 88] on button "Delete" at bounding box center [655, 80] width 36 height 20
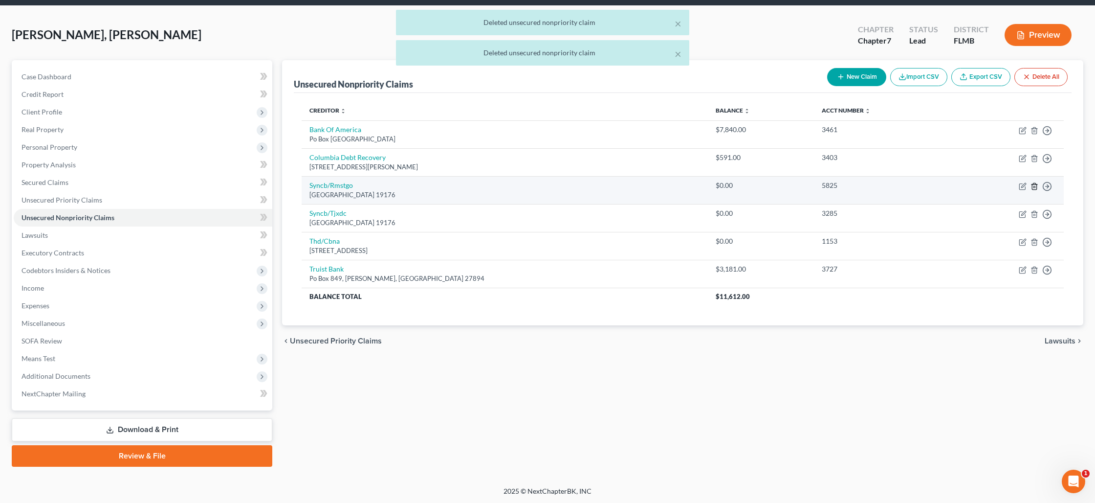
click at [1031, 188] on icon "button" at bounding box center [1035, 186] width 8 height 8
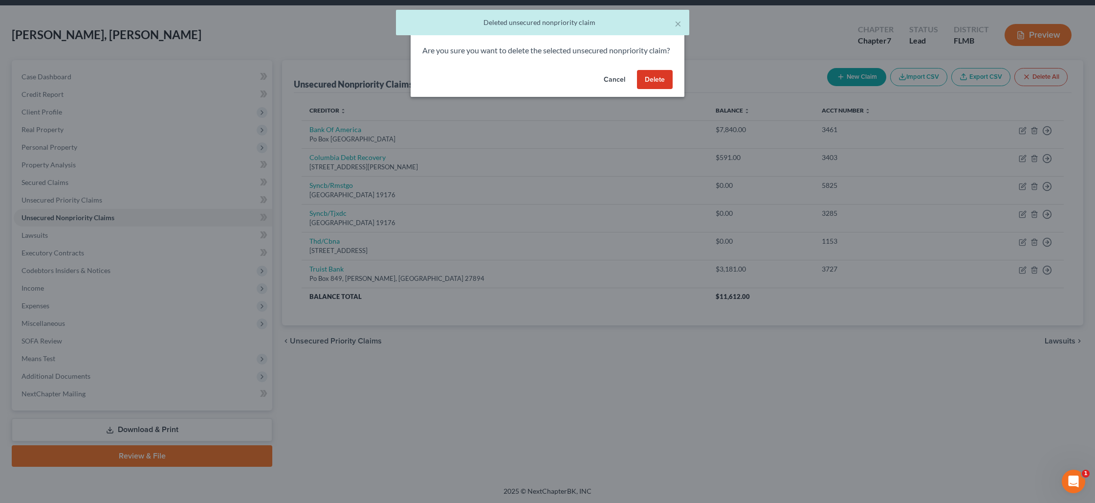
click at [667, 89] on button "Delete" at bounding box center [655, 80] width 36 height 20
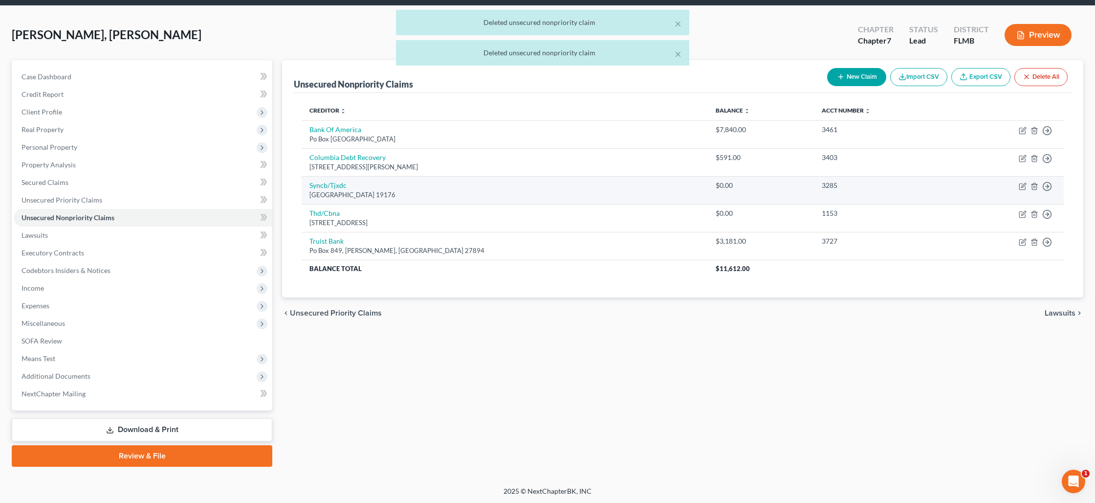
click at [1034, 190] on td "Move to D Move to E Move to G Move to Notice Only" at bounding box center [1008, 190] width 112 height 28
click at [1033, 189] on icon "button" at bounding box center [1034, 186] width 4 height 6
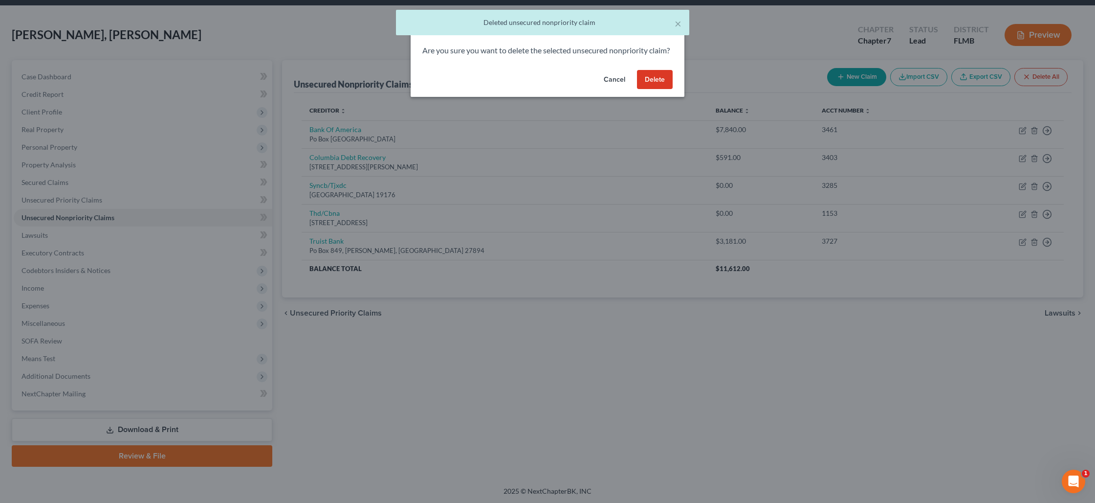
drag, startPoint x: 641, startPoint y: 88, endPoint x: 681, endPoint y: 110, distance: 46.0
click at [641, 88] on button "Delete" at bounding box center [655, 80] width 36 height 20
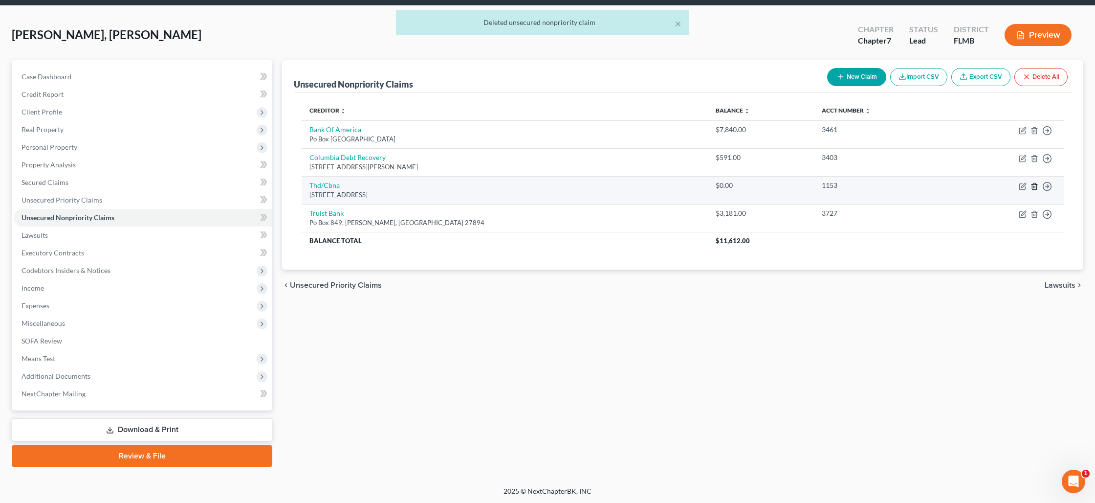
click at [1034, 188] on icon "button" at bounding box center [1035, 186] width 8 height 8
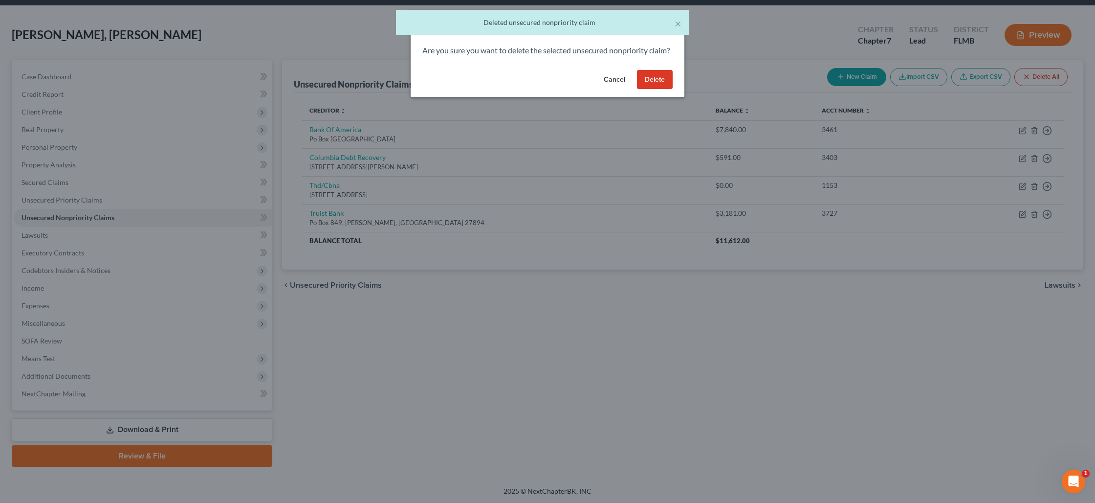
click at [663, 89] on button "Delete" at bounding box center [655, 80] width 36 height 20
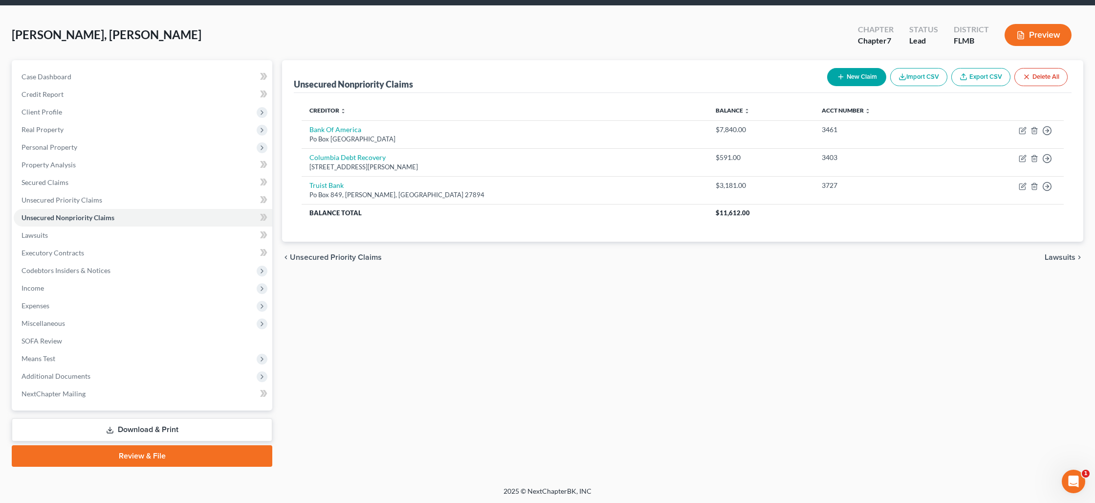
click at [864, 81] on button "New Claim" at bounding box center [856, 77] width 59 height 18
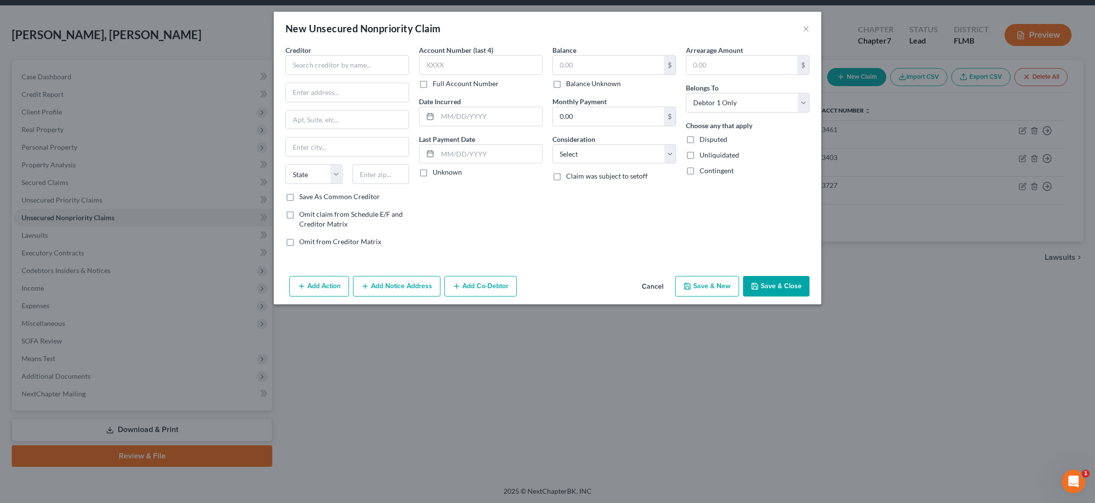
click at [348, 76] on div "Creditor * State [US_STATE] AK AR AZ CA CO [GEOGRAPHIC_DATA] DE DC [GEOGRAPHIC_…" at bounding box center [348, 118] width 124 height 147
click at [349, 70] on input "text" at bounding box center [348, 65] width 124 height 20
paste input "P.O. Box 981535"
click at [375, 178] on input "text" at bounding box center [381, 174] width 57 height 20
click at [299, 197] on label "Save As Common Creditor" at bounding box center [339, 197] width 81 height 10
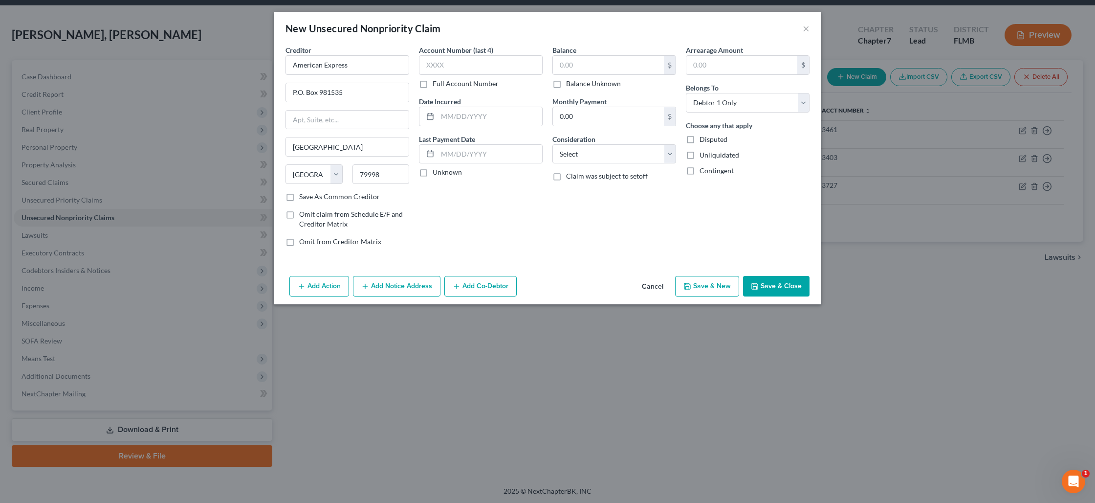
click at [303, 197] on input "Save As Common Creditor" at bounding box center [306, 195] width 6 height 6
click at [576, 67] on input "text" at bounding box center [608, 65] width 111 height 19
click at [765, 284] on button "Save & Close" at bounding box center [776, 286] width 67 height 21
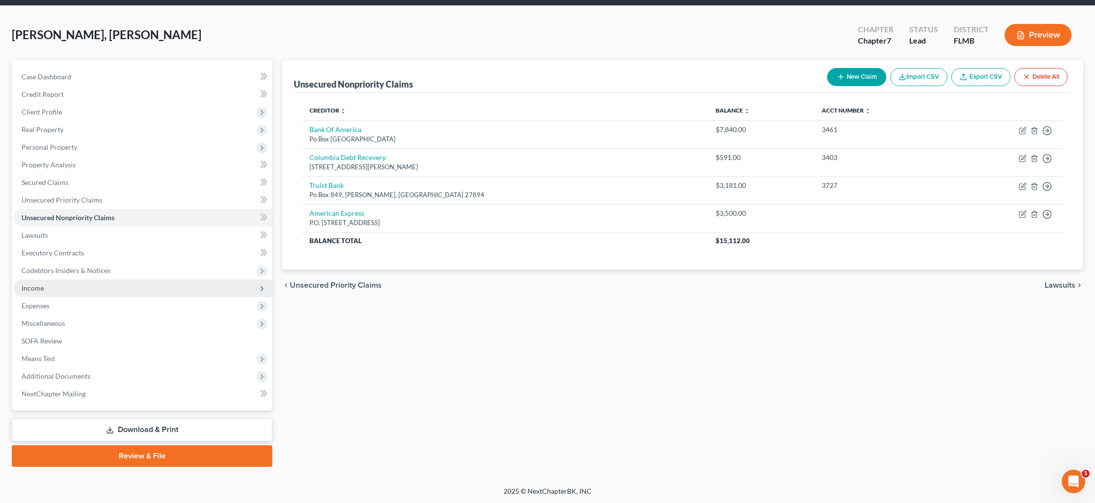
click at [60, 289] on span "Income" at bounding box center [143, 288] width 259 height 18
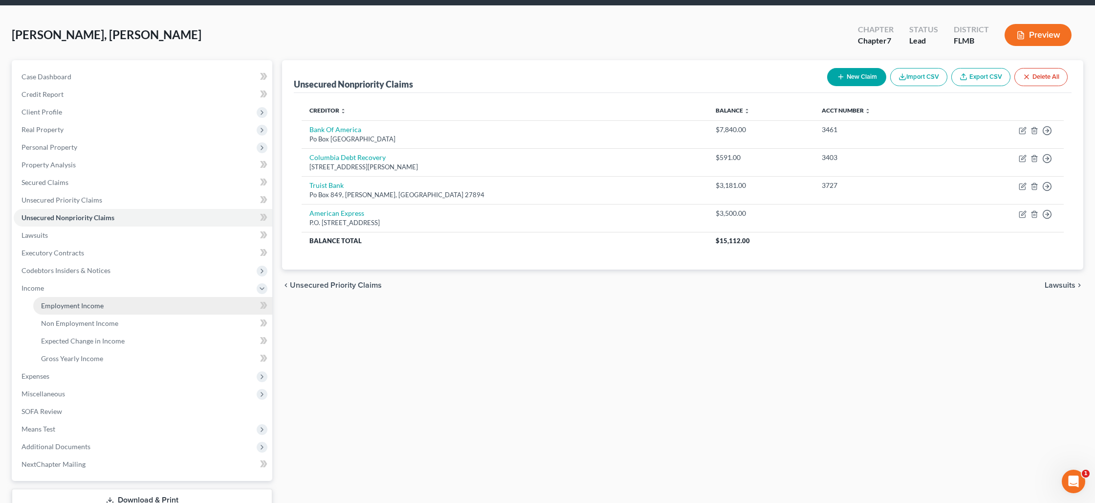
click at [109, 307] on link "Employment Income" at bounding box center [152, 306] width 239 height 18
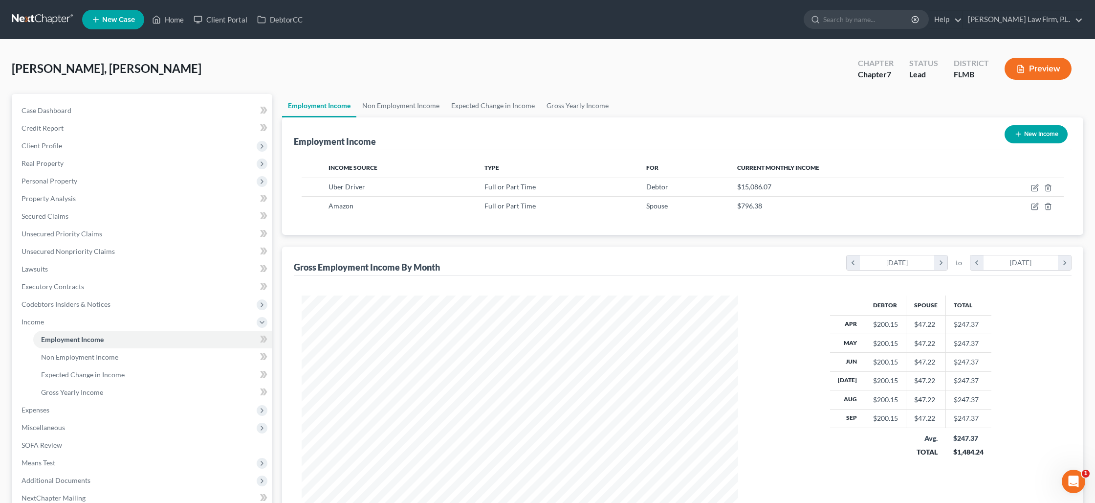
scroll to position [218, 456]
click at [1035, 187] on icon "button" at bounding box center [1035, 188] width 8 height 8
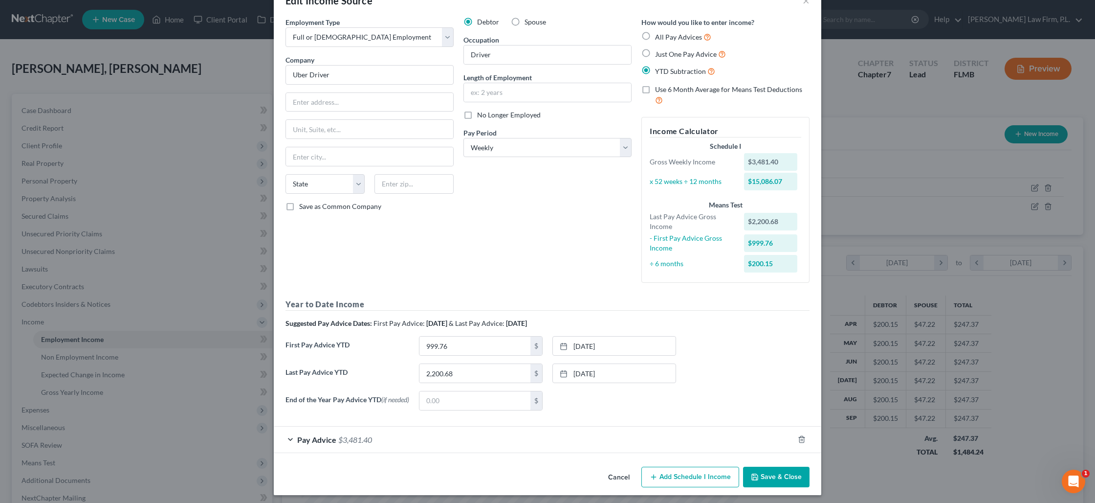
scroll to position [34, 0]
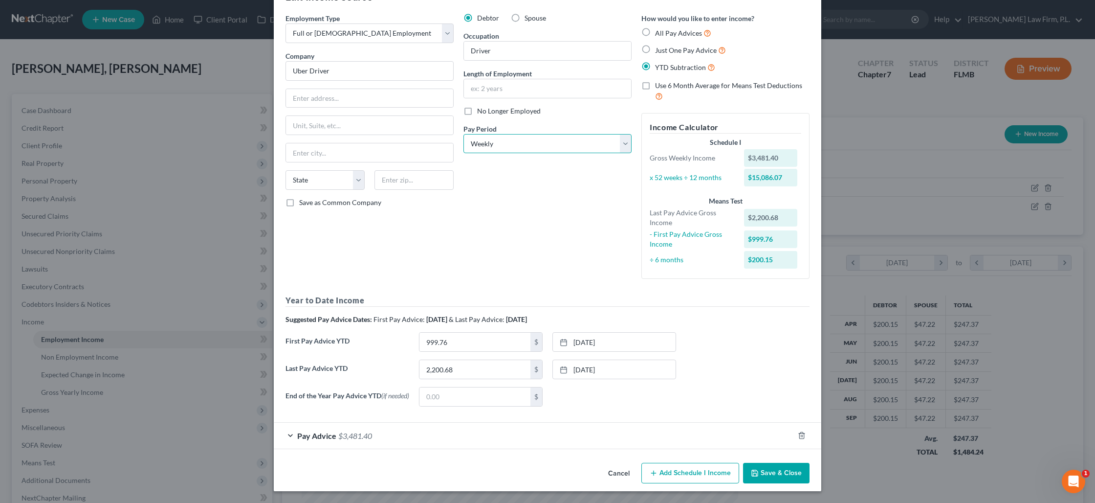
click at [553, 144] on select "Select Monthly Twice Monthly Every Other Week Weekly" at bounding box center [548, 144] width 168 height 20
click at [464, 134] on select "Select Monthly Twice Monthly Every Other Week Weekly" at bounding box center [548, 144] width 168 height 20
click at [655, 29] on label "All Pay Advices" at bounding box center [683, 32] width 56 height 11
click at [659, 29] on input "All Pay Advices" at bounding box center [662, 30] width 6 height 6
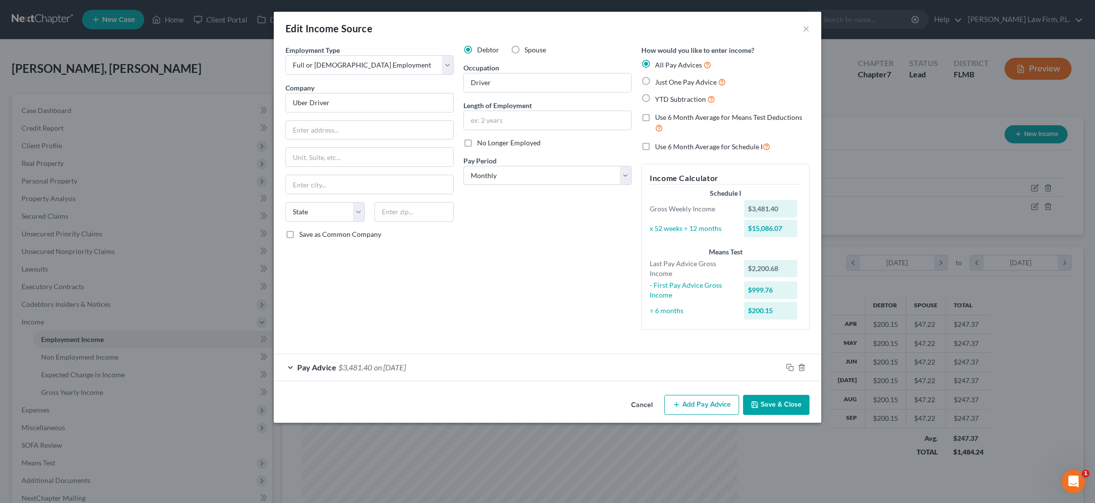
scroll to position [0, 0]
click at [445, 365] on div "Pay Advice $3,481.40 on [DATE]" at bounding box center [528, 367] width 509 height 26
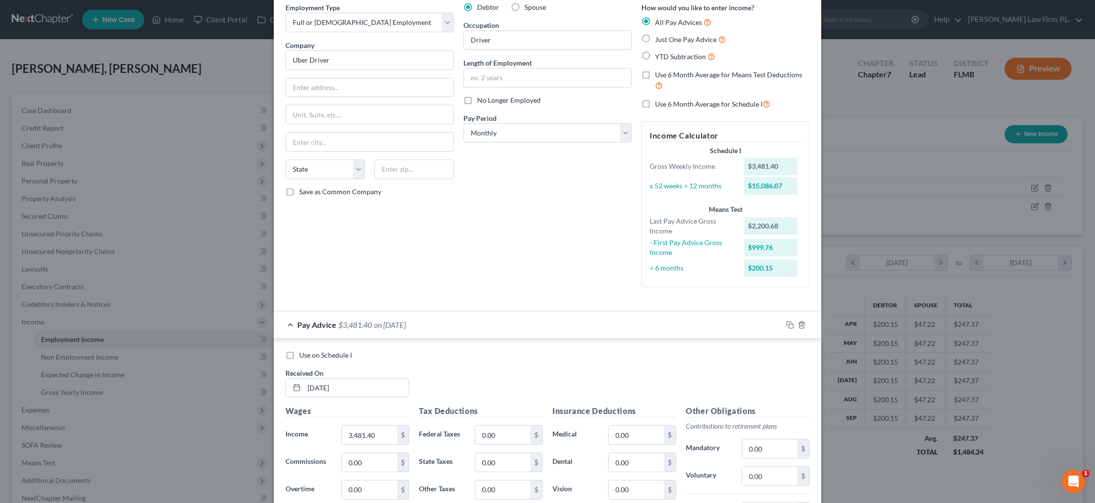
scroll to position [58, 0]
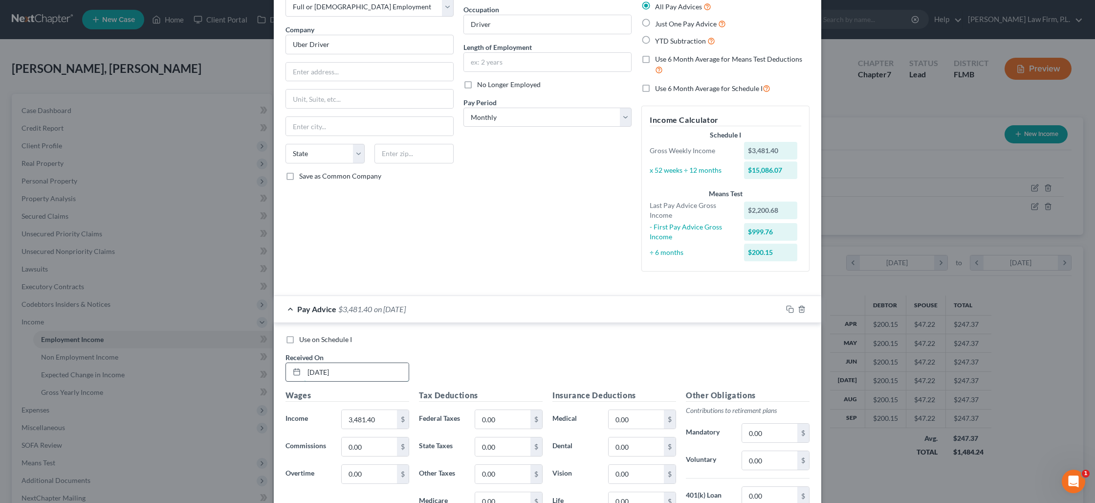
click at [356, 374] on input "[DATE]" at bounding box center [356, 372] width 105 height 19
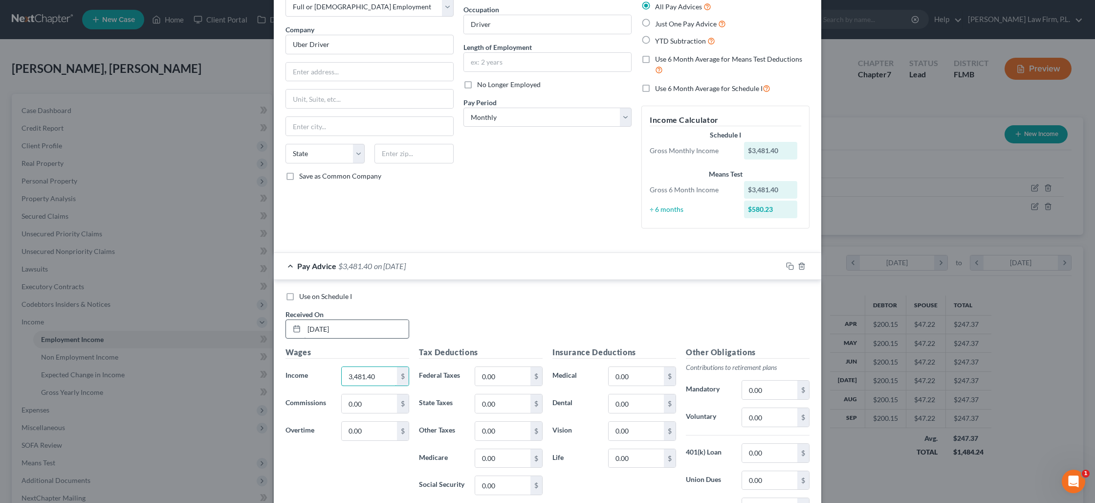
click at [356, 374] on input "3,481.40" at bounding box center [369, 376] width 55 height 19
click at [365, 325] on input "[DATE]" at bounding box center [356, 329] width 105 height 19
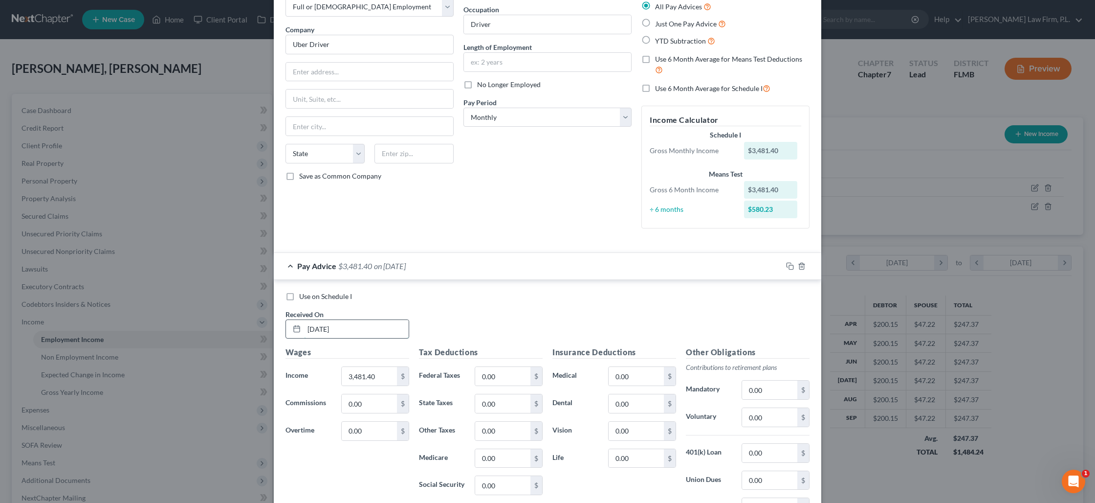
scroll to position [58, 0]
drag, startPoint x: 351, startPoint y: 331, endPoint x: 305, endPoint y: 327, distance: 46.1
click at [305, 327] on input "[DATE]" at bounding box center [356, 329] width 105 height 19
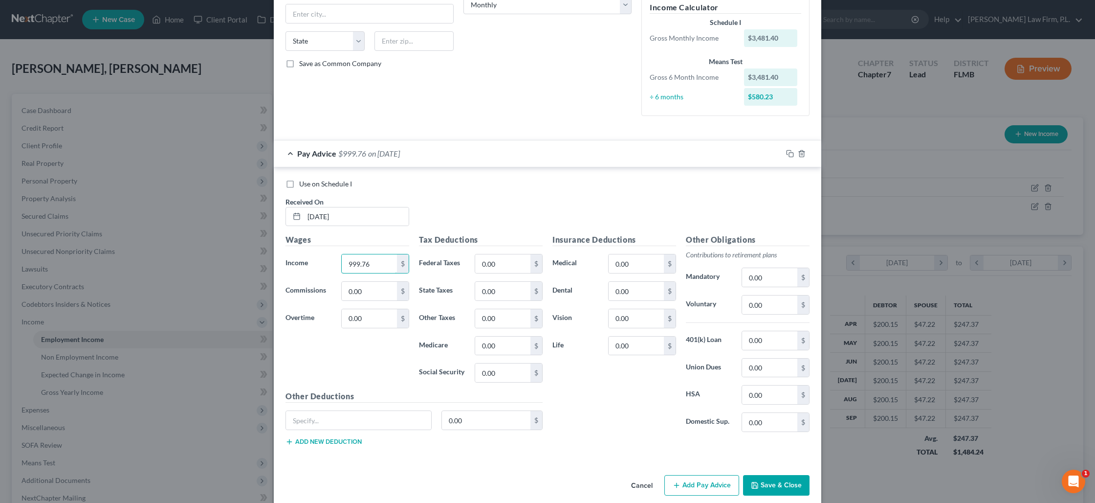
scroll to position [183, 0]
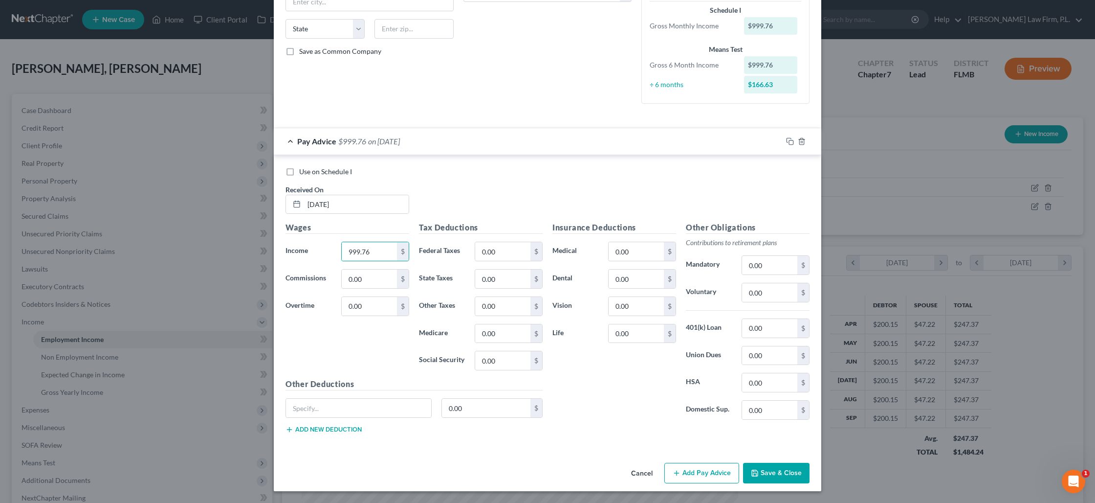
click at [691, 467] on button "Add Pay Advice" at bounding box center [702, 473] width 75 height 21
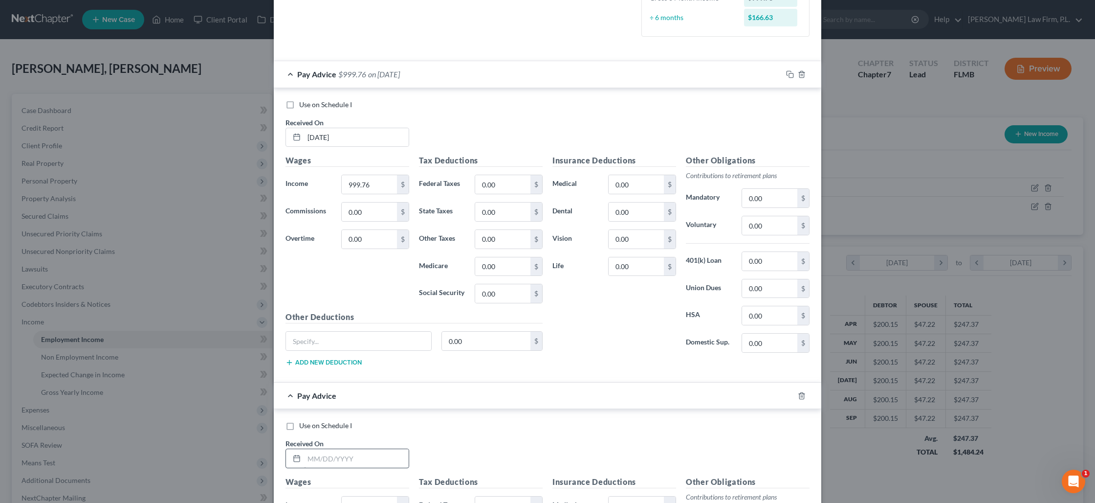
scroll to position [261, 0]
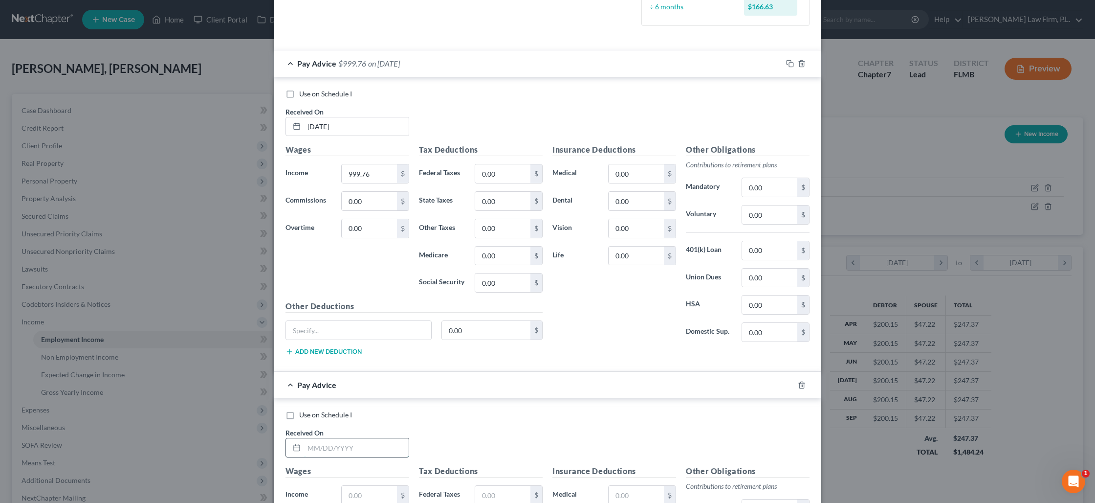
click at [332, 454] on input "text" at bounding box center [356, 447] width 105 height 19
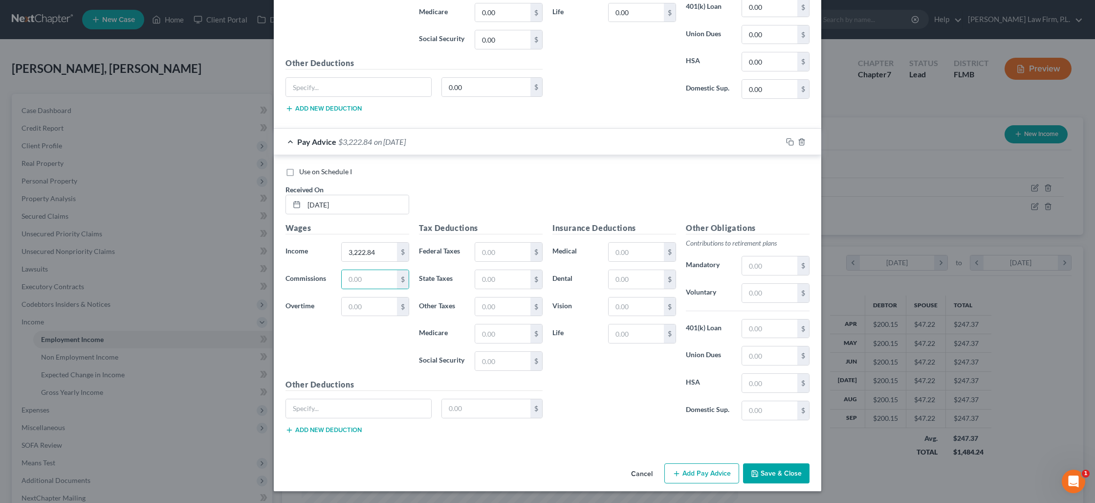
click at [720, 468] on button "Add Pay Advice" at bounding box center [702, 473] width 75 height 21
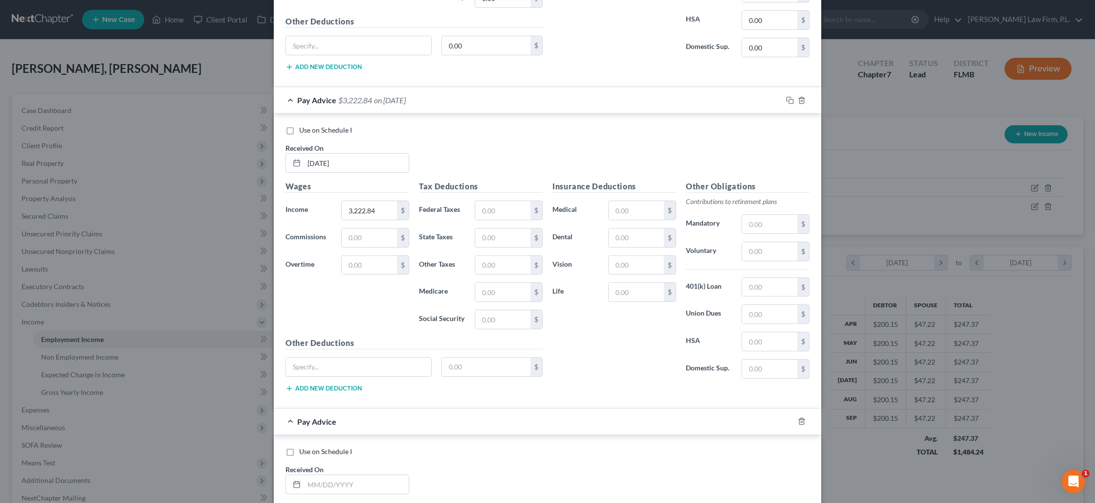
scroll to position [556, 0]
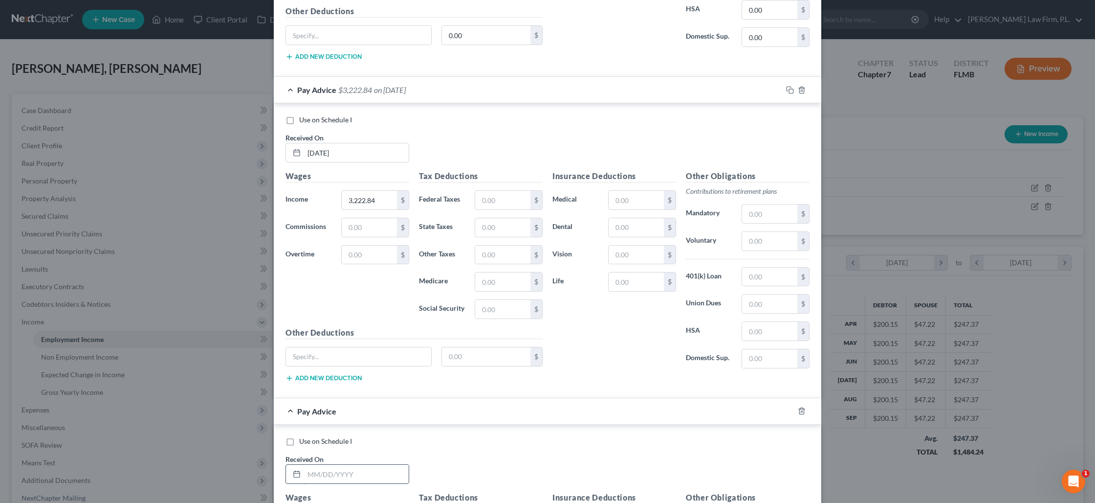
click at [334, 471] on input "text" at bounding box center [356, 474] width 105 height 19
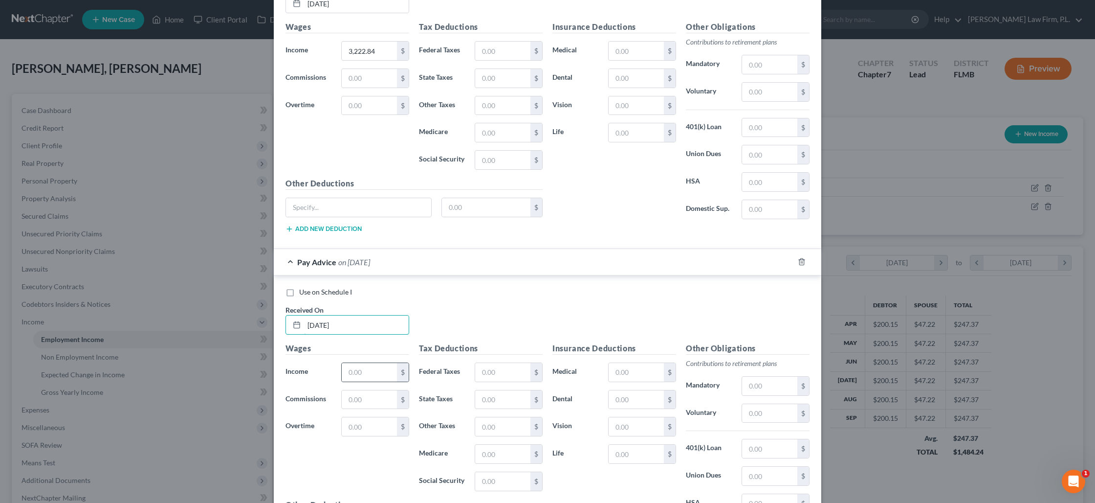
scroll to position [714, 0]
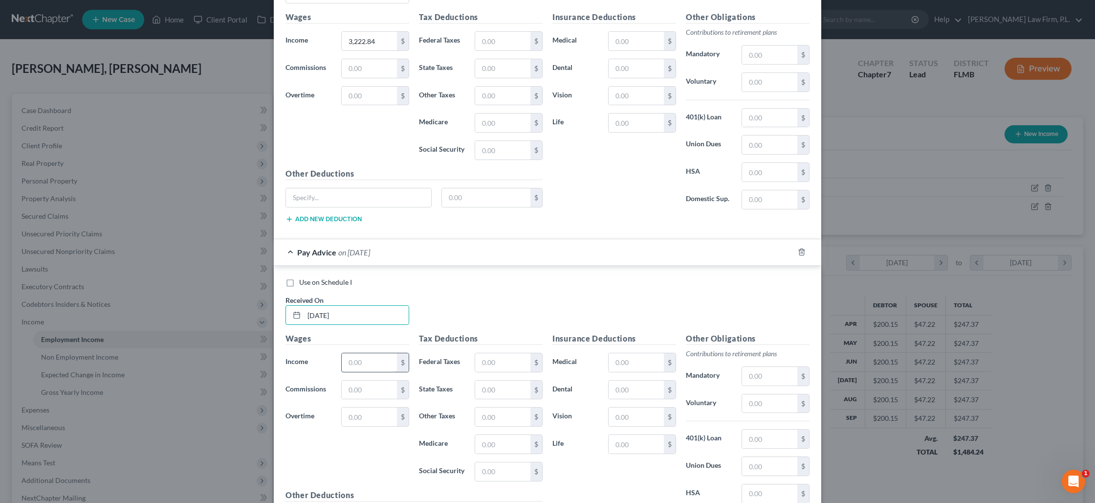
click at [368, 363] on input "text" at bounding box center [369, 362] width 55 height 19
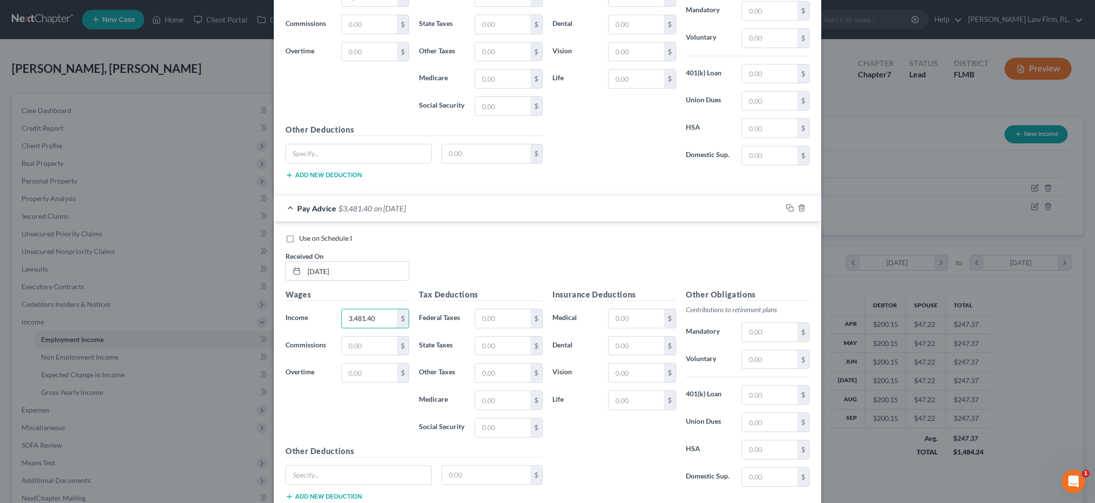
scroll to position [825, 0]
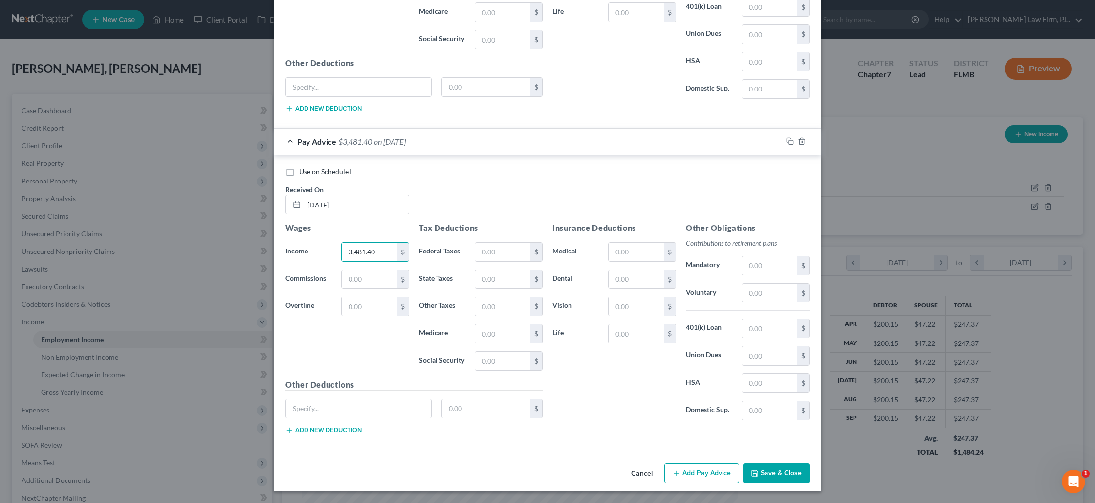
click at [709, 472] on button "Add Pay Advice" at bounding box center [702, 473] width 75 height 21
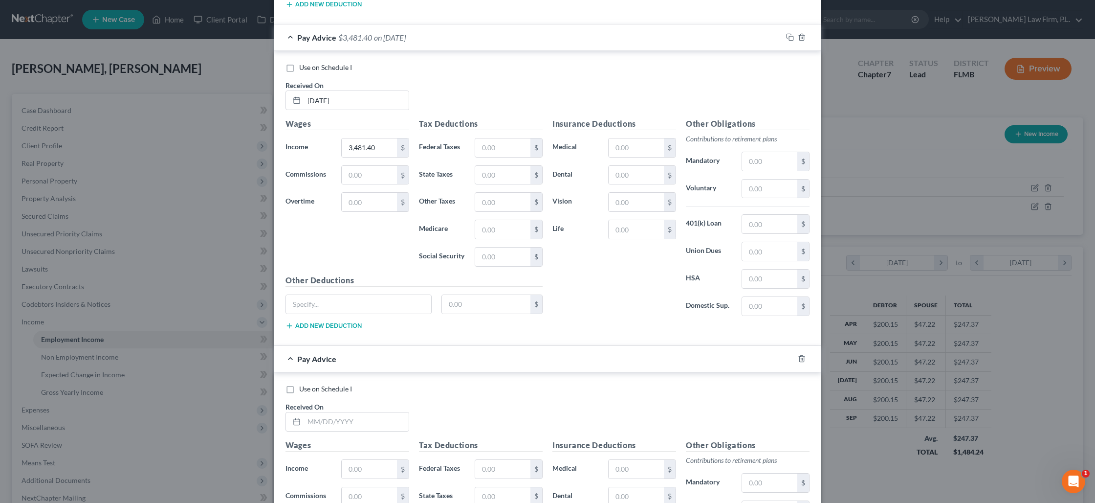
scroll to position [982, 0]
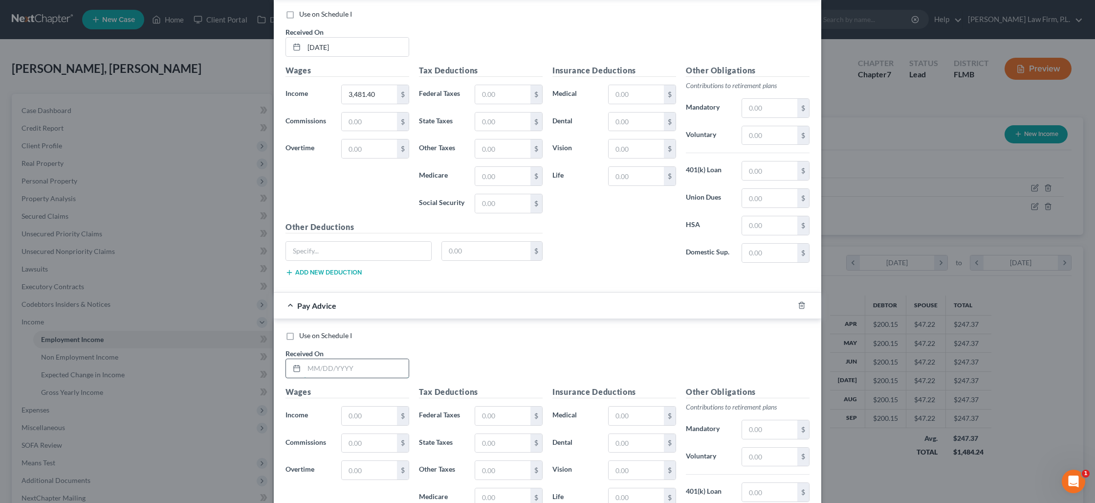
click at [334, 368] on input "text" at bounding box center [356, 368] width 105 height 19
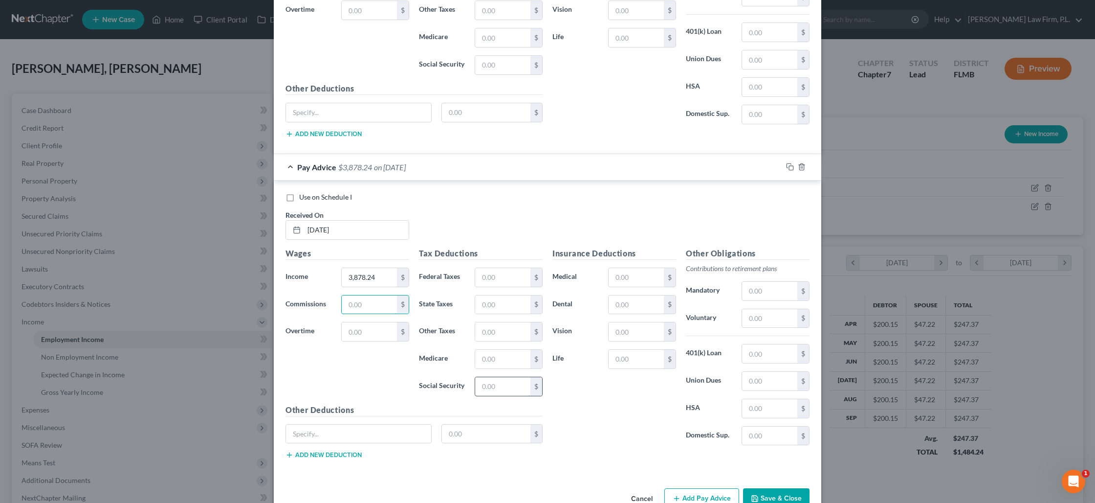
scroll to position [1146, 0]
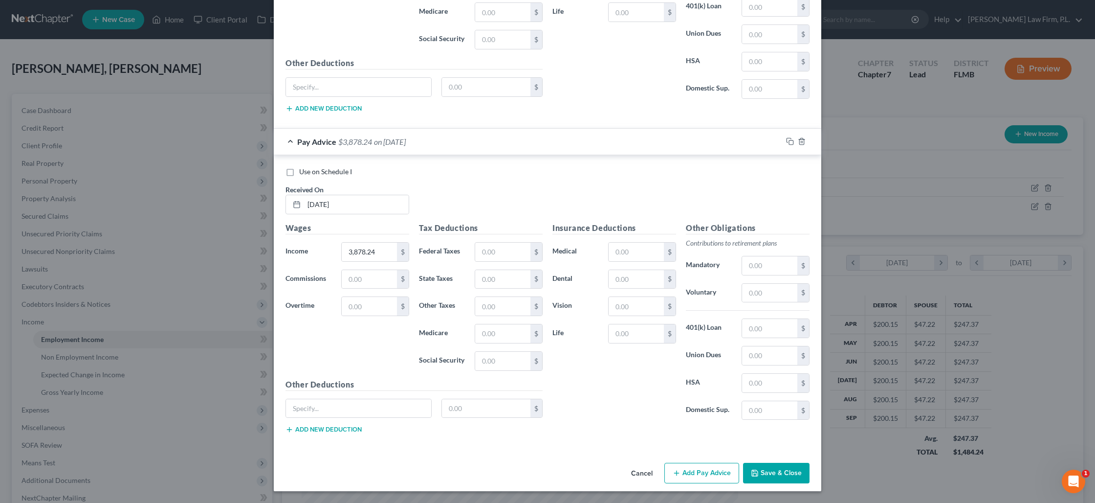
click at [693, 473] on button "Add Pay Advice" at bounding box center [702, 473] width 75 height 21
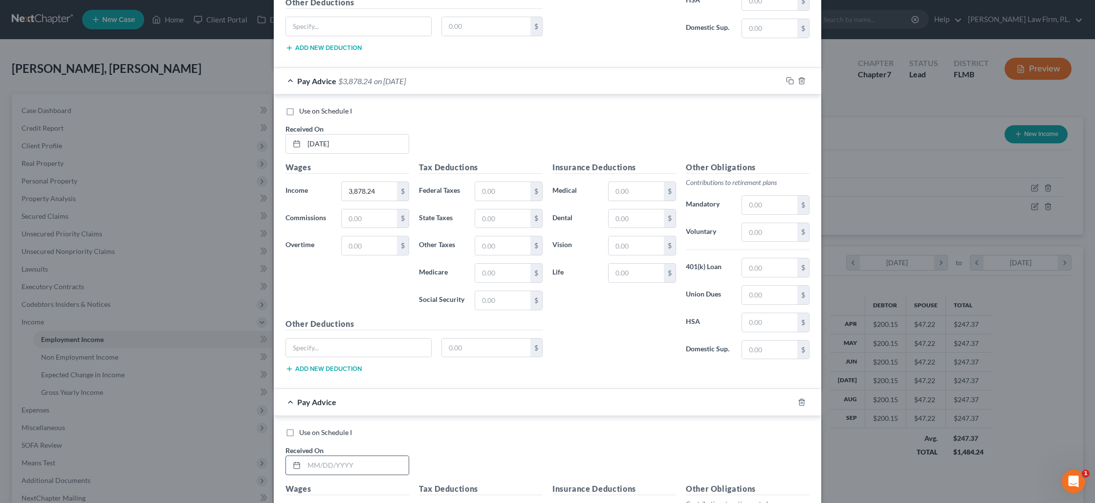
scroll to position [1208, 0]
click at [336, 467] on input "text" at bounding box center [356, 464] width 105 height 19
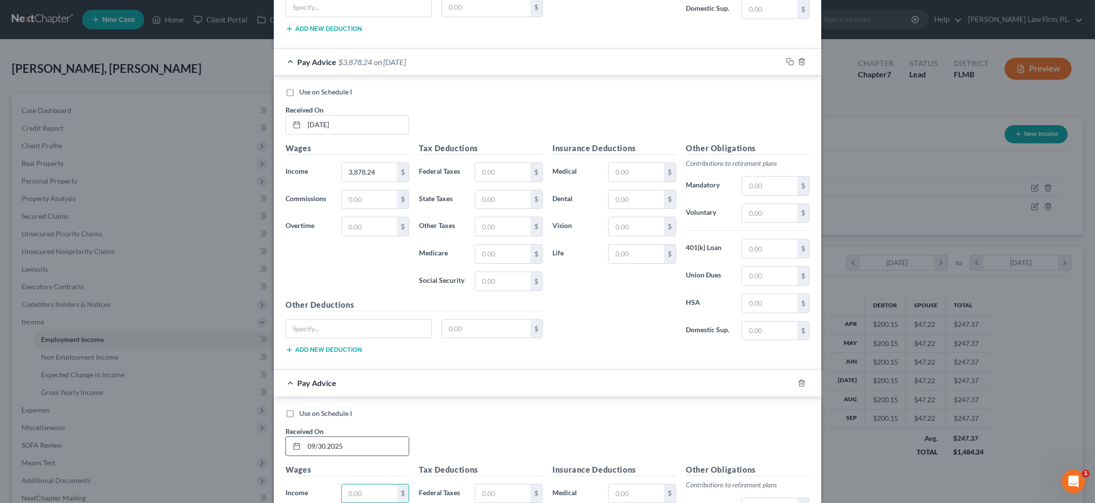
click at [330, 446] on input "09/30.2025" at bounding box center [356, 446] width 105 height 19
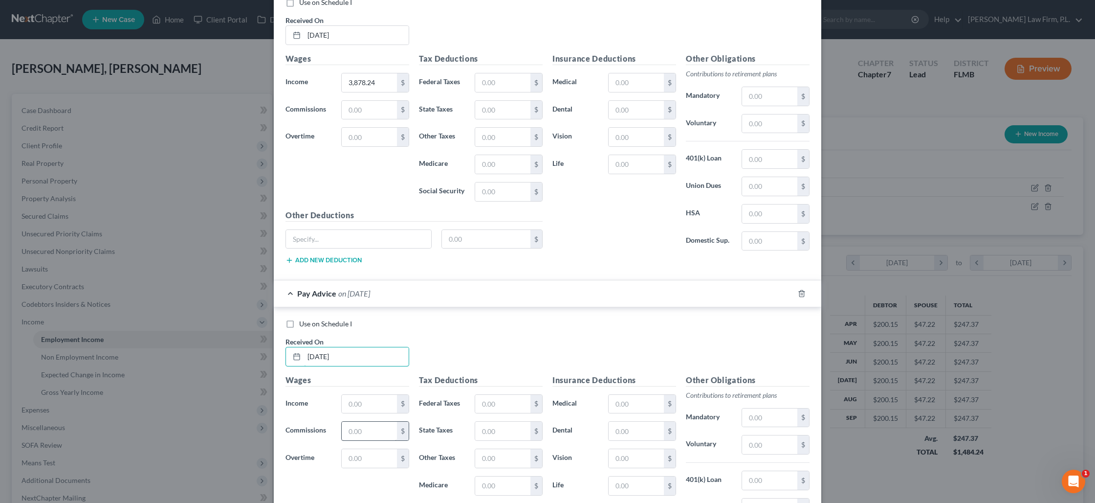
scroll to position [1329, 0]
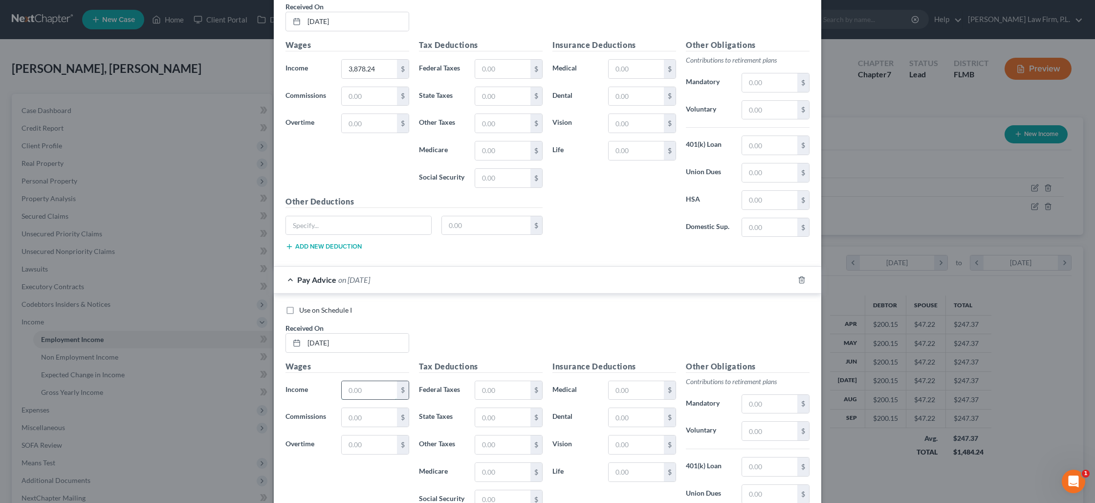
click at [364, 389] on input "text" at bounding box center [369, 390] width 55 height 19
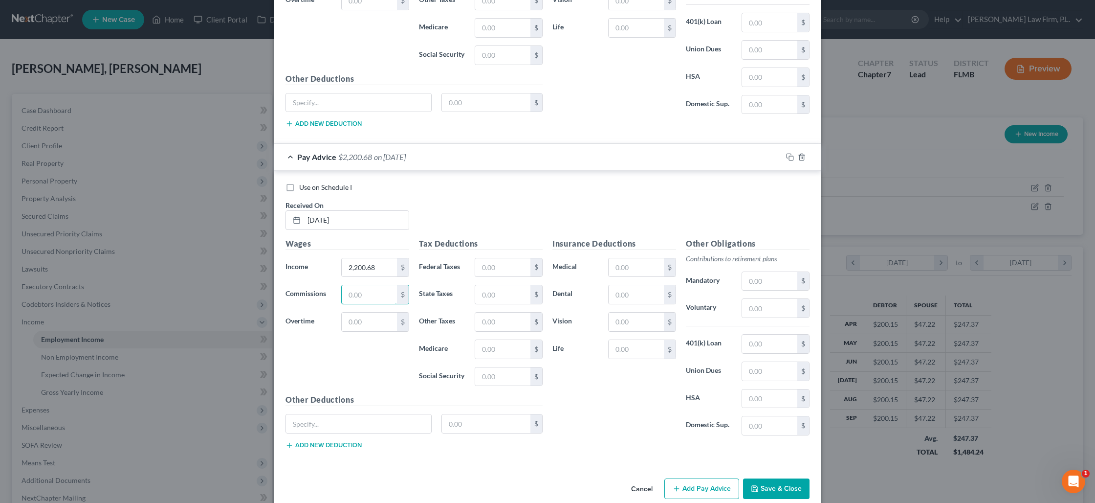
scroll to position [1468, 0]
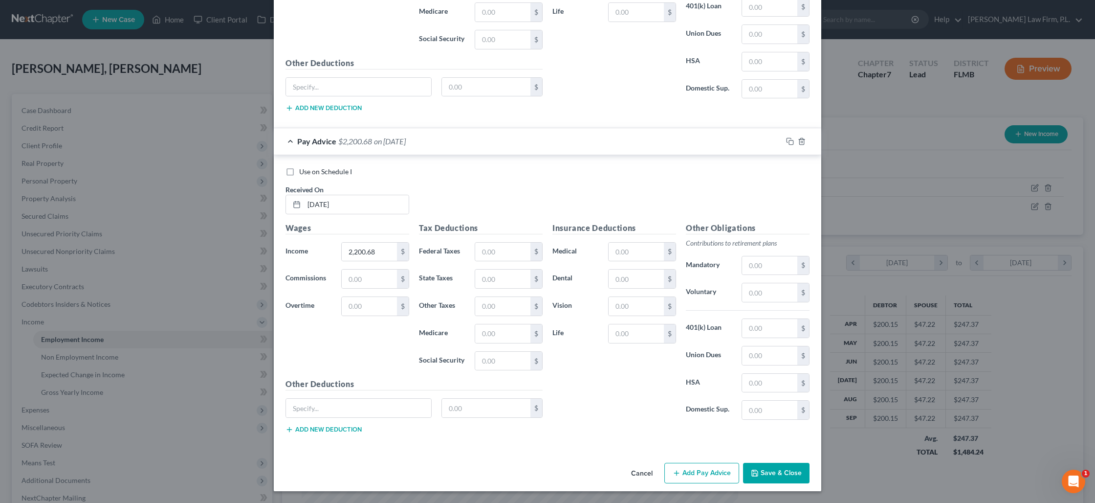
click at [690, 470] on button "Add Pay Advice" at bounding box center [702, 473] width 75 height 21
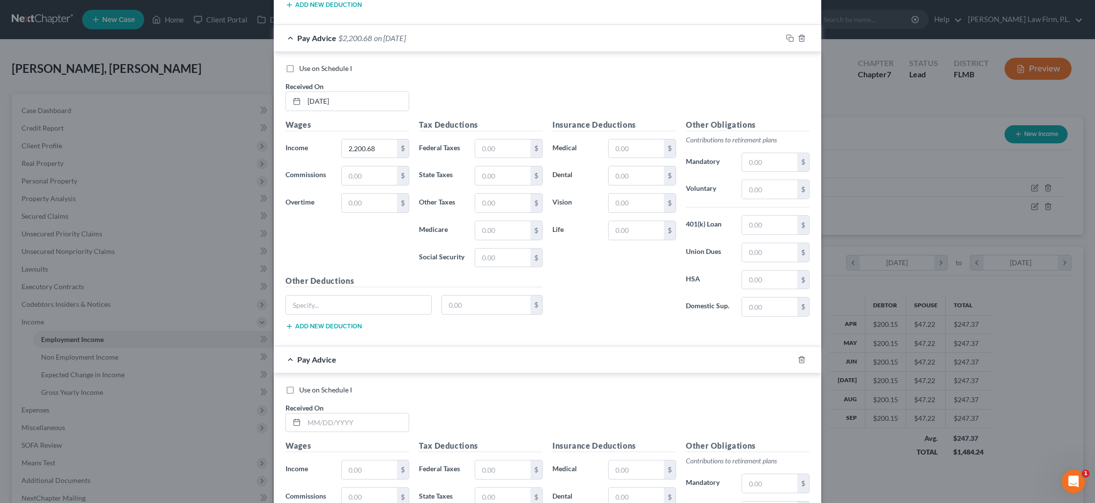
scroll to position [1574, 0]
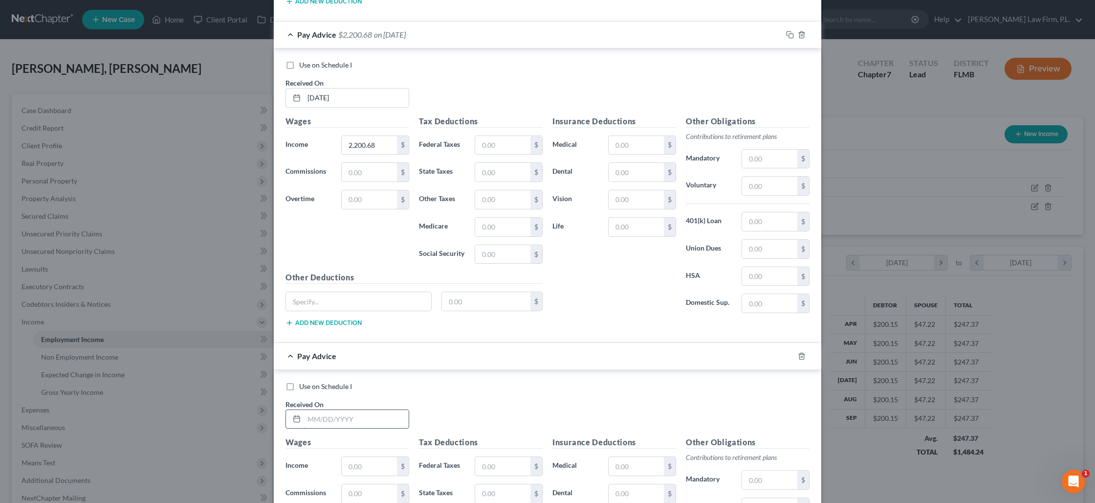
click at [335, 421] on input "text" at bounding box center [356, 419] width 105 height 19
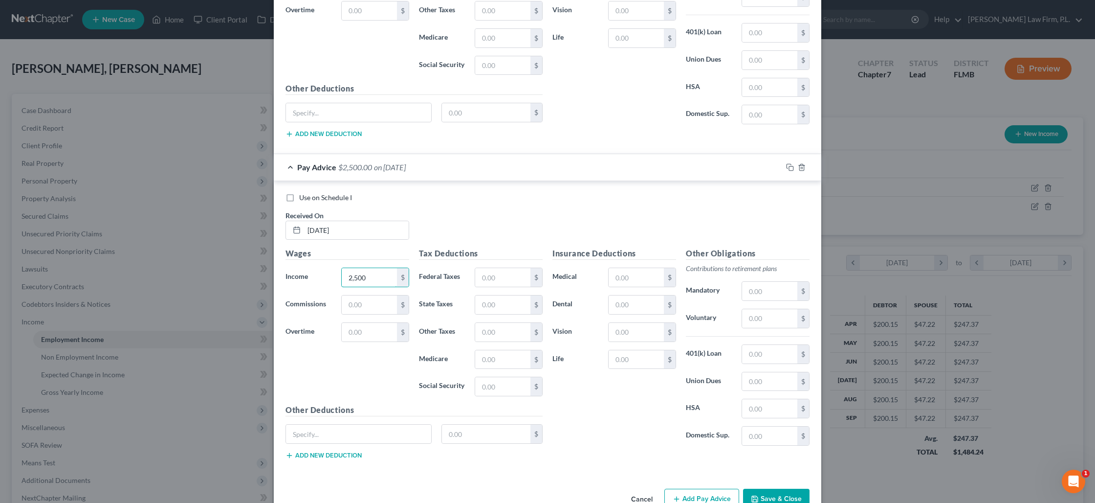
scroll to position [1789, 0]
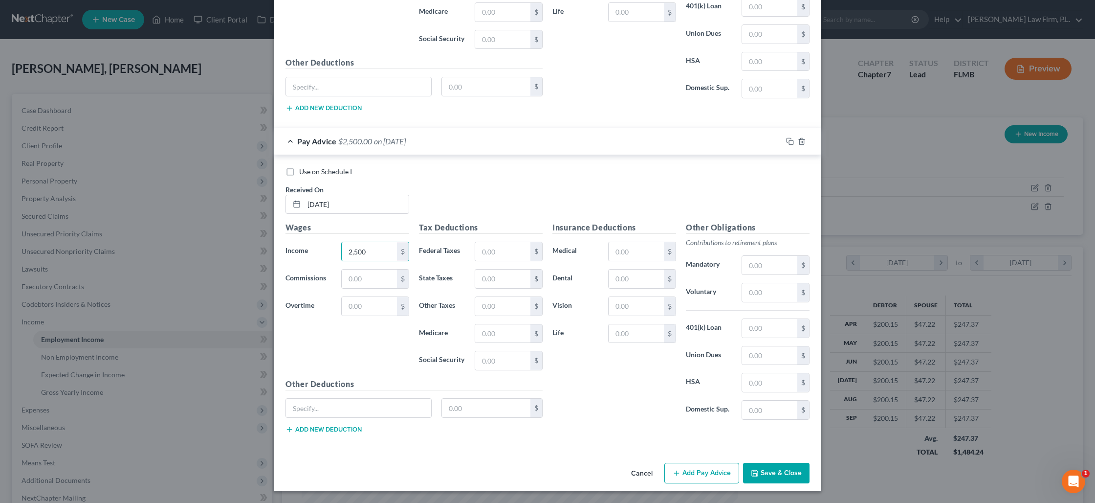
click at [786, 472] on button "Save & Close" at bounding box center [776, 473] width 67 height 21
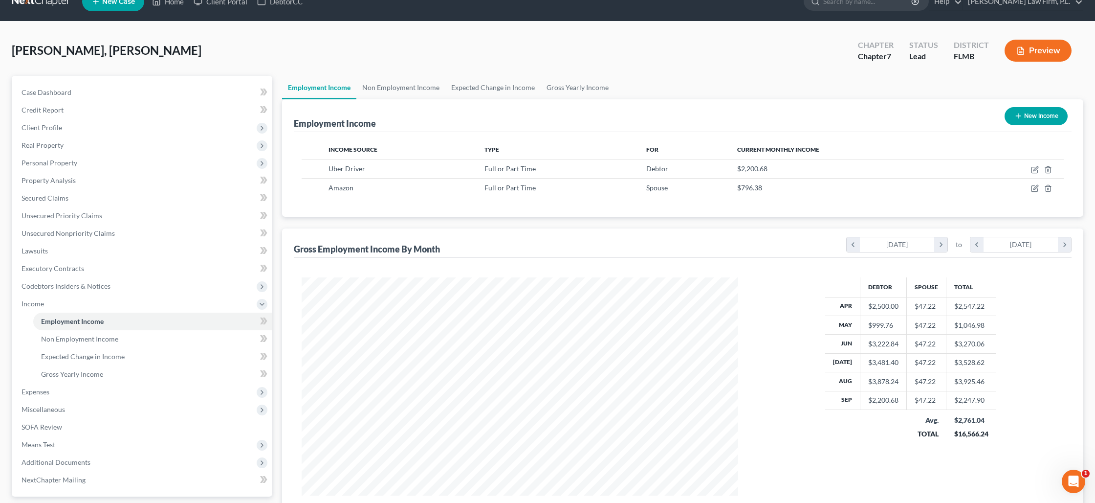
scroll to position [23, 0]
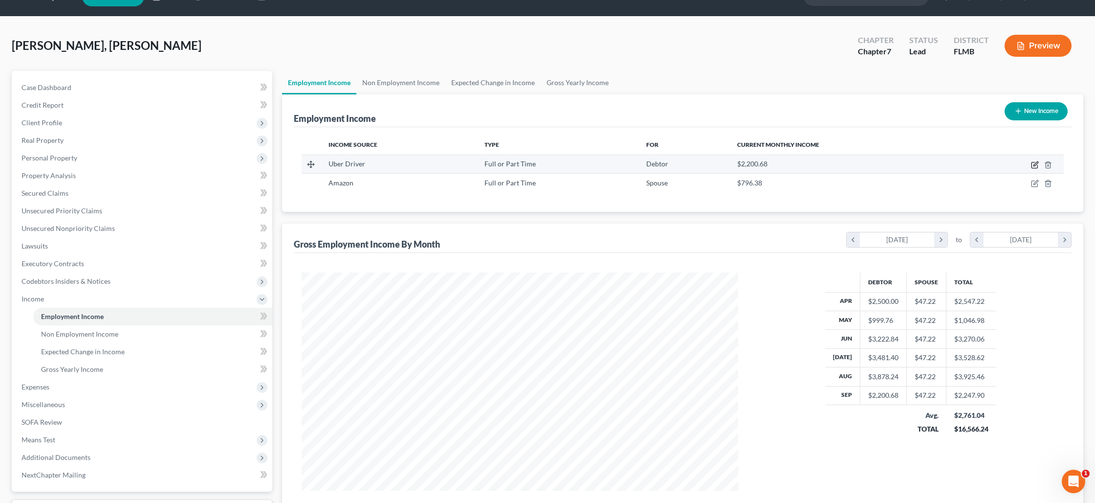
click at [1038, 164] on icon "button" at bounding box center [1035, 165] width 8 height 8
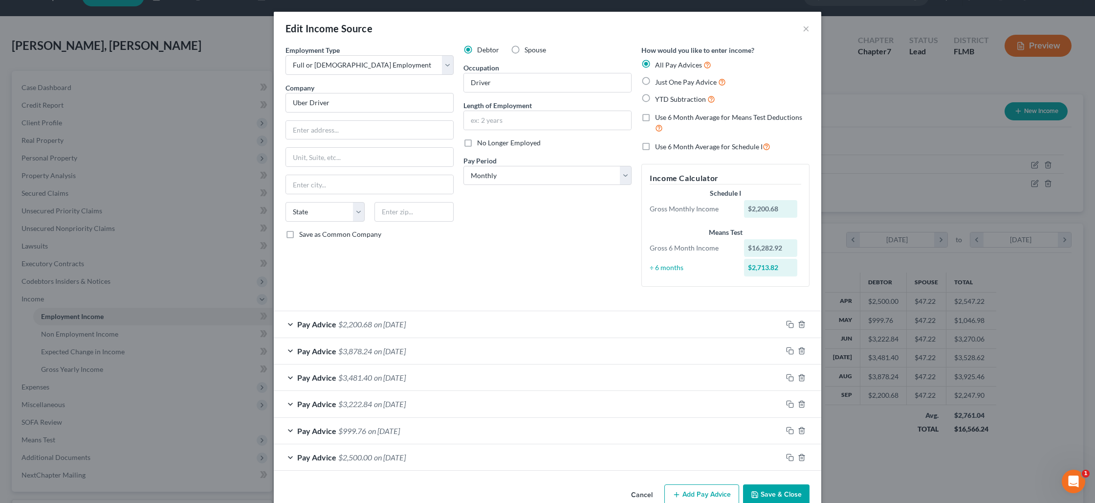
click at [406, 400] on span "on [DATE]" at bounding box center [390, 403] width 32 height 9
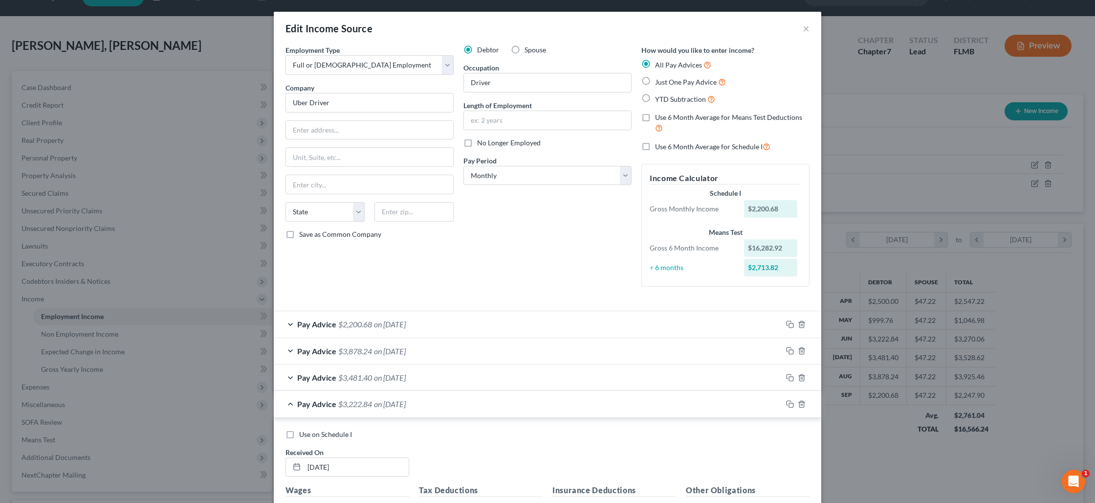
click at [299, 436] on label "Use on Schedule I" at bounding box center [325, 434] width 53 height 10
click at [303, 436] on input "Use on Schedule I" at bounding box center [306, 432] width 6 height 6
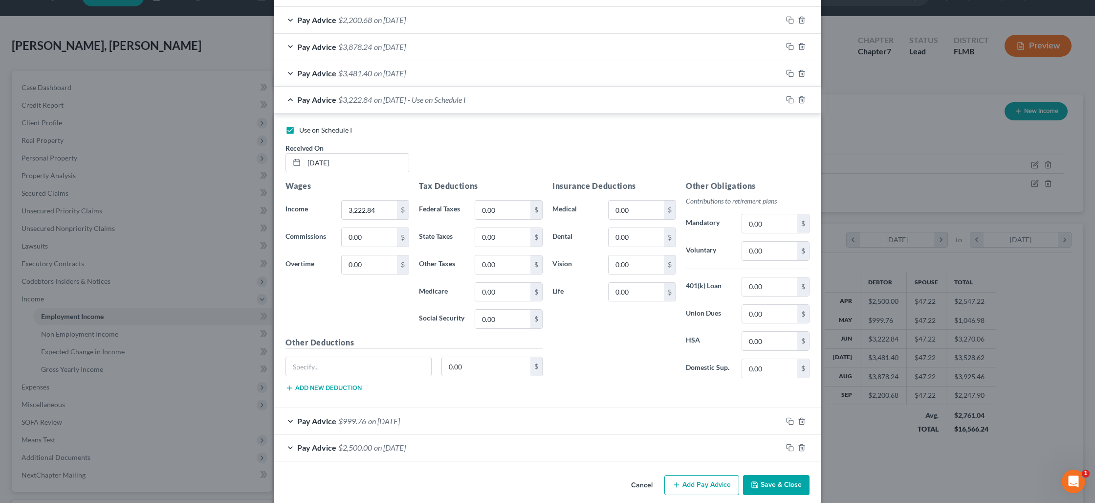
scroll to position [316, 0]
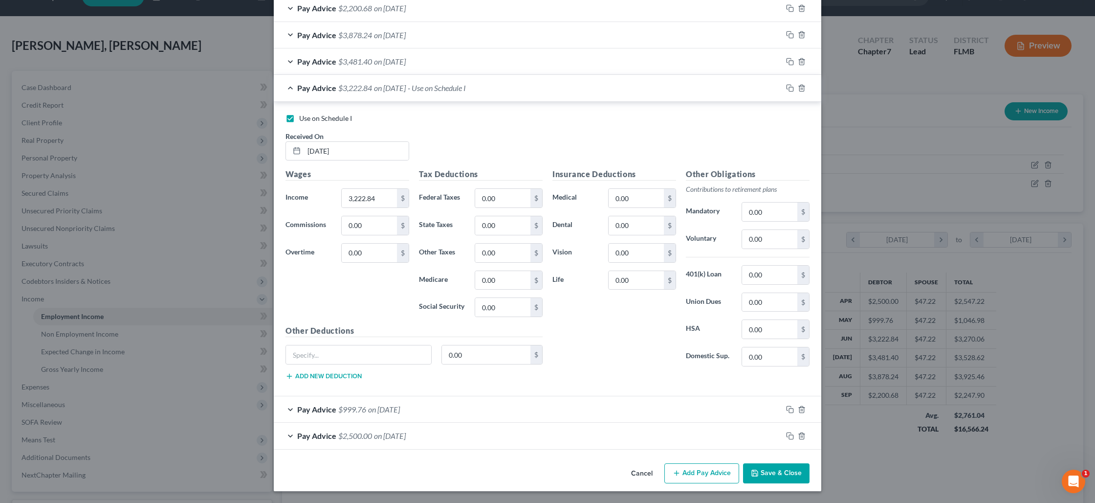
click at [780, 473] on button "Save & Close" at bounding box center [776, 473] width 67 height 21
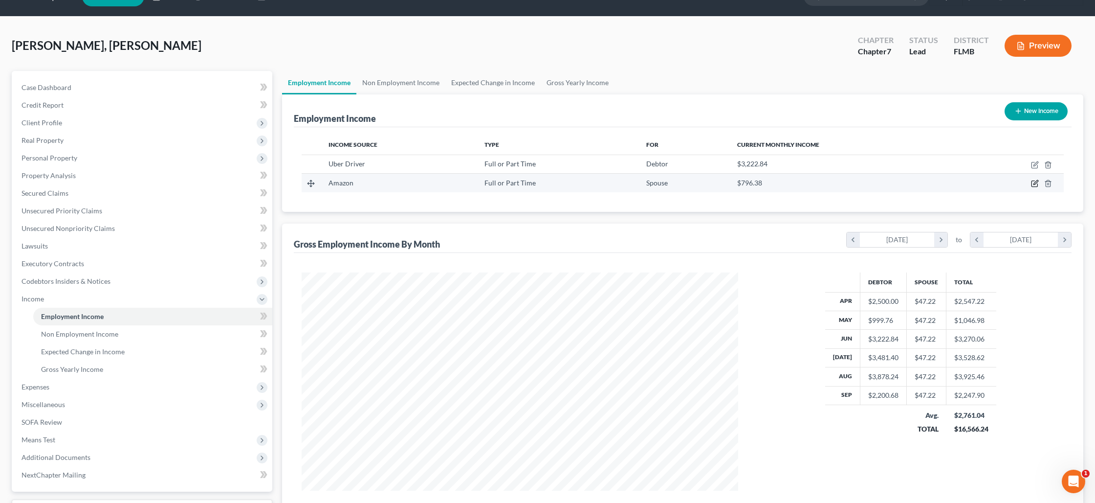
click at [1035, 183] on icon "button" at bounding box center [1035, 183] width 8 height 8
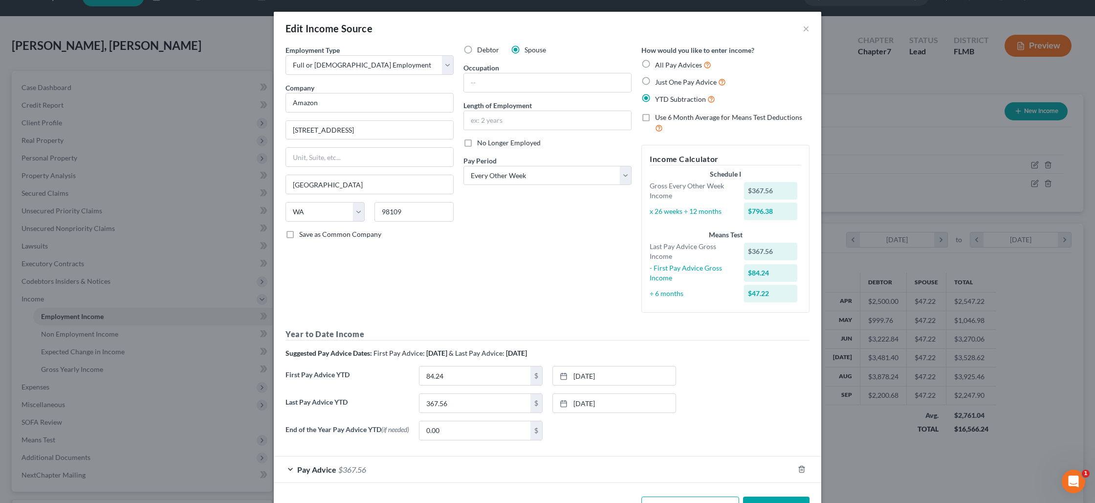
scroll to position [36, 0]
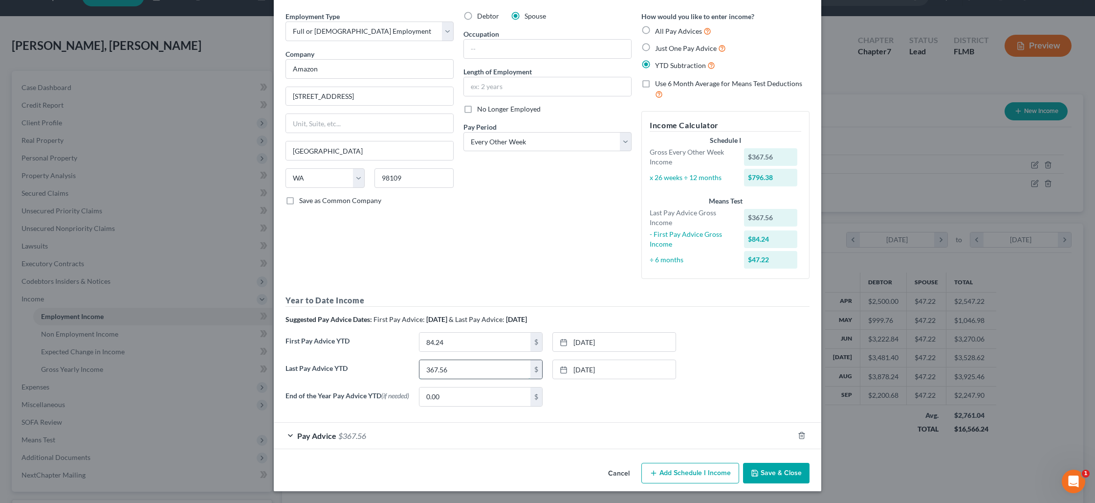
click at [465, 369] on input "367.56" at bounding box center [475, 369] width 111 height 19
click at [495, 337] on input "84.24" at bounding box center [475, 342] width 111 height 19
click at [584, 338] on link "[DATE]" at bounding box center [614, 342] width 123 height 19
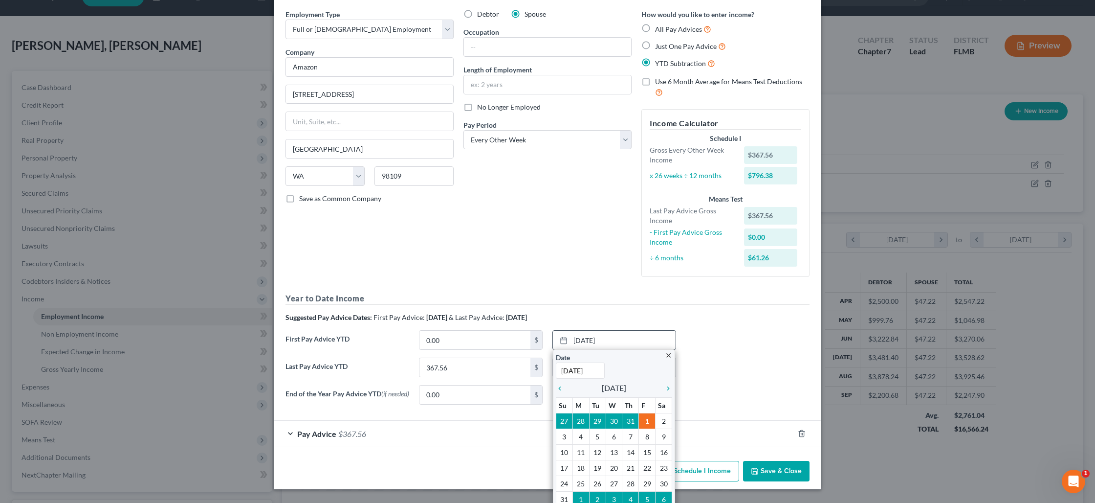
click at [671, 355] on icon "close" at bounding box center [668, 355] width 7 height 7
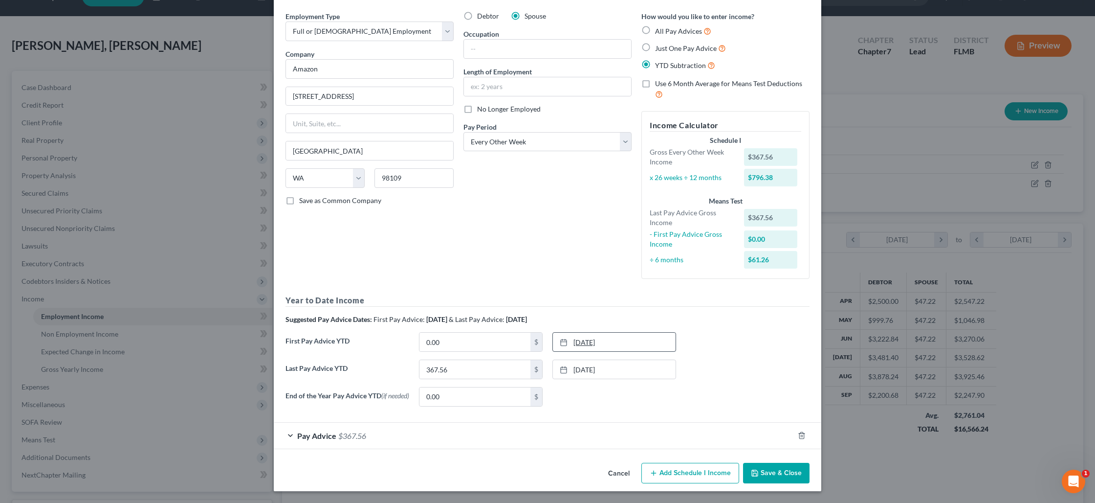
drag, startPoint x: 635, startPoint y: 344, endPoint x: 611, endPoint y: 339, distance: 24.5
click at [611, 339] on link "[DATE]" at bounding box center [614, 342] width 123 height 19
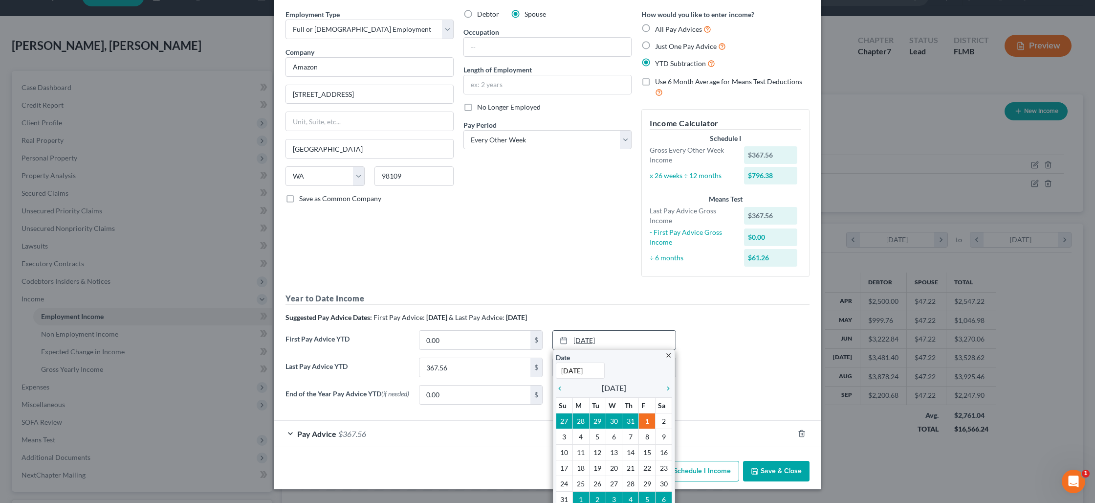
click at [564, 339] on icon at bounding box center [564, 340] width 8 height 8
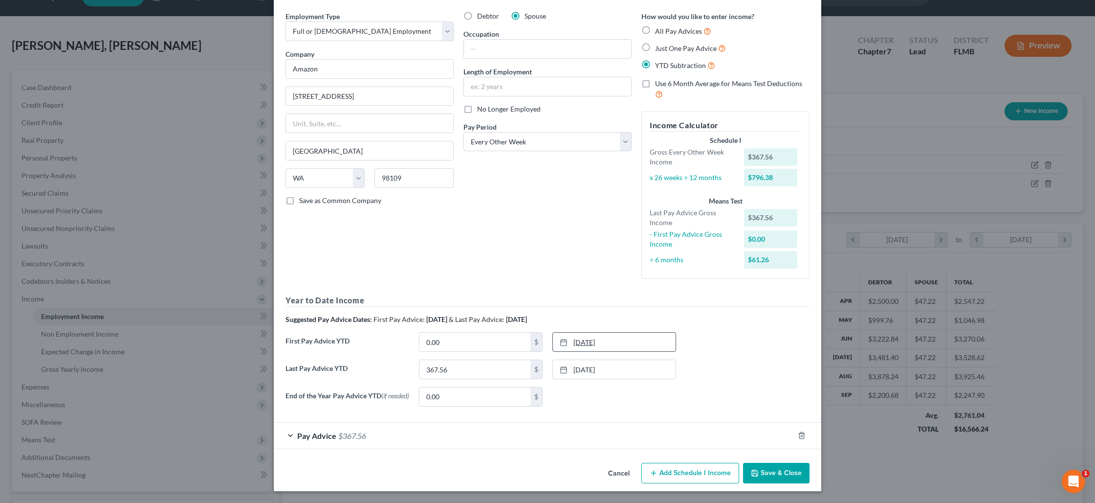
click at [581, 341] on link "[DATE]" at bounding box center [614, 342] width 123 height 19
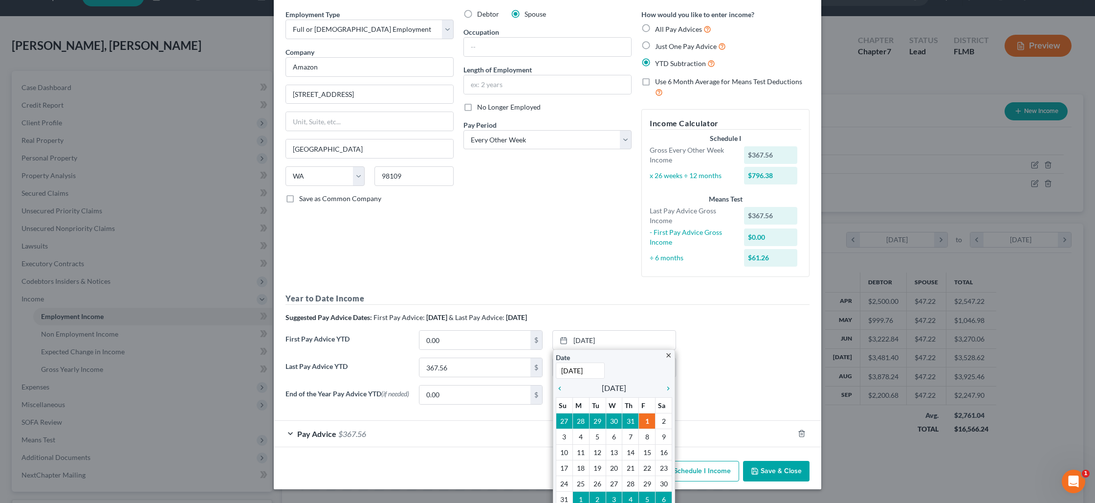
click at [753, 352] on div "First Pay Advice YTD 0.00 $ [DATE] close Date [DATE] Time 12:00 AM chevron_left…" at bounding box center [548, 343] width 534 height 27
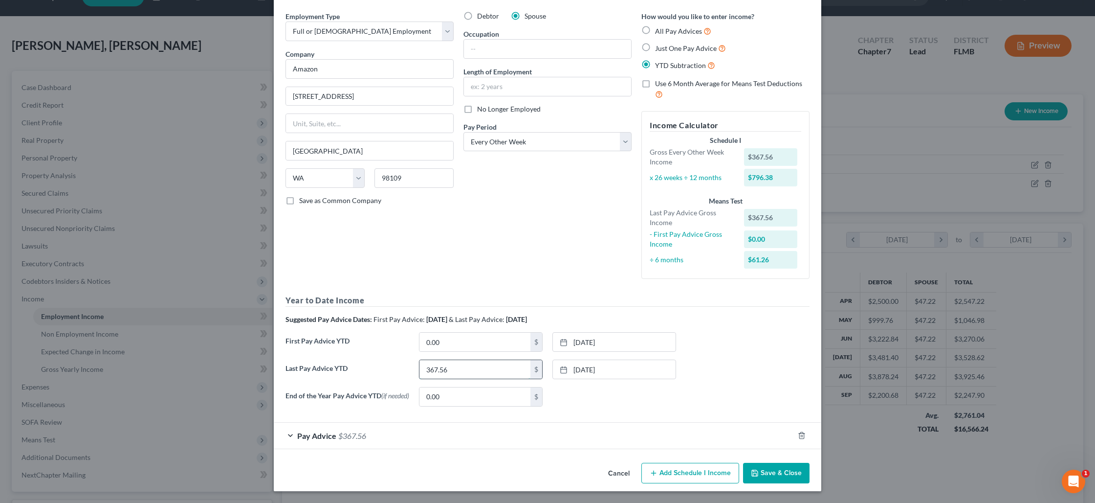
click at [461, 368] on input "367.56" at bounding box center [475, 369] width 111 height 19
click at [585, 365] on link "[DATE]" at bounding box center [614, 369] width 123 height 19
click at [593, 365] on link "[DATE]" at bounding box center [614, 369] width 123 height 19
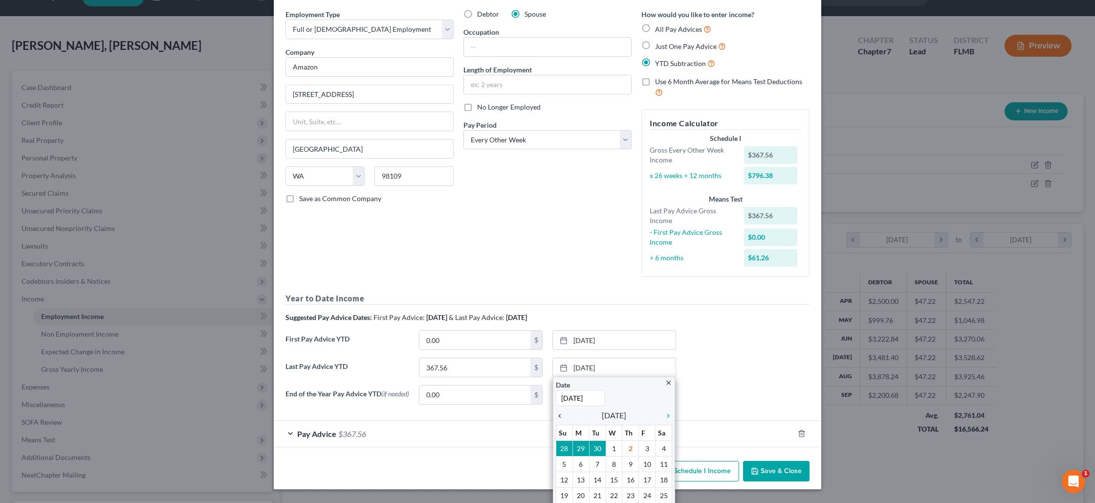
click at [561, 413] on icon "chevron_left" at bounding box center [562, 416] width 13 height 8
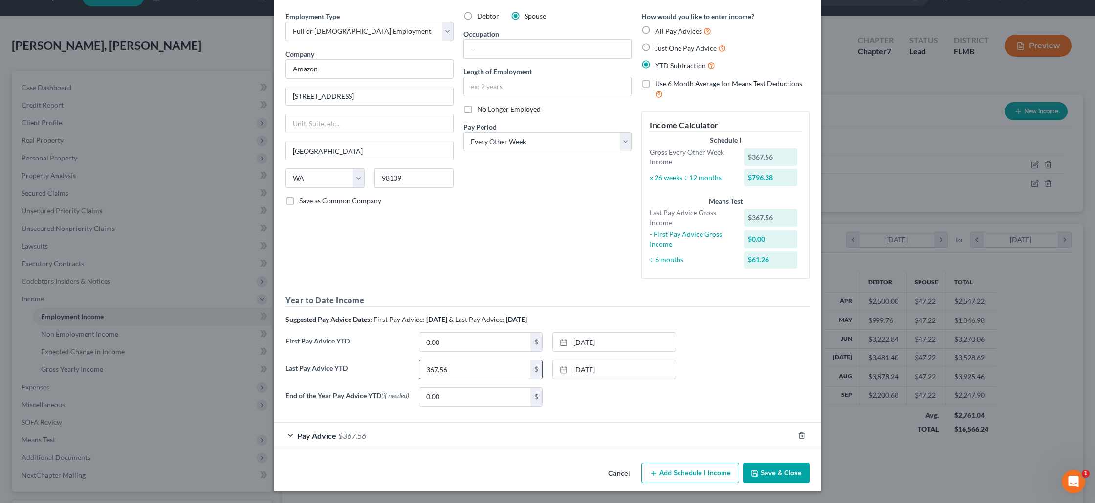
click at [450, 365] on input "367.56" at bounding box center [475, 369] width 111 height 19
click at [762, 468] on button "Save & Close" at bounding box center [776, 473] width 67 height 21
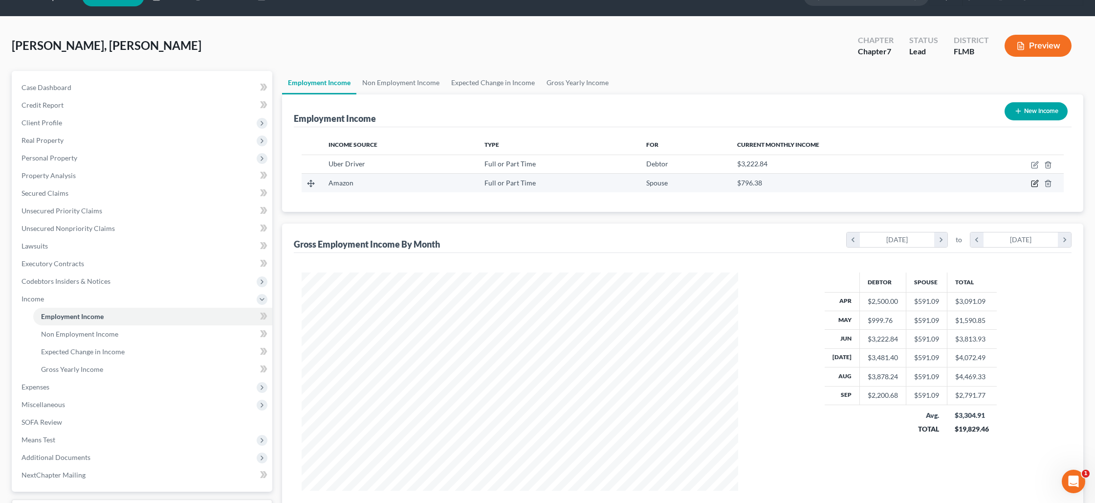
click at [1036, 185] on icon "button" at bounding box center [1035, 183] width 8 height 8
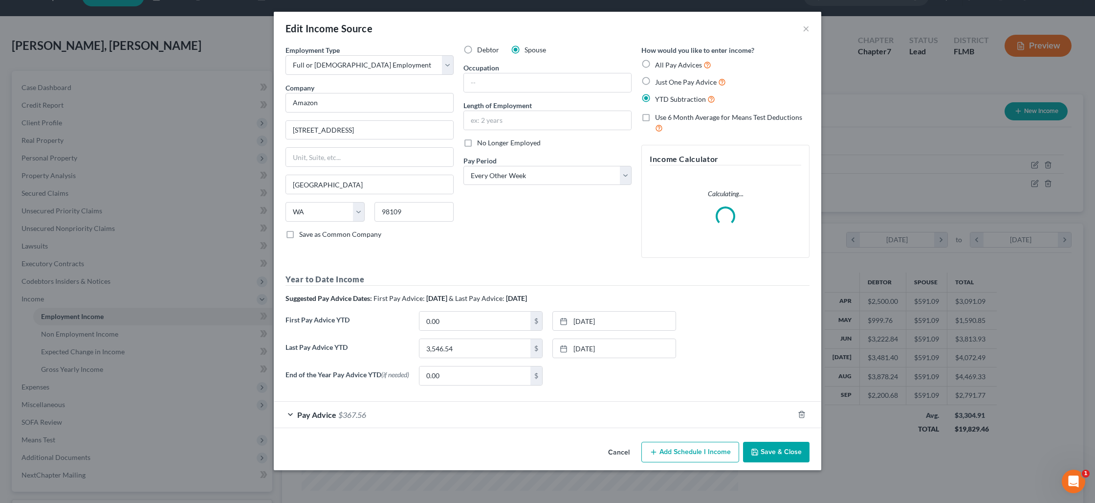
click at [434, 414] on div "Pay Advice $367.56" at bounding box center [534, 414] width 520 height 26
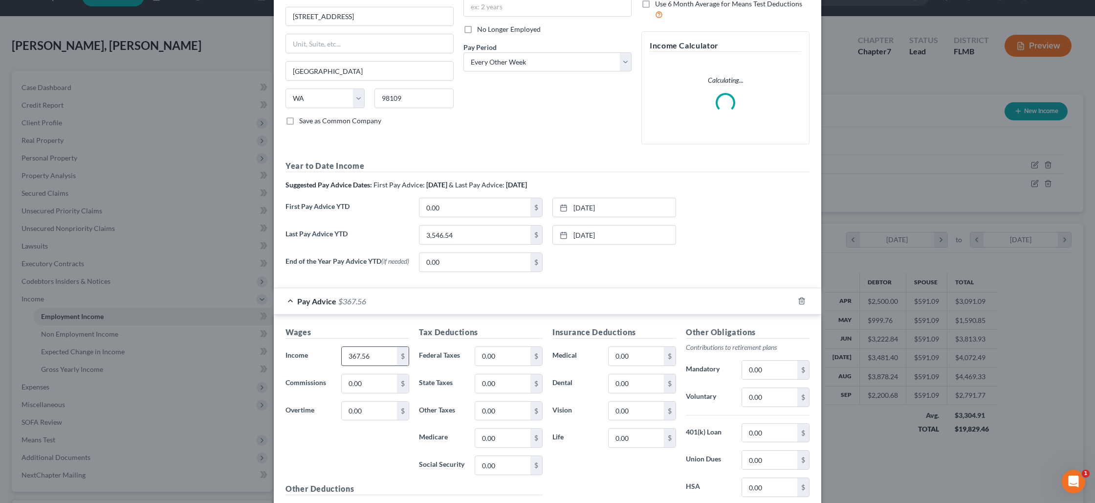
scroll to position [114, 0]
click at [375, 359] on input "367.56" at bounding box center [369, 355] width 55 height 19
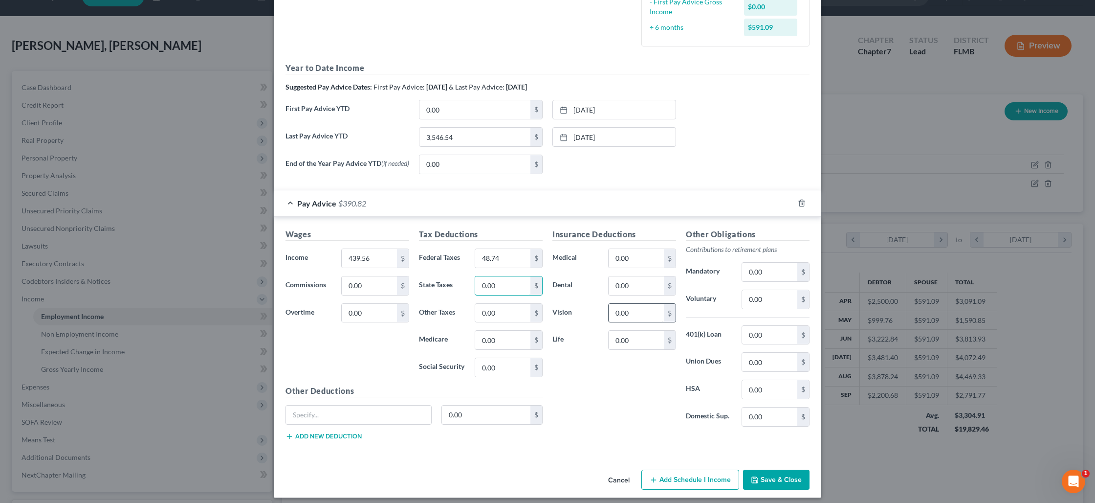
scroll to position [274, 0]
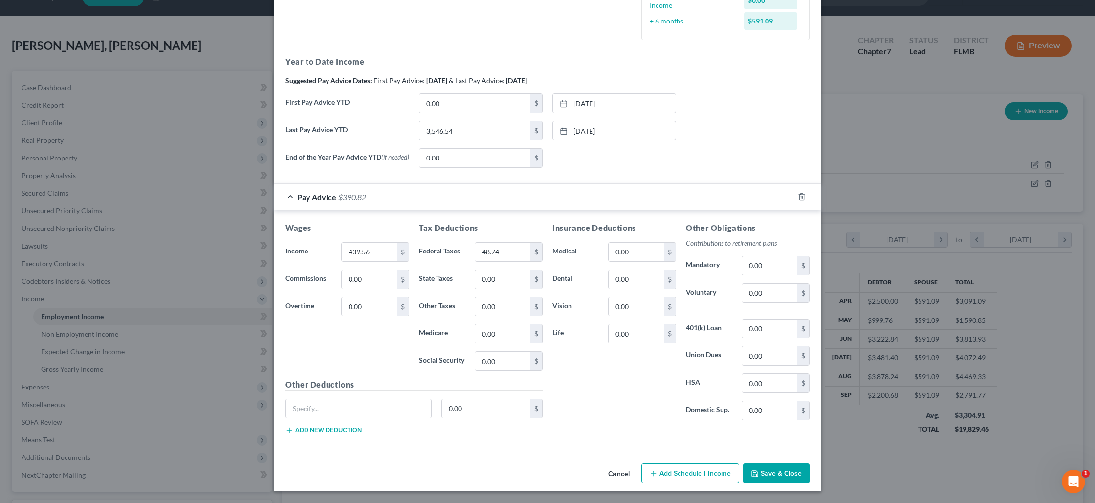
click at [766, 469] on button "Save & Close" at bounding box center [776, 473] width 67 height 21
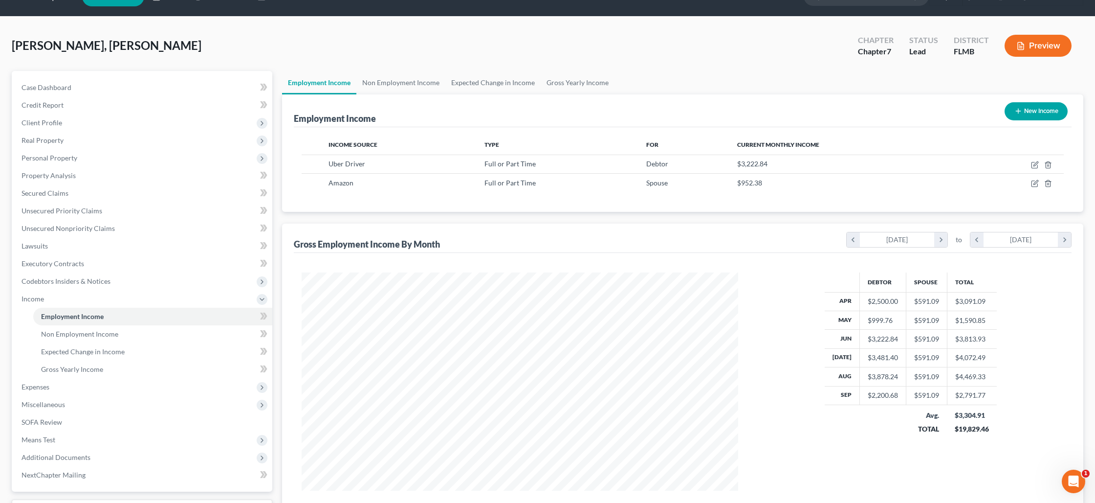
click at [1041, 48] on button "Preview" at bounding box center [1038, 46] width 67 height 22
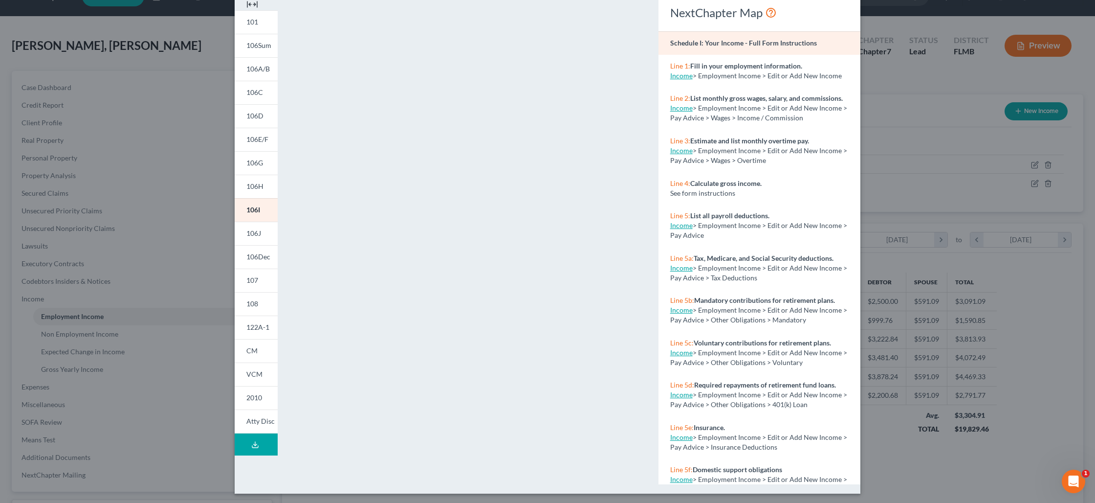
scroll to position [48, 0]
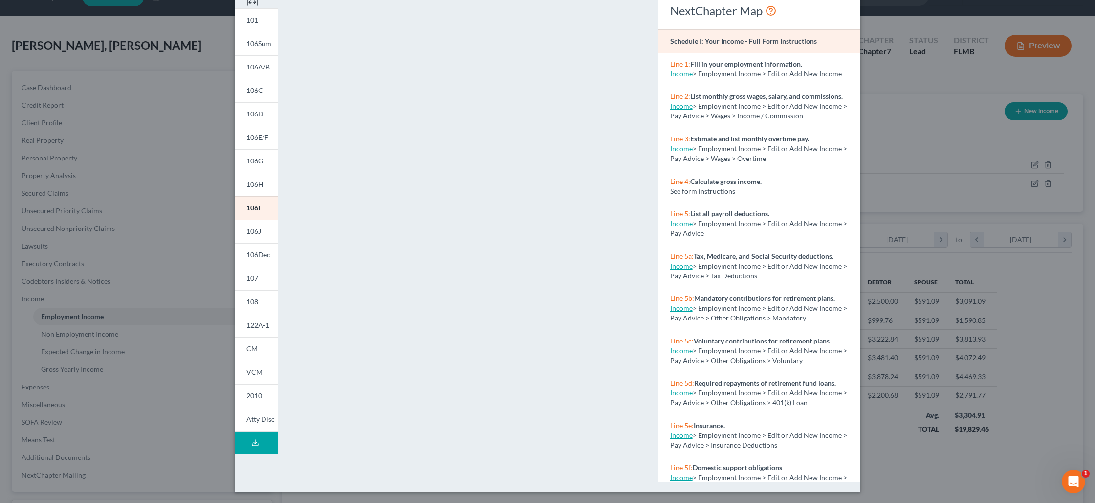
click at [911, 151] on div "Petition Preview Schedule I: Your Income × 101 106Sum 106A/B 106C 106D 106E/F 1…" at bounding box center [547, 251] width 1095 height 503
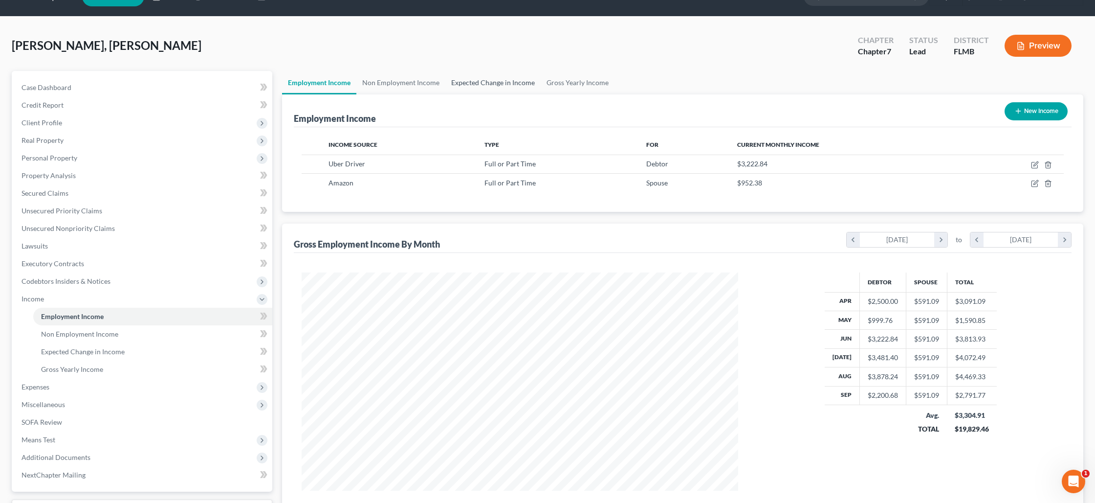
click at [490, 82] on link "Expected Change in Income" at bounding box center [493, 82] width 95 height 23
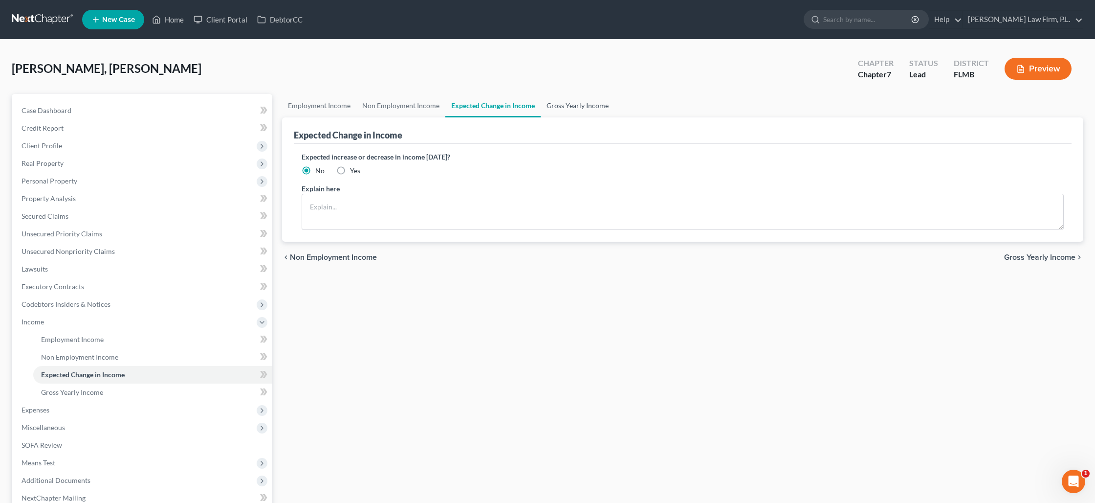
click at [560, 106] on link "Gross Yearly Income" at bounding box center [578, 105] width 74 height 23
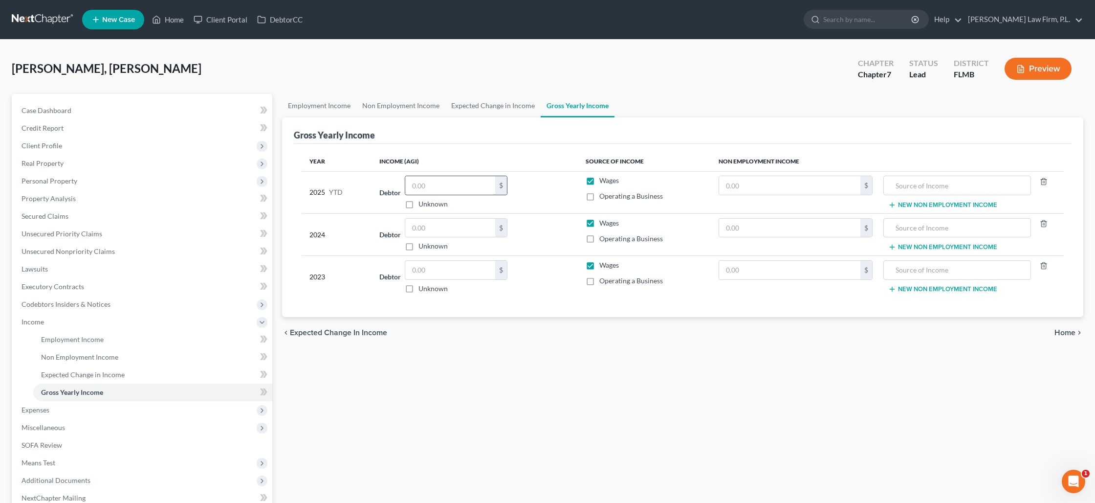
click at [441, 185] on input "text" at bounding box center [450, 185] width 90 height 19
click at [600, 224] on label "Wages" at bounding box center [610, 223] width 20 height 10
click at [603, 224] on input "Wages" at bounding box center [606, 221] width 6 height 6
drag, startPoint x: 594, startPoint y: 263, endPoint x: 803, endPoint y: 247, distance: 209.4
click at [600, 263] on label "Wages" at bounding box center [610, 265] width 20 height 10
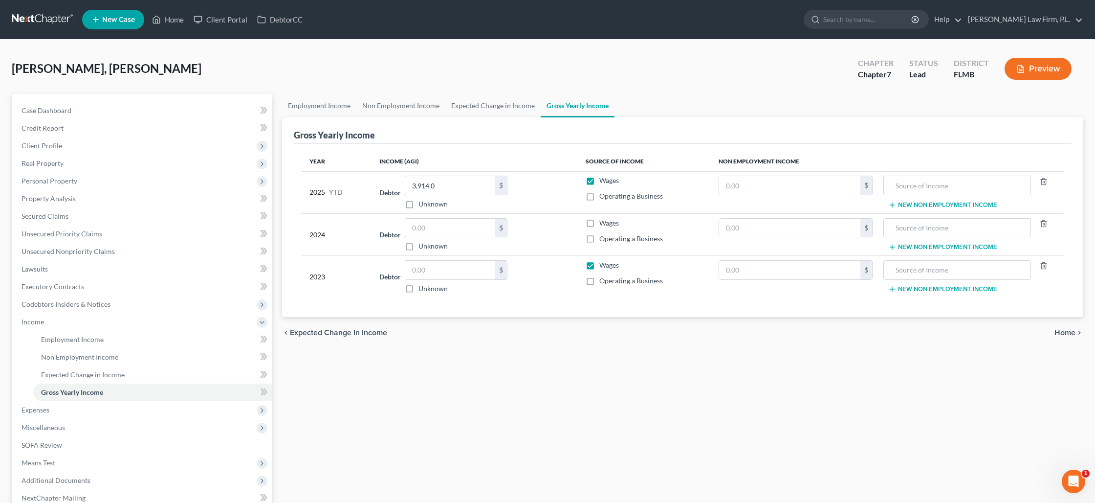
click at [603, 263] on input "Wages" at bounding box center [606, 263] width 6 height 6
click at [923, 233] on input "text" at bounding box center [957, 228] width 137 height 19
click at [841, 224] on input "text" at bounding box center [789, 228] width 141 height 19
click at [783, 226] on input "text" at bounding box center [789, 228] width 141 height 19
click at [1044, 179] on icon "button" at bounding box center [1044, 182] width 8 height 8
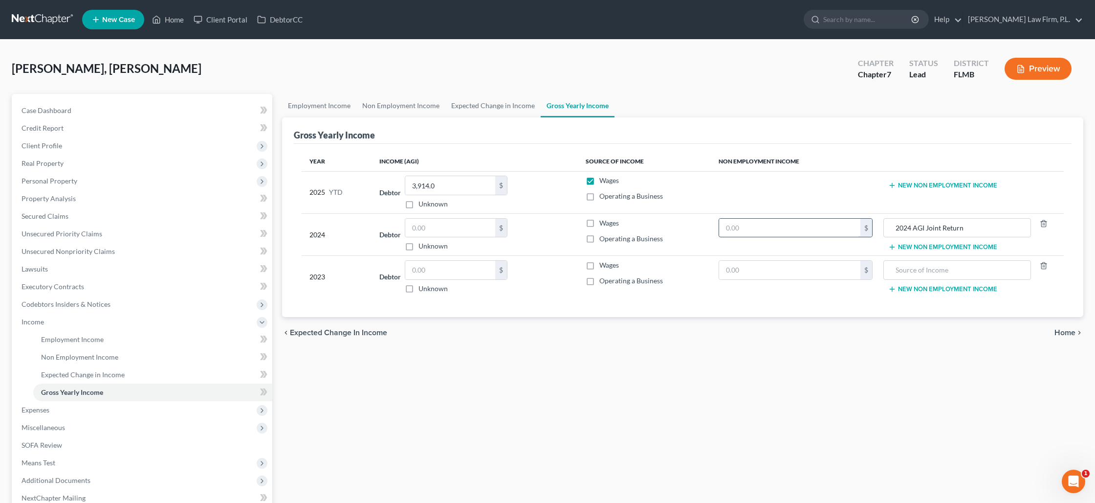
click at [791, 228] on input "text" at bounding box center [789, 228] width 141 height 19
drag, startPoint x: 901, startPoint y: 269, endPoint x: 876, endPoint y: 267, distance: 24.5
click at [900, 267] on input "text" at bounding box center [957, 270] width 137 height 19
click at [802, 274] on input "text" at bounding box center [789, 270] width 141 height 19
click at [169, 408] on span "Expenses" at bounding box center [143, 410] width 259 height 18
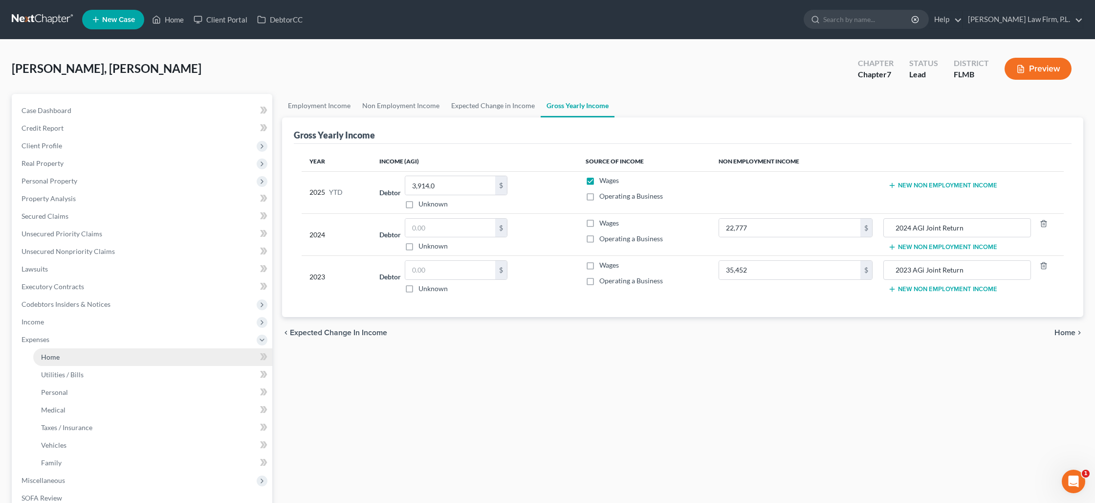
click at [158, 360] on link "Home" at bounding box center [152, 357] width 239 height 18
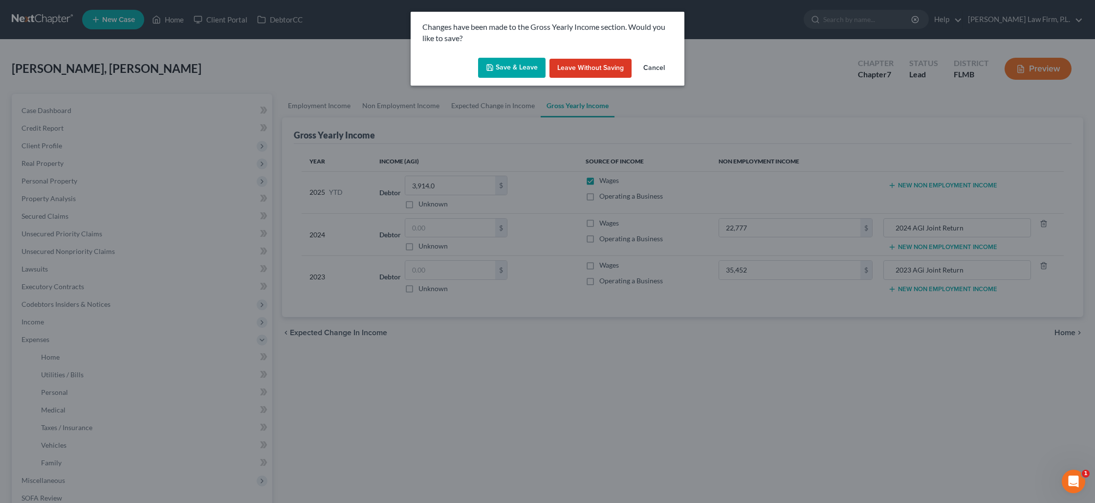
click at [504, 69] on button "Save & Leave" at bounding box center [511, 68] width 67 height 21
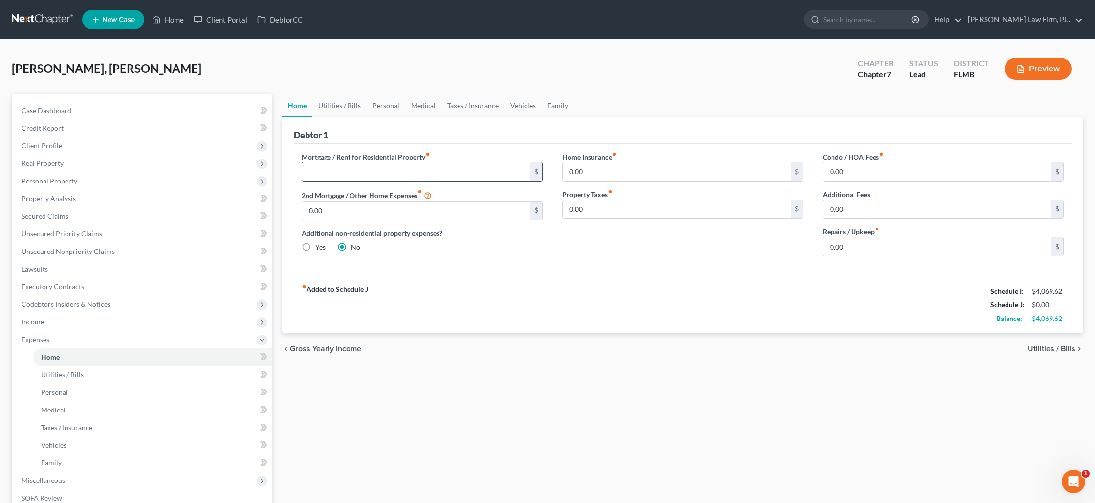
click at [322, 174] on input "text" at bounding box center [416, 171] width 228 height 19
click at [347, 109] on link "Utilities / Bills" at bounding box center [339, 105] width 54 height 23
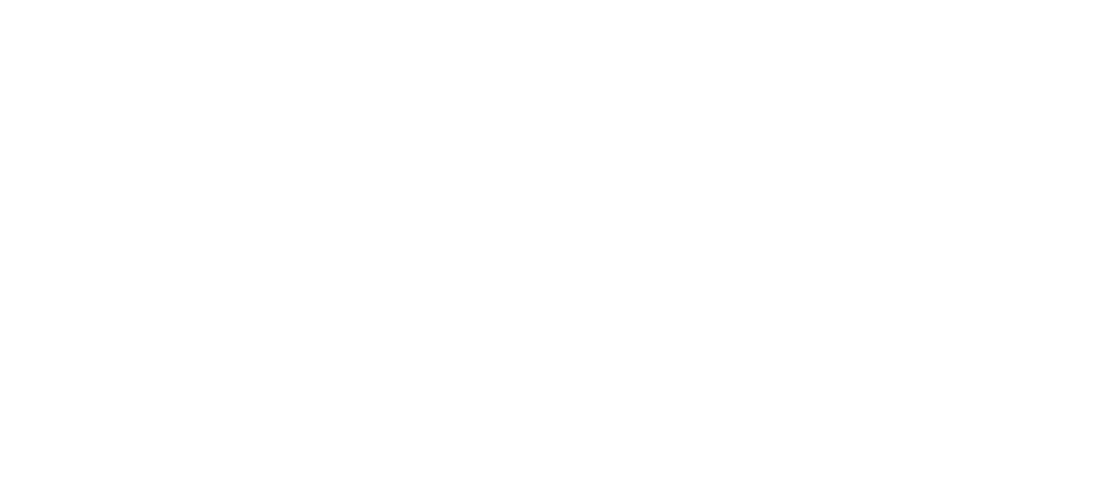
click at [0, 0] on html at bounding box center [0, 0] width 0 height 0
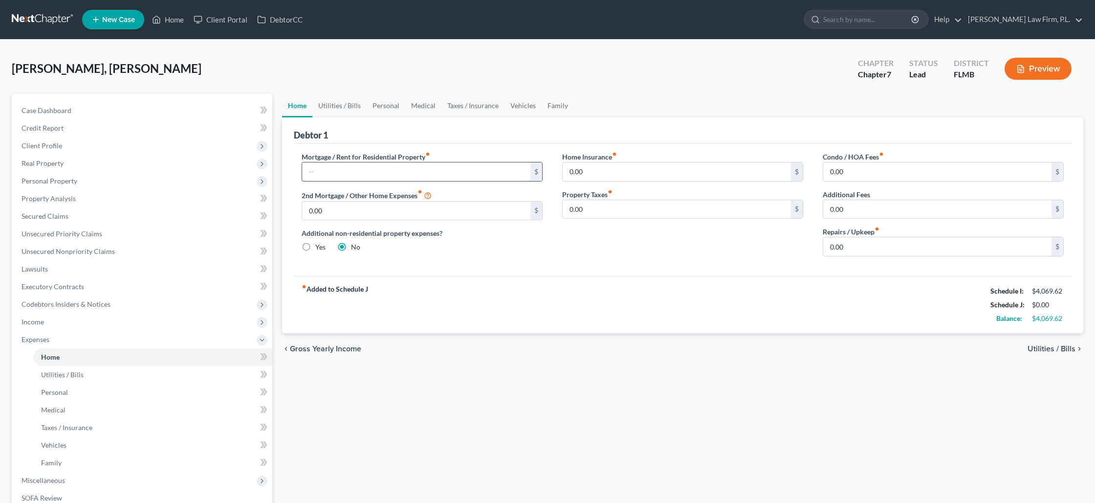
click at [352, 167] on input "text" at bounding box center [416, 171] width 228 height 19
type input "1,605"
type input "250"
click at [342, 106] on link "Utilities / Bills" at bounding box center [339, 105] width 54 height 23
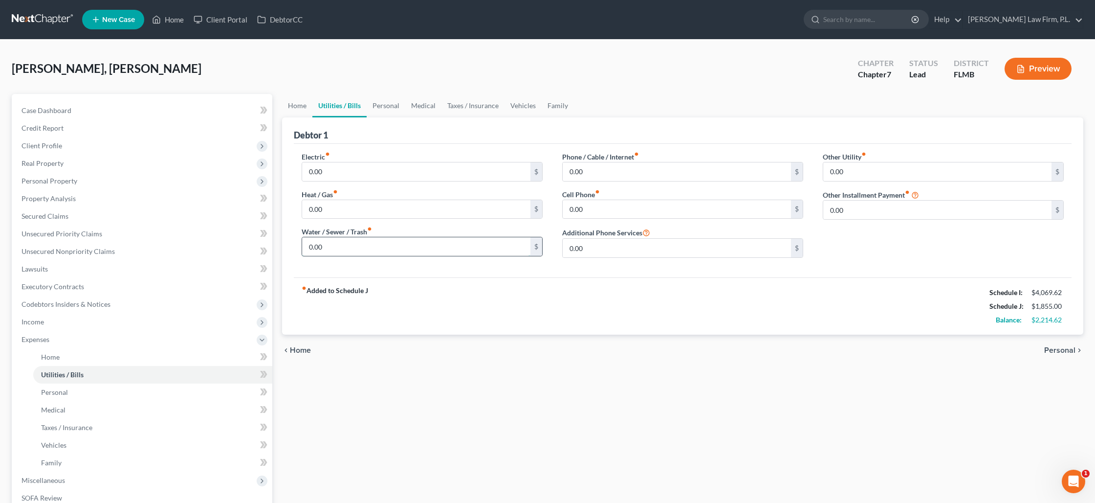
click at [341, 245] on input "0.00" at bounding box center [416, 246] width 228 height 19
type input "200"
click at [325, 170] on input "0.00" at bounding box center [416, 171] width 228 height 19
type input "250"
type input "300"
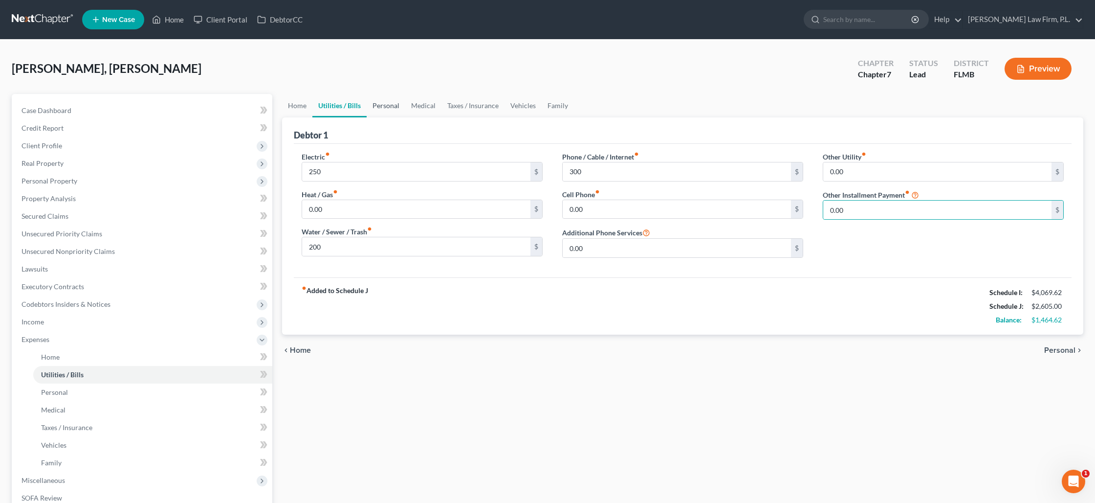
click at [386, 105] on link "Personal" at bounding box center [386, 105] width 39 height 23
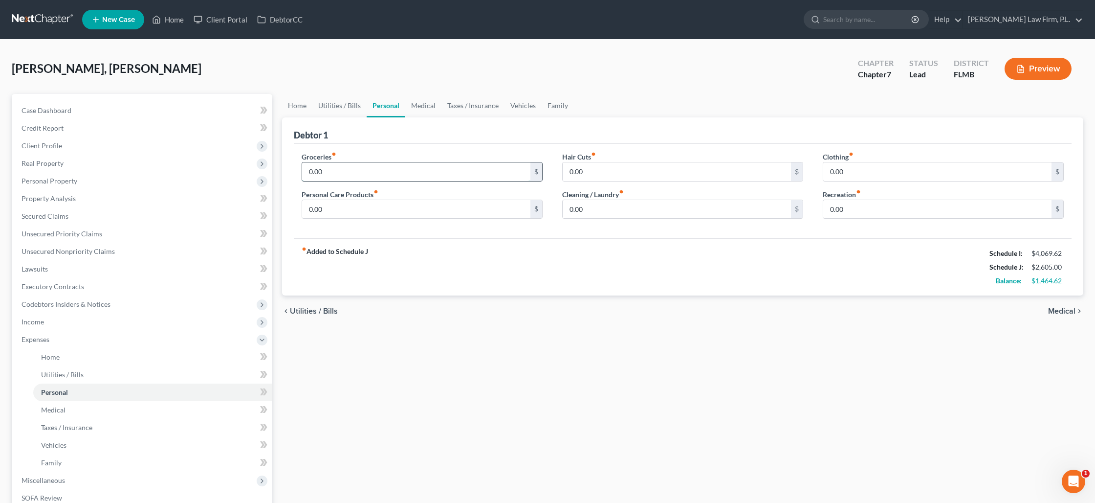
click at [320, 176] on input "0.00" at bounding box center [416, 171] width 228 height 19
type input "1,000"
type input "250"
type input "325"
type input "55"
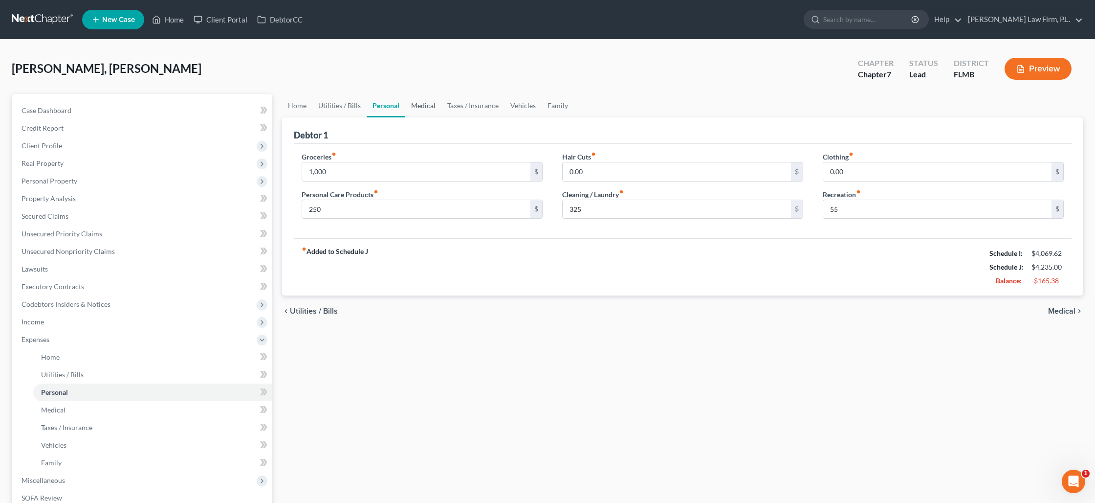
click at [415, 107] on link "Medical" at bounding box center [423, 105] width 36 height 23
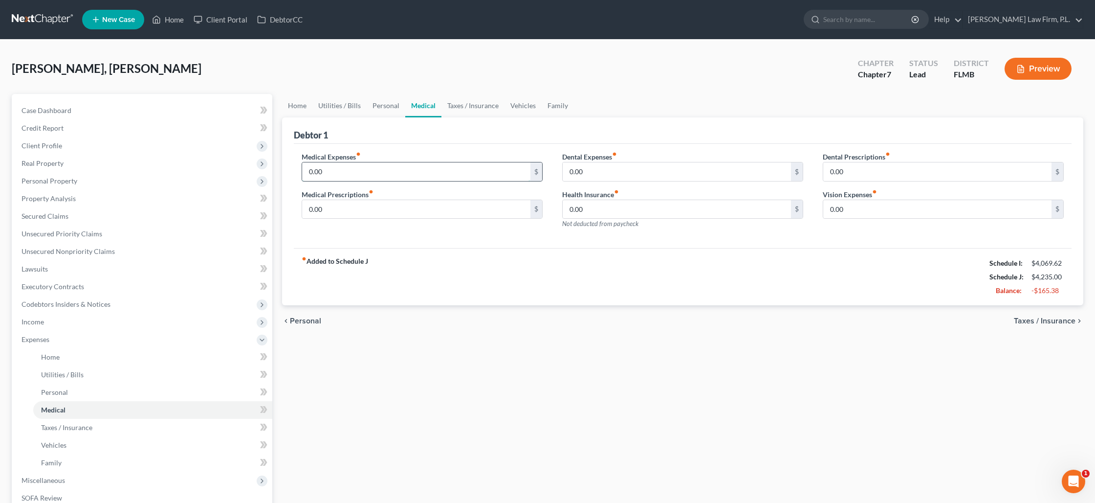
click at [371, 164] on input "0.00" at bounding box center [416, 171] width 228 height 19
type input "20.00"
click at [468, 104] on link "Taxes / Insurance" at bounding box center [473, 105] width 63 height 23
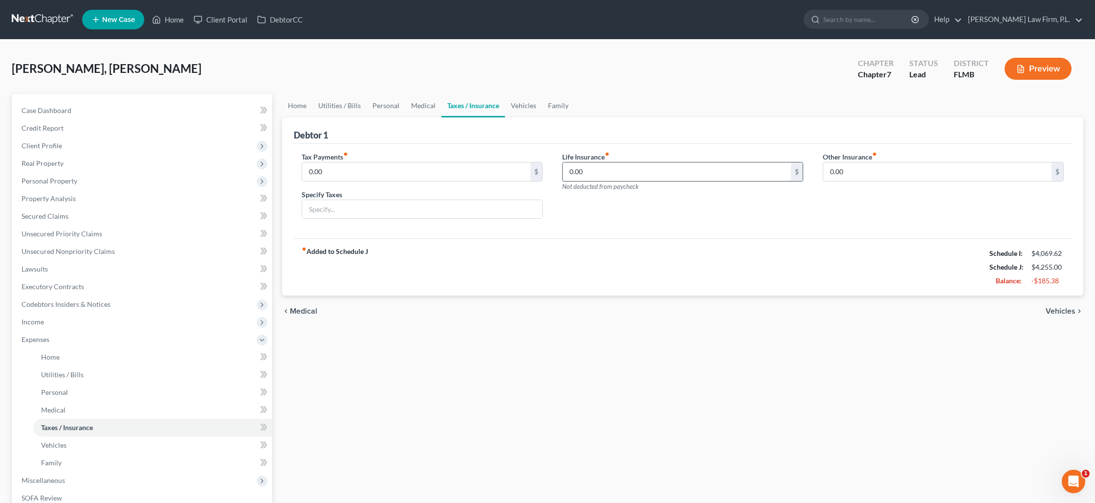
click at [578, 176] on input "0.00" at bounding box center [677, 171] width 228 height 19
type input "350"
click at [512, 105] on link "Vehicles" at bounding box center [523, 105] width 37 height 23
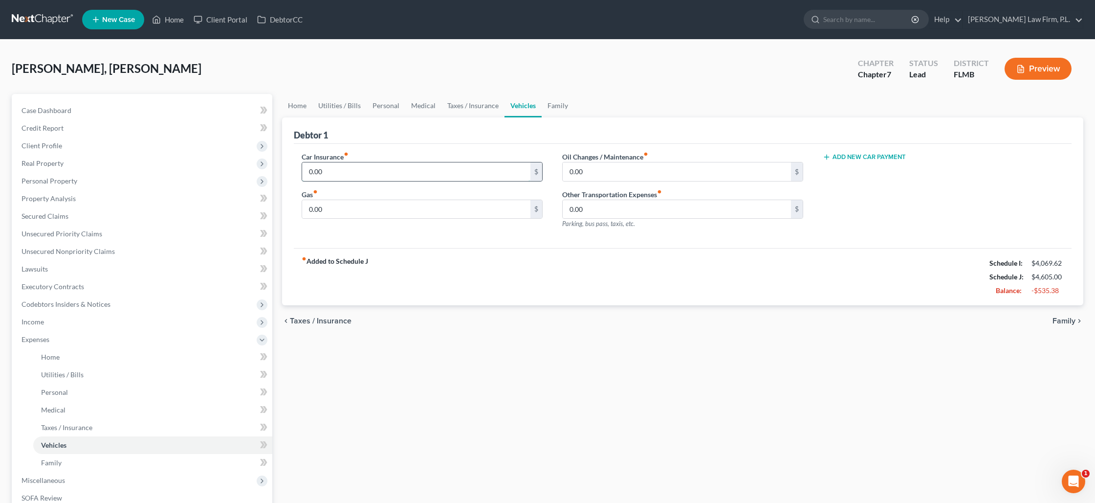
click at [328, 176] on input "0.00" at bounding box center [416, 171] width 228 height 19
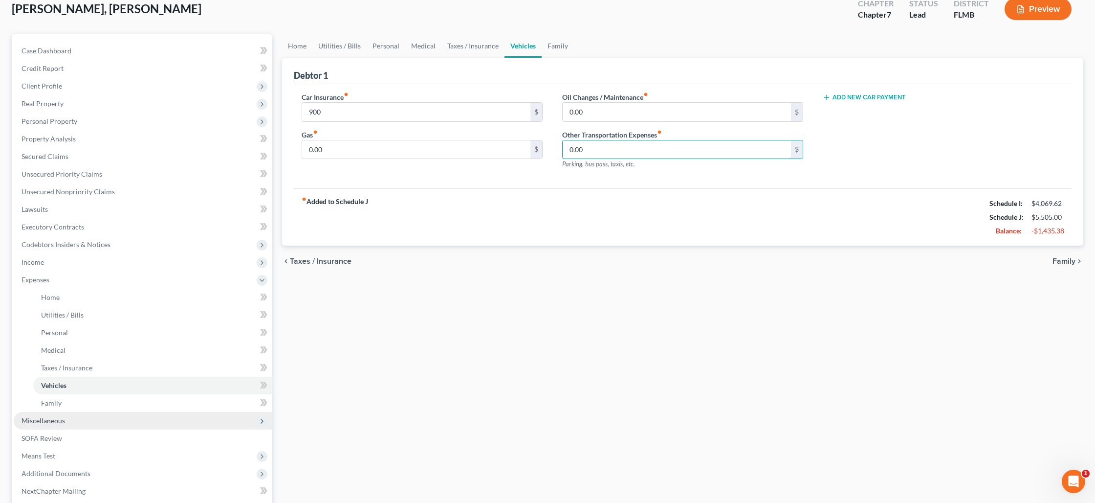
scroll to position [61, 0]
click at [74, 419] on span "Miscellaneous" at bounding box center [143, 419] width 259 height 18
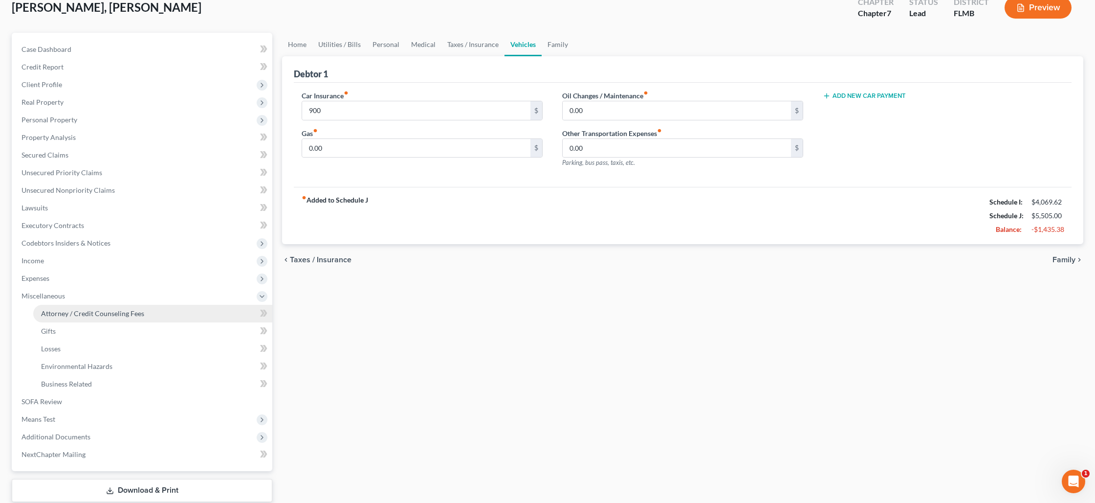
click at [100, 312] on span "Attorney / Credit Counseling Fees" at bounding box center [92, 313] width 103 height 8
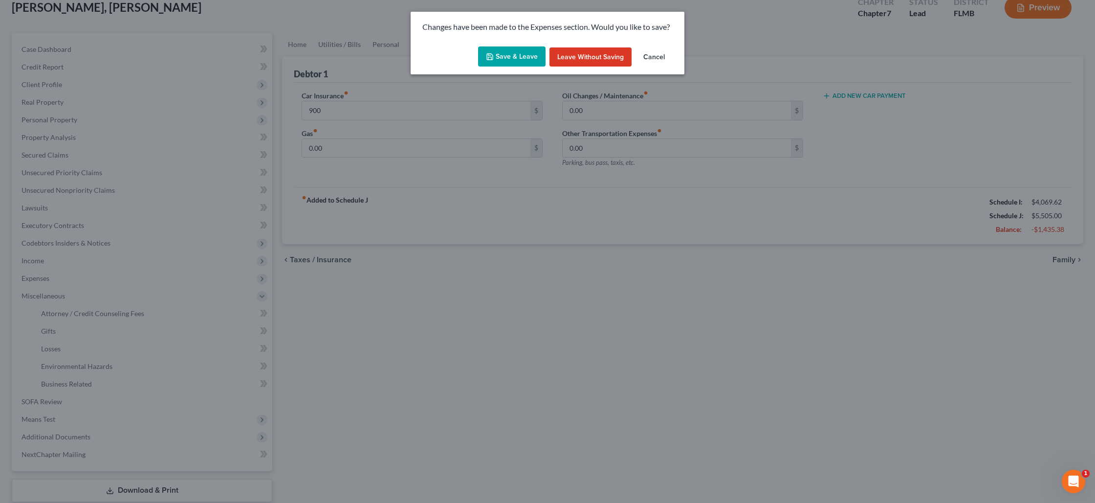
click at [522, 61] on button "Save & Leave" at bounding box center [511, 56] width 67 height 21
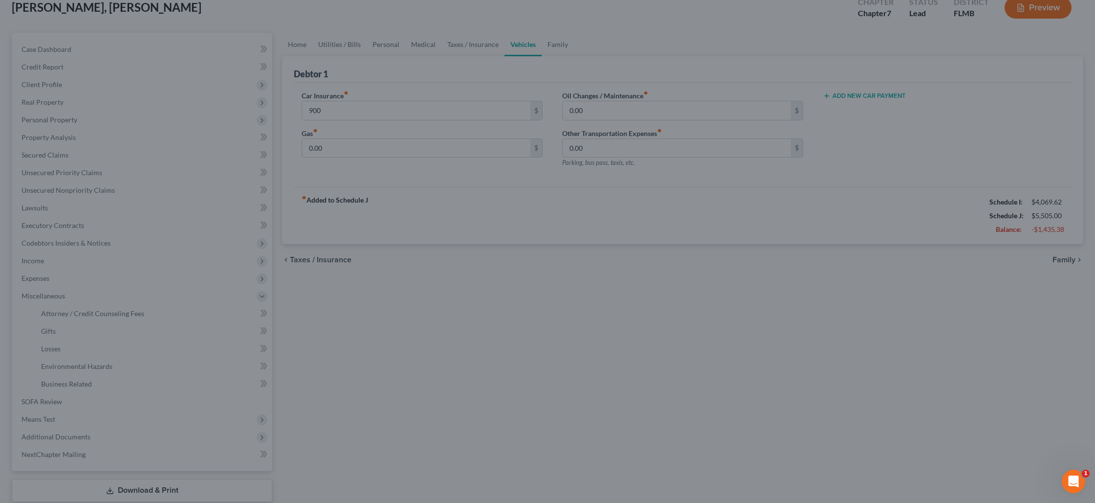
type input "900.00"
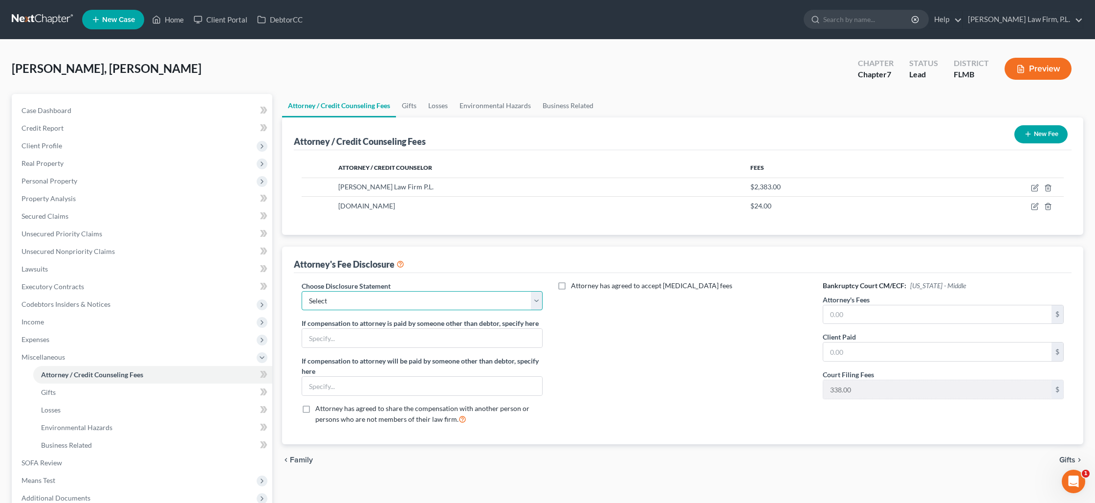
click at [496, 303] on select "Select JB- Standard Disclosure Disclosure" at bounding box center [422, 301] width 241 height 20
select select "0"
click at [302, 291] on select "Select JB- Standard Disclosure Disclosure" at bounding box center [422, 301] width 241 height 20
click at [896, 307] on input "text" at bounding box center [938, 314] width 228 height 19
type input "2,000"
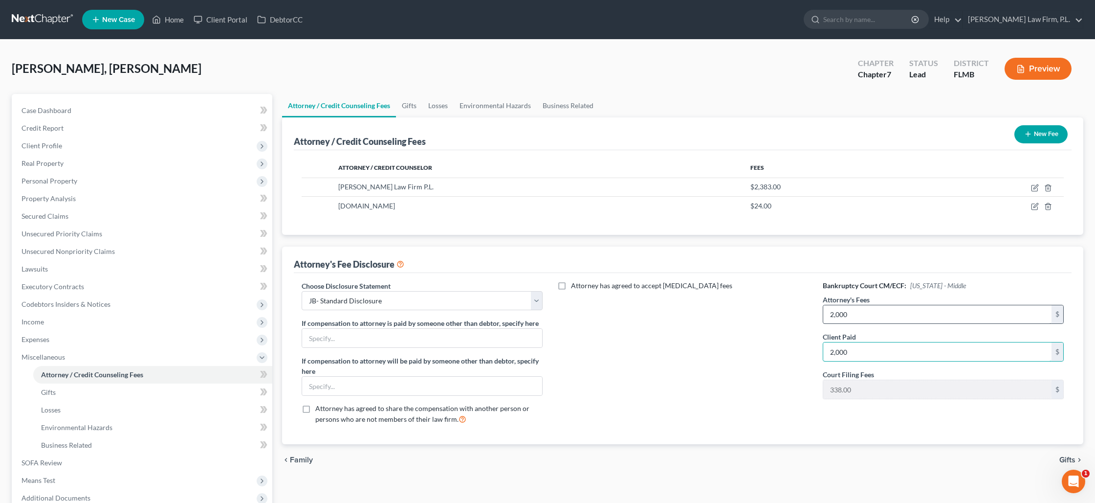
type input "2,000"
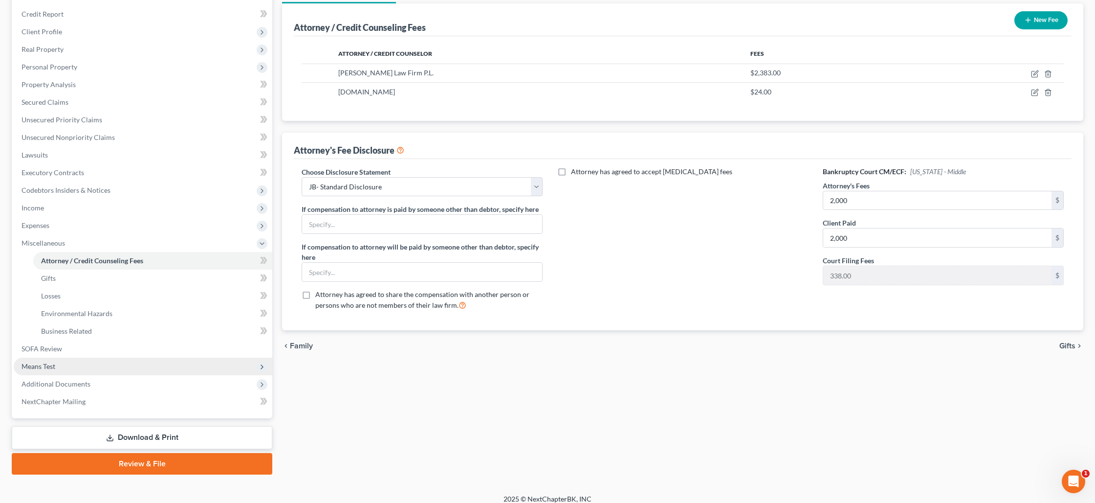
scroll to position [119, 0]
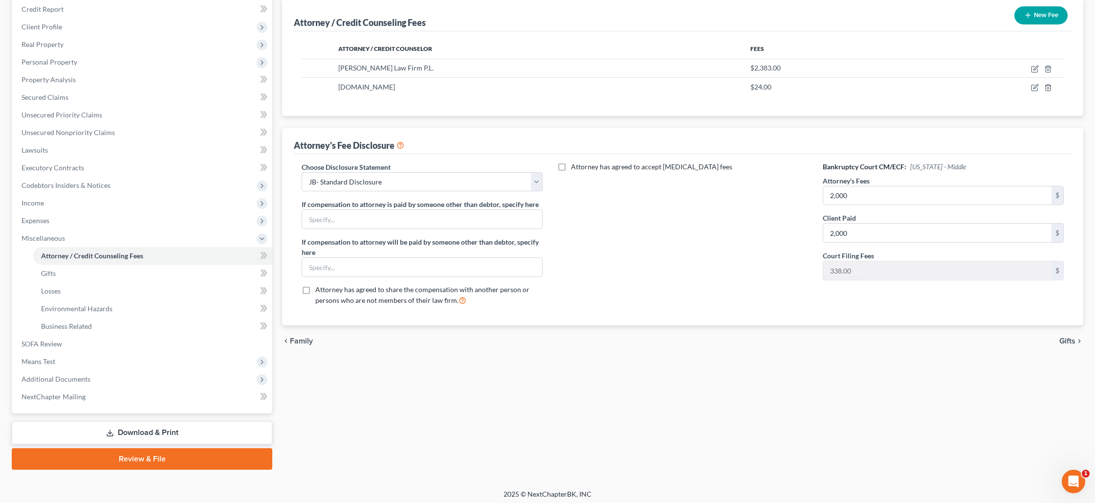
click at [202, 430] on link "Download & Print" at bounding box center [142, 432] width 261 height 23
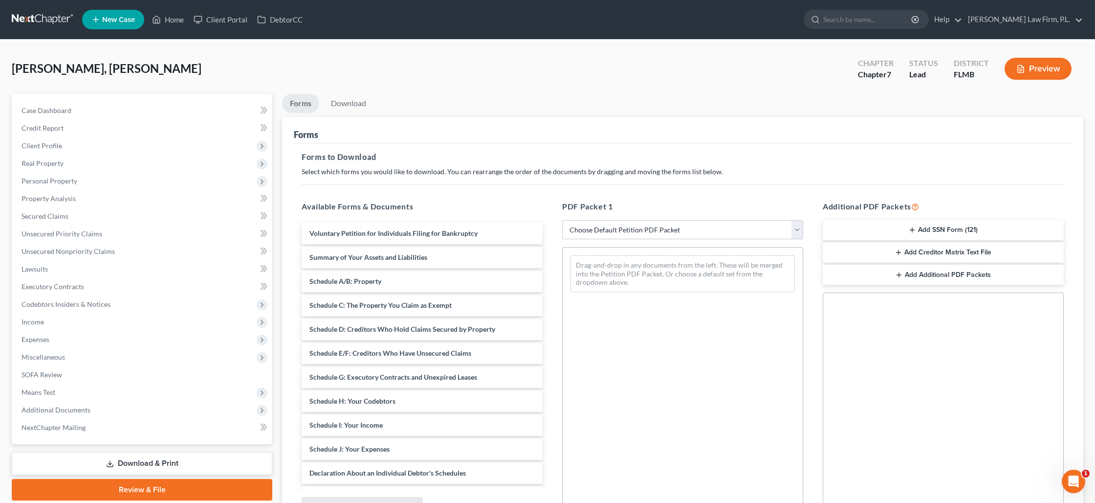
click at [649, 228] on select "Choose Default Petition PDF Packet Complete Bankruptcy Petition (all forms and …" at bounding box center [682, 230] width 241 height 20
select select "0"
click at [562, 220] on select "Choose Default Petition PDF Packet Complete Bankruptcy Petition (all forms and …" at bounding box center [682, 230] width 241 height 20
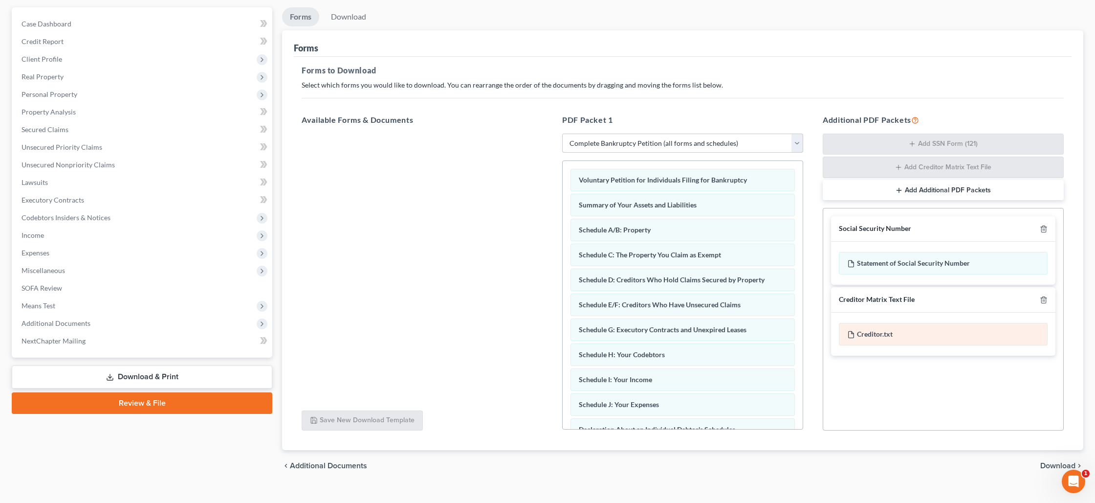
scroll to position [102, 0]
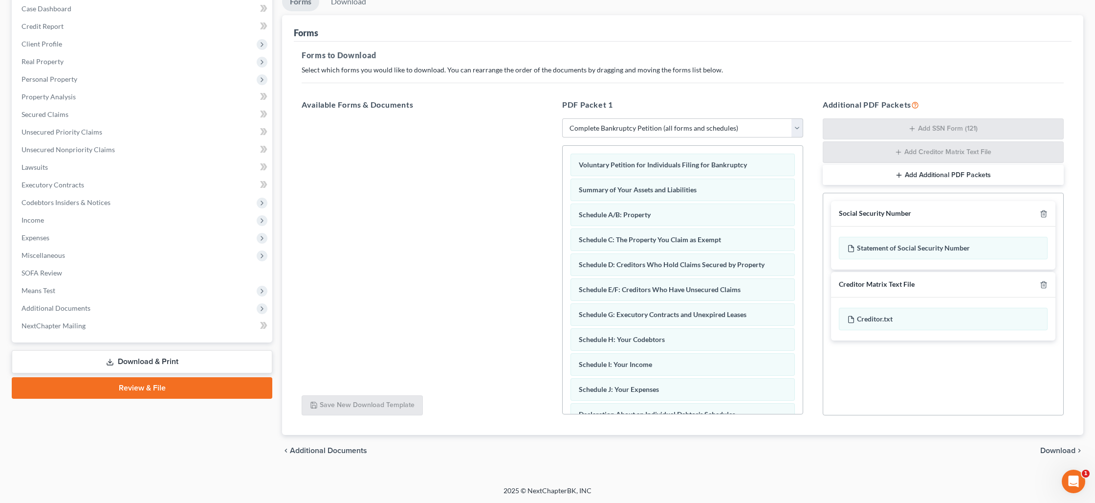
click at [1050, 449] on span "Download" at bounding box center [1058, 450] width 35 height 8
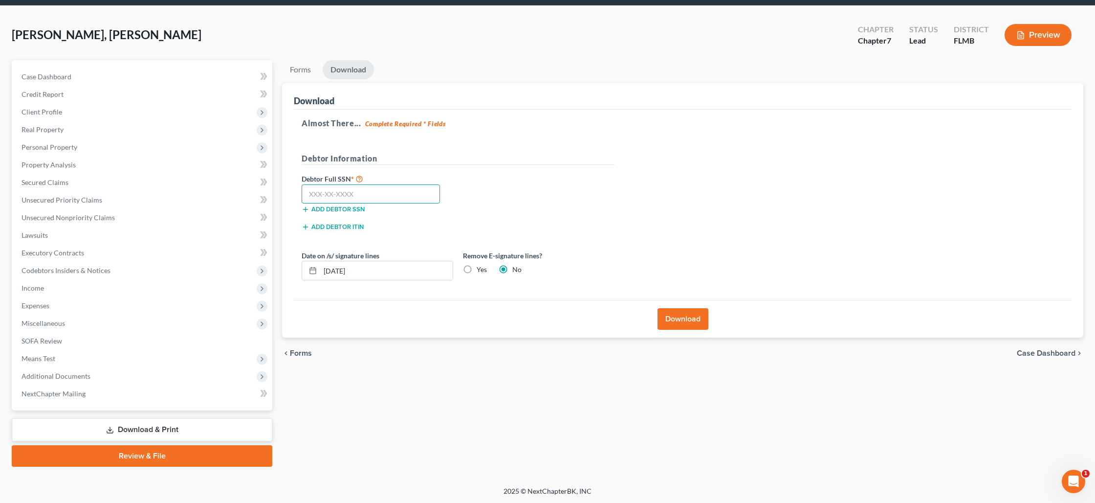
click at [380, 196] on input "text" at bounding box center [371, 194] width 138 height 20
type input "592-97-9533"
click at [403, 265] on input "10/02/2025" at bounding box center [386, 270] width 133 height 19
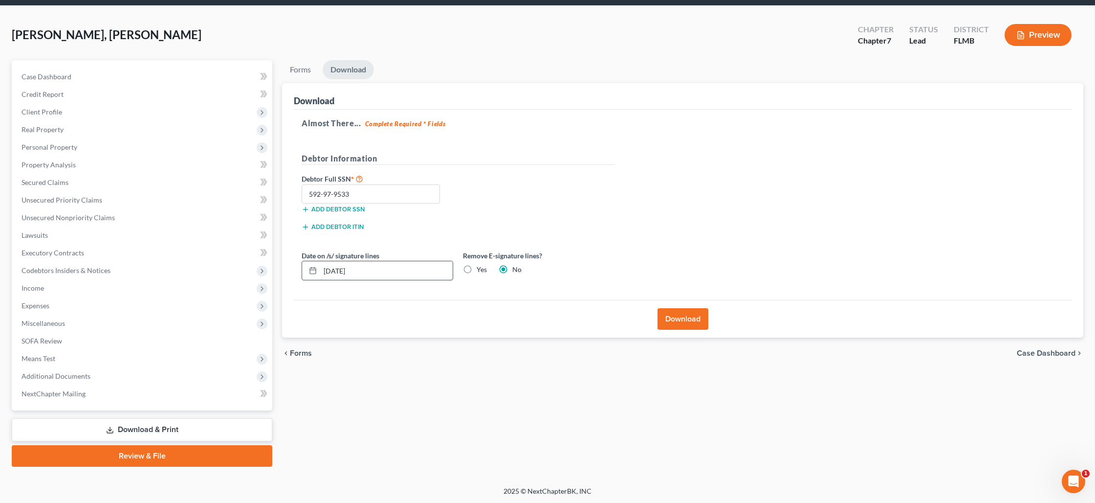
click at [403, 265] on input "10/02/2025" at bounding box center [386, 270] width 133 height 19
click at [477, 269] on label "Yes" at bounding box center [482, 270] width 10 height 10
click at [481, 269] on input "Yes" at bounding box center [484, 268] width 6 height 6
radio input "true"
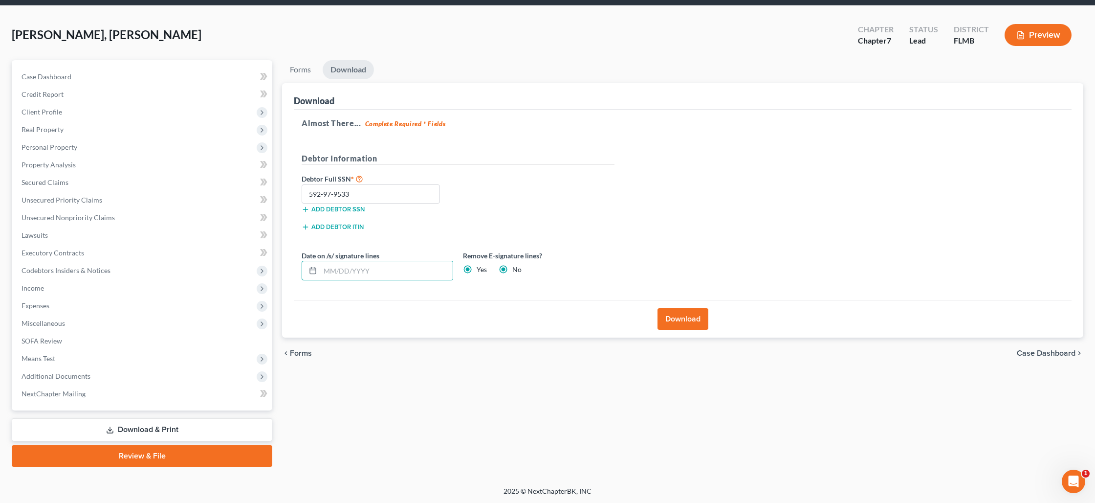
radio input "false"
click at [679, 312] on button "Download" at bounding box center [683, 319] width 51 height 22
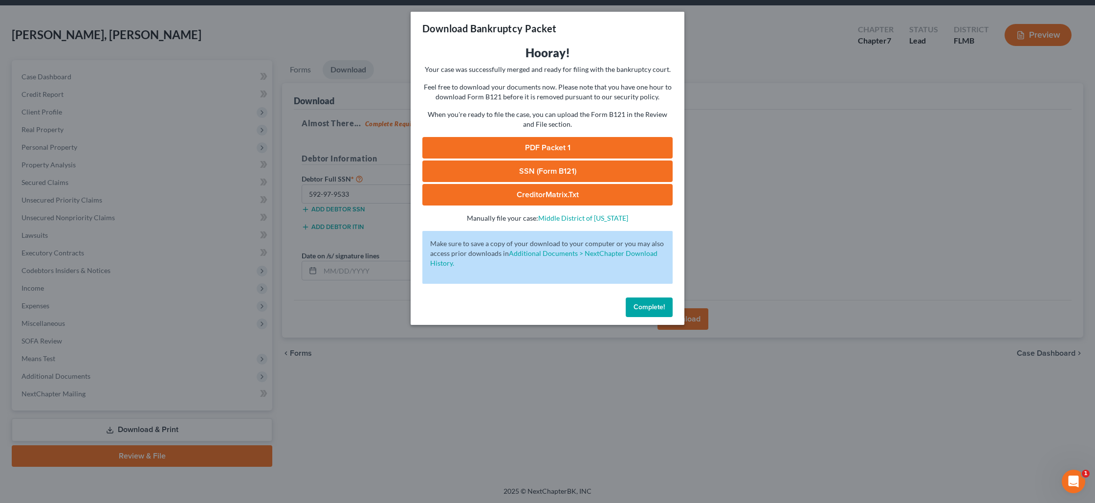
click at [551, 148] on link "PDF Packet 1" at bounding box center [548, 148] width 250 height 22
click at [562, 172] on link "SSN (Form B121)" at bounding box center [548, 171] width 250 height 22
click at [571, 191] on link "CreditorMatrix.txt" at bounding box center [548, 195] width 250 height 22
